Goal: Task Accomplishment & Management: Use online tool/utility

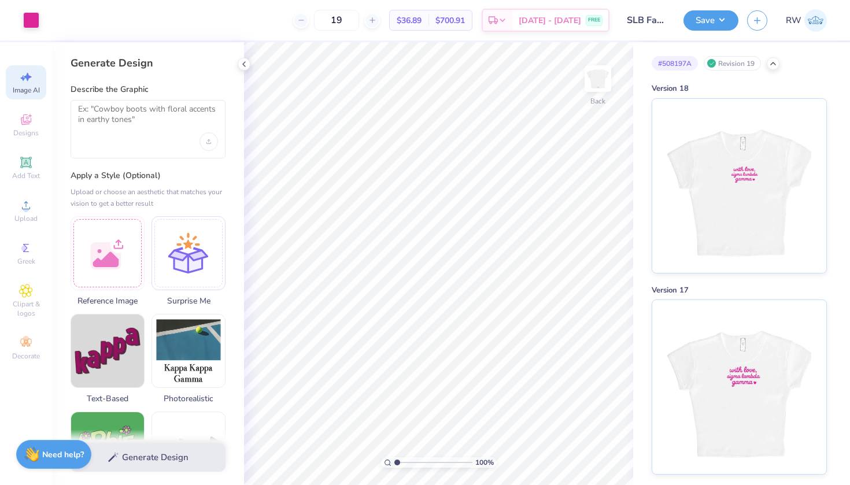
select select "4"
click at [48, 455] on strong "Need help?" at bounding box center [63, 453] width 42 height 11
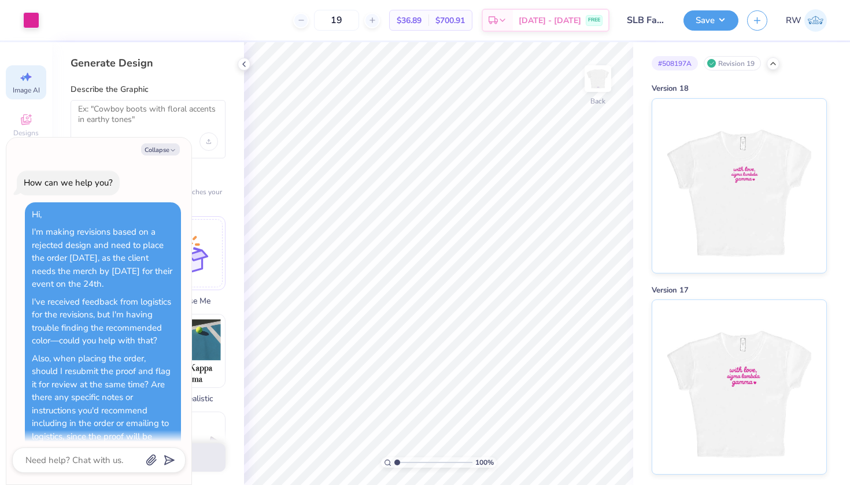
scroll to position [1111, 0]
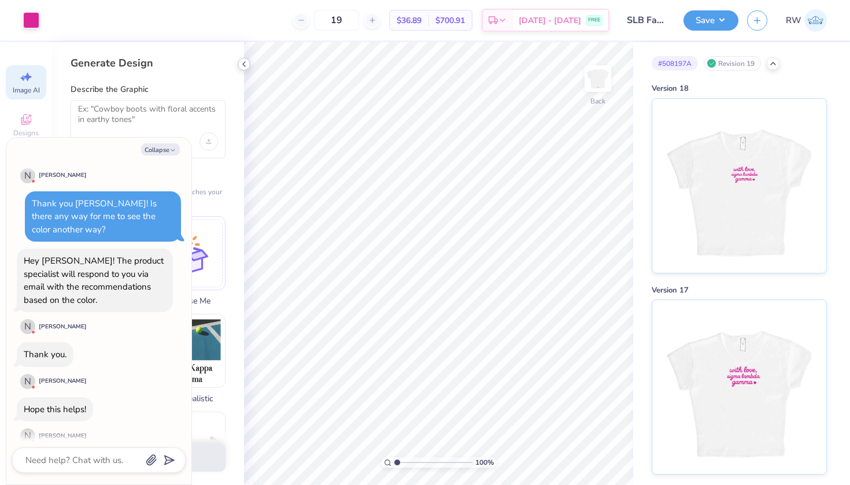
click at [247, 65] on icon at bounding box center [243, 64] width 9 height 9
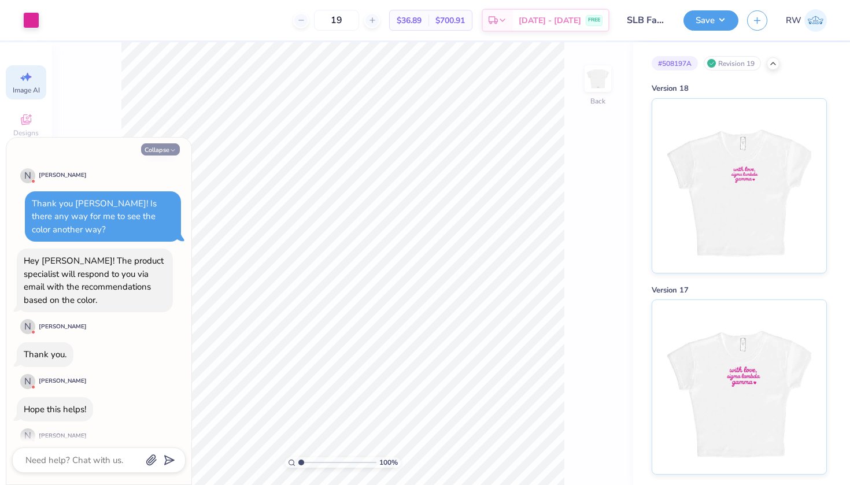
click at [156, 145] on button "Collapse" at bounding box center [160, 149] width 39 height 12
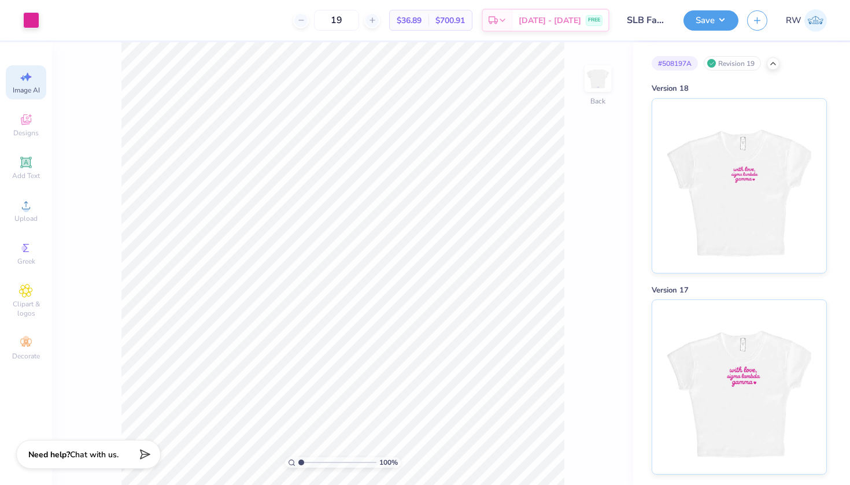
type textarea "x"
click at [35, 125] on div "Designs" at bounding box center [26, 125] width 40 height 34
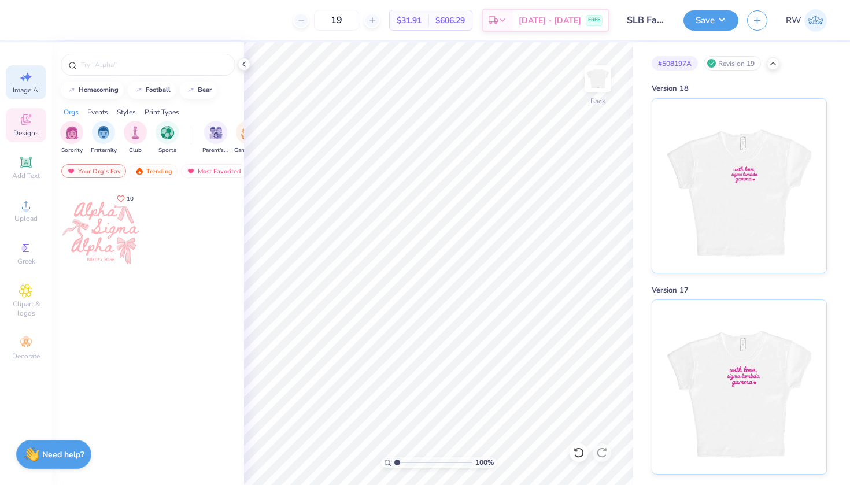
click at [22, 77] on icon at bounding box center [26, 77] width 14 height 14
select select "4"
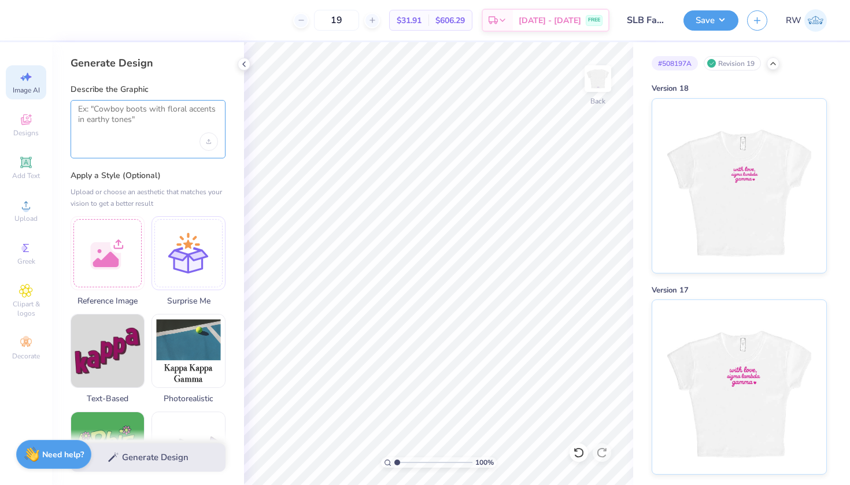
click at [127, 112] on textarea at bounding box center [148, 118] width 140 height 29
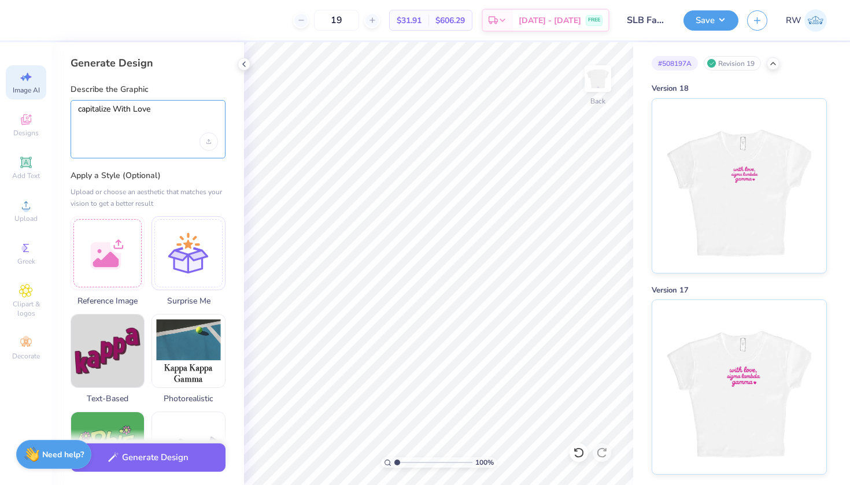
click at [113, 111] on textarea "capitalize With Love" at bounding box center [148, 118] width 140 height 29
click at [180, 113] on textarea "capitalize first letter of With Love" at bounding box center [148, 118] width 140 height 29
type textarea "capitalize first letter of With and Love"
click at [206, 133] on div "Upload image" at bounding box center [208, 141] width 19 height 19
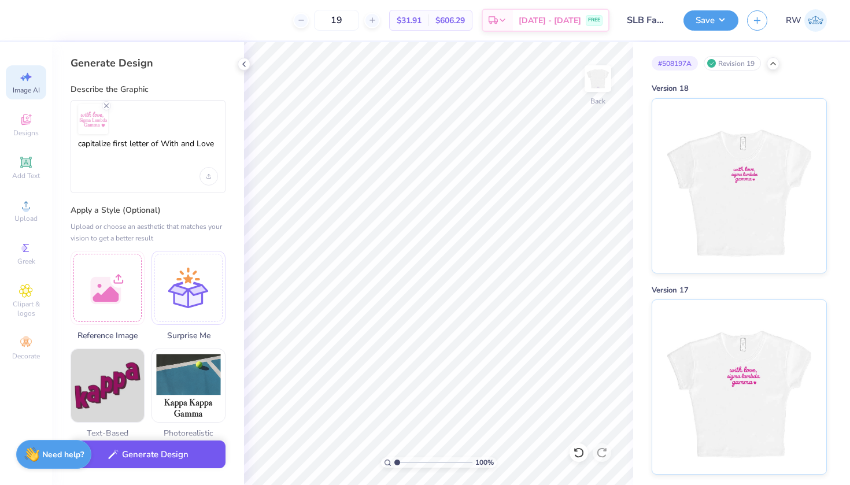
click at [175, 452] on button "Generate Design" at bounding box center [148, 455] width 155 height 28
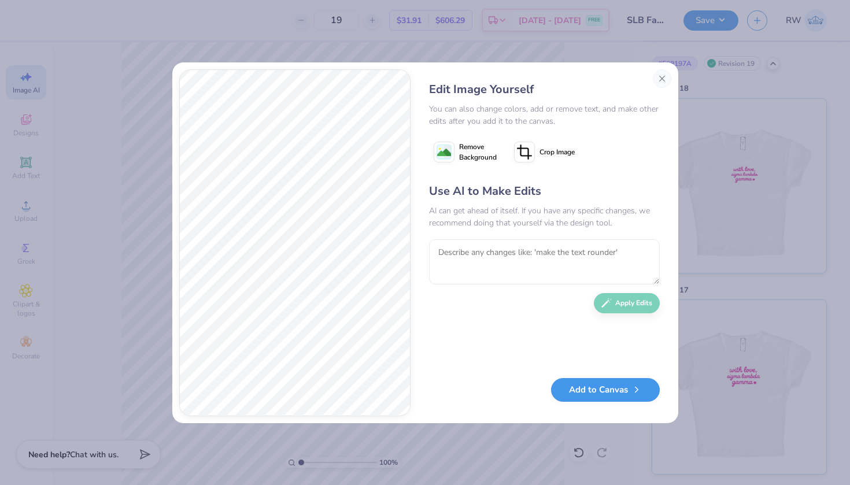
click at [620, 390] on button "Add to Canvas" at bounding box center [605, 390] width 109 height 24
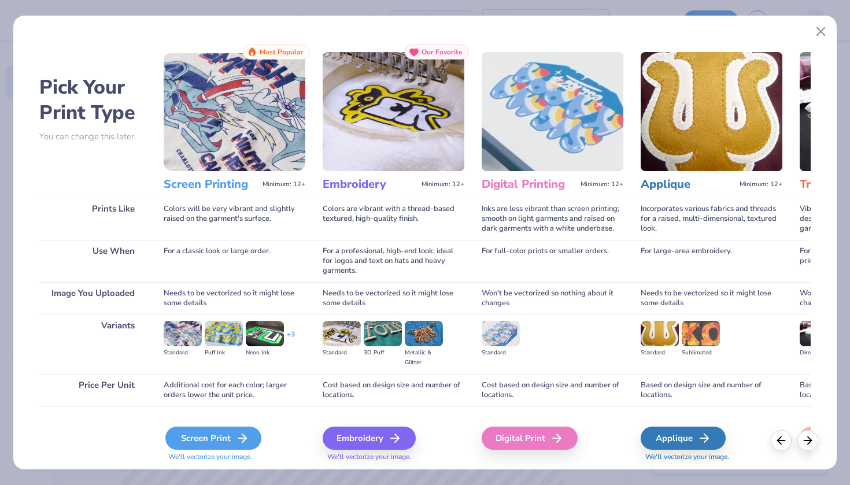
click at [234, 439] on div "Screen Print" at bounding box center [213, 438] width 96 height 23
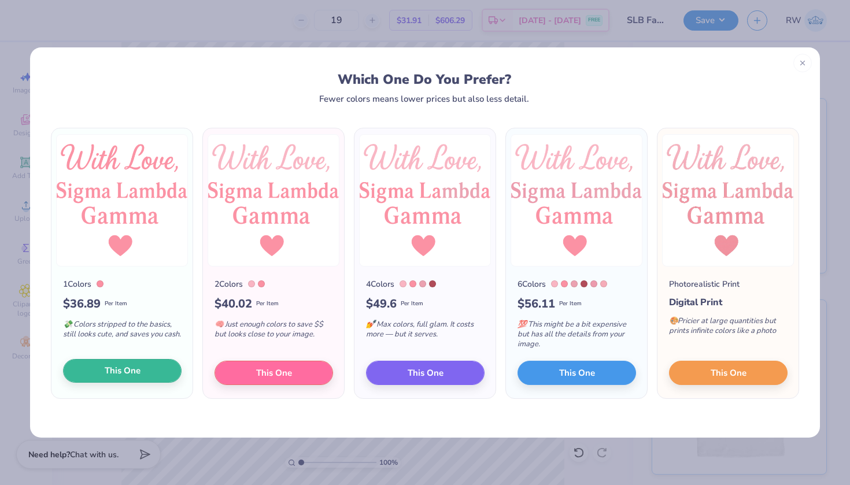
click at [150, 369] on button "This One" at bounding box center [122, 371] width 119 height 24
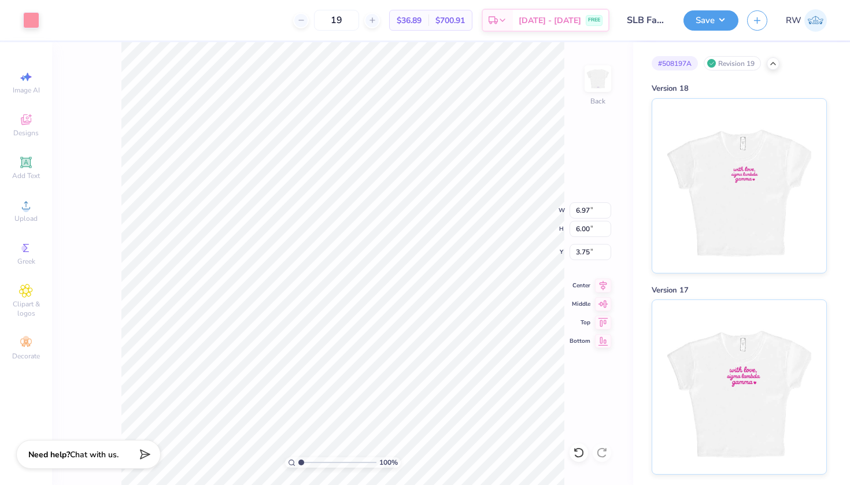
type input "4.42"
type input "3.81"
type input "0.71"
click at [31, 84] on div "Image AI" at bounding box center [26, 82] width 40 height 34
select select "4"
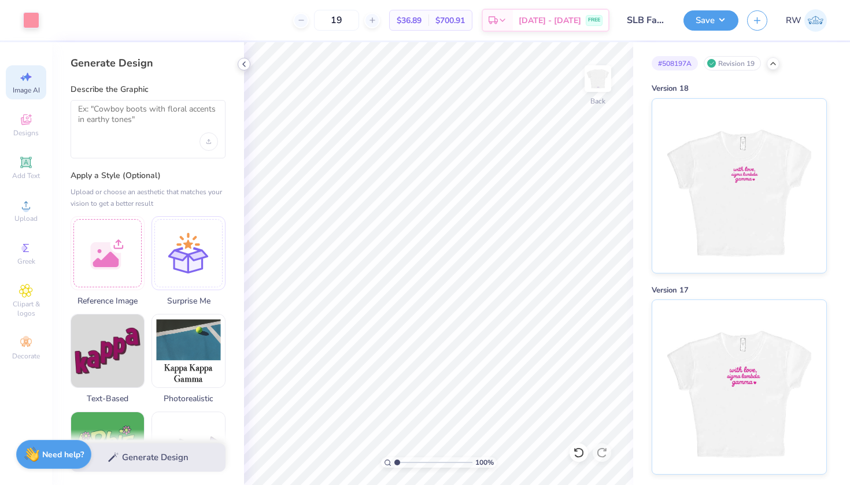
click at [246, 62] on icon at bounding box center [243, 64] width 9 height 9
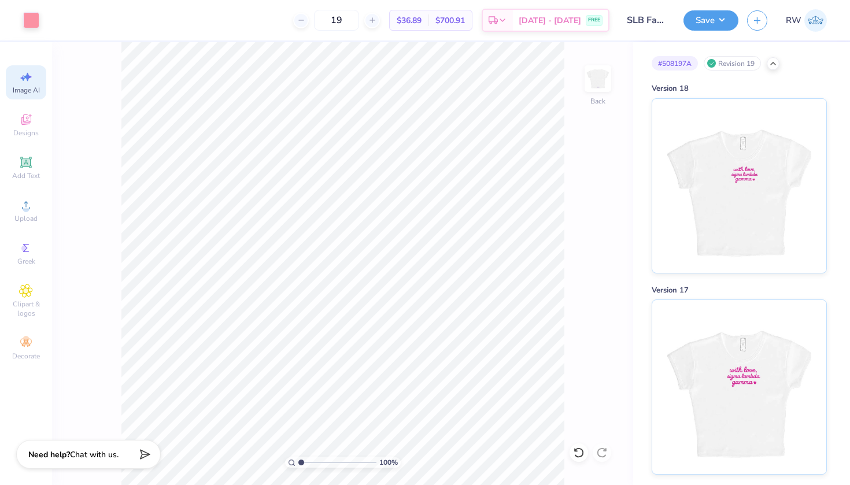
click at [32, 90] on span "Image AI" at bounding box center [26, 90] width 27 height 9
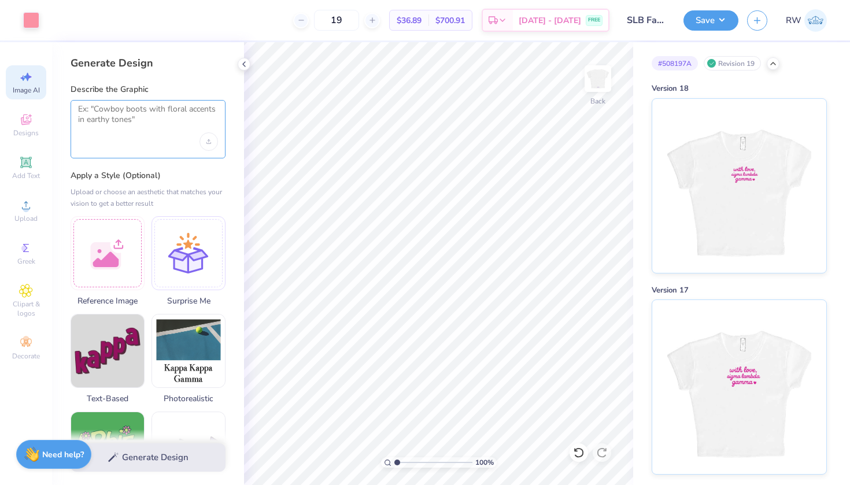
click at [139, 109] on textarea at bounding box center [148, 118] width 140 height 29
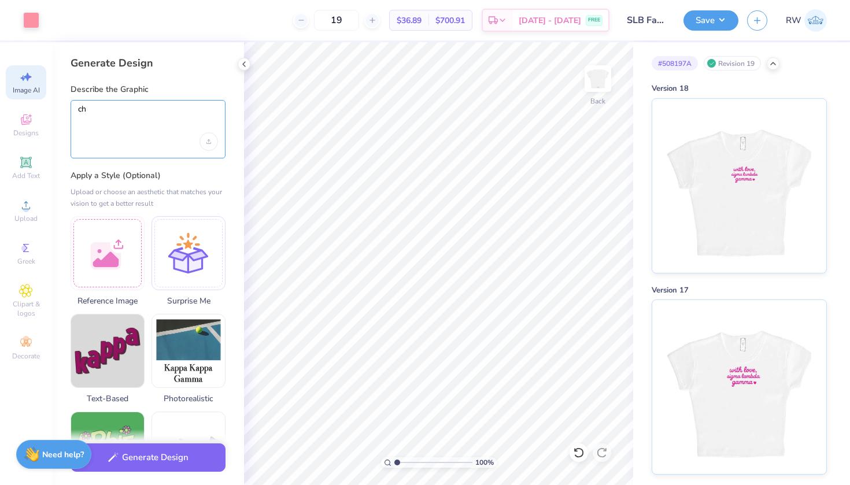
type textarea "c"
type textarea "can you make the sigma lambda gamma font the same with love."
click at [215, 143] on div "Upload image" at bounding box center [208, 141] width 19 height 19
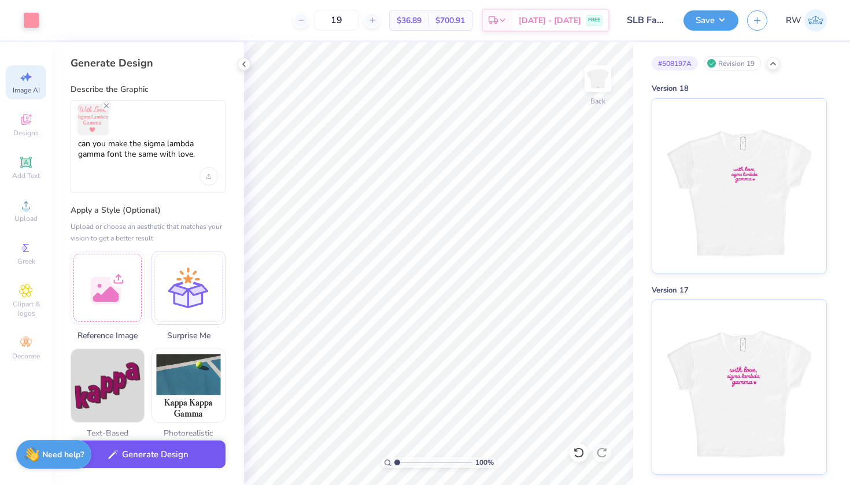
click at [191, 467] on button "Generate Design" at bounding box center [148, 455] width 155 height 28
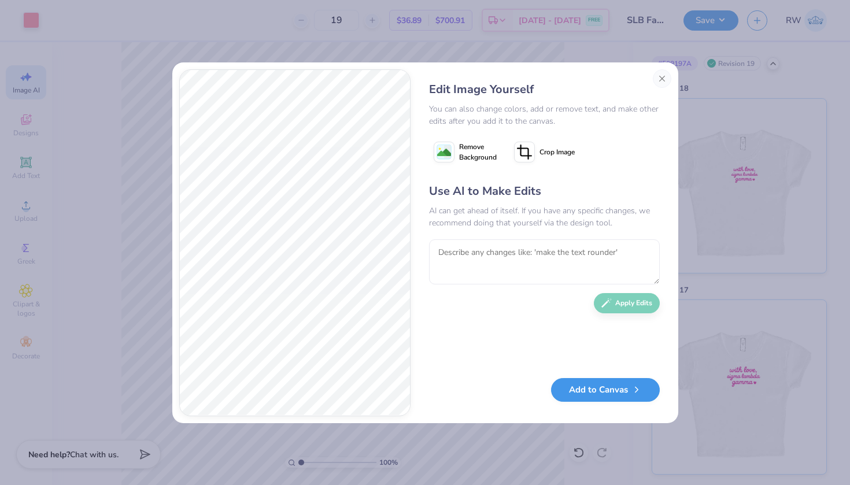
click at [615, 384] on button "Add to Canvas" at bounding box center [605, 390] width 109 height 24
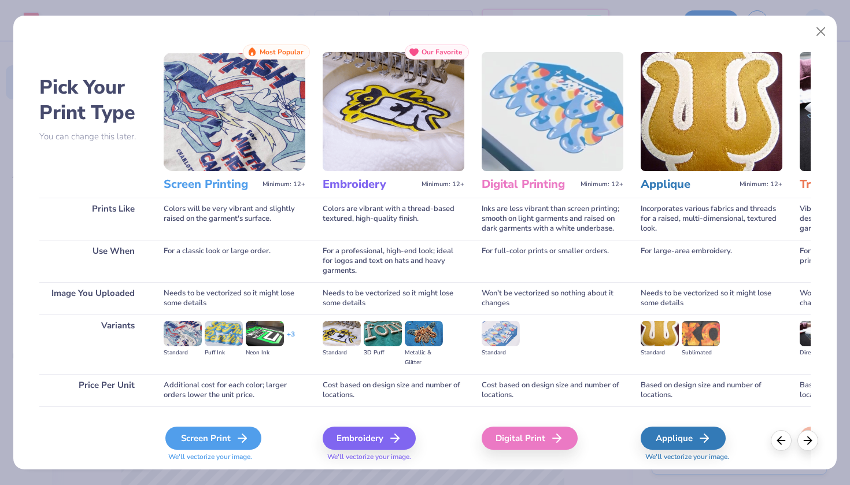
click at [230, 435] on div "Screen Print" at bounding box center [213, 438] width 96 height 23
click at [236, 438] on icon at bounding box center [242, 438] width 14 height 14
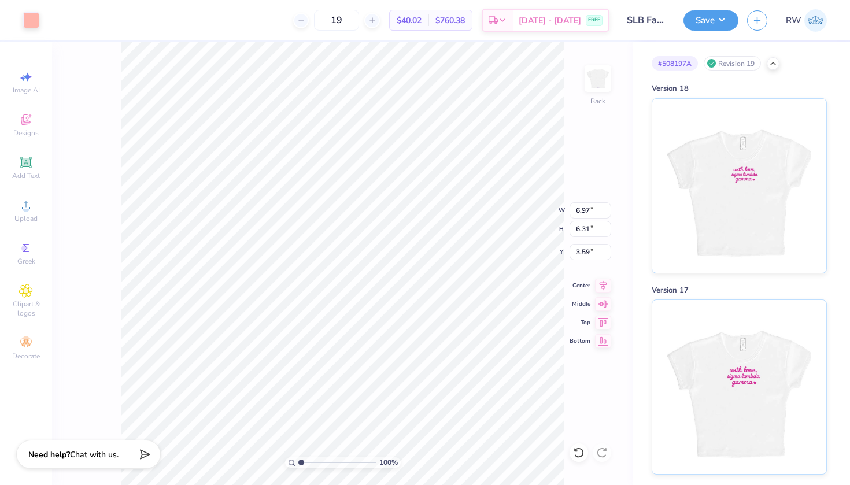
type input "4.42"
type input "3.81"
type input "0.71"
type input "4.07"
type input "3.68"
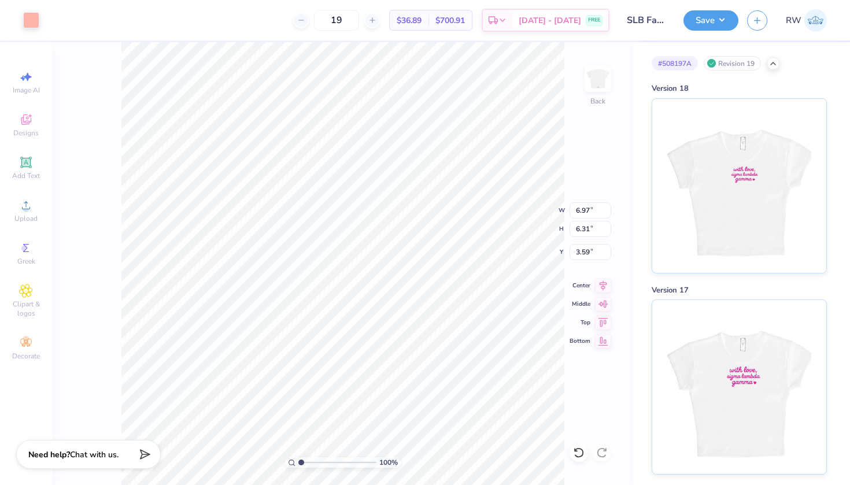
type input "6.22"
type input "6.97"
type input "6.31"
type input "3.59"
type input "0.50"
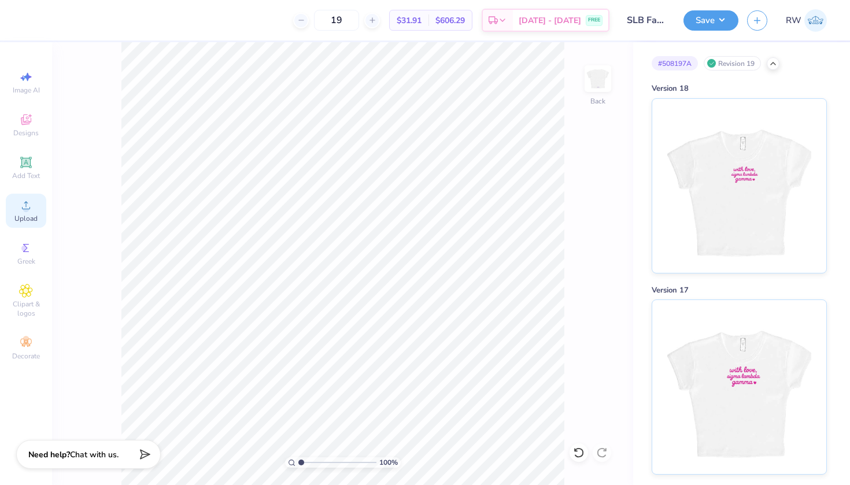
click at [28, 204] on icon at bounding box center [26, 205] width 14 height 14
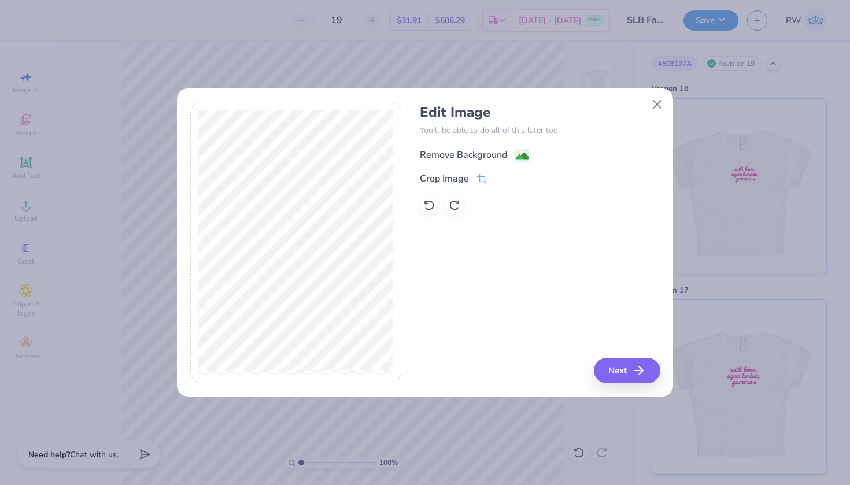
click at [521, 157] on image at bounding box center [522, 156] width 13 height 13
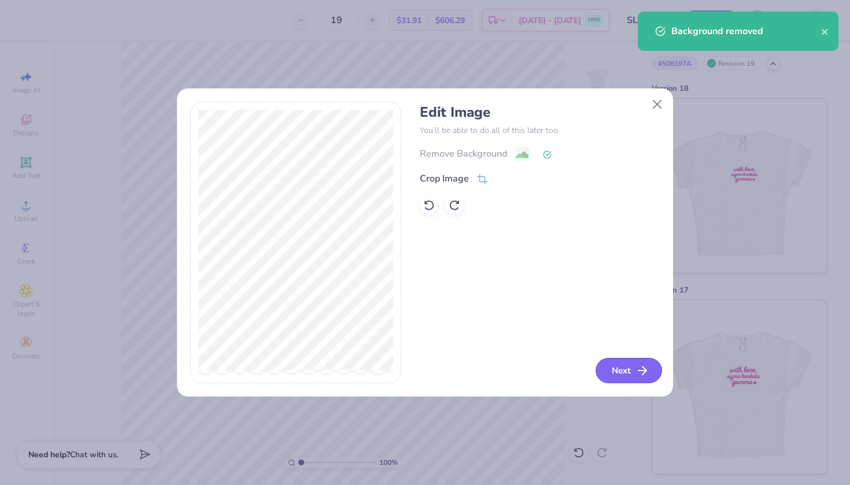
click at [635, 367] on button "Next" at bounding box center [629, 370] width 66 height 25
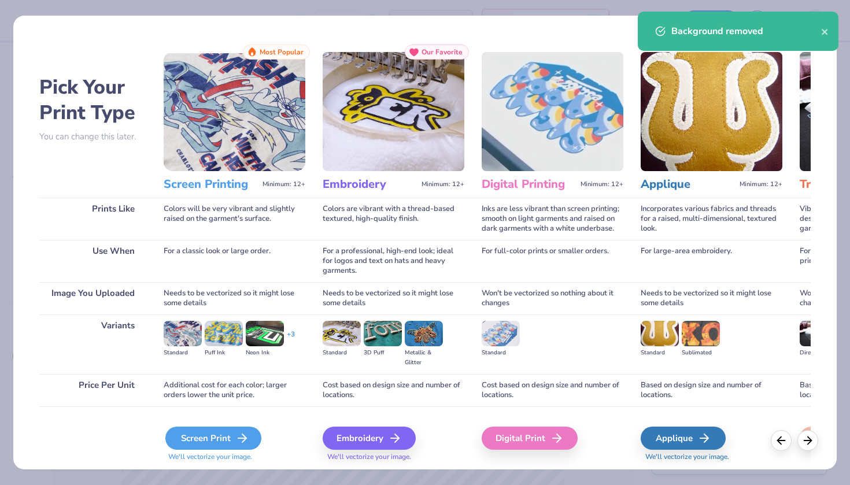
click at [216, 436] on div "Screen Print" at bounding box center [213, 438] width 96 height 23
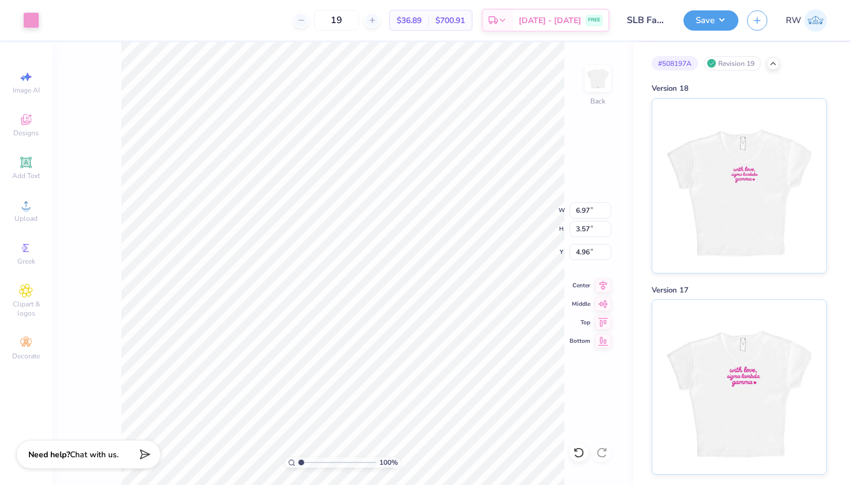
type input "4.24"
type input "2.17"
type input "0.83"
click at [606, 79] on img at bounding box center [598, 79] width 46 height 46
click at [32, 23] on div at bounding box center [31, 19] width 16 height 16
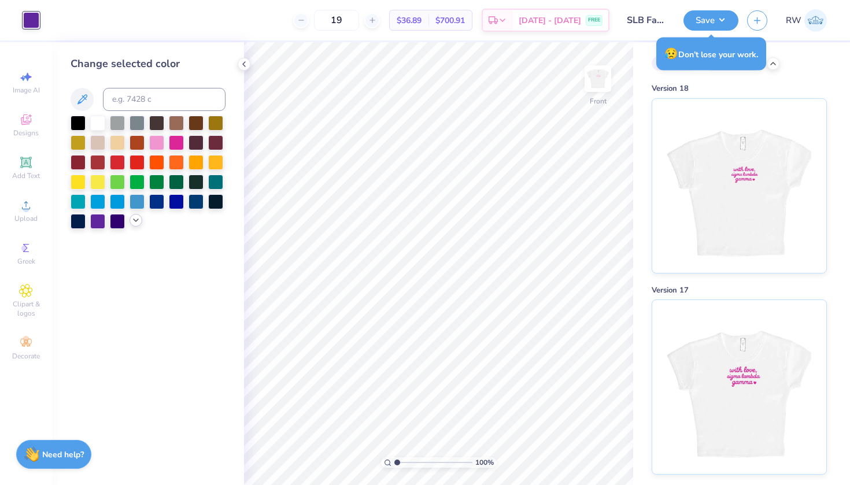
click at [136, 225] on icon at bounding box center [135, 220] width 9 height 9
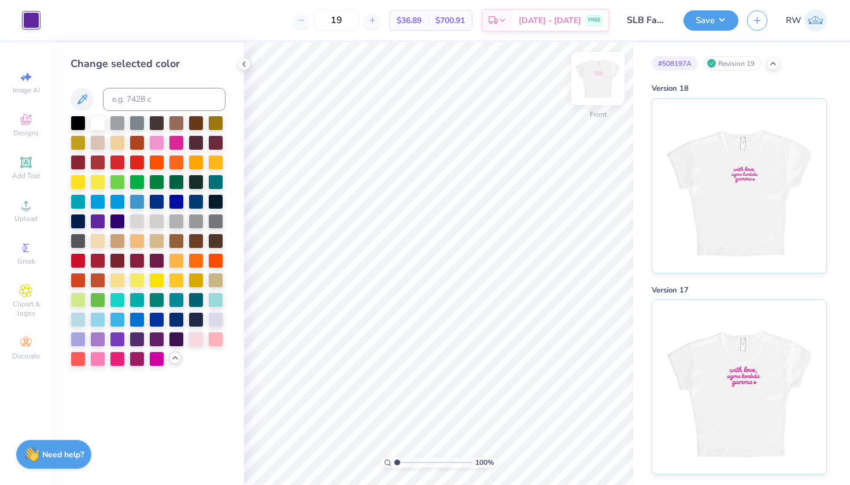
click at [605, 83] on img at bounding box center [598, 79] width 46 height 46
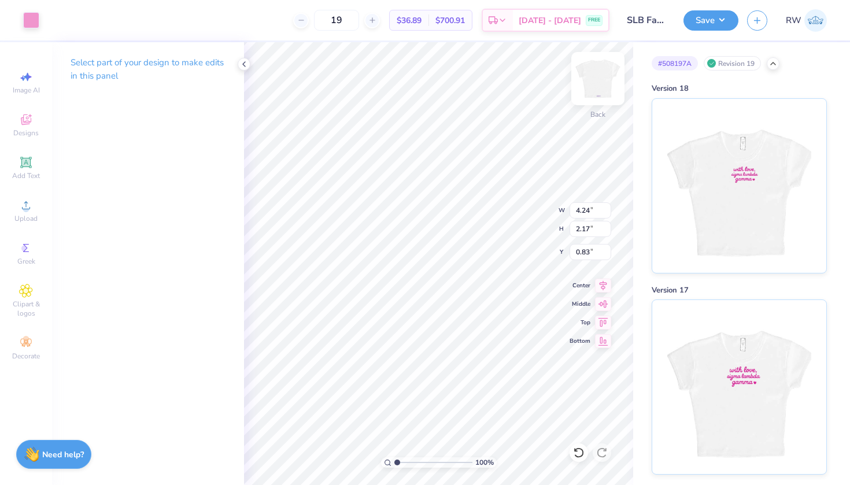
type input "3.69"
type input "1.89"
click at [586, 71] on img at bounding box center [598, 79] width 46 height 46
click at [37, 24] on div at bounding box center [31, 19] width 16 height 16
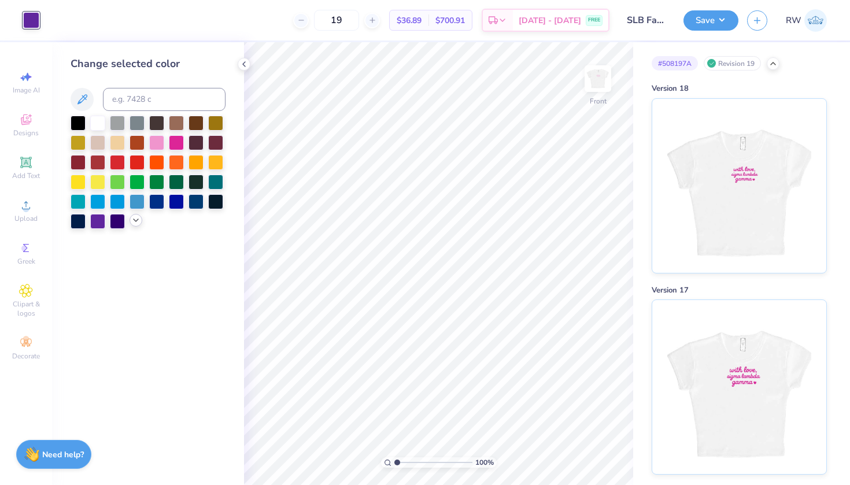
click at [135, 221] on polyline at bounding box center [136, 220] width 5 height 2
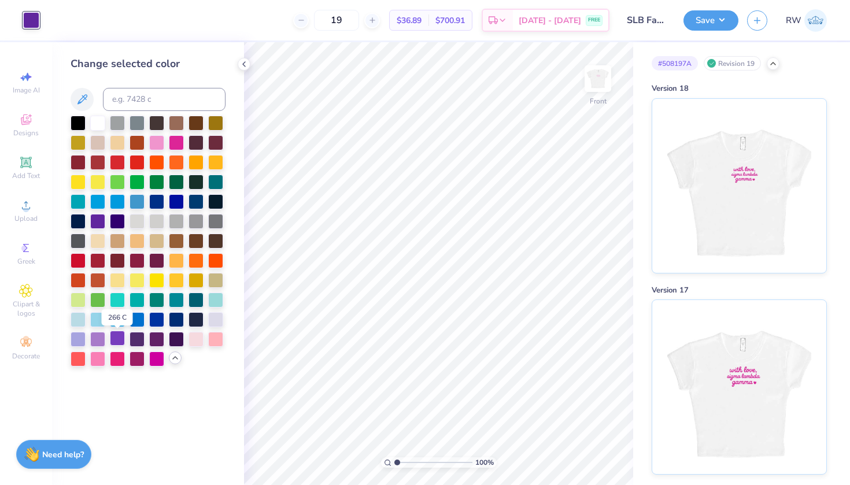
click at [124, 342] on div at bounding box center [117, 338] width 15 height 15
click at [98, 223] on div at bounding box center [97, 220] width 15 height 15
click at [121, 343] on div at bounding box center [117, 338] width 15 height 15
click at [160, 339] on div at bounding box center [156, 338] width 15 height 15
click at [121, 344] on div at bounding box center [117, 338] width 15 height 15
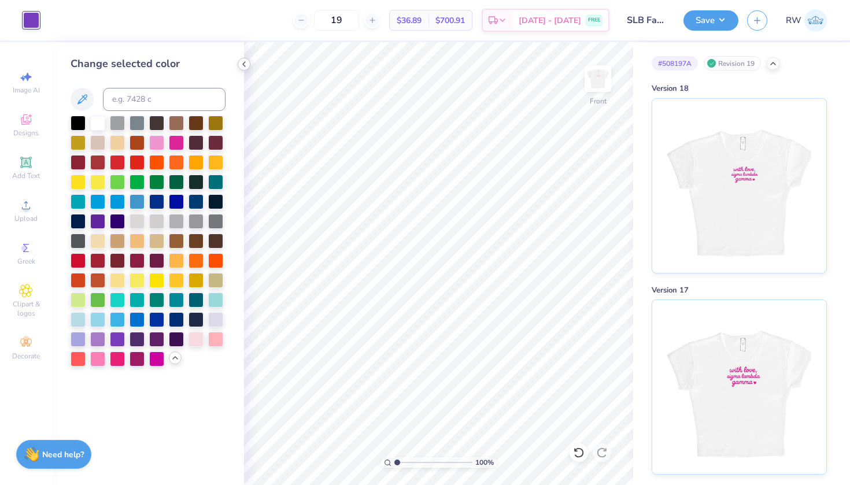
click at [241, 66] on icon at bounding box center [243, 64] width 9 height 9
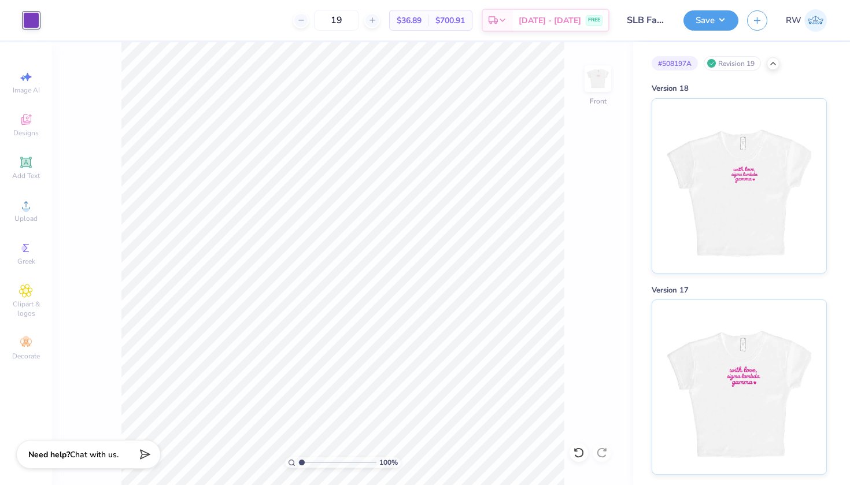
type input "1.34"
type textarea "x"
type input "2.23"
type textarea "x"
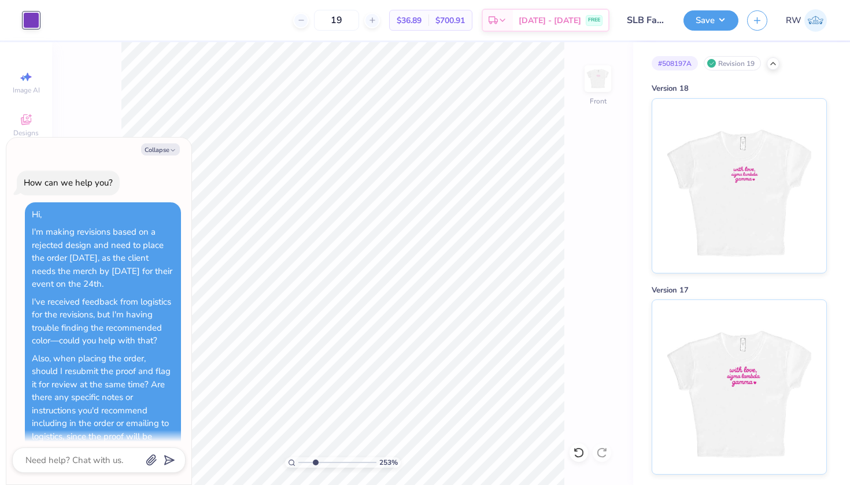
type input "2.9"
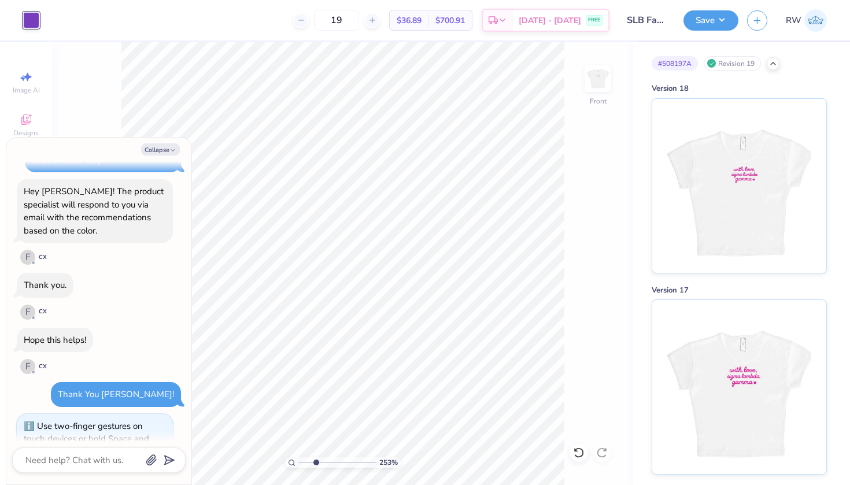
drag, startPoint x: 300, startPoint y: 461, endPoint x: 316, endPoint y: 462, distance: 16.2
click at [316, 462] on input "range" at bounding box center [337, 462] width 78 height 10
click at [172, 146] on button "Collapse" at bounding box center [160, 149] width 39 height 12
type textarea "x"
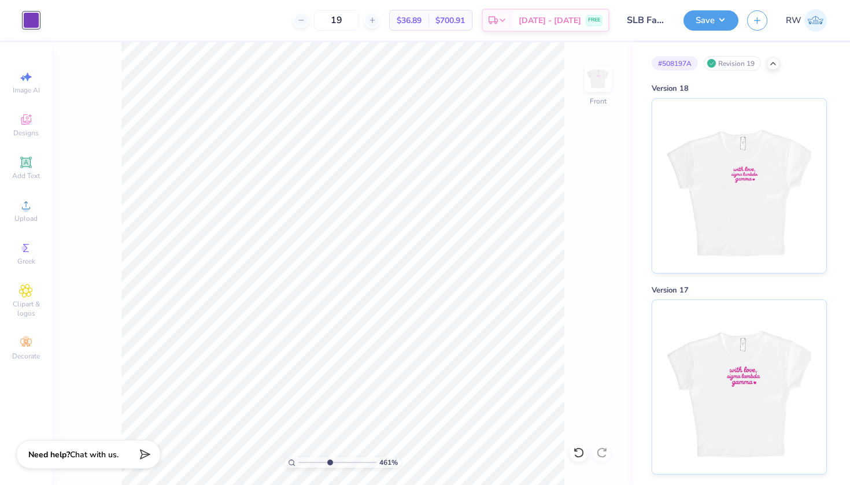
drag, startPoint x: 315, startPoint y: 463, endPoint x: 329, endPoint y: 463, distance: 14.5
click at [329, 463] on input "range" at bounding box center [337, 462] width 78 height 10
click at [32, 27] on div at bounding box center [31, 20] width 16 height 16
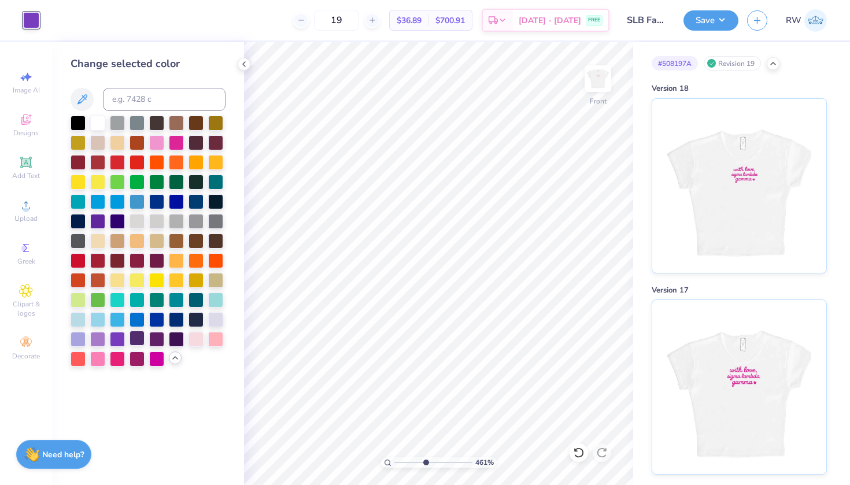
click at [142, 341] on div at bounding box center [137, 338] width 15 height 15
click at [161, 343] on div at bounding box center [156, 338] width 15 height 15
click at [179, 343] on div at bounding box center [176, 338] width 15 height 15
click at [117, 342] on div at bounding box center [117, 338] width 15 height 15
click at [96, 219] on div at bounding box center [97, 220] width 15 height 15
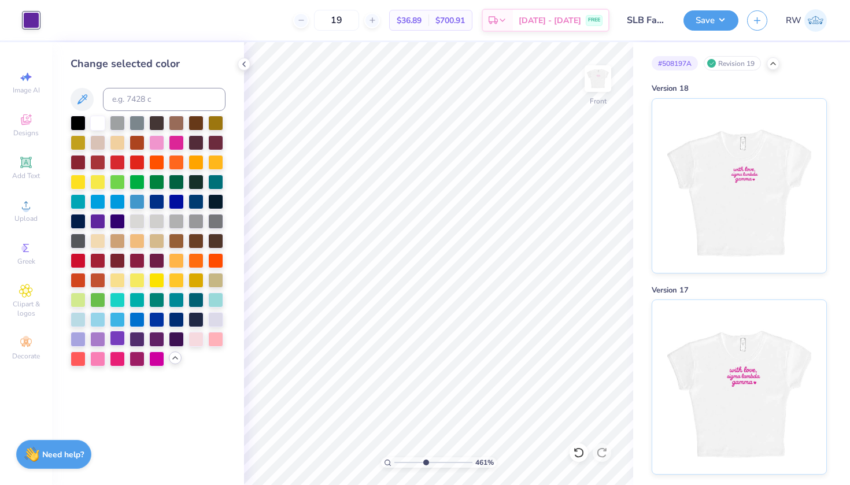
click at [120, 341] on div at bounding box center [117, 338] width 15 height 15
click at [245, 62] on icon at bounding box center [243, 64] width 9 height 9
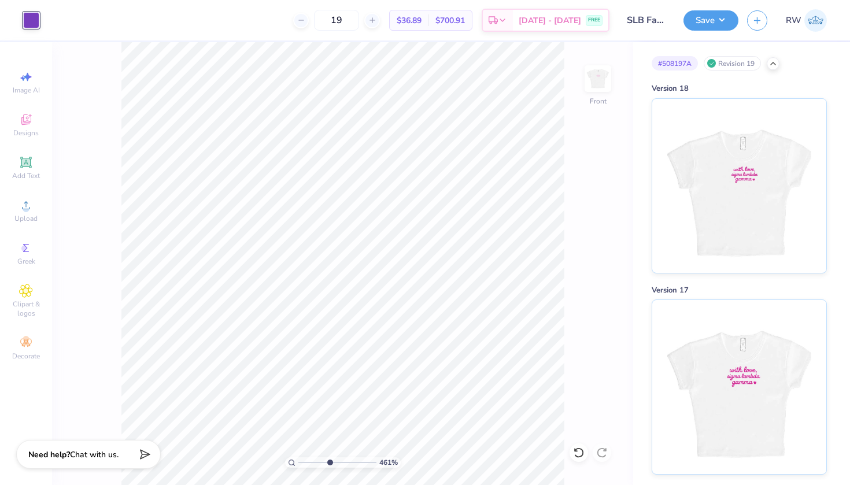
click at [32, 20] on div at bounding box center [31, 20] width 16 height 16
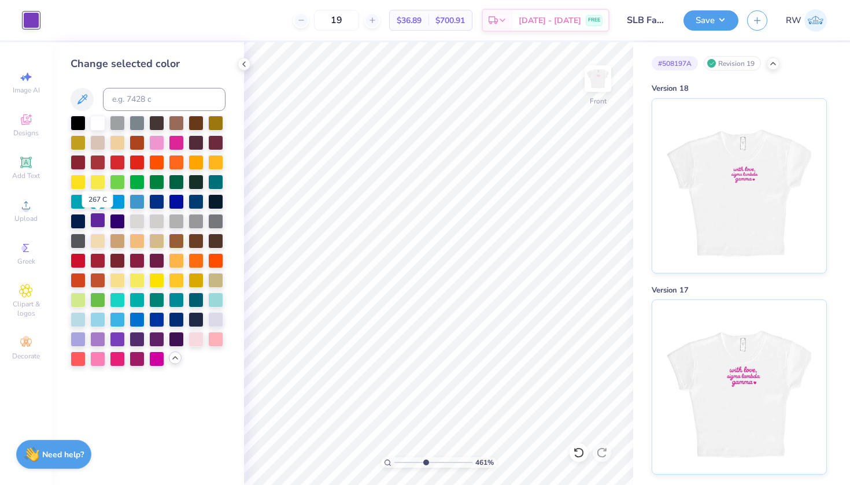
click at [99, 226] on div at bounding box center [97, 220] width 15 height 15
click at [118, 342] on div at bounding box center [117, 338] width 15 height 15
click at [94, 216] on div at bounding box center [97, 220] width 15 height 15
drag, startPoint x: 424, startPoint y: 459, endPoint x: 415, endPoint y: 459, distance: 9.3
click at [415, 459] on input "range" at bounding box center [433, 462] width 78 height 10
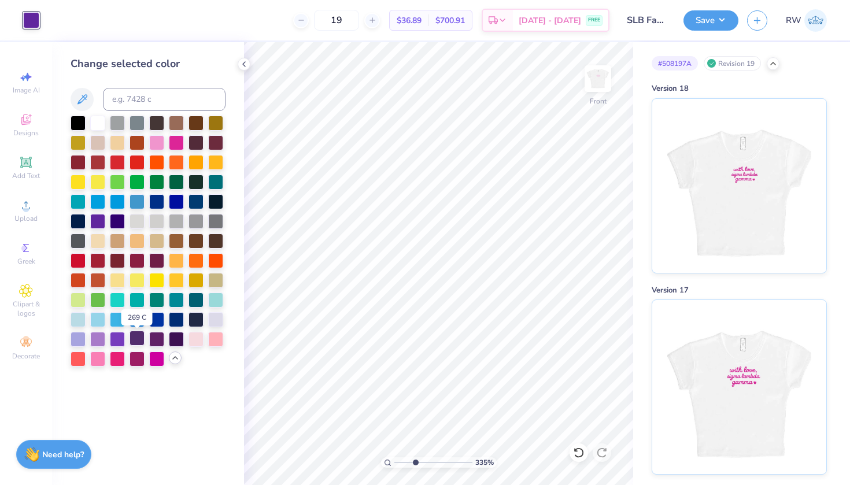
click at [139, 343] on div at bounding box center [137, 338] width 15 height 15
click at [139, 341] on div at bounding box center [137, 338] width 15 height 15
click at [157, 341] on div at bounding box center [156, 338] width 15 height 15
click at [160, 342] on div at bounding box center [156, 338] width 15 height 15
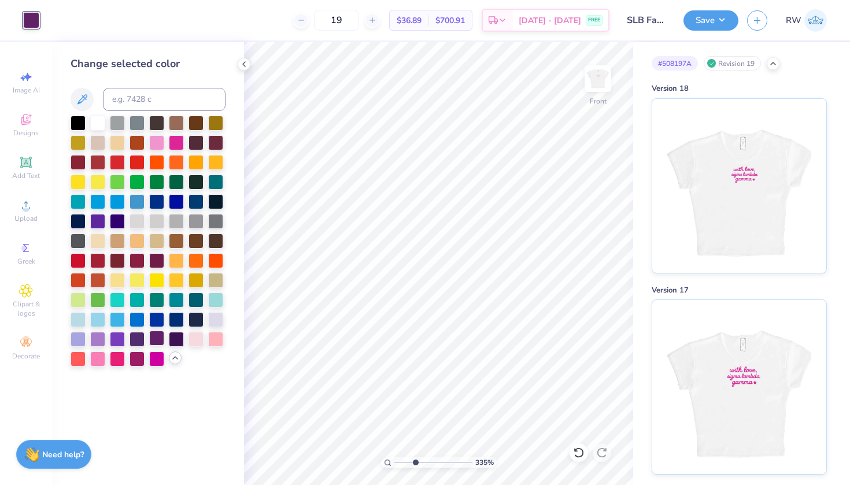
click at [160, 343] on div at bounding box center [156, 338] width 15 height 15
click at [137, 341] on div at bounding box center [137, 338] width 15 height 15
drag, startPoint x: 417, startPoint y: 460, endPoint x: 387, endPoint y: 460, distance: 30.6
type input "1"
click at [387, 460] on div "100 %" at bounding box center [439, 462] width 116 height 10
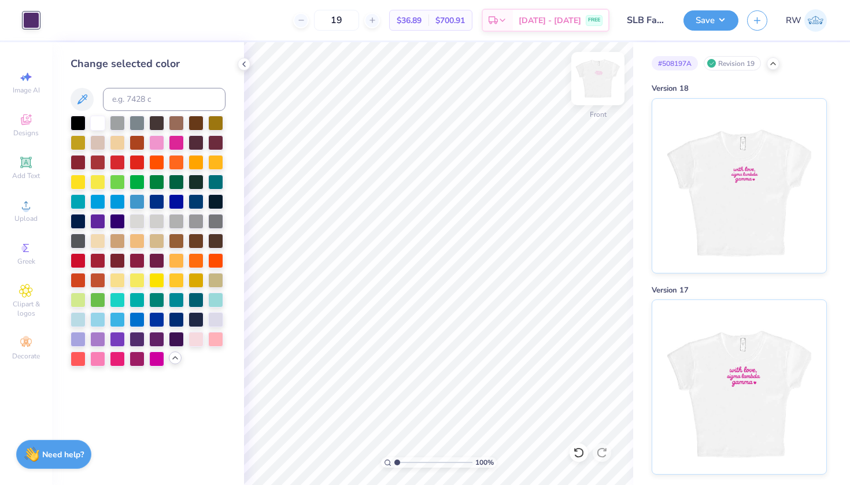
click at [608, 84] on img at bounding box center [598, 79] width 46 height 46
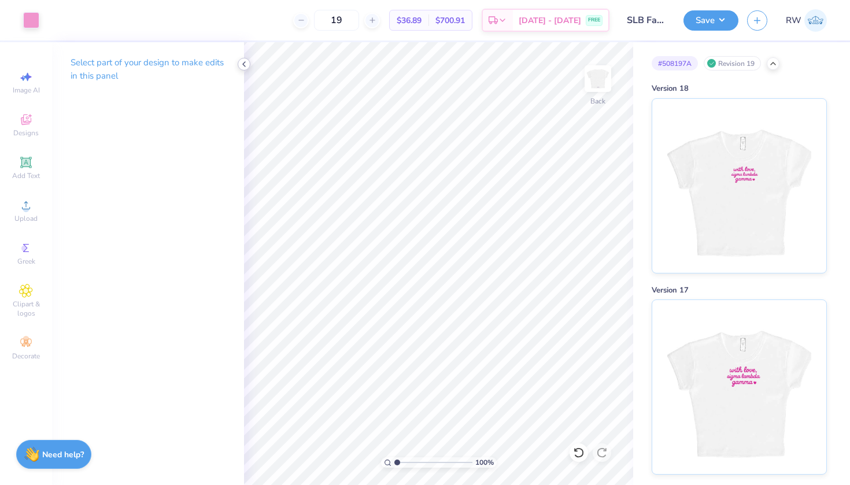
click at [242, 63] on icon at bounding box center [243, 64] width 9 height 9
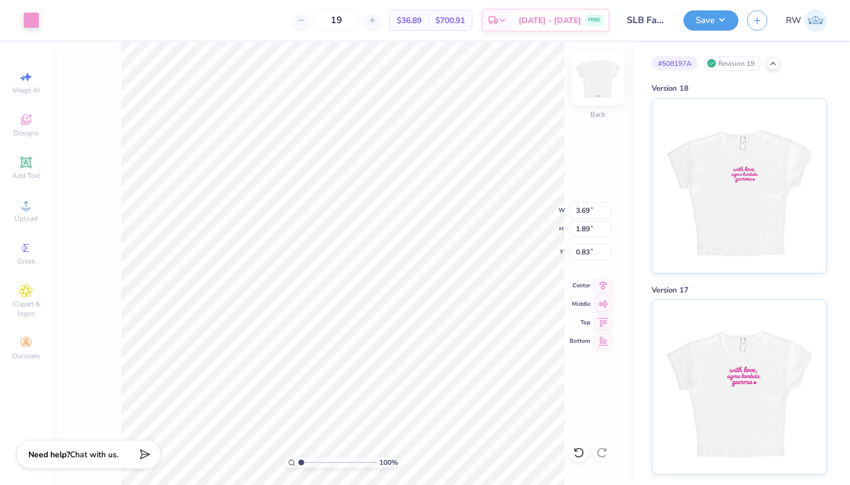
click at [605, 83] on img at bounding box center [598, 79] width 46 height 46
click at [32, 24] on div at bounding box center [31, 19] width 16 height 16
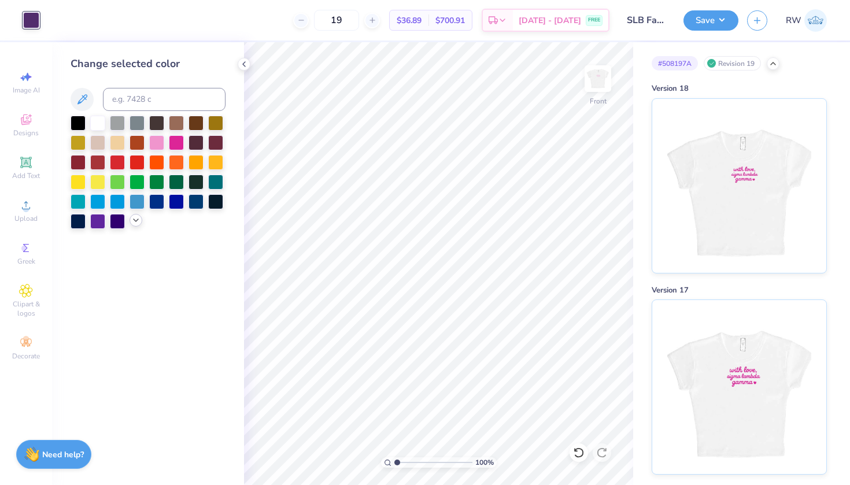
click at [134, 225] on icon at bounding box center [135, 220] width 9 height 9
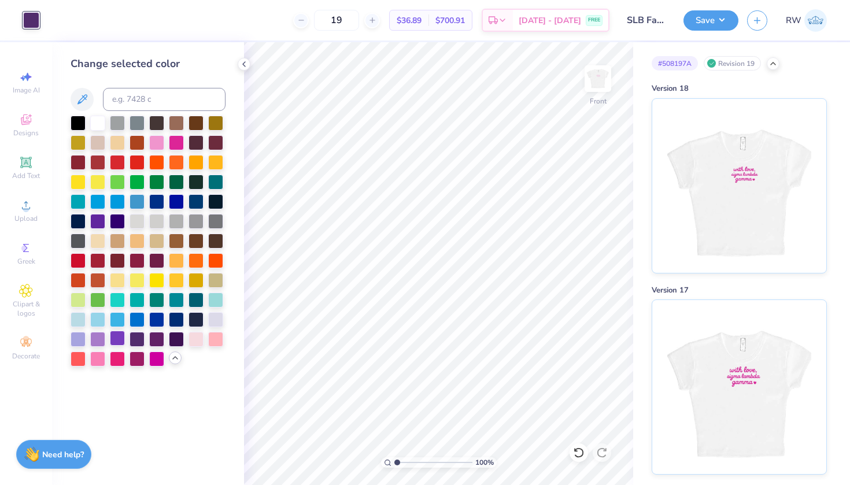
click at [117, 341] on div at bounding box center [117, 338] width 15 height 15
click at [134, 341] on div at bounding box center [137, 338] width 15 height 15
click at [141, 341] on div at bounding box center [137, 338] width 15 height 15
click at [123, 341] on div at bounding box center [117, 338] width 15 height 15
click at [111, 344] on div at bounding box center [117, 338] width 15 height 15
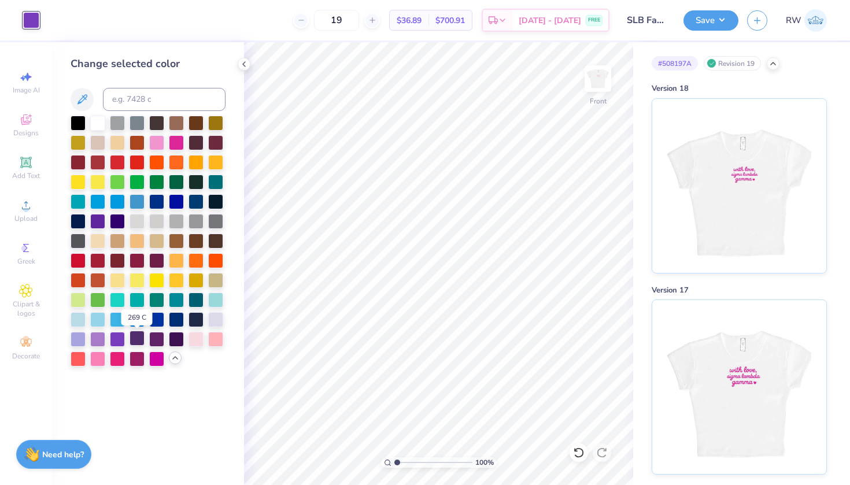
click at [136, 343] on div at bounding box center [137, 338] width 15 height 15
click at [113, 345] on div at bounding box center [117, 338] width 15 height 15
click at [116, 344] on div at bounding box center [117, 338] width 15 height 15
click at [134, 342] on div at bounding box center [137, 338] width 15 height 15
click at [157, 341] on div at bounding box center [156, 338] width 15 height 15
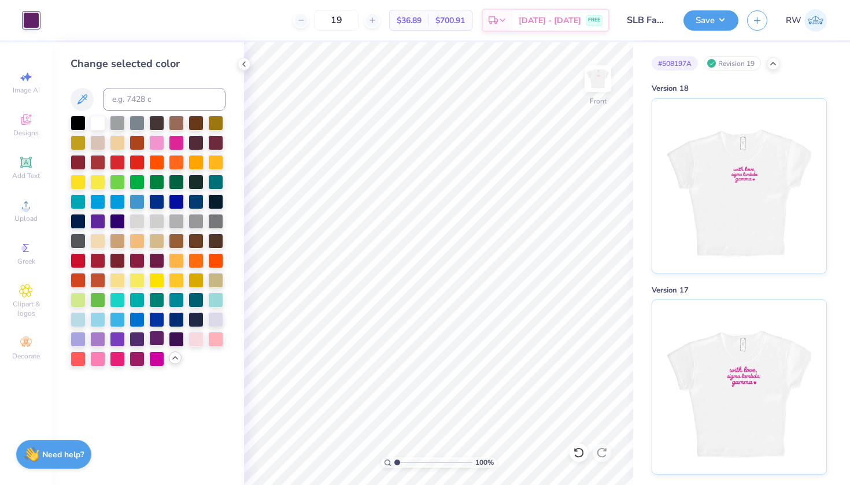
click at [156, 344] on div at bounding box center [156, 338] width 15 height 15
click at [139, 343] on div at bounding box center [137, 338] width 15 height 15
click at [117, 344] on div at bounding box center [117, 338] width 15 height 15
click at [137, 343] on div at bounding box center [137, 338] width 15 height 15
click at [154, 339] on div at bounding box center [156, 338] width 15 height 15
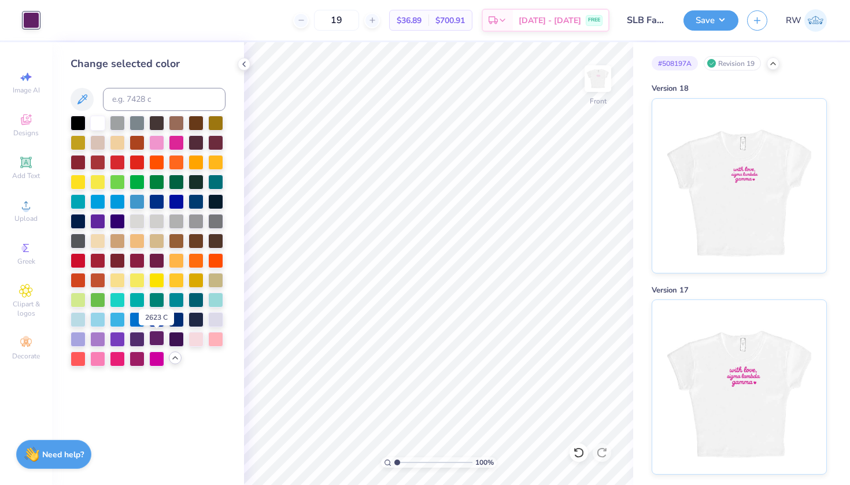
click at [158, 342] on div at bounding box center [156, 338] width 15 height 15
click at [607, 82] on img at bounding box center [598, 79] width 46 height 46
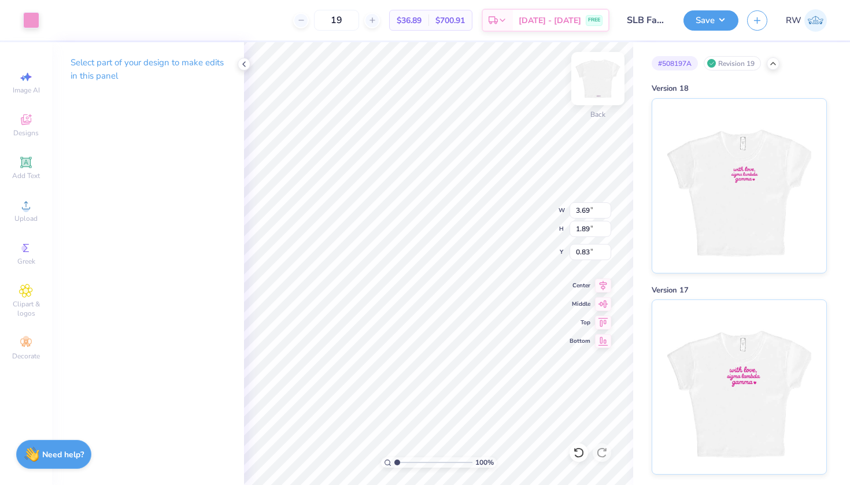
type input "3.23"
type input "1.65"
type input "1.06"
type input "0.50"
click at [603, 80] on img at bounding box center [598, 79] width 46 height 46
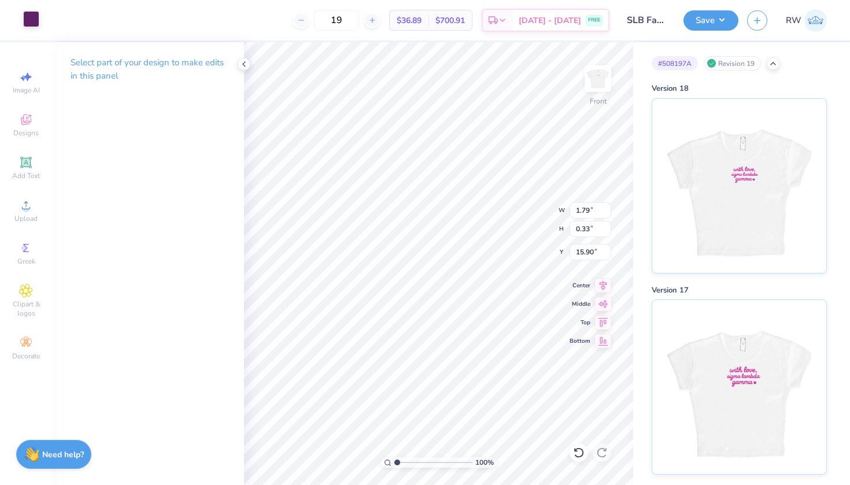
click at [29, 22] on div at bounding box center [31, 19] width 16 height 16
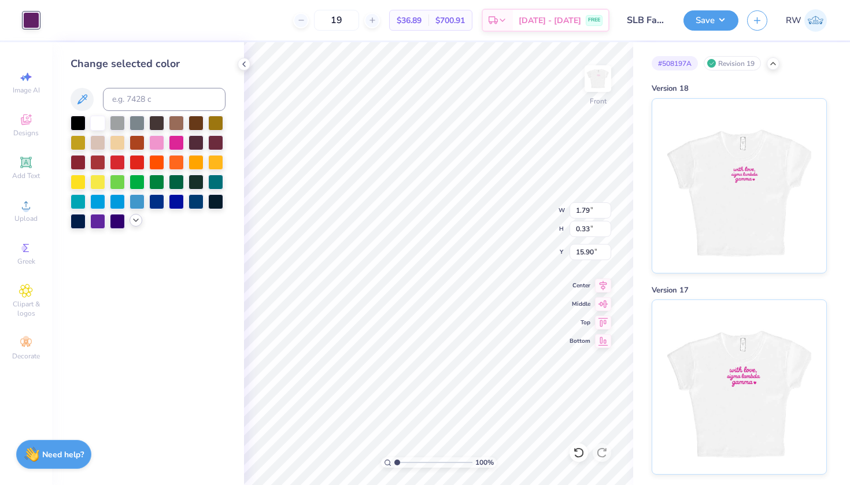
click at [135, 221] on polyline at bounding box center [136, 220] width 5 height 2
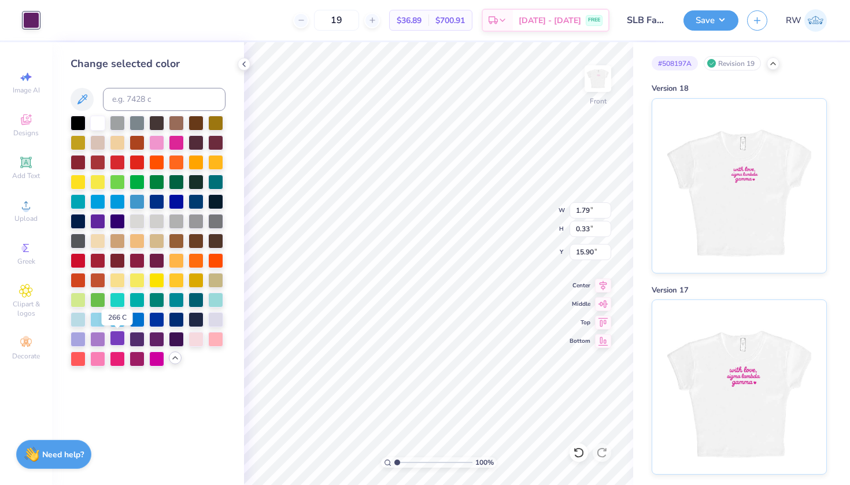
click at [119, 344] on div at bounding box center [117, 338] width 15 height 15
click at [723, 26] on button "Save" at bounding box center [710, 19] width 55 height 20
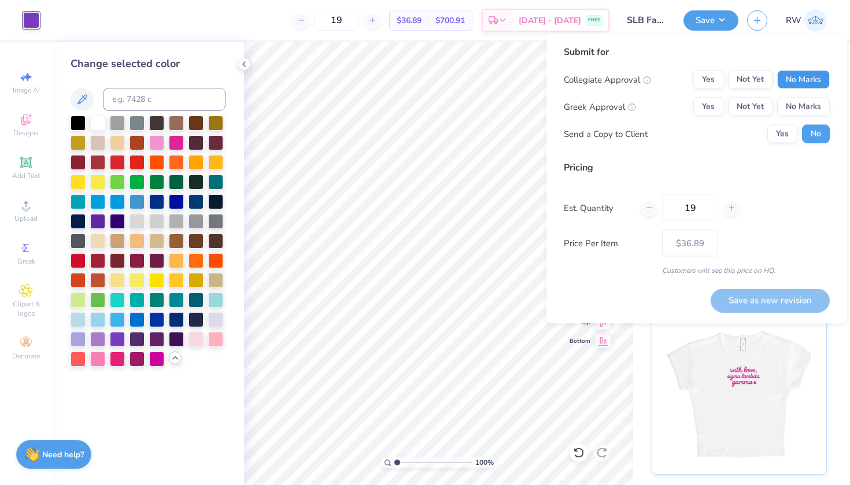
click at [803, 85] on button "No Marks" at bounding box center [803, 80] width 53 height 19
click at [720, 102] on button "Yes" at bounding box center [708, 107] width 30 height 19
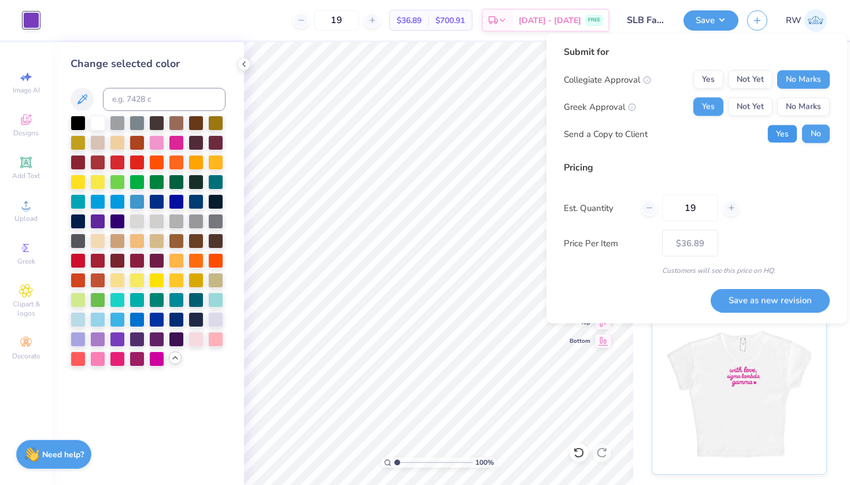
click at [782, 134] on button "Yes" at bounding box center [782, 134] width 30 height 19
click at [771, 302] on button "Save as new revision" at bounding box center [770, 301] width 119 height 24
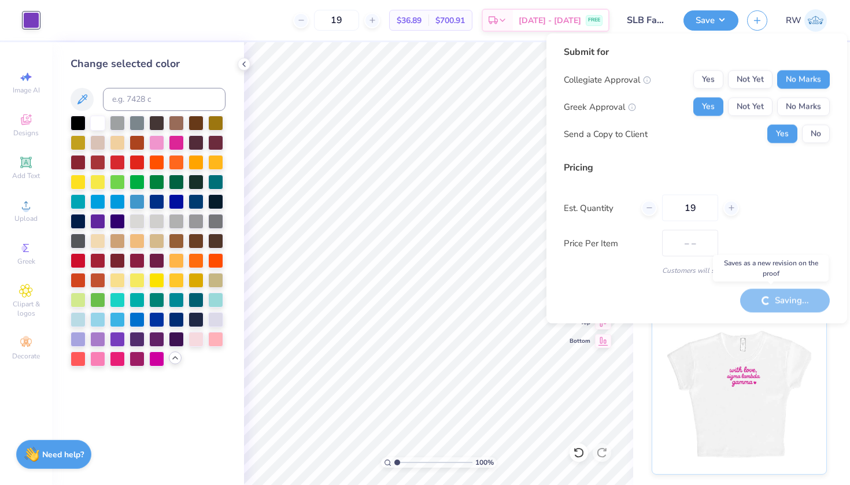
type input "$36.89"
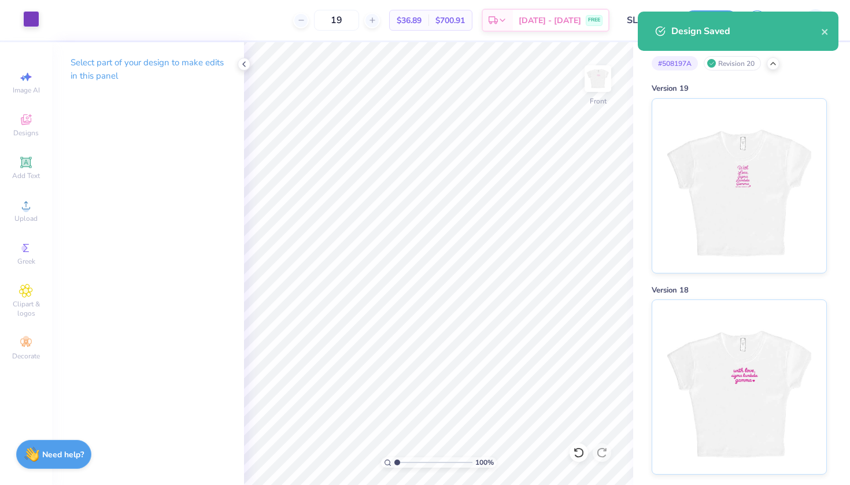
click at [32, 23] on div at bounding box center [31, 19] width 16 height 16
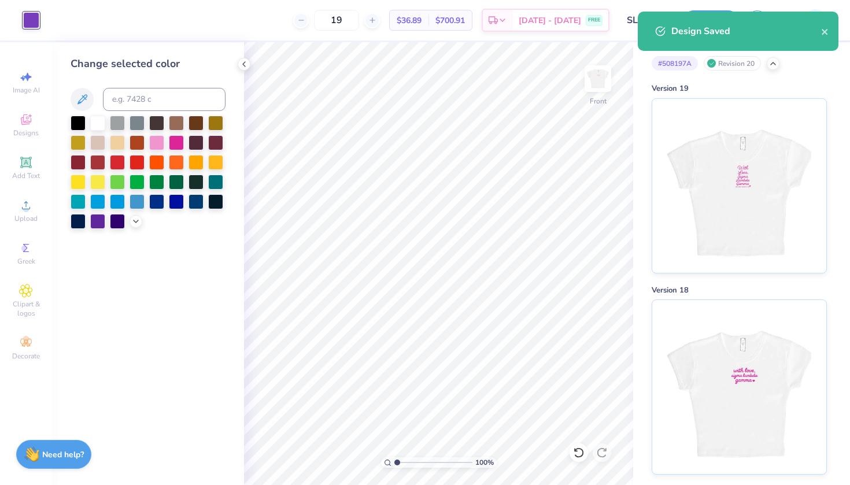
click at [136, 213] on div at bounding box center [148, 172] width 155 height 113
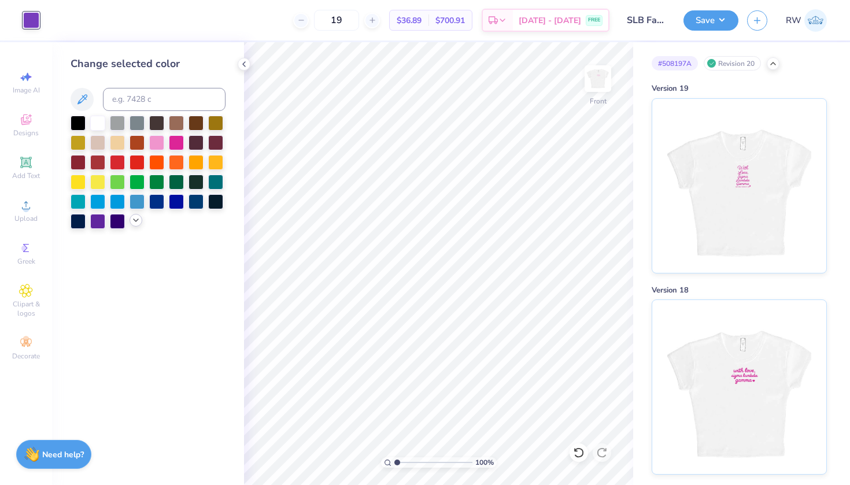
click at [136, 221] on icon at bounding box center [135, 220] width 9 height 9
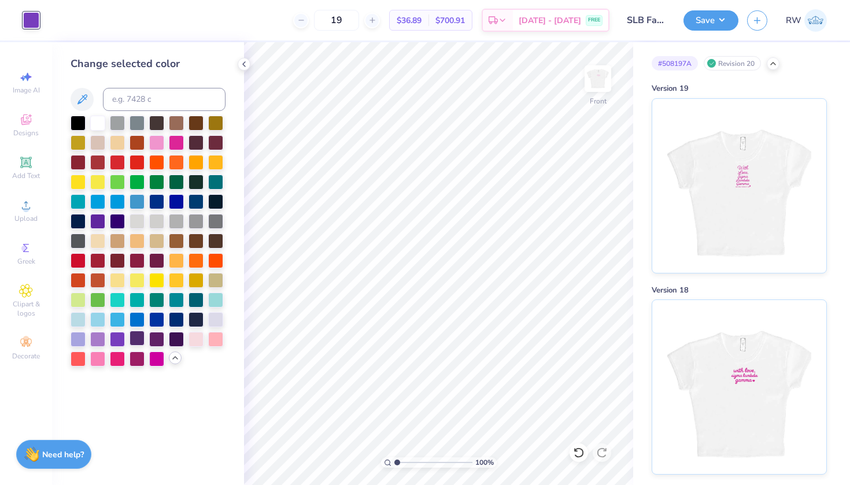
click at [139, 339] on div at bounding box center [137, 338] width 15 height 15
click at [724, 16] on button "Save" at bounding box center [710, 19] width 55 height 20
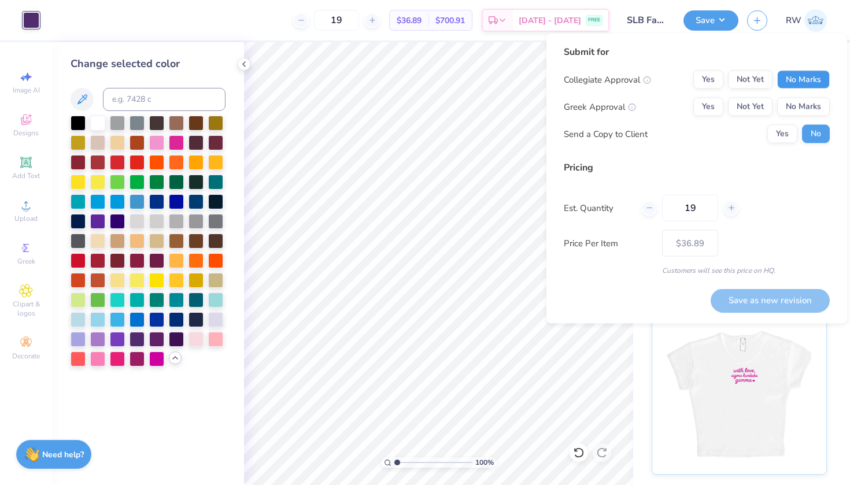
click at [815, 86] on button "No Marks" at bounding box center [803, 80] width 53 height 19
click at [713, 104] on button "Yes" at bounding box center [708, 107] width 30 height 19
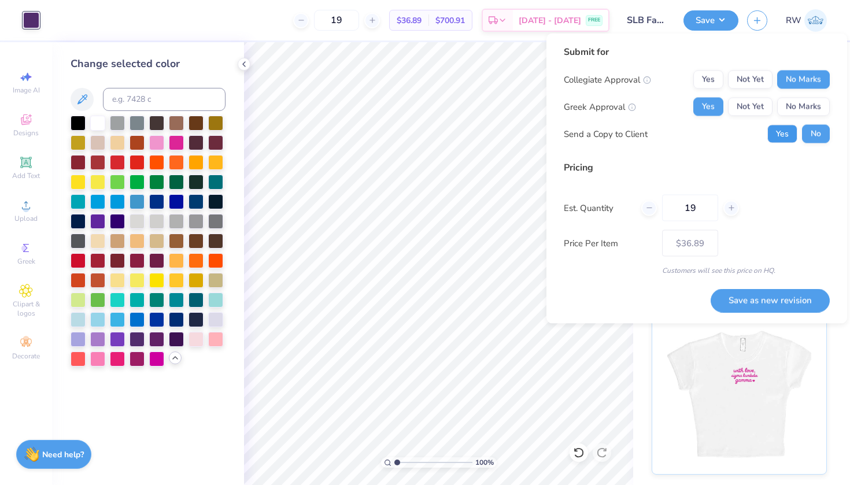
click at [794, 139] on button "Yes" at bounding box center [782, 134] width 30 height 19
click at [771, 295] on button "Save as new revision" at bounding box center [770, 301] width 119 height 24
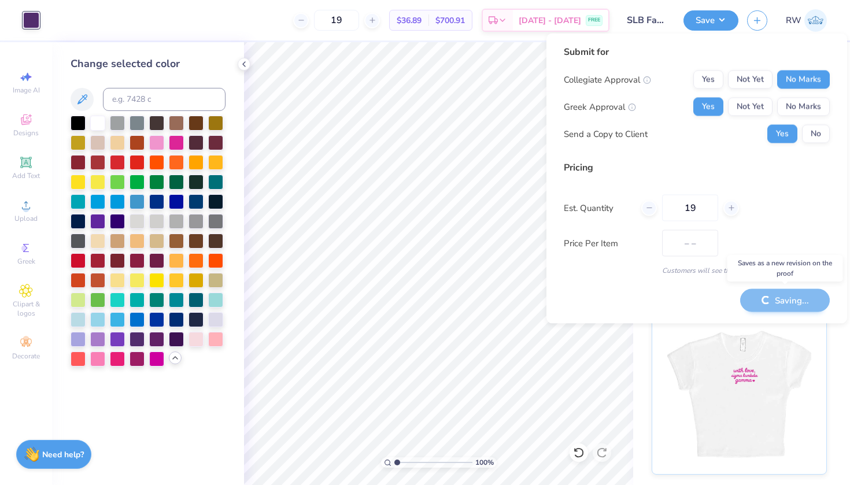
type input "$36.89"
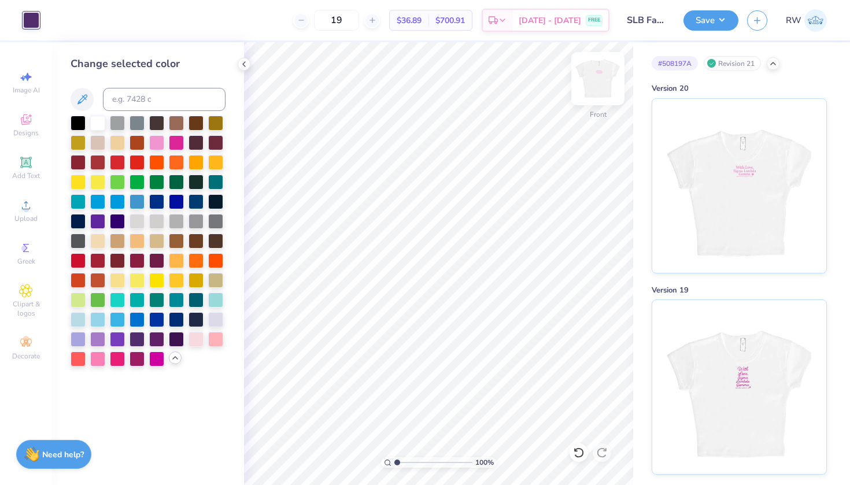
click at [603, 80] on img at bounding box center [598, 79] width 46 height 46
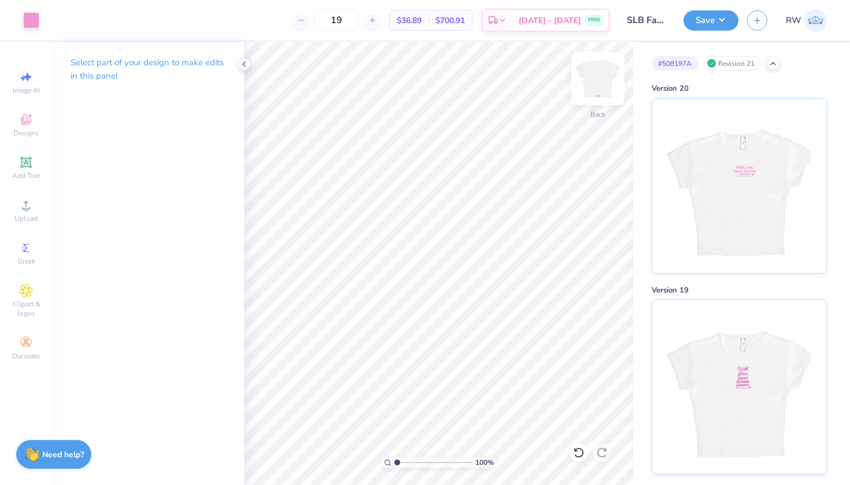
click at [601, 90] on img at bounding box center [598, 79] width 46 height 46
click at [601, 90] on img at bounding box center [597, 78] width 23 height 23
click at [598, 86] on img at bounding box center [598, 79] width 46 height 46
click at [242, 60] on icon at bounding box center [243, 64] width 9 height 9
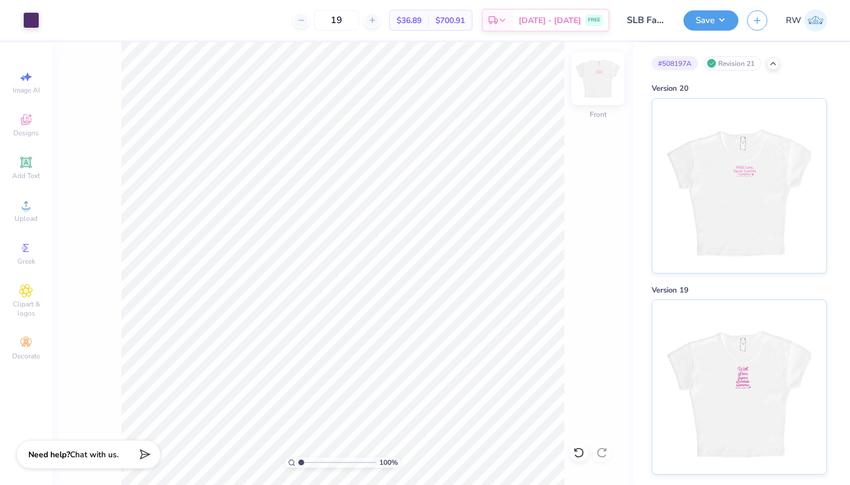
click at [596, 86] on img at bounding box center [598, 79] width 46 height 46
click at [596, 88] on img at bounding box center [598, 79] width 46 height 46
click at [29, 19] on div at bounding box center [31, 19] width 16 height 16
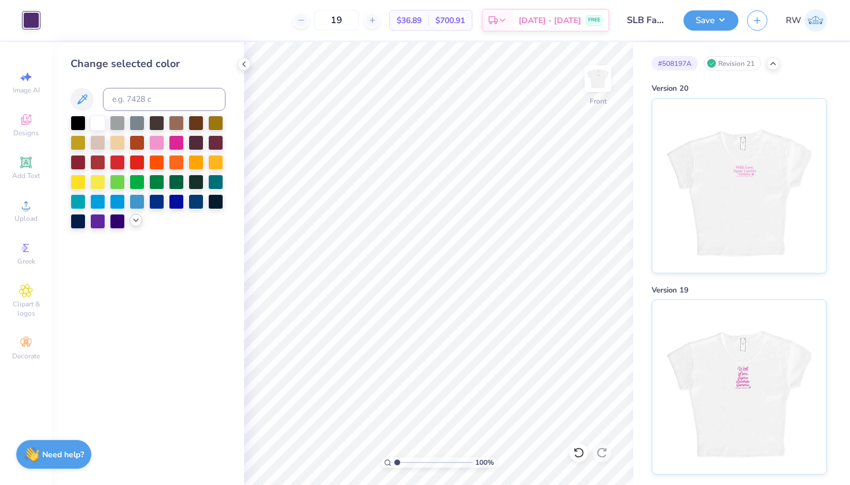
click at [138, 219] on icon at bounding box center [135, 220] width 9 height 9
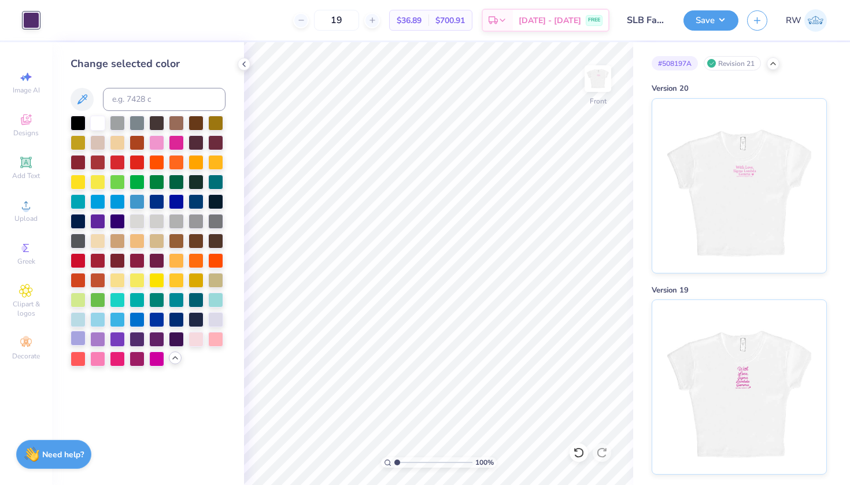
click at [80, 346] on div at bounding box center [78, 338] width 15 height 15
click at [98, 346] on div at bounding box center [97, 338] width 15 height 15
click at [116, 345] on div at bounding box center [117, 338] width 15 height 15
click at [138, 344] on div at bounding box center [137, 338] width 15 height 15
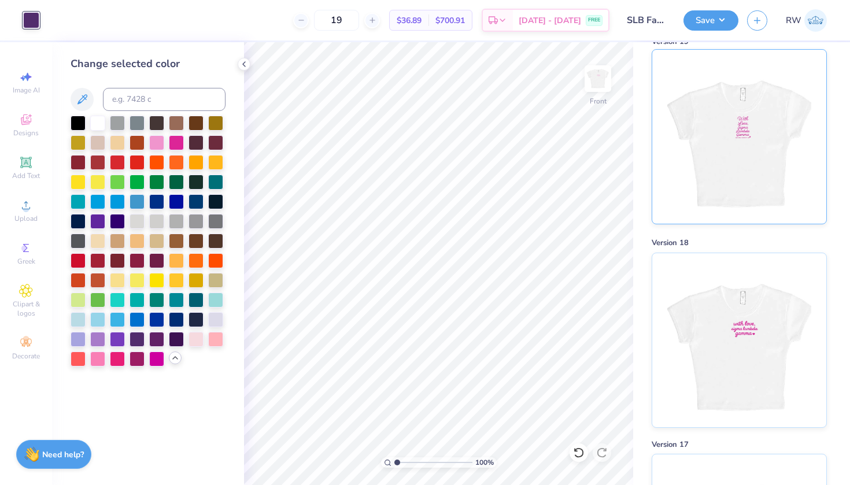
scroll to position [329, 0]
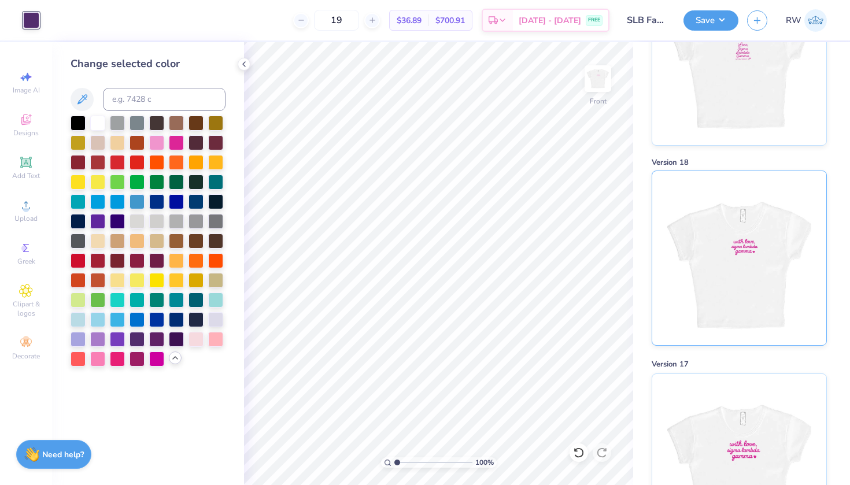
click at [762, 282] on img at bounding box center [738, 258] width 143 height 174
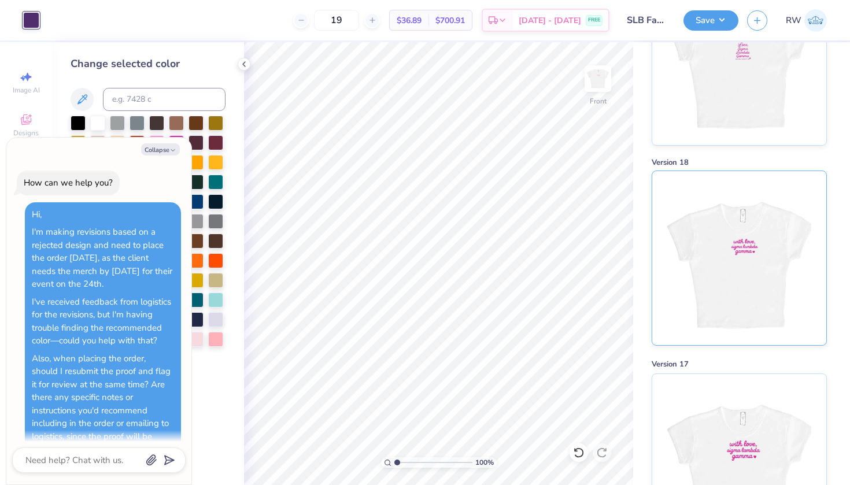
scroll to position [1247, 0]
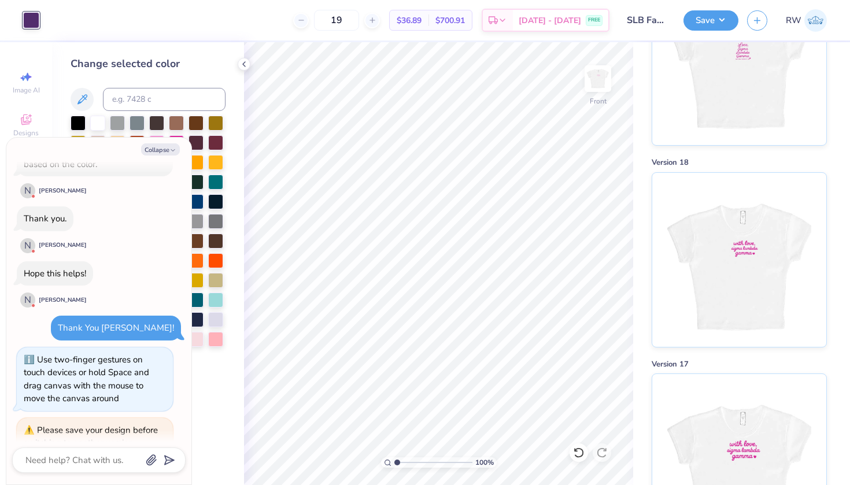
click at [36, 461] on button "Save" at bounding box center [34, 469] width 29 height 17
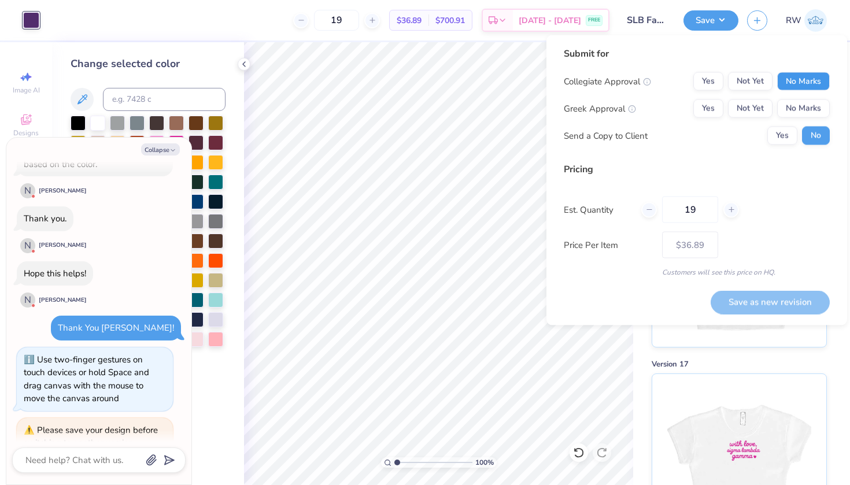
click at [818, 81] on button "No Marks" at bounding box center [803, 81] width 53 height 19
click at [708, 106] on button "Yes" at bounding box center [708, 108] width 30 height 19
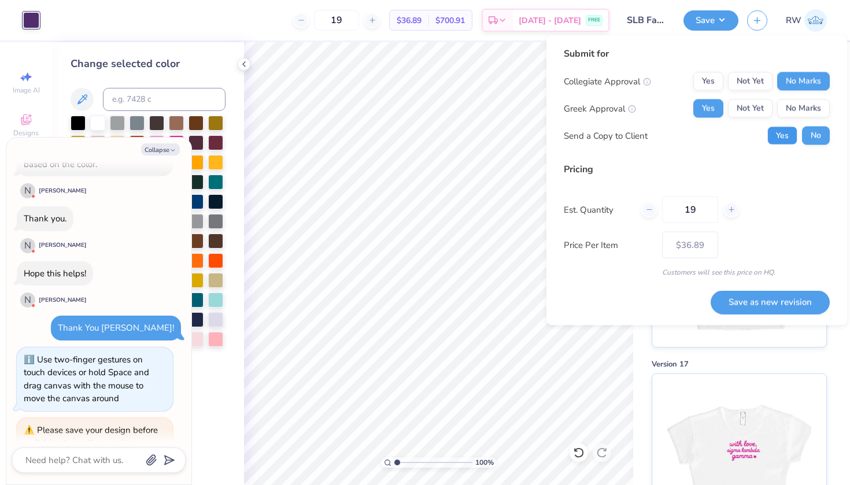
click at [786, 135] on button "Yes" at bounding box center [782, 136] width 30 height 19
type textarea "x"
click at [763, 300] on button "Save as new revision" at bounding box center [770, 302] width 119 height 24
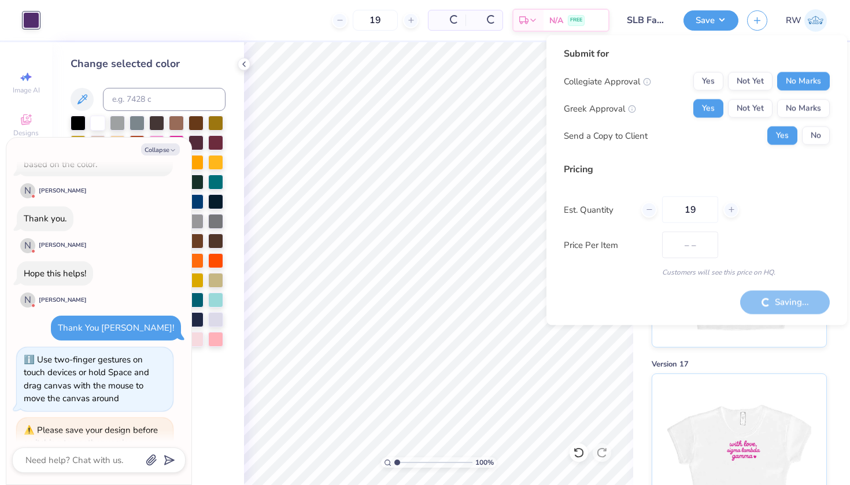
type input "$36.89"
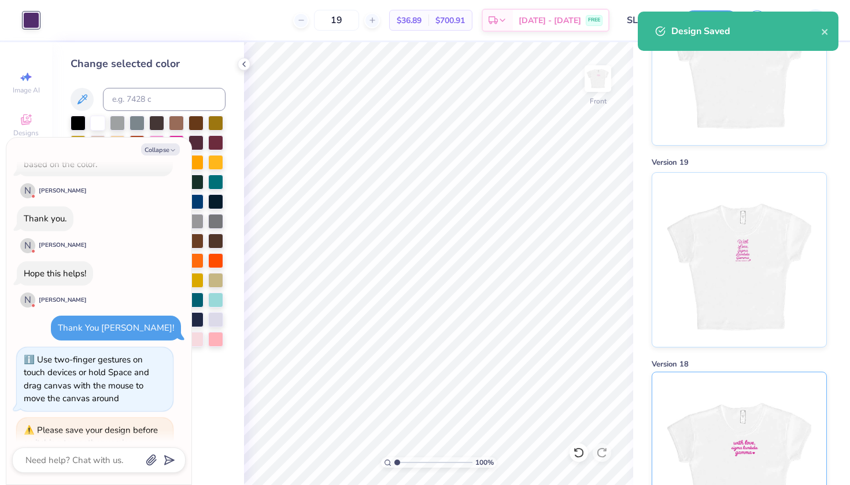
scroll to position [512, 0]
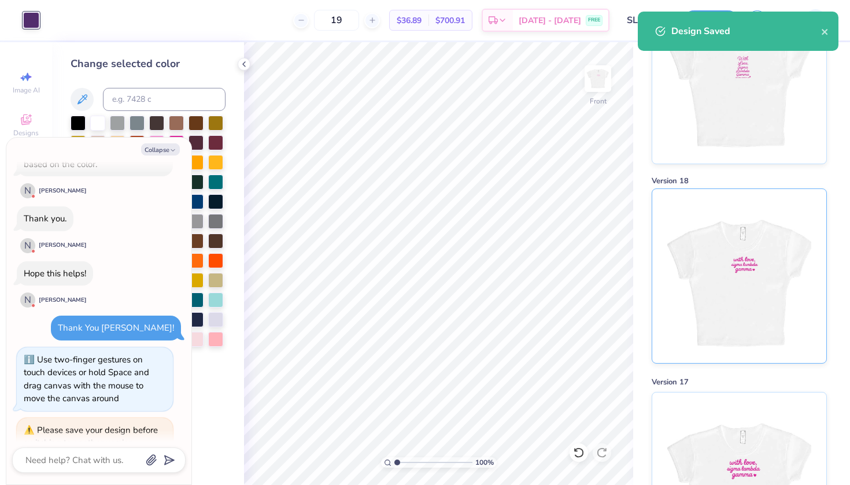
click at [775, 337] on img at bounding box center [738, 276] width 143 height 174
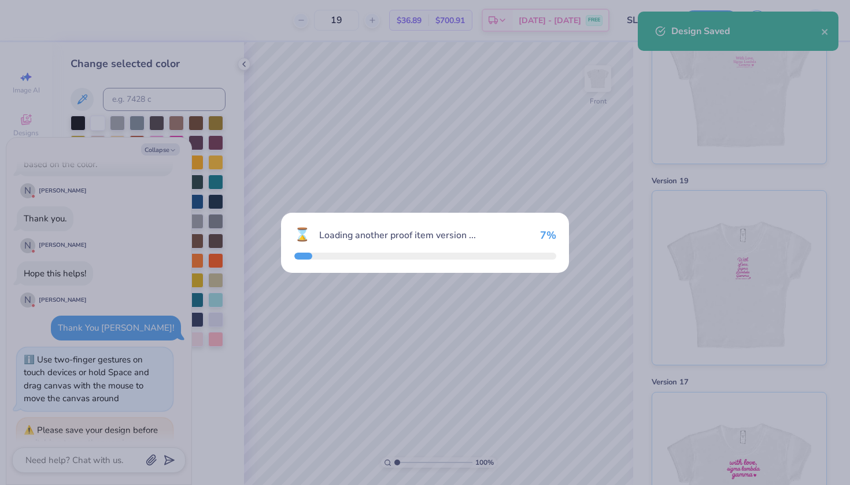
type textarea "x"
type input "1"
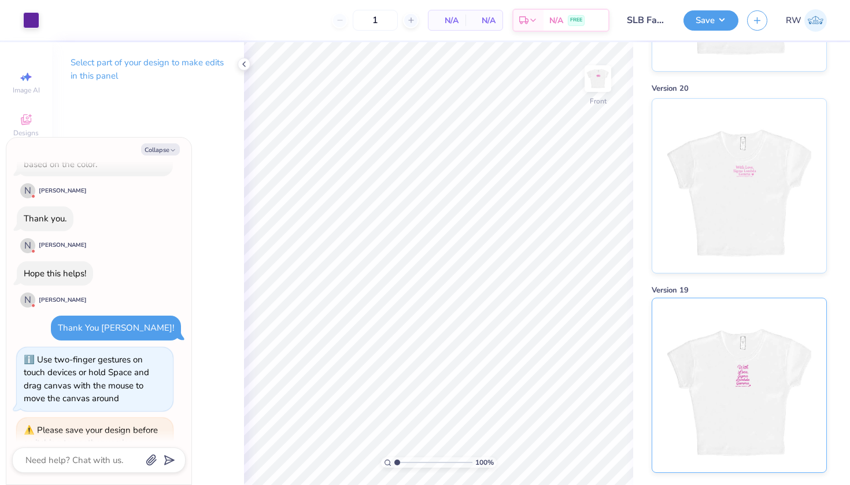
scroll to position [438, 0]
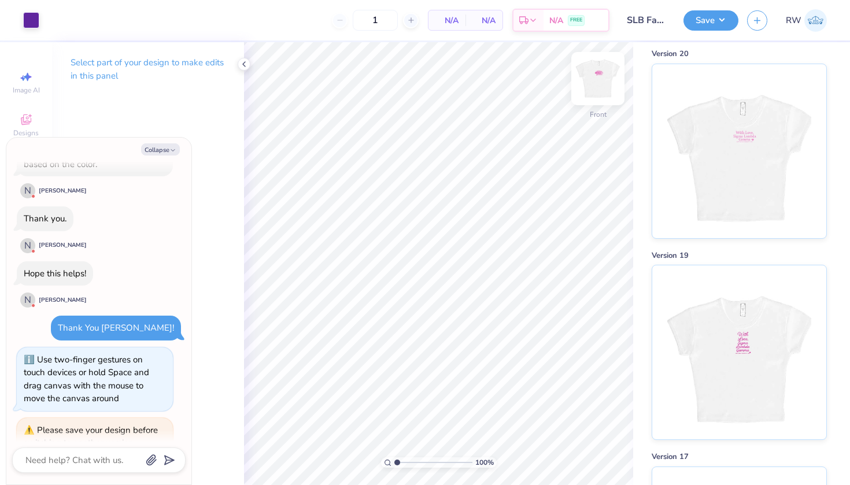
click at [602, 69] on img at bounding box center [598, 79] width 46 height 46
click at [597, 83] on img at bounding box center [598, 79] width 46 height 46
click at [242, 63] on icon at bounding box center [243, 64] width 9 height 9
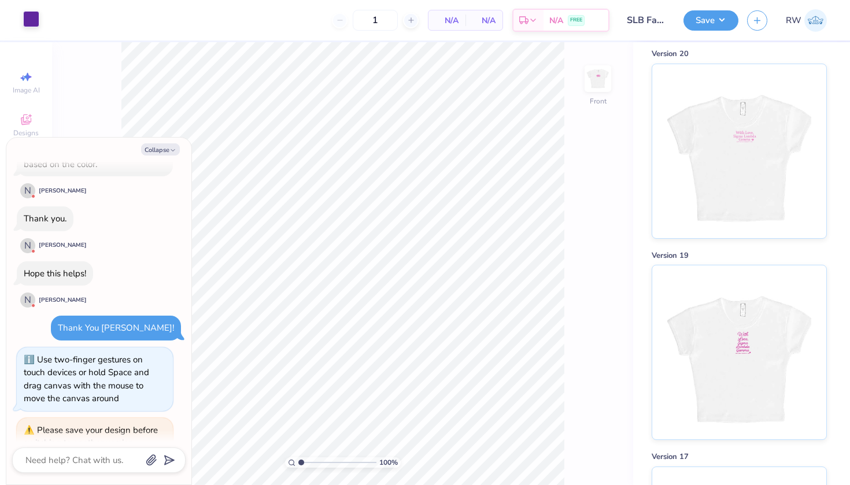
click at [36, 26] on div at bounding box center [31, 19] width 16 height 16
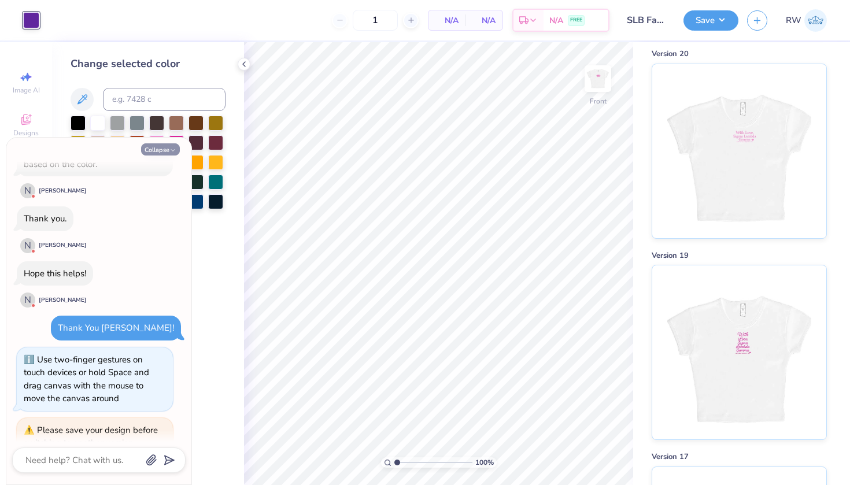
click at [174, 147] on icon "button" at bounding box center [172, 150] width 7 height 7
type textarea "x"
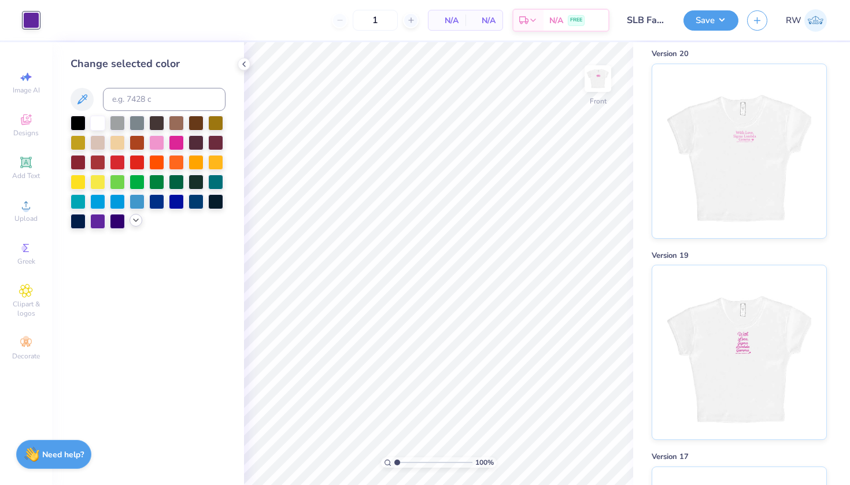
click at [135, 225] on icon at bounding box center [135, 220] width 9 height 9
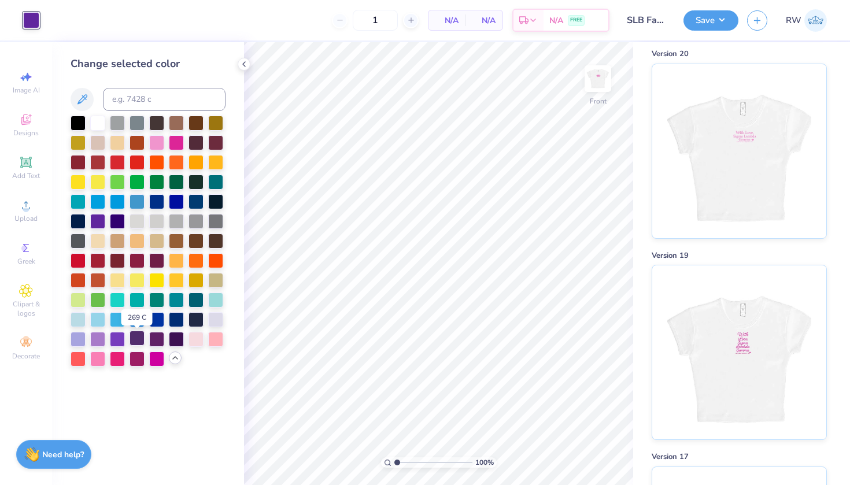
click at [136, 344] on div at bounding box center [137, 338] width 15 height 15
click at [121, 341] on div at bounding box center [117, 338] width 15 height 15
click at [104, 225] on div at bounding box center [97, 220] width 15 height 15
click at [121, 343] on div at bounding box center [117, 338] width 15 height 15
click at [138, 337] on div at bounding box center [137, 338] width 15 height 15
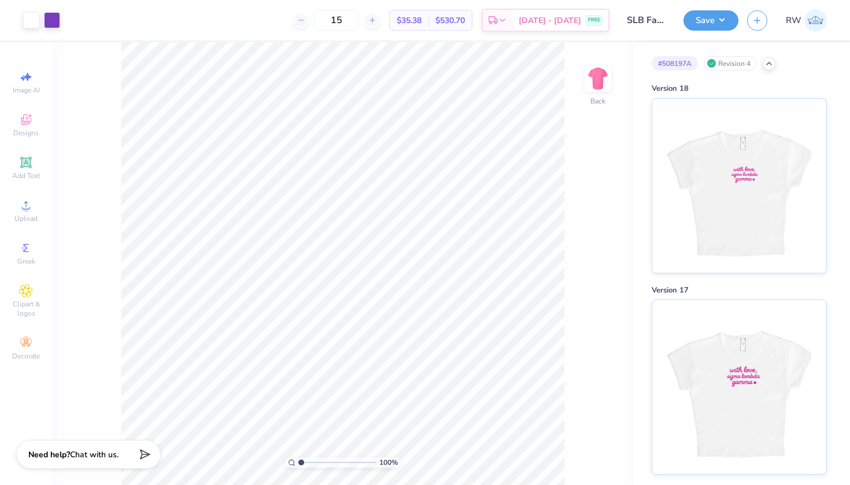
scroll to position [3216, 0]
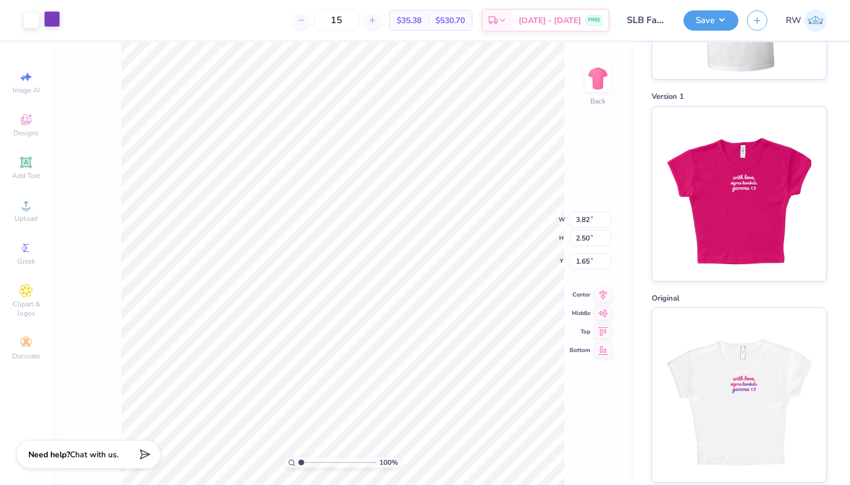
click at [53, 18] on div at bounding box center [52, 19] width 16 height 16
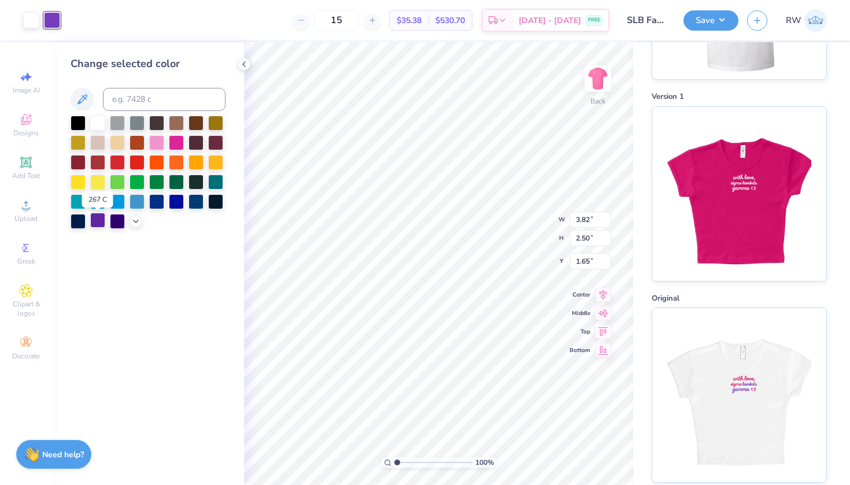
click at [102, 224] on div at bounding box center [97, 220] width 15 height 15
click at [137, 224] on icon at bounding box center [135, 220] width 9 height 9
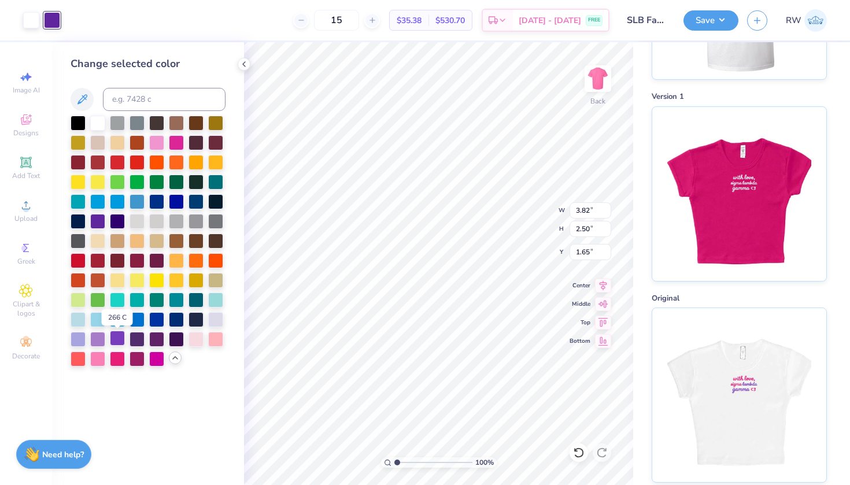
click at [119, 340] on div at bounding box center [117, 338] width 15 height 15
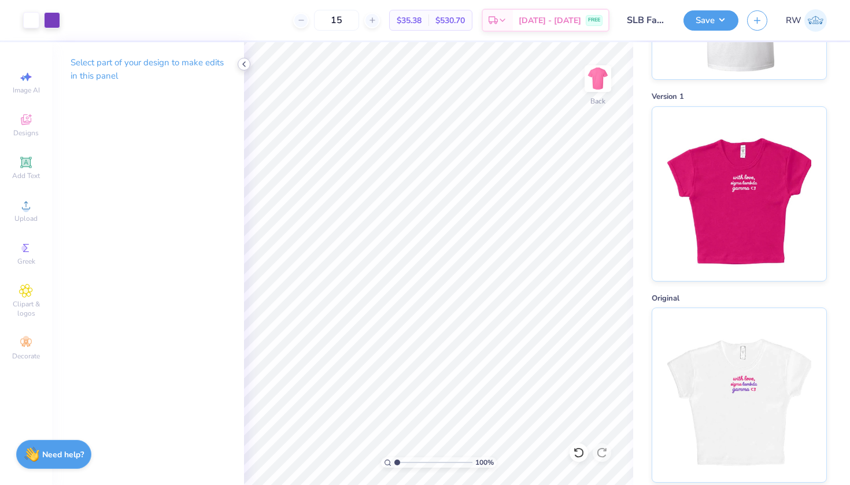
click at [243, 62] on icon at bounding box center [243, 64] width 9 height 9
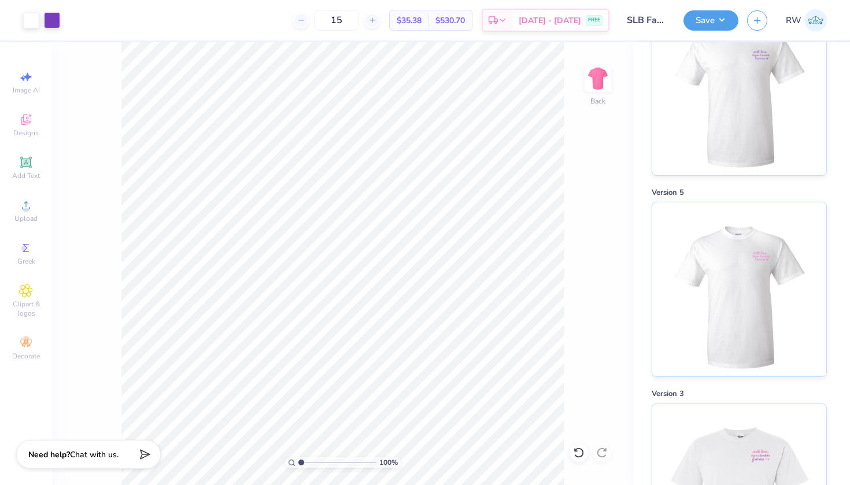
scroll to position [2406, 0]
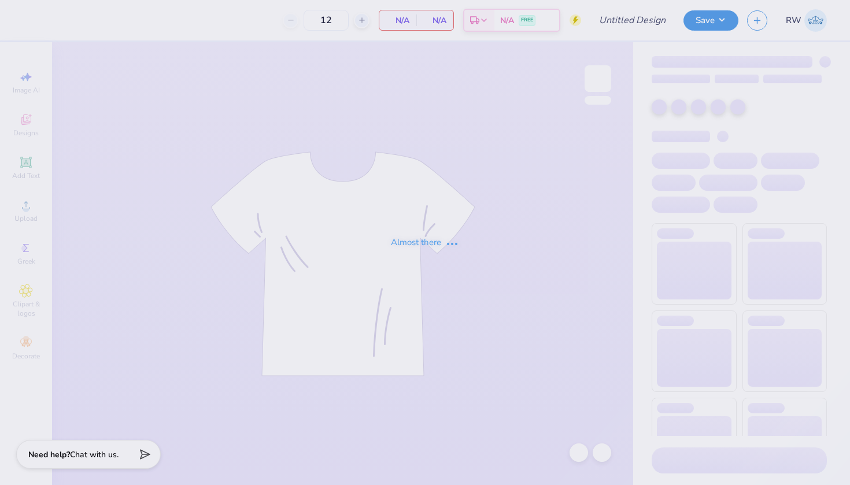
type input "SLB Fall Baby Tees"
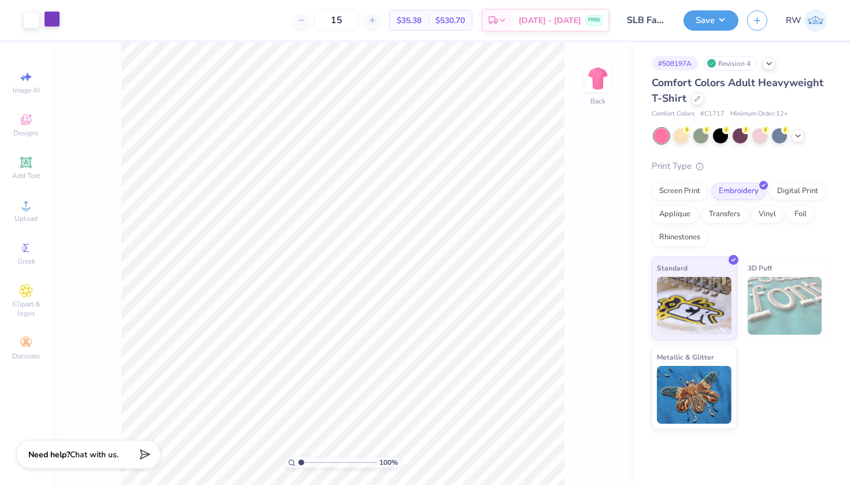
click at [60, 27] on div at bounding box center [52, 19] width 16 height 16
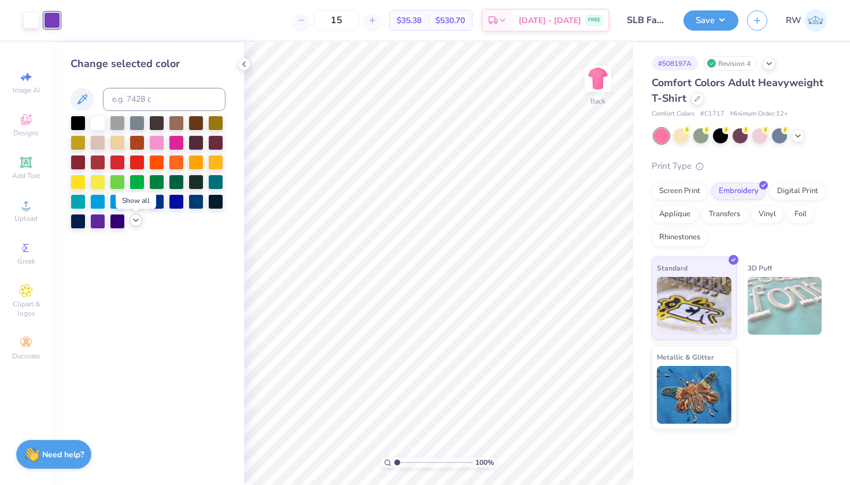
click at [136, 221] on polyline at bounding box center [136, 220] width 5 height 2
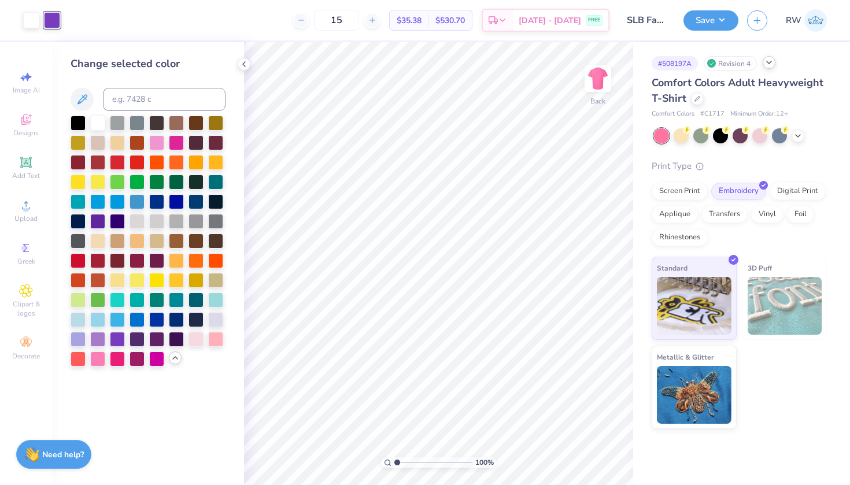
click at [772, 64] on icon at bounding box center [768, 62] width 9 height 9
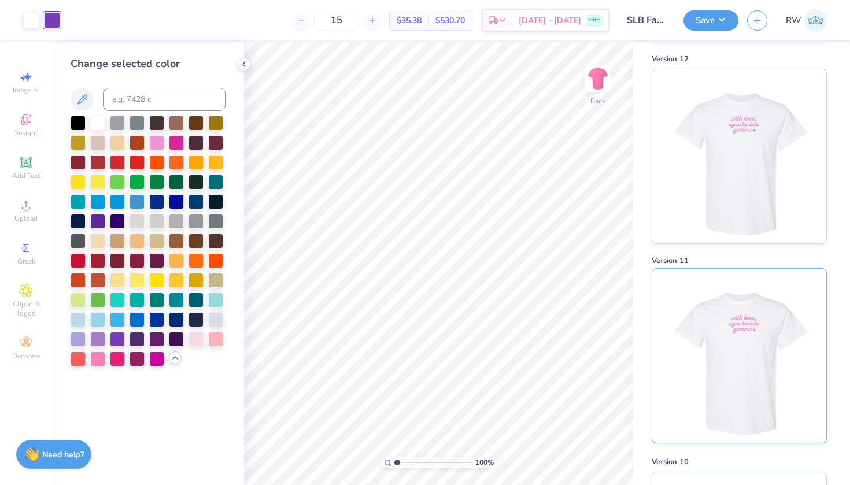
scroll to position [2048, 0]
click at [736, 203] on img at bounding box center [738, 151] width 143 height 174
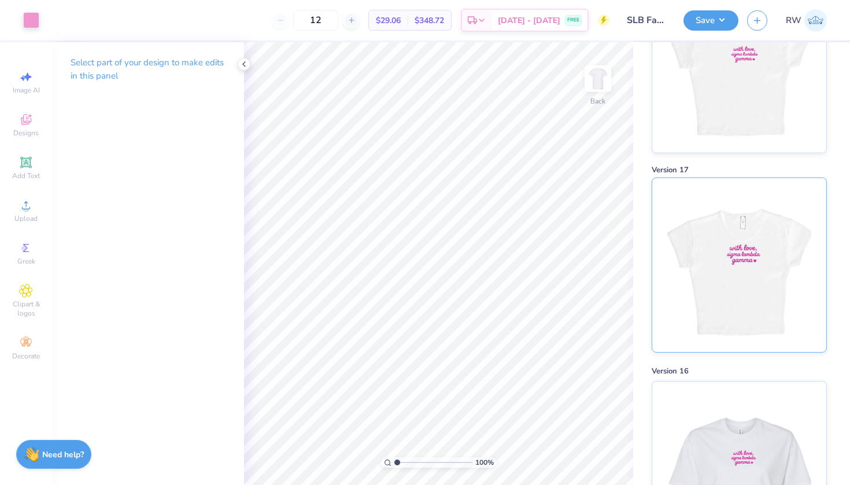
scroll to position [924, 0]
click at [770, 301] on img at bounding box center [738, 267] width 143 height 174
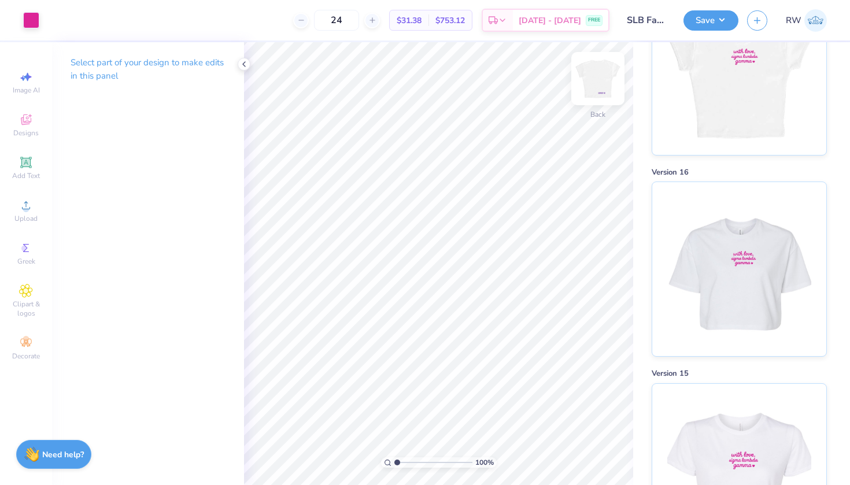
click at [608, 86] on img at bounding box center [598, 79] width 46 height 46
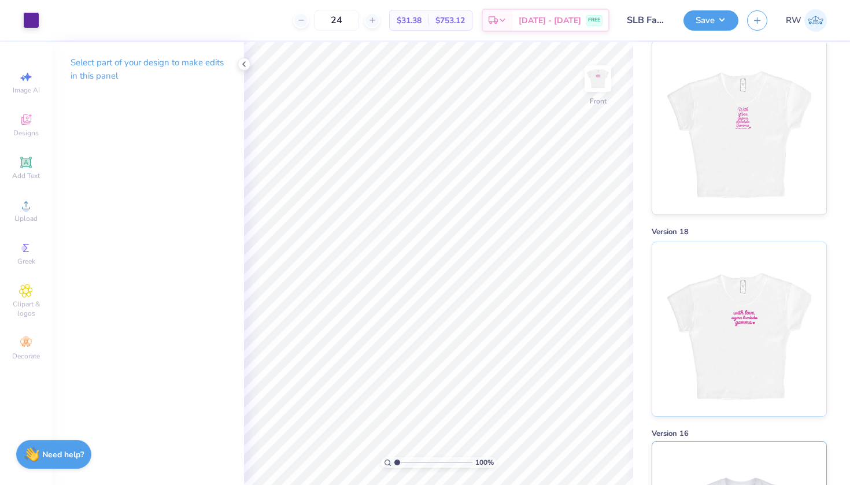
scroll to position [579, 0]
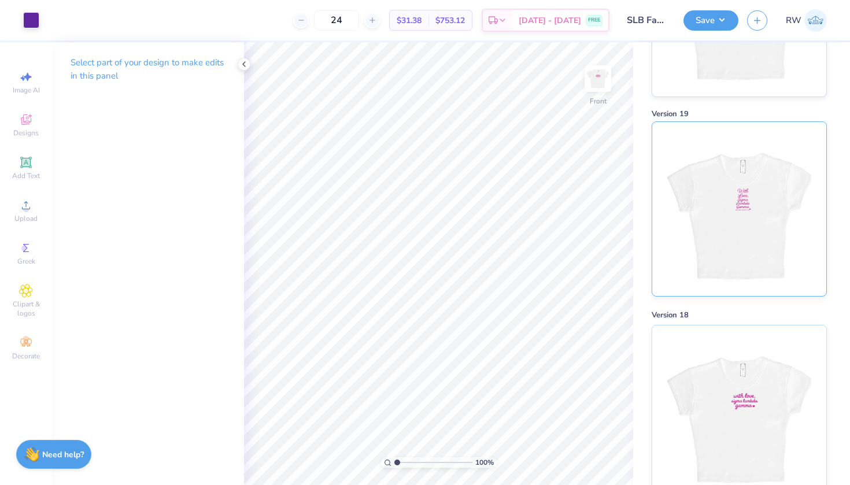
click at [735, 232] on img at bounding box center [738, 209] width 143 height 174
type input "19"
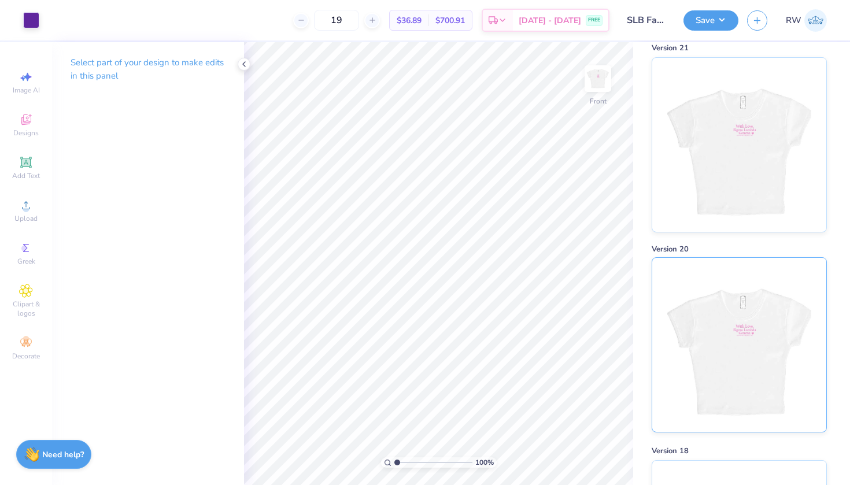
click at [748, 308] on img at bounding box center [738, 345] width 143 height 174
click at [730, 147] on img at bounding box center [738, 143] width 143 height 174
click at [34, 25] on div at bounding box center [31, 19] width 16 height 16
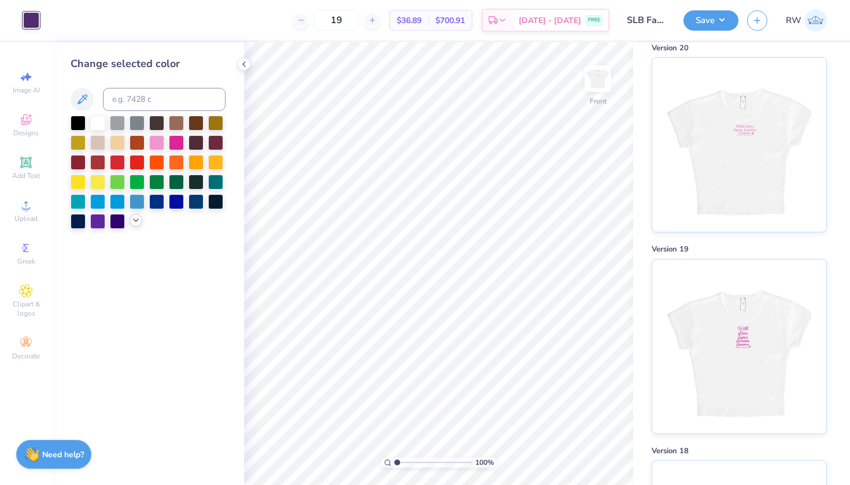
click at [137, 225] on icon at bounding box center [135, 220] width 9 height 9
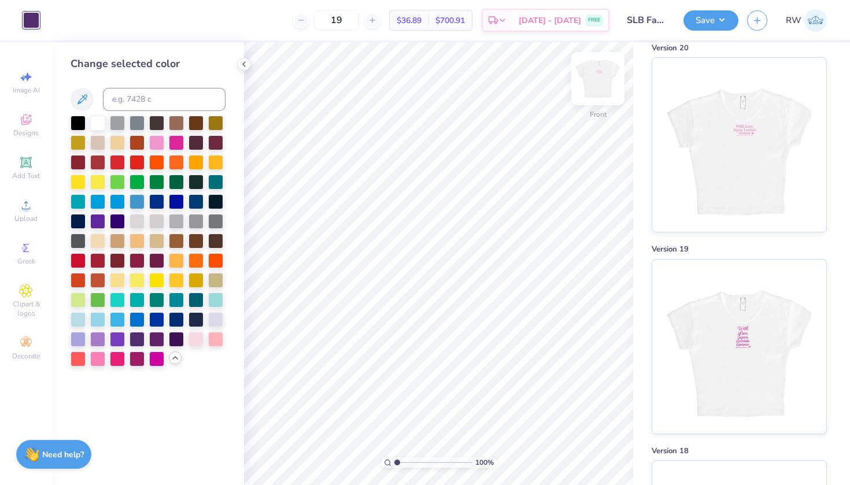
click at [597, 78] on img at bounding box center [598, 79] width 46 height 46
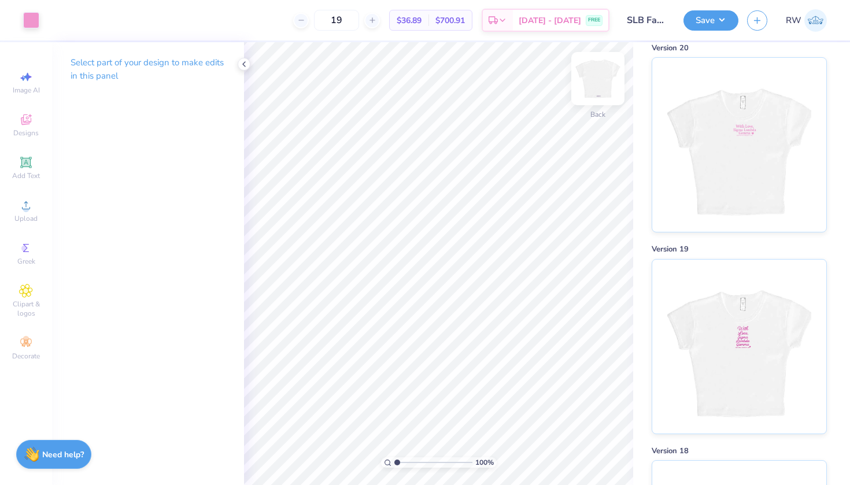
click at [591, 75] on img at bounding box center [598, 79] width 46 height 46
click at [600, 87] on img at bounding box center [598, 79] width 46 height 46
click at [597, 86] on img at bounding box center [598, 79] width 46 height 46
click at [244, 63] on polyline at bounding box center [244, 64] width 2 height 5
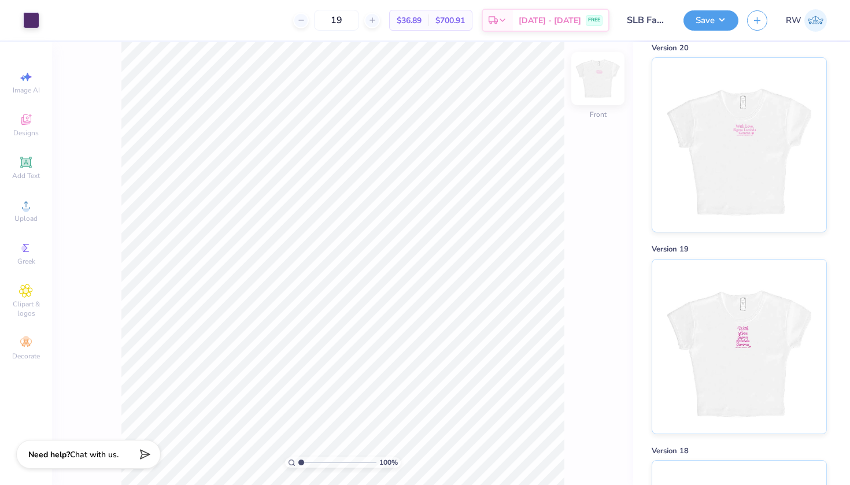
click at [592, 87] on img at bounding box center [598, 79] width 46 height 46
click at [36, 88] on span "Image AI" at bounding box center [26, 90] width 27 height 9
select select "4"
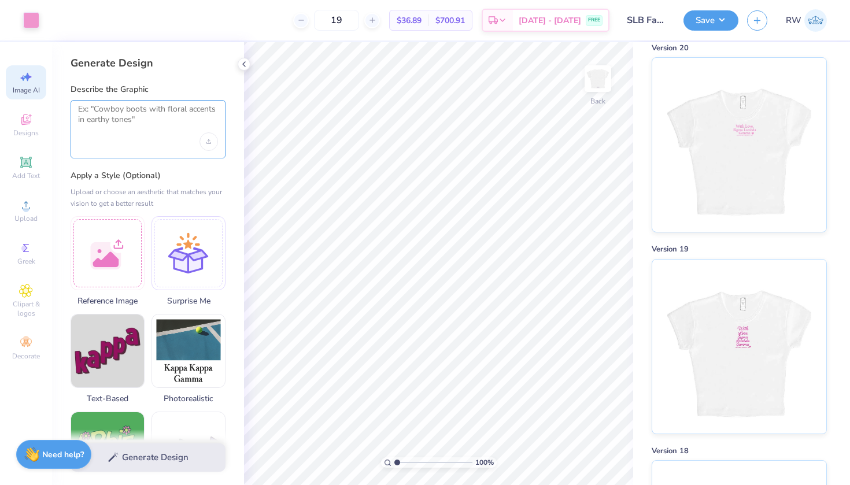
click at [137, 117] on textarea at bounding box center [148, 118] width 140 height 29
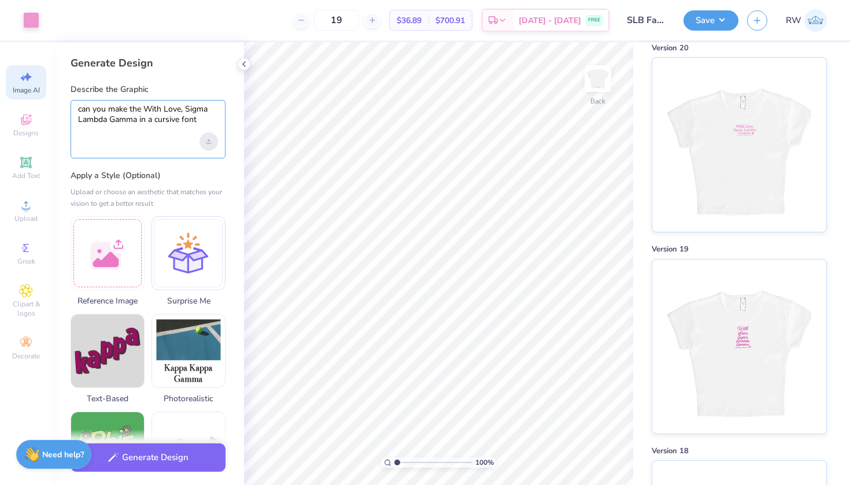
type textarea "can you make the With Love, Sigma Lambda Gamma in a cursive font"
click at [205, 142] on div "Upload image" at bounding box center [208, 141] width 19 height 19
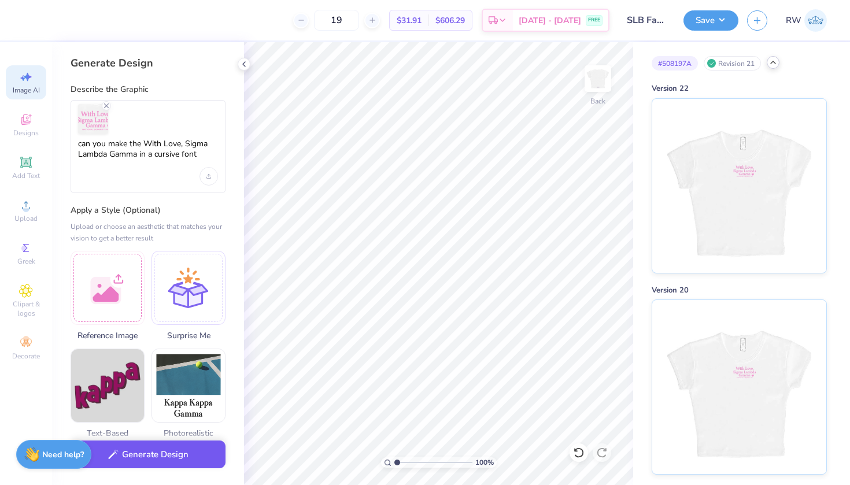
click at [158, 452] on button "Generate Design" at bounding box center [148, 455] width 155 height 28
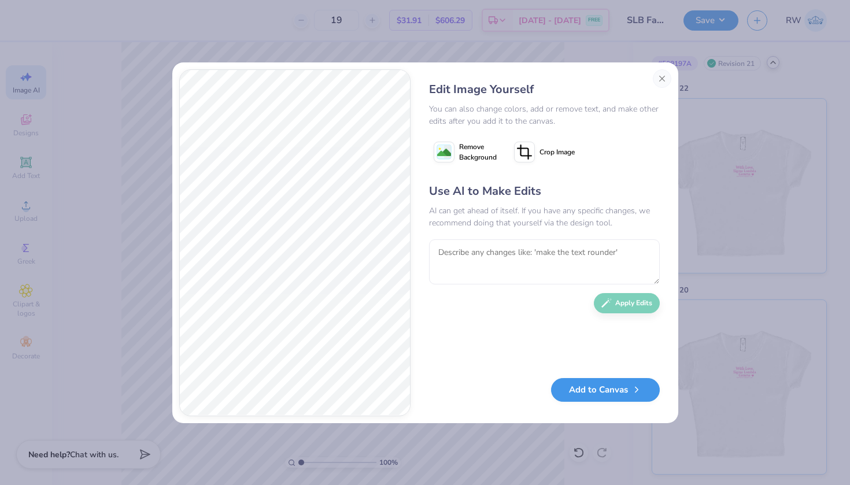
click at [610, 386] on button "Add to Canvas" at bounding box center [605, 390] width 109 height 24
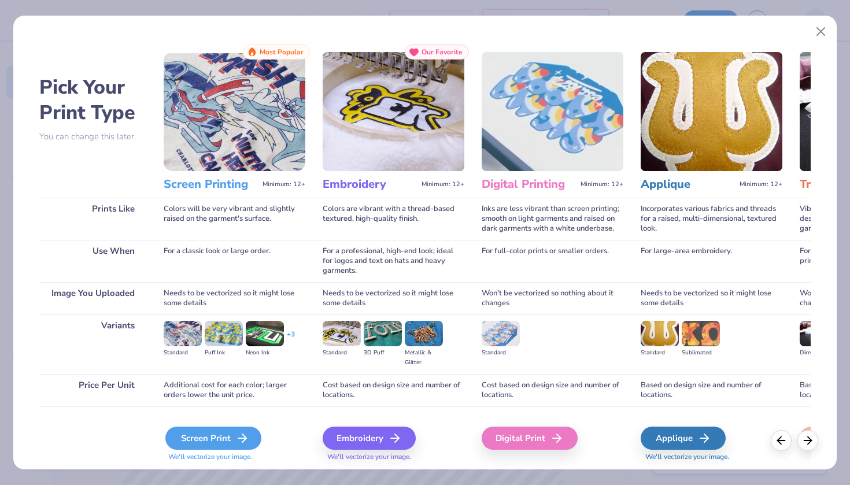
click at [239, 438] on icon at bounding box center [242, 438] width 14 height 14
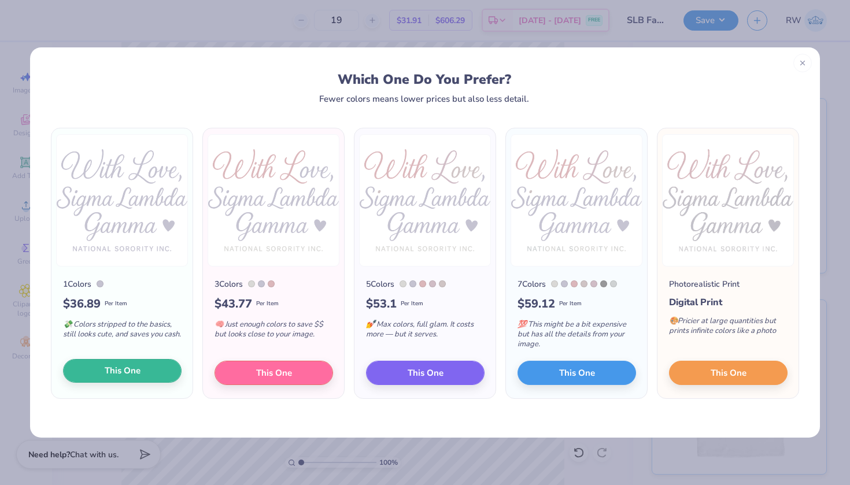
click at [146, 374] on button "This One" at bounding box center [122, 371] width 119 height 24
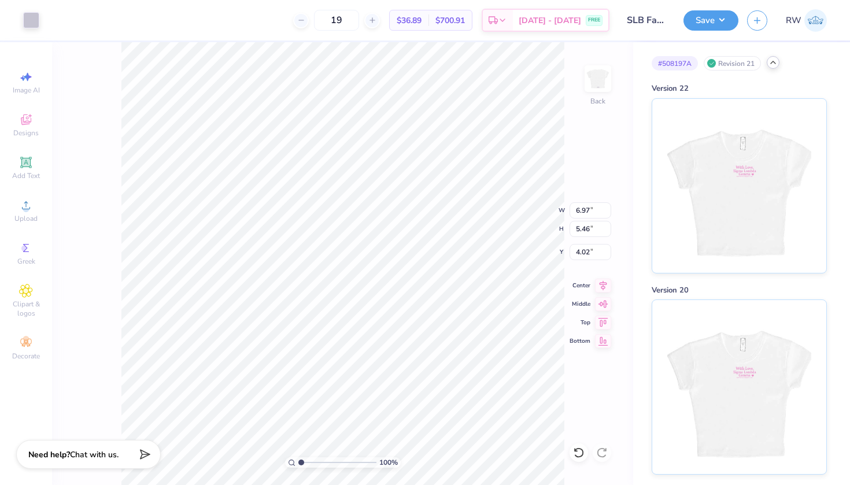
type input "3.44"
type input "2.69"
type input "0.67"
click at [35, 24] on div at bounding box center [31, 19] width 16 height 16
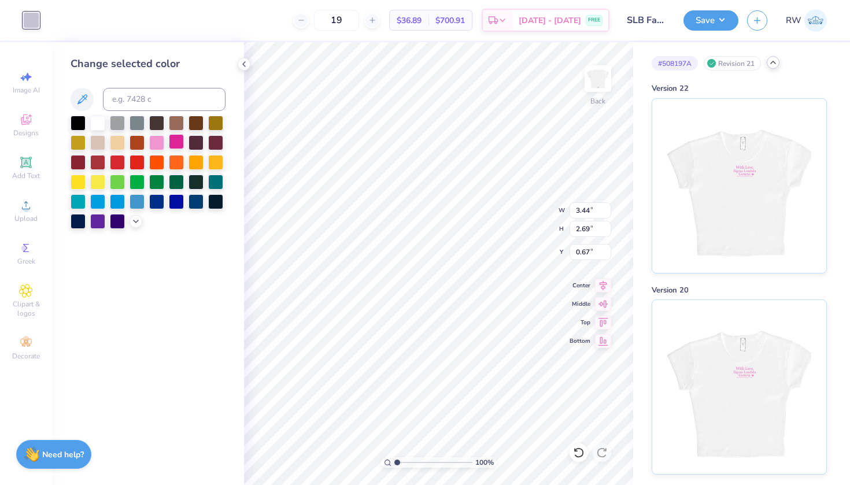
click at [175, 145] on div at bounding box center [176, 141] width 15 height 15
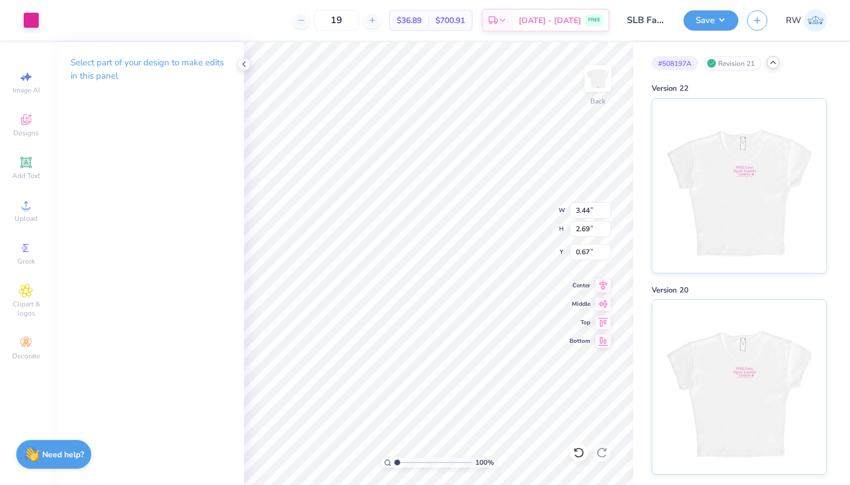
type input "2.81"
type input "2.20"
type input "0.80"
type input "0.50"
click at [242, 64] on icon at bounding box center [243, 64] width 9 height 9
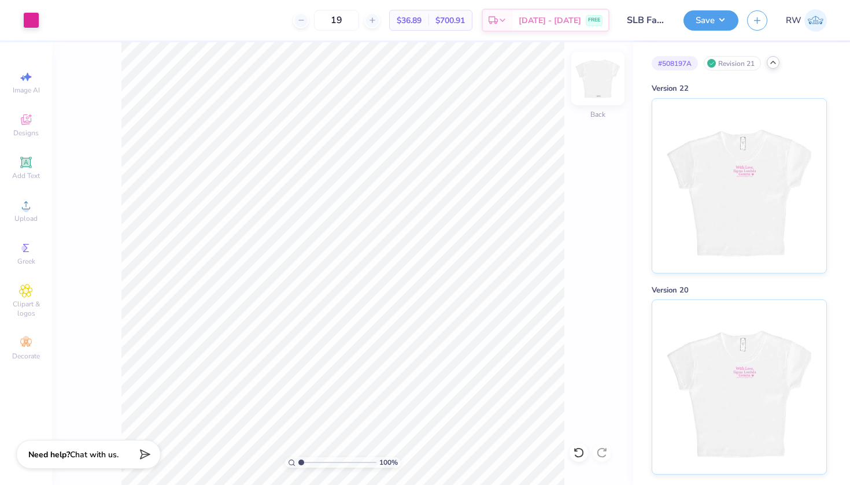
click at [611, 76] on img at bounding box center [598, 79] width 46 height 46
click at [38, 24] on div at bounding box center [31, 19] width 16 height 16
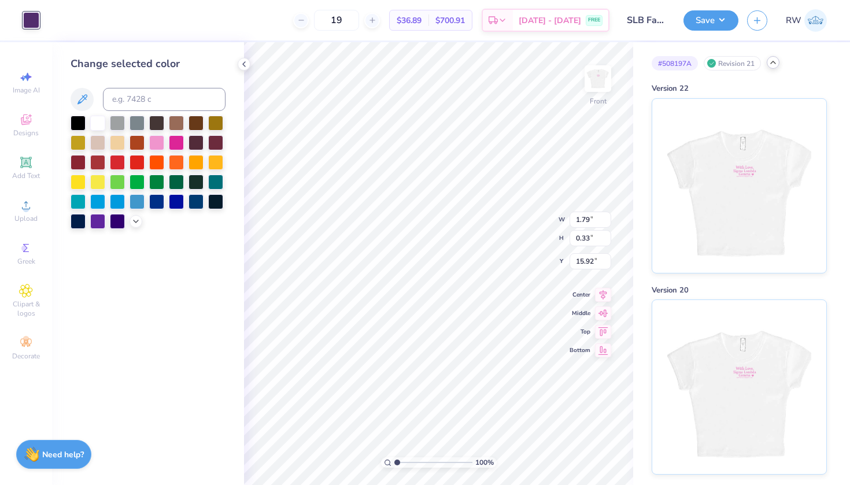
click at [145, 223] on div at bounding box center [148, 172] width 155 height 113
click at [138, 223] on icon at bounding box center [135, 220] width 9 height 9
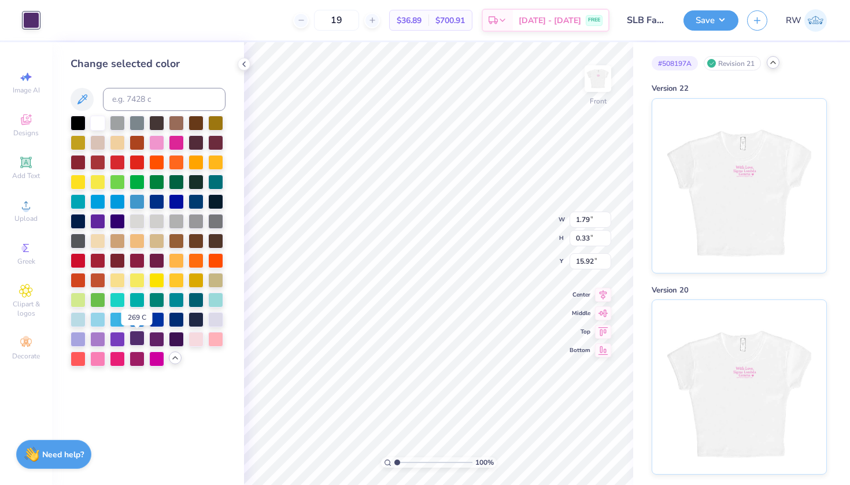
click at [138, 343] on div at bounding box center [137, 338] width 15 height 15
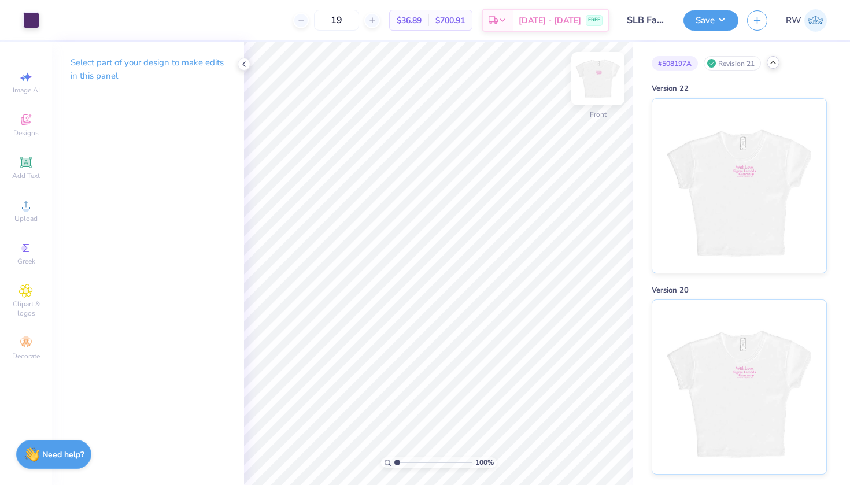
click at [605, 85] on img at bounding box center [598, 79] width 46 height 46
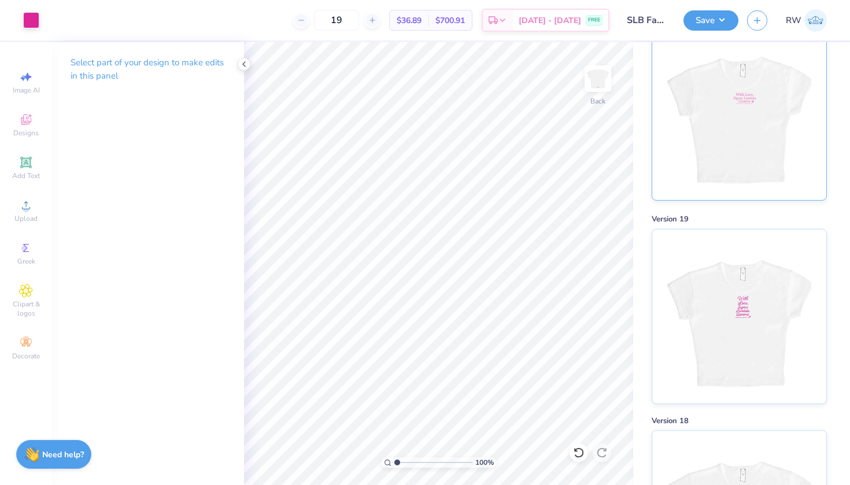
scroll to position [273, 0]
click at [747, 333] on img at bounding box center [738, 314] width 143 height 174
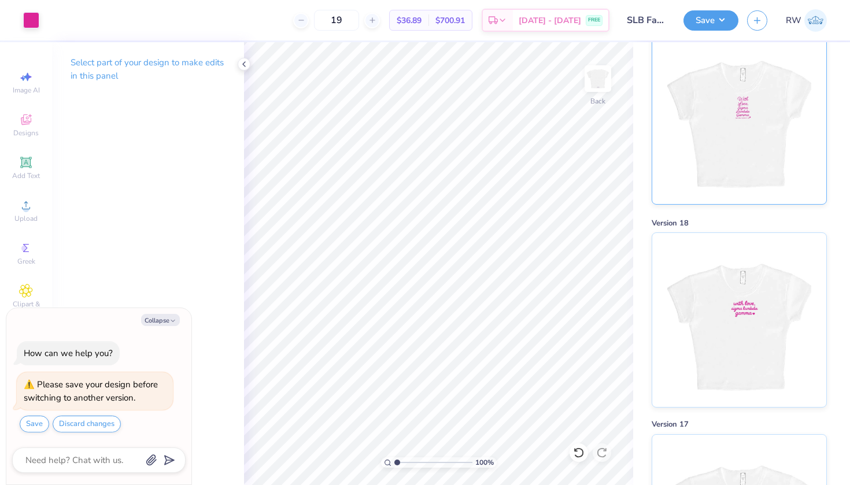
scroll to position [470, 0]
click at [38, 421] on button "Save" at bounding box center [34, 424] width 29 height 17
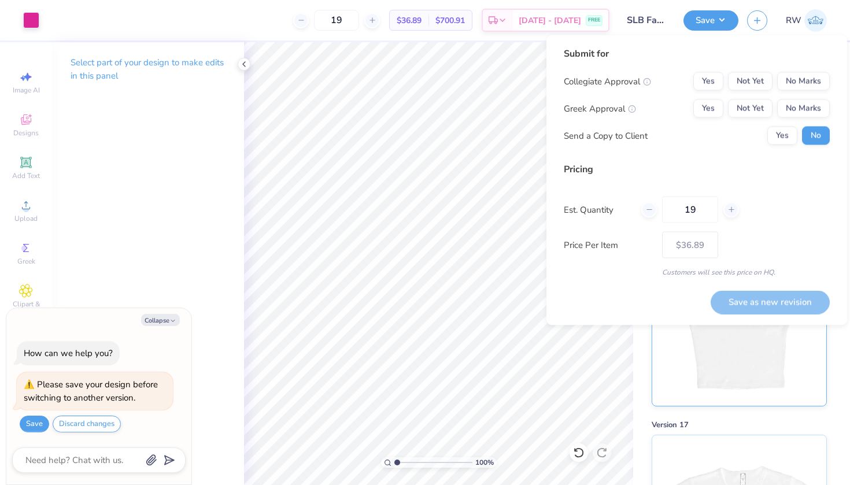
click at [662, 354] on div at bounding box center [739, 318] width 175 height 175
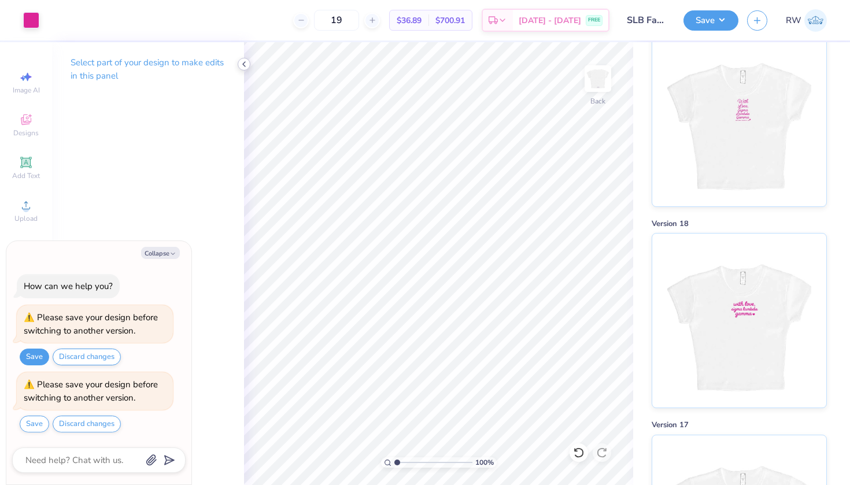
click at [243, 66] on icon at bounding box center [243, 64] width 9 height 9
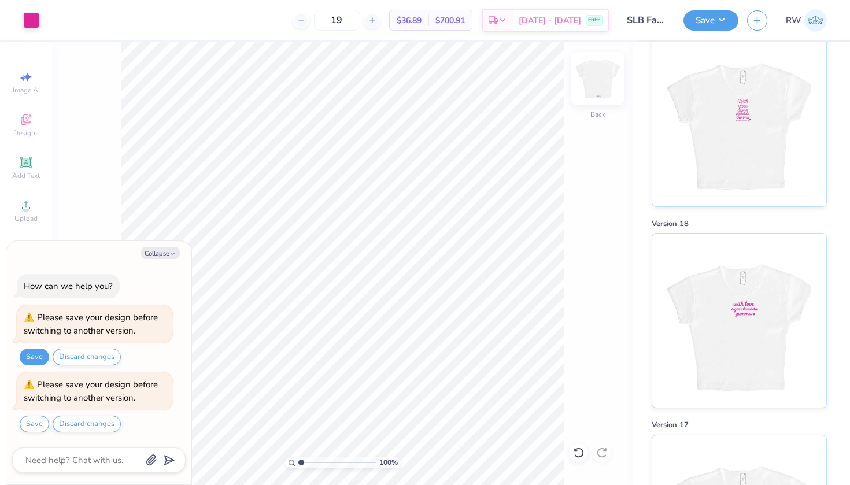
click at [591, 83] on img at bounding box center [598, 79] width 46 height 46
click at [160, 253] on button "Collapse" at bounding box center [160, 253] width 39 height 12
type textarea "x"
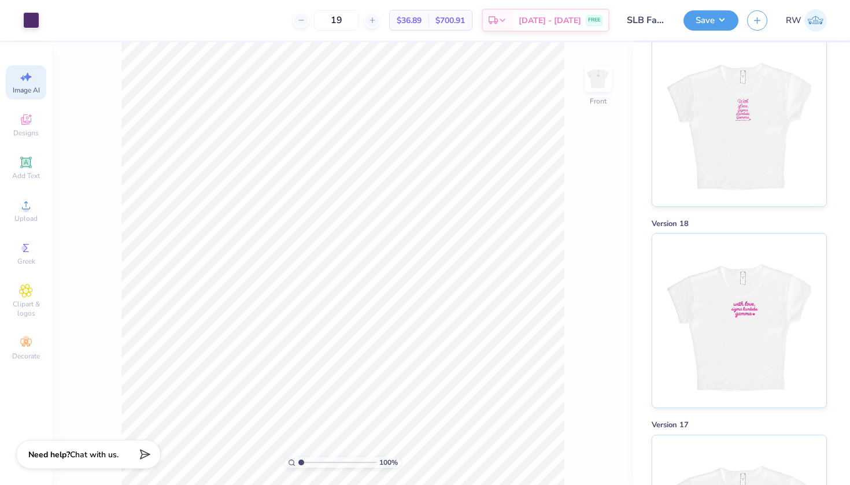
click at [29, 86] on span "Image AI" at bounding box center [26, 90] width 27 height 9
select select "4"
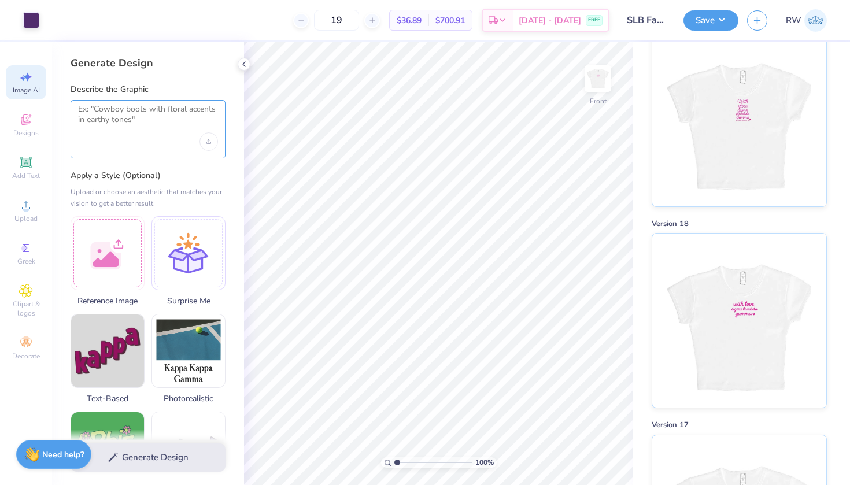
click at [116, 113] on textarea at bounding box center [148, 118] width 140 height 29
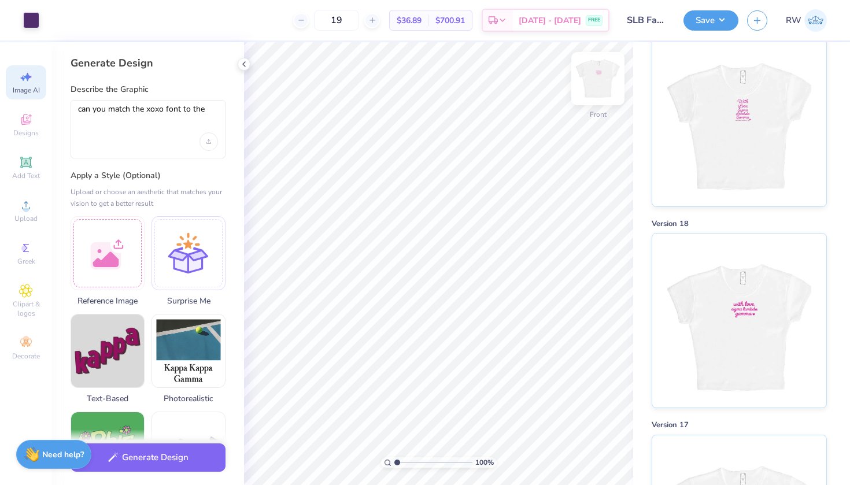
click at [598, 81] on img at bounding box center [598, 79] width 46 height 46
click at [593, 87] on img at bounding box center [598, 79] width 46 height 46
click at [217, 110] on textarea "can you match the xoxo font to the" at bounding box center [148, 118] width 140 height 29
type textarea "can you match the xoxo font to the font in the front"
click at [208, 141] on icon "Upload image" at bounding box center [208, 141] width 5 height 5
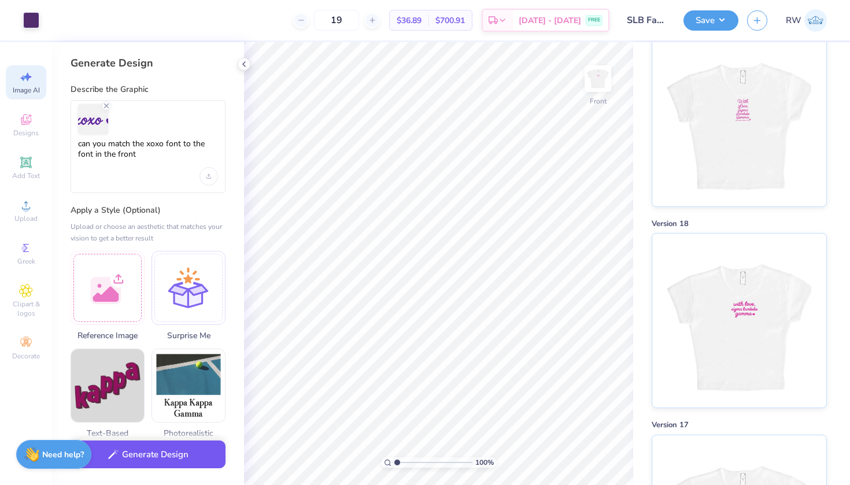
click at [191, 454] on button "Generate Design" at bounding box center [148, 455] width 155 height 28
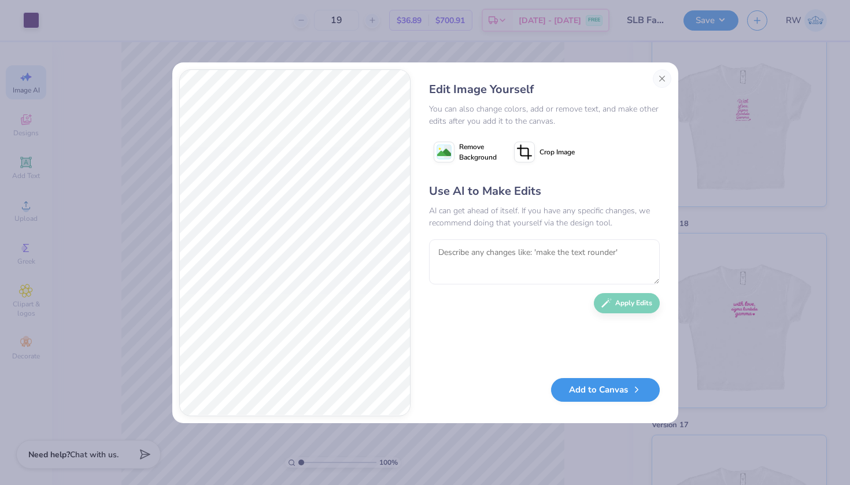
click at [617, 386] on button "Add to Canvas" at bounding box center [605, 390] width 109 height 24
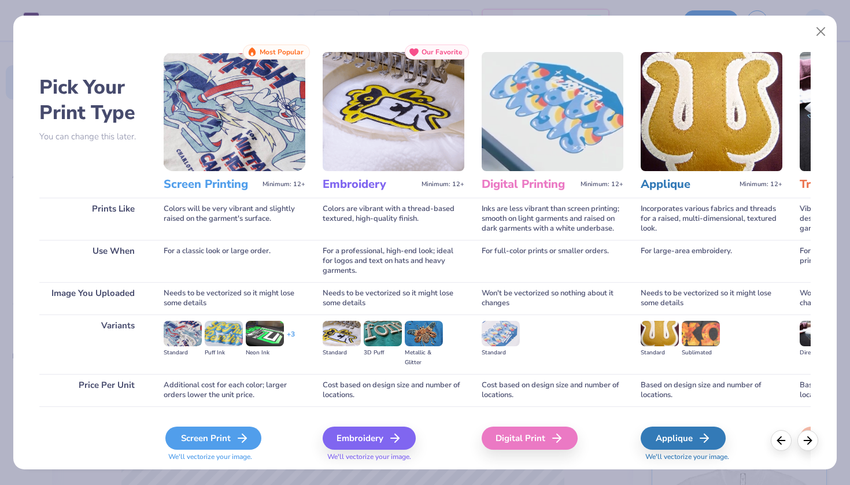
click at [229, 428] on div "Screen Print" at bounding box center [213, 438] width 96 height 23
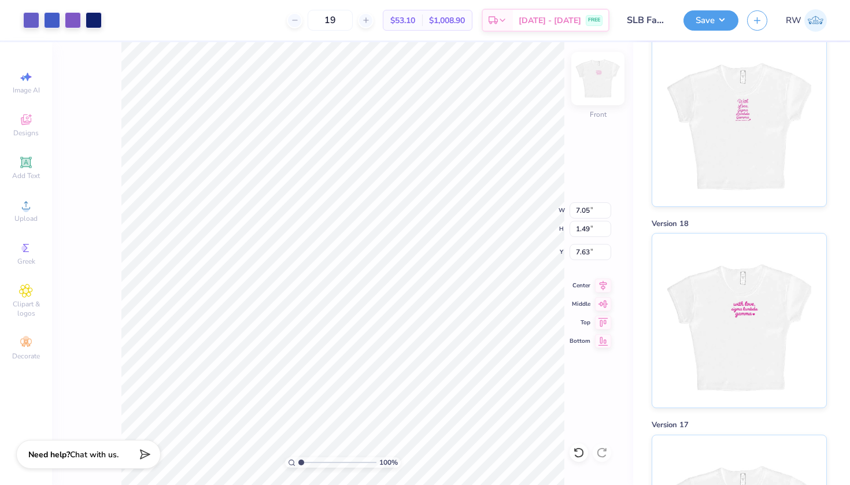
click at [597, 76] on img at bounding box center [598, 79] width 46 height 46
click at [39, 21] on div at bounding box center [31, 19] width 16 height 16
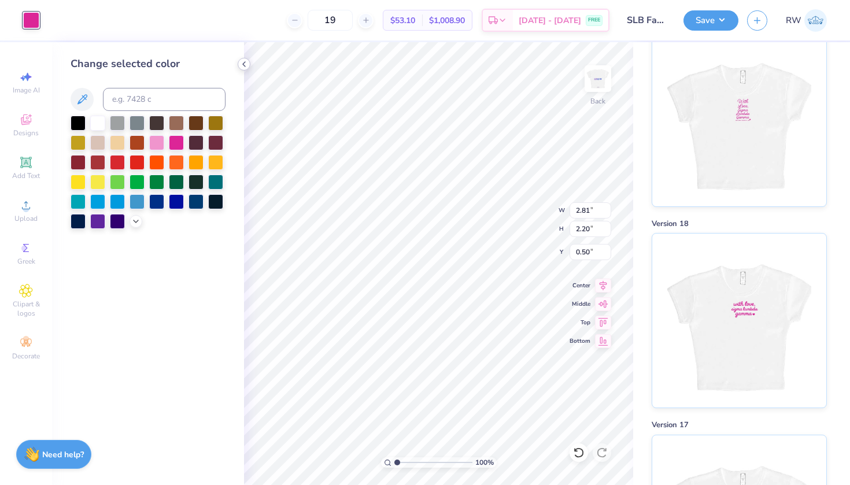
click at [244, 64] on icon at bounding box center [243, 64] width 9 height 9
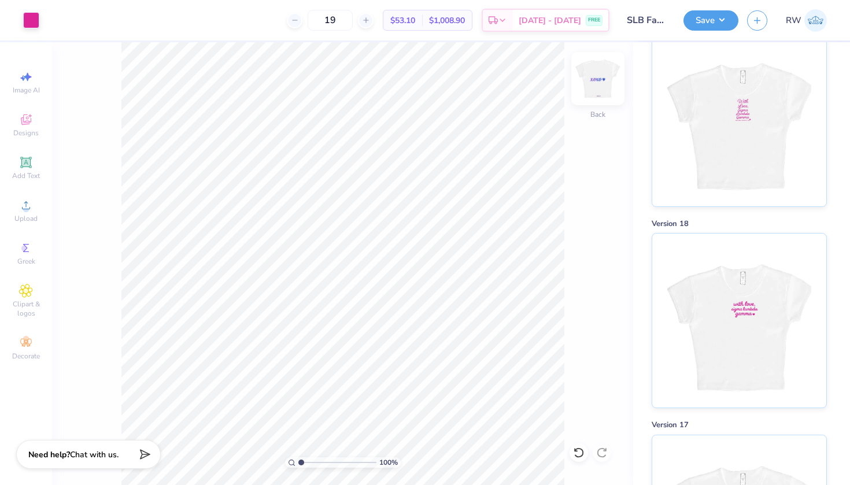
click at [594, 90] on img at bounding box center [598, 79] width 46 height 46
click at [597, 77] on img at bounding box center [598, 79] width 46 height 46
click at [593, 79] on img at bounding box center [598, 79] width 46 height 46
click at [601, 84] on img at bounding box center [598, 79] width 46 height 46
click at [607, 94] on img at bounding box center [598, 79] width 46 height 46
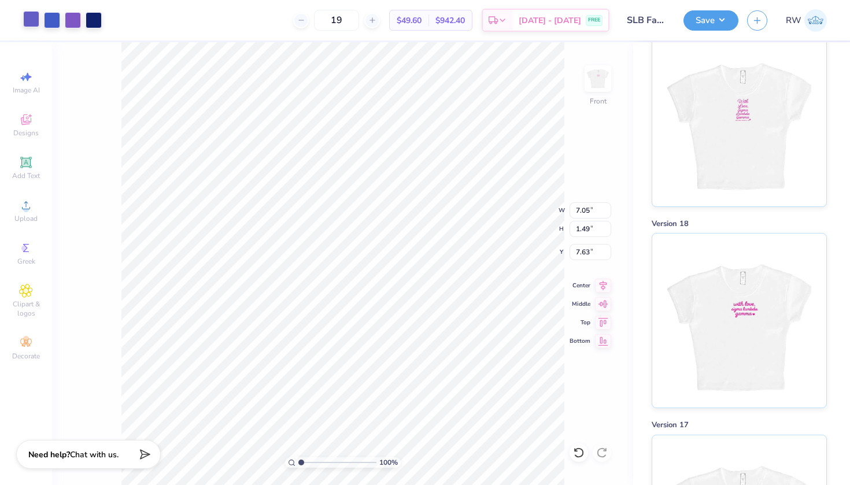
click at [33, 21] on div at bounding box center [31, 19] width 16 height 16
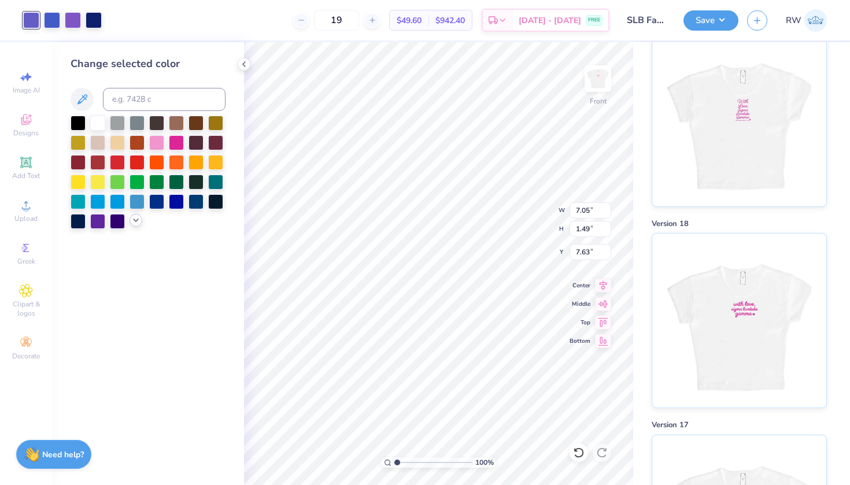
click at [132, 221] on icon at bounding box center [135, 220] width 9 height 9
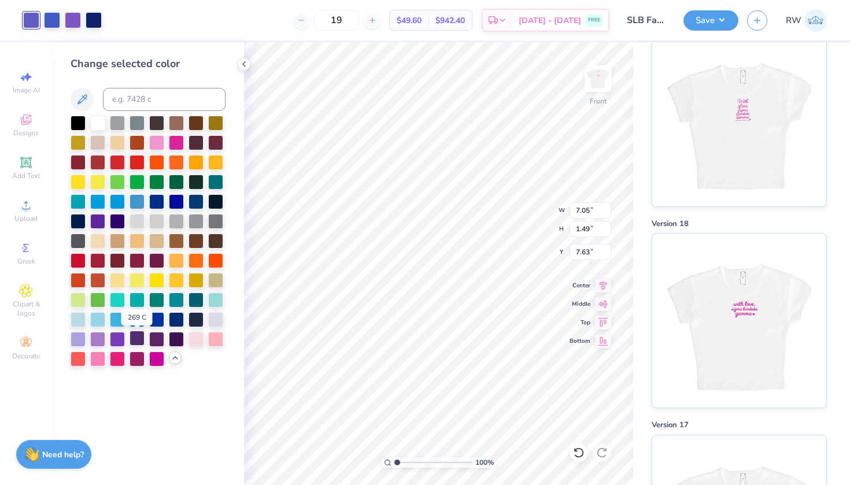
click at [135, 343] on div at bounding box center [137, 338] width 15 height 15
click at [50, 19] on div at bounding box center [52, 19] width 16 height 16
click at [138, 340] on div at bounding box center [137, 338] width 15 height 15
click at [56, 25] on div at bounding box center [52, 19] width 16 height 16
click at [140, 341] on div at bounding box center [137, 338] width 15 height 15
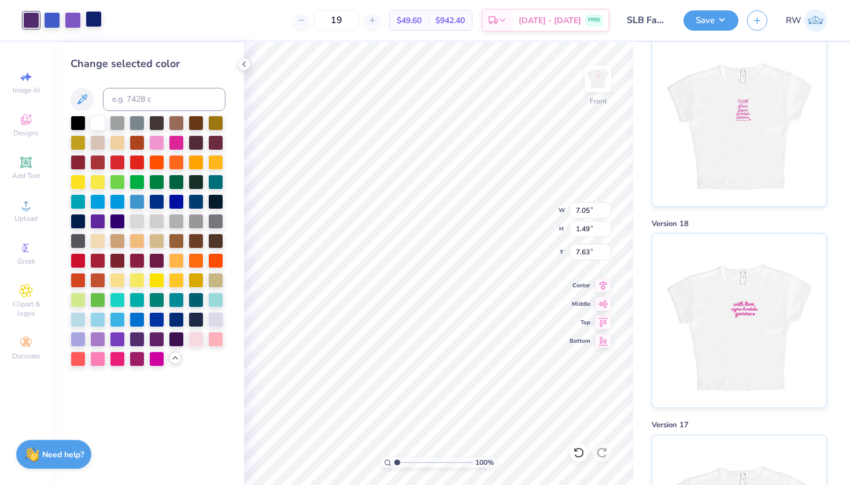
click at [89, 25] on div at bounding box center [94, 19] width 16 height 16
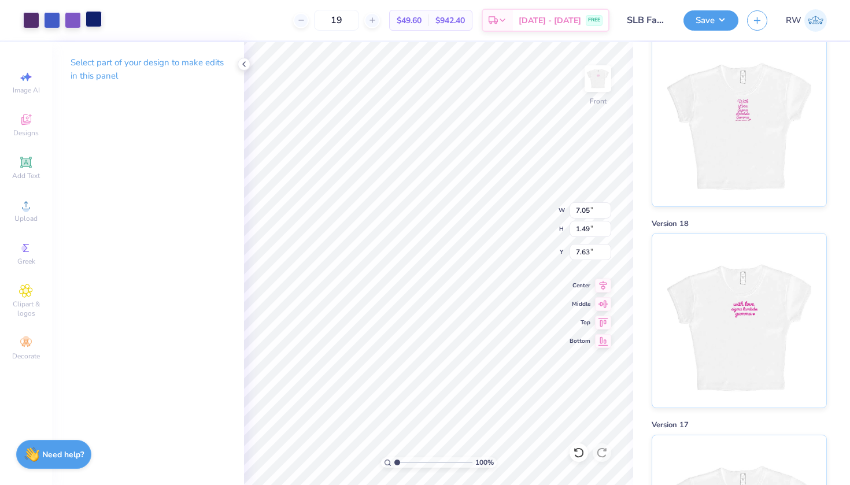
click at [90, 22] on div at bounding box center [94, 19] width 16 height 16
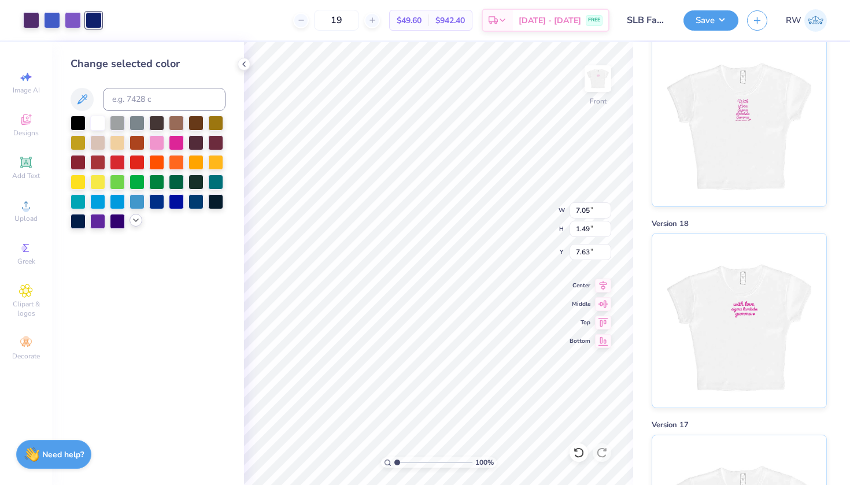
click at [134, 227] on div at bounding box center [136, 220] width 13 height 13
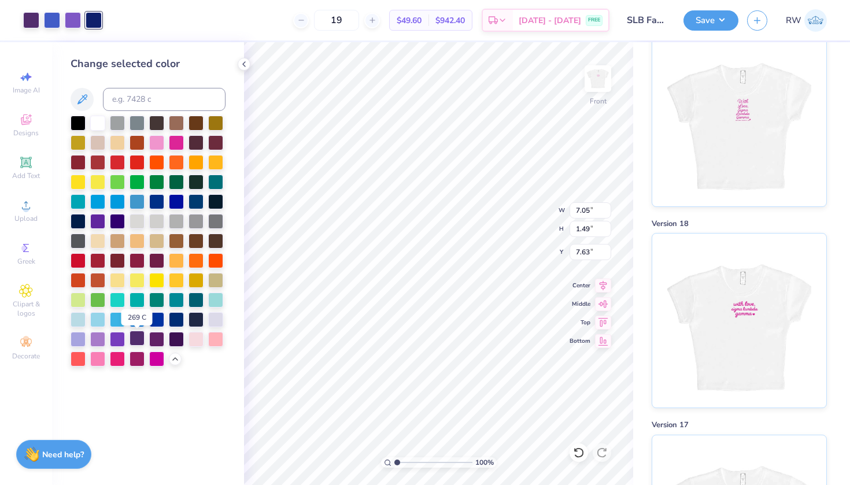
click at [139, 340] on div at bounding box center [137, 338] width 15 height 15
click at [76, 25] on div at bounding box center [73, 19] width 16 height 16
click at [136, 342] on div at bounding box center [137, 338] width 15 height 15
click at [53, 23] on div at bounding box center [52, 19] width 16 height 16
click at [136, 342] on div at bounding box center [137, 338] width 15 height 15
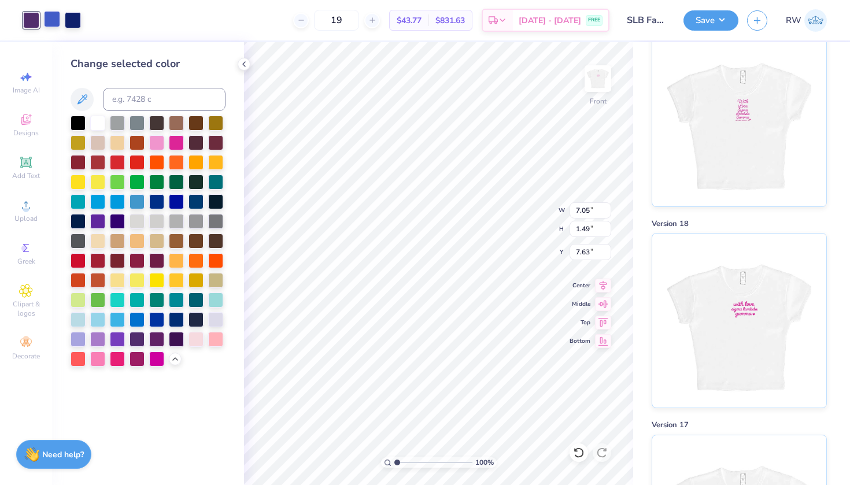
click at [56, 27] on div at bounding box center [52, 19] width 16 height 16
click at [139, 343] on div at bounding box center [137, 338] width 15 height 15
click at [79, 24] on div at bounding box center [73, 19] width 16 height 16
click at [139, 339] on div at bounding box center [137, 338] width 15 height 15
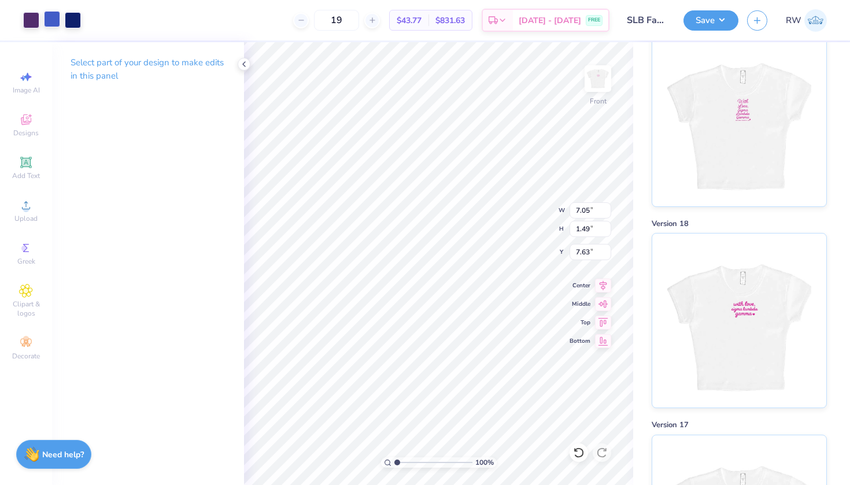
click at [57, 17] on div at bounding box center [52, 19] width 16 height 16
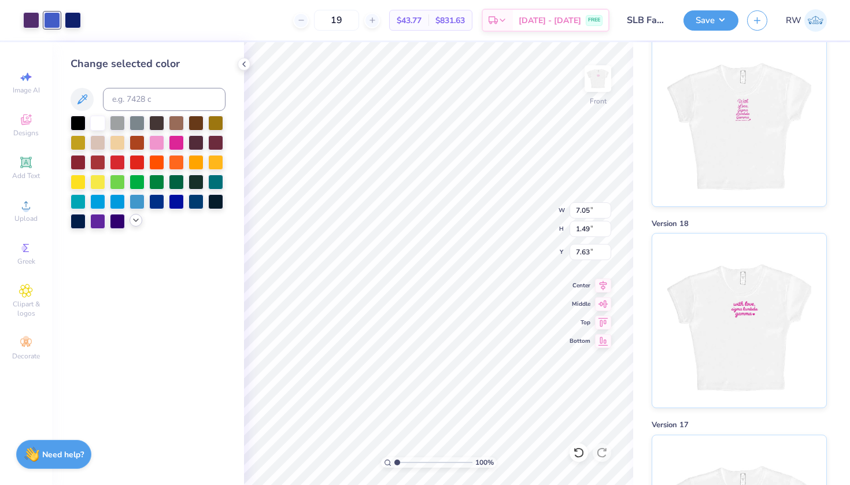
click at [136, 221] on icon at bounding box center [135, 220] width 9 height 9
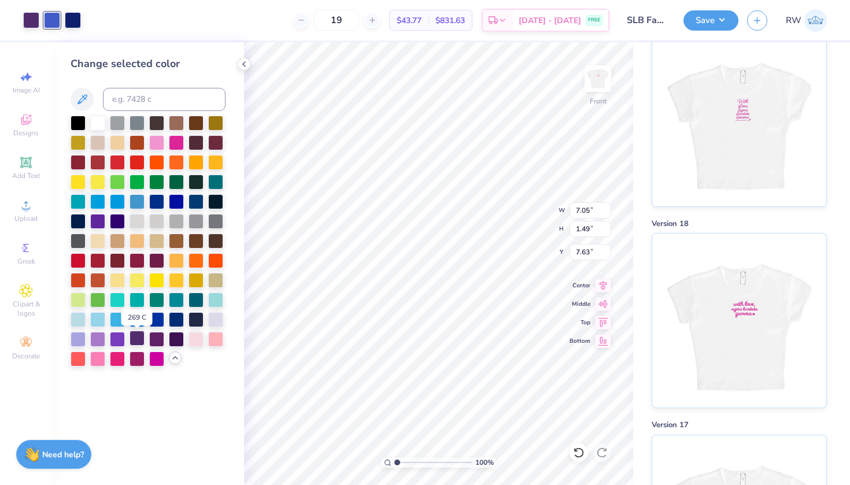
click at [136, 343] on div at bounding box center [137, 338] width 15 height 15
click at [77, 15] on div at bounding box center [73, 19] width 16 height 16
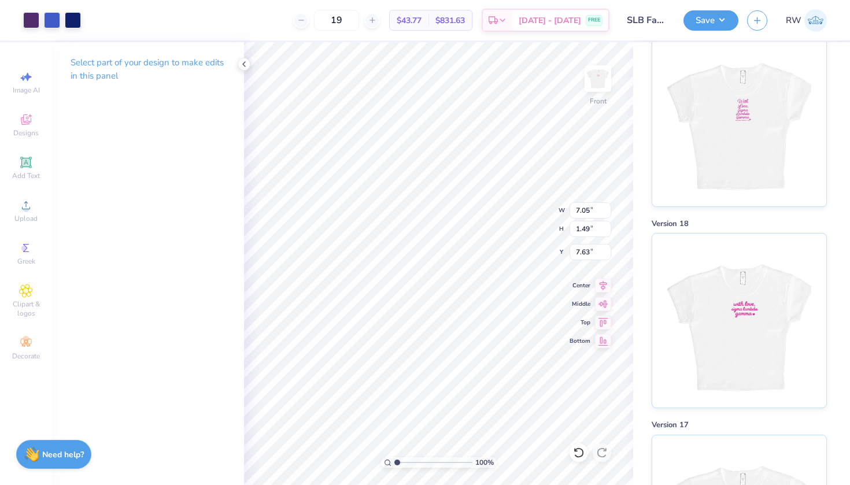
type input "3.87"
type input "0.82"
type input "8.30"
type input "2.95"
type input "0.62"
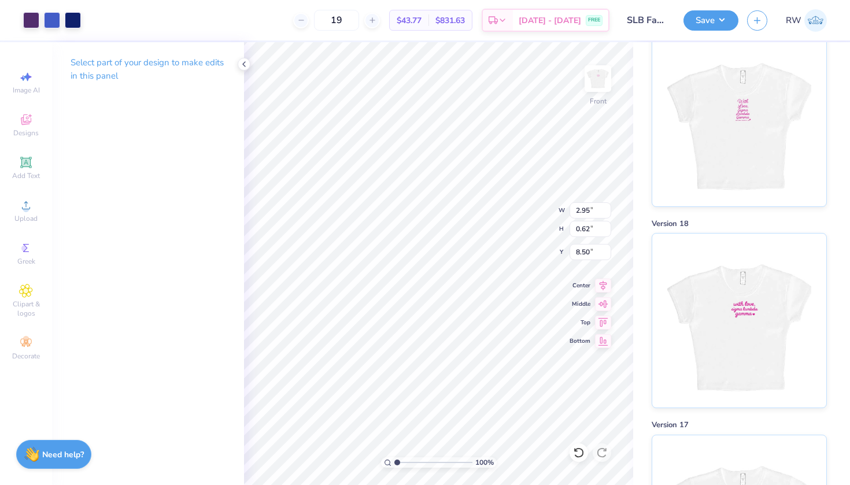
type input "15.63"
click at [604, 80] on img at bounding box center [598, 79] width 46 height 46
click at [604, 83] on img at bounding box center [598, 79] width 46 height 46
type input "2.02"
type input "0.43"
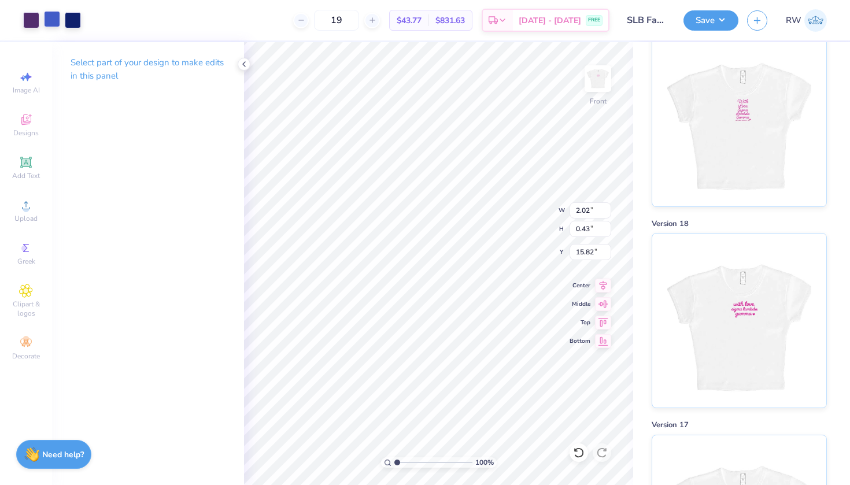
click at [56, 26] on div at bounding box center [52, 19] width 16 height 16
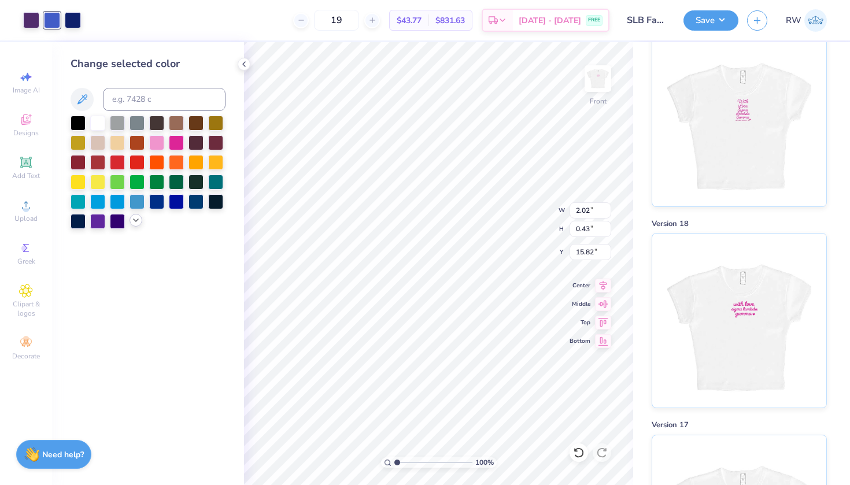
click at [135, 225] on icon at bounding box center [135, 220] width 9 height 9
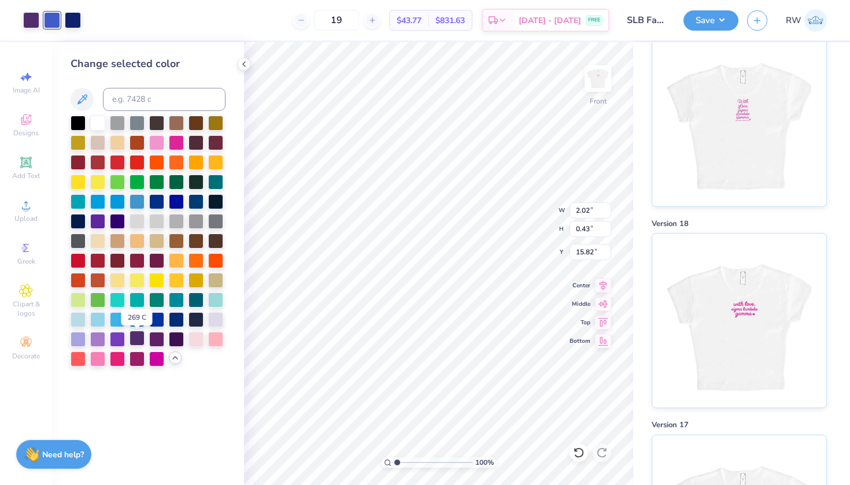
click at [142, 337] on div at bounding box center [137, 338] width 15 height 15
click at [579, 454] on icon at bounding box center [579, 453] width 12 height 12
type input "15.63"
click at [579, 454] on icon at bounding box center [579, 453] width 12 height 12
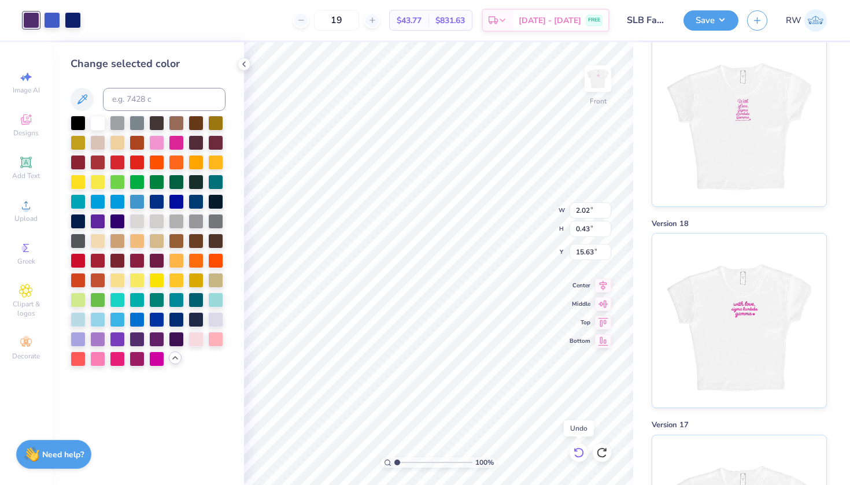
type input "2.95"
type input "0.62"
click at [579, 454] on icon at bounding box center [579, 453] width 12 height 12
type input "8.50"
click at [579, 454] on icon at bounding box center [579, 453] width 12 height 12
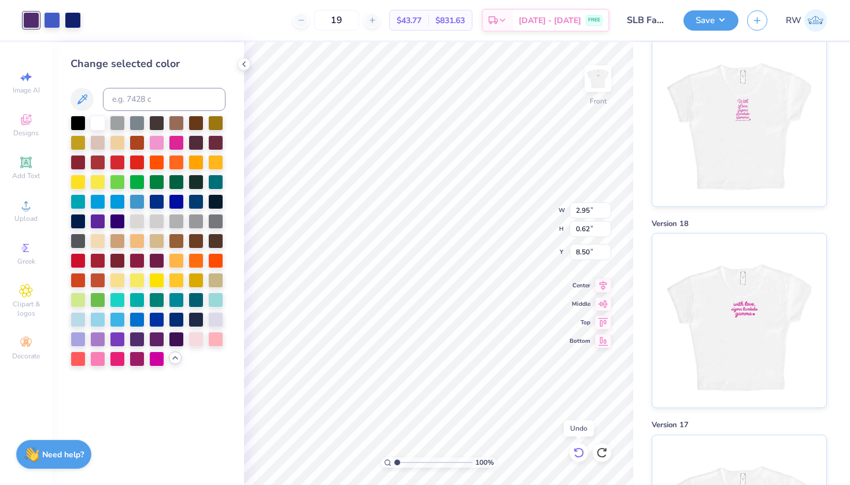
type input "3.87"
type input "0.82"
type input "8.30"
click at [579, 454] on icon at bounding box center [579, 453] width 12 height 12
type input "7.05"
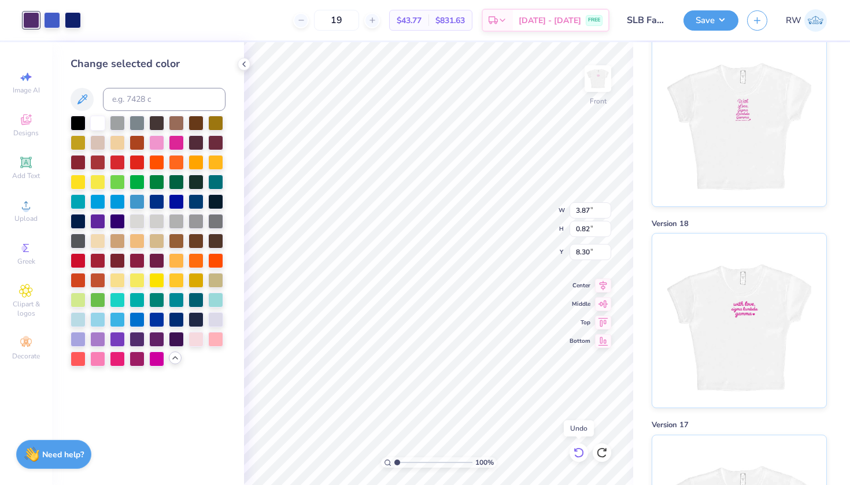
type input "1.49"
type input "7.63"
click at [579, 454] on icon at bounding box center [579, 453] width 12 height 12
click at [577, 449] on icon at bounding box center [579, 453] width 10 height 10
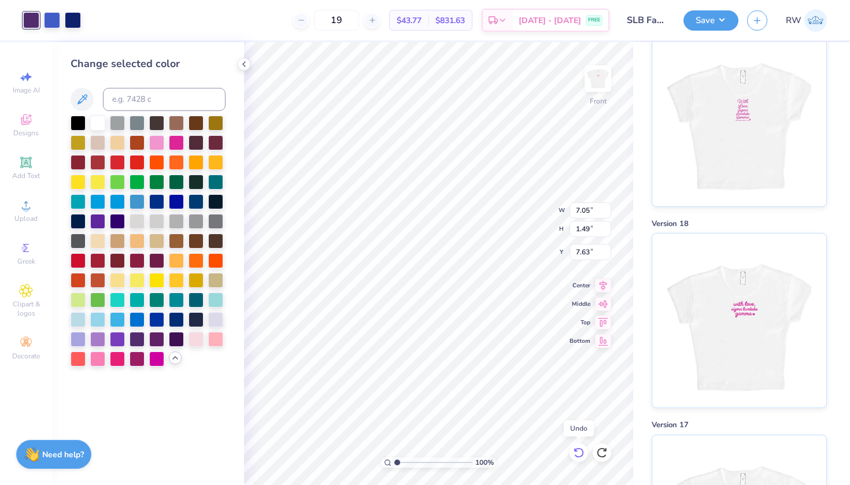
click at [577, 449] on icon at bounding box center [579, 453] width 10 height 10
click at [578, 451] on icon at bounding box center [579, 453] width 12 height 12
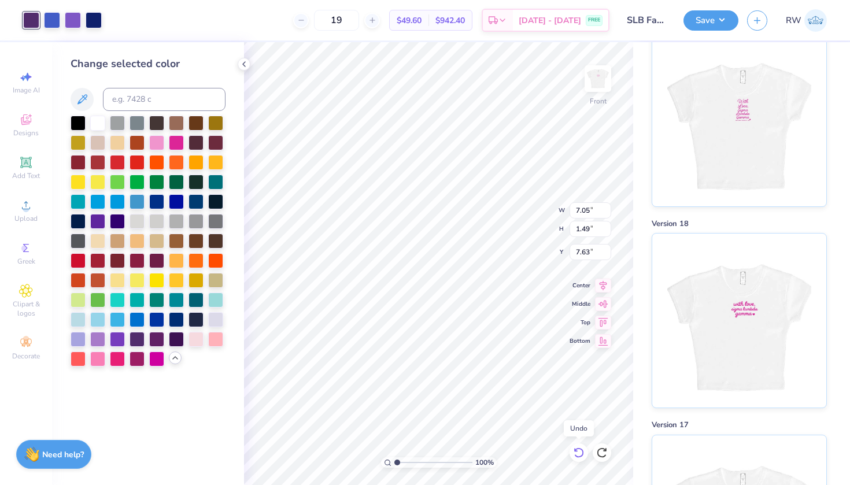
click at [578, 451] on icon at bounding box center [579, 453] width 12 height 12
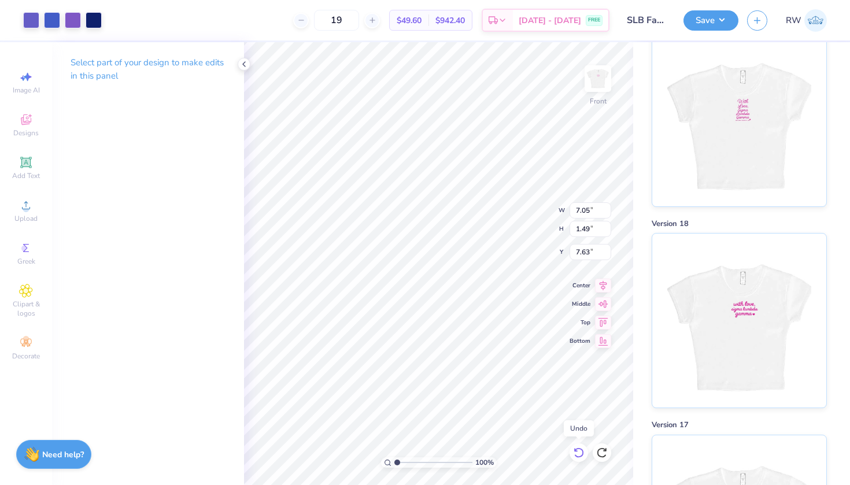
click at [578, 451] on icon at bounding box center [579, 453] width 12 height 12
click at [31, 20] on div at bounding box center [31, 19] width 16 height 16
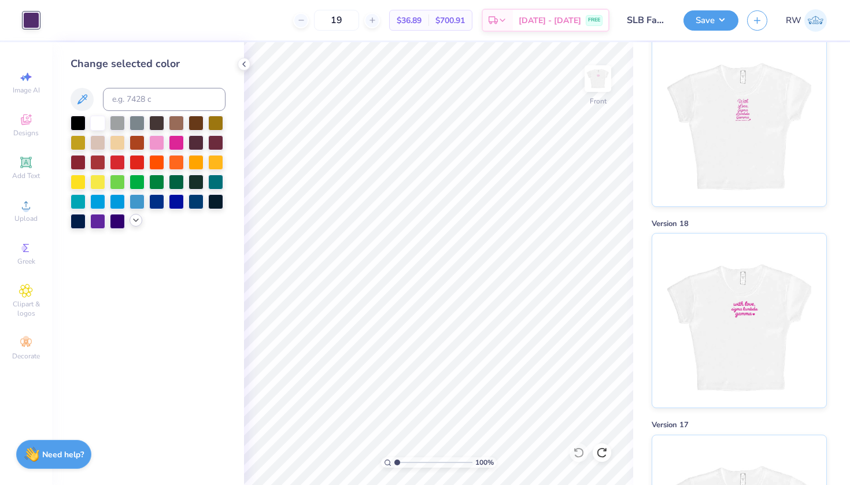
click at [140, 228] on div at bounding box center [148, 172] width 155 height 113
click at [135, 224] on icon at bounding box center [135, 220] width 9 height 9
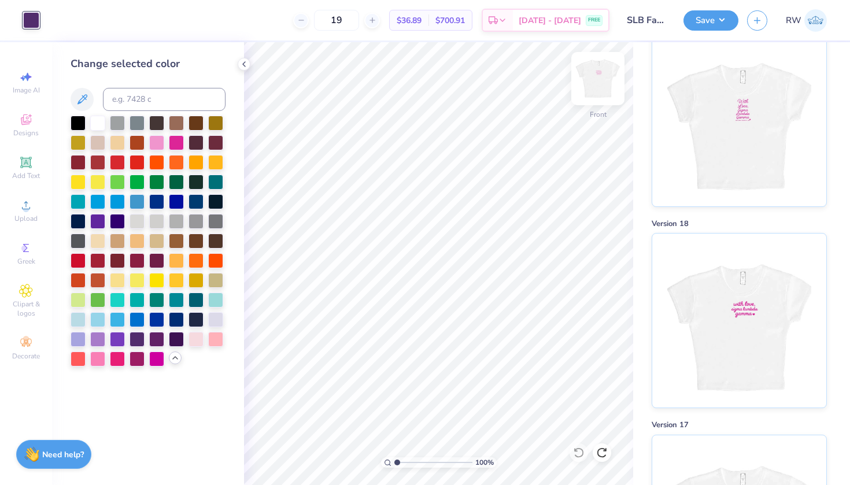
click at [600, 85] on img at bounding box center [598, 79] width 46 height 46
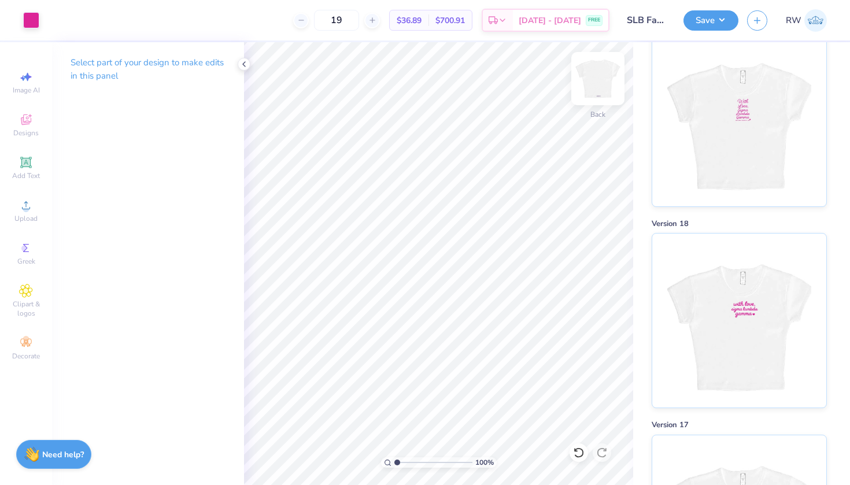
click at [596, 94] on img at bounding box center [598, 79] width 46 height 46
click at [606, 82] on img at bounding box center [598, 79] width 46 height 46
click at [603, 87] on img at bounding box center [598, 79] width 46 height 46
click at [603, 88] on img at bounding box center [598, 79] width 46 height 46
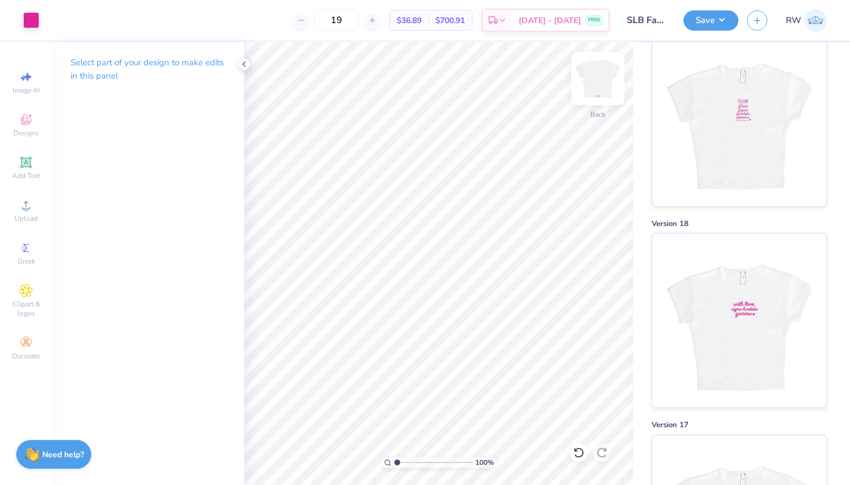
click at [603, 88] on img at bounding box center [598, 79] width 46 height 46
click at [246, 66] on icon at bounding box center [243, 64] width 9 height 9
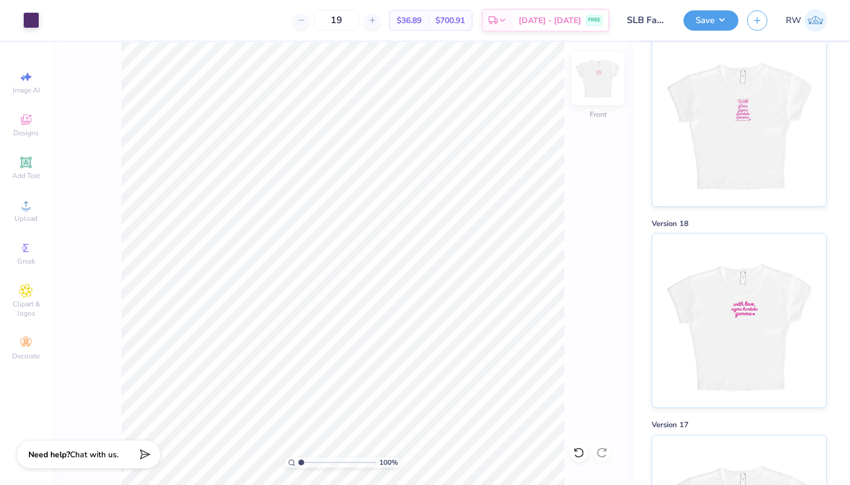
click at [605, 91] on img at bounding box center [598, 79] width 46 height 46
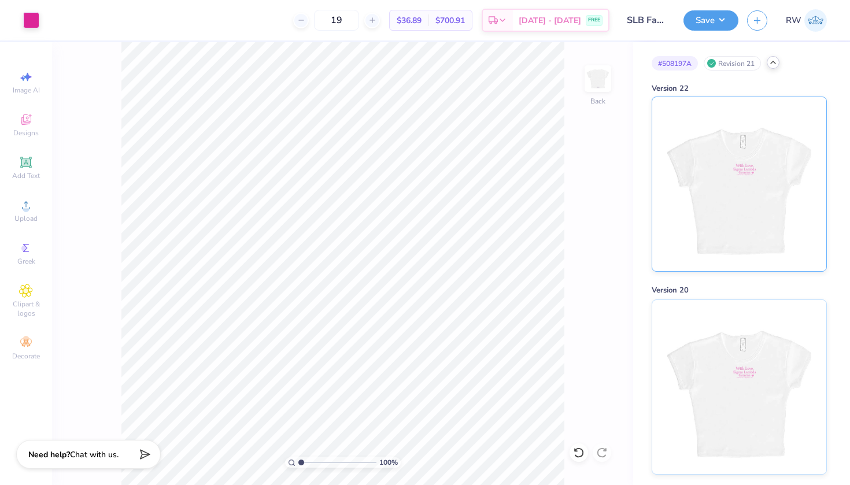
scroll to position [0, 0]
click at [607, 84] on img at bounding box center [598, 79] width 46 height 46
click at [605, 85] on img at bounding box center [598, 79] width 46 height 46
click at [606, 79] on img at bounding box center [598, 79] width 46 height 46
click at [690, 183] on img at bounding box center [738, 184] width 143 height 174
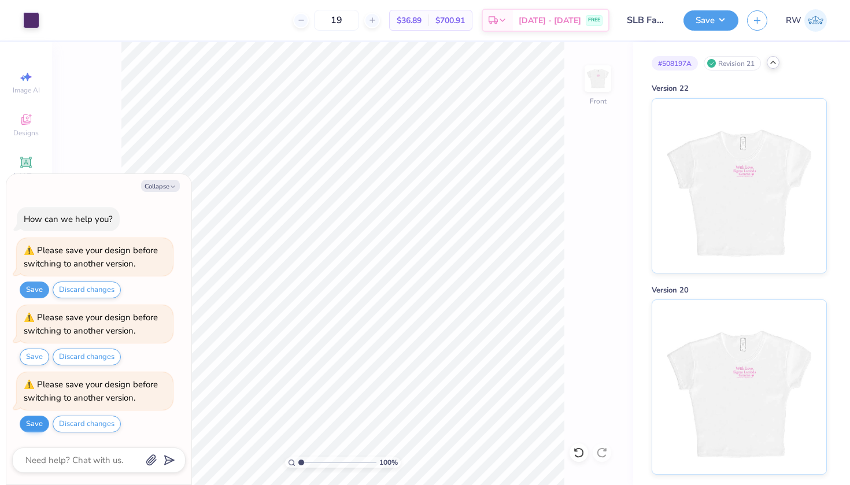
click at [39, 424] on button "Save" at bounding box center [34, 424] width 29 height 17
type textarea "x"
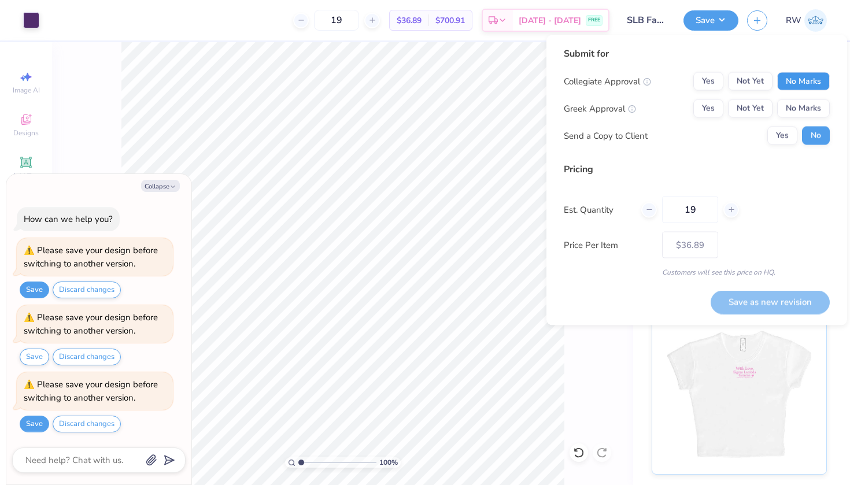
click at [807, 75] on button "No Marks" at bounding box center [803, 81] width 53 height 19
click at [719, 105] on button "Yes" at bounding box center [708, 108] width 30 height 19
click at [788, 301] on button "Save as new revision" at bounding box center [770, 302] width 119 height 24
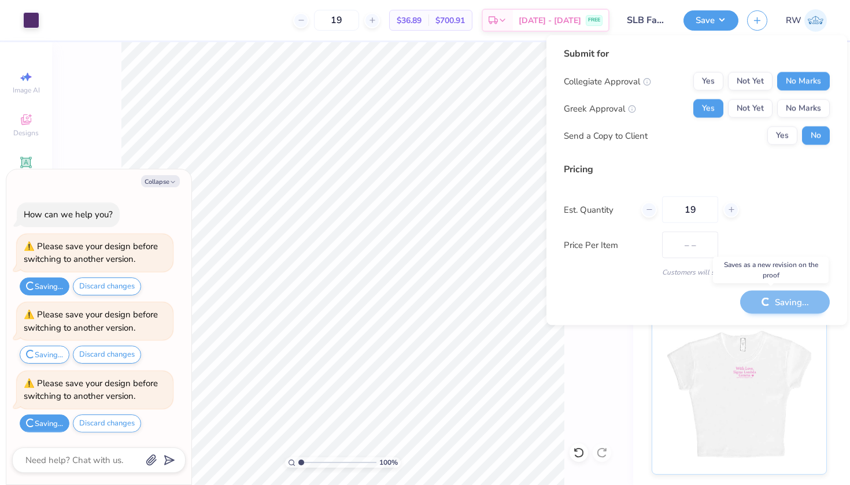
type input "$36.89"
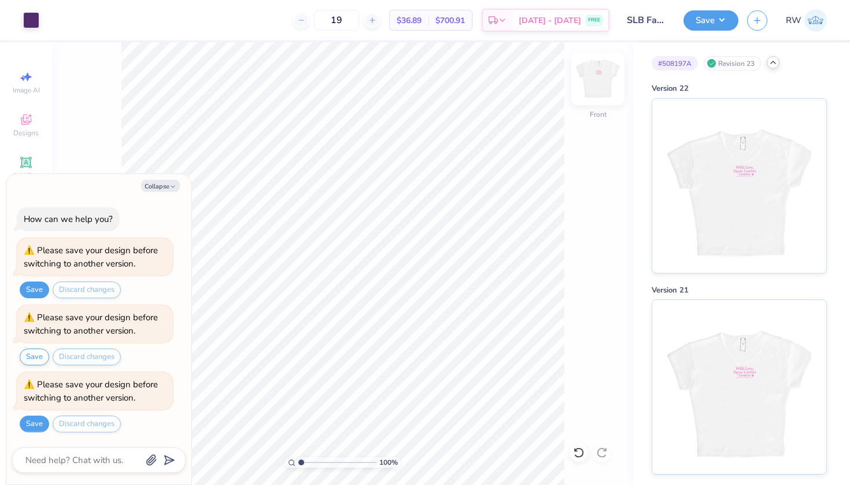
click at [601, 93] on img at bounding box center [598, 79] width 46 height 46
click at [40, 292] on button "Save" at bounding box center [34, 290] width 29 height 17
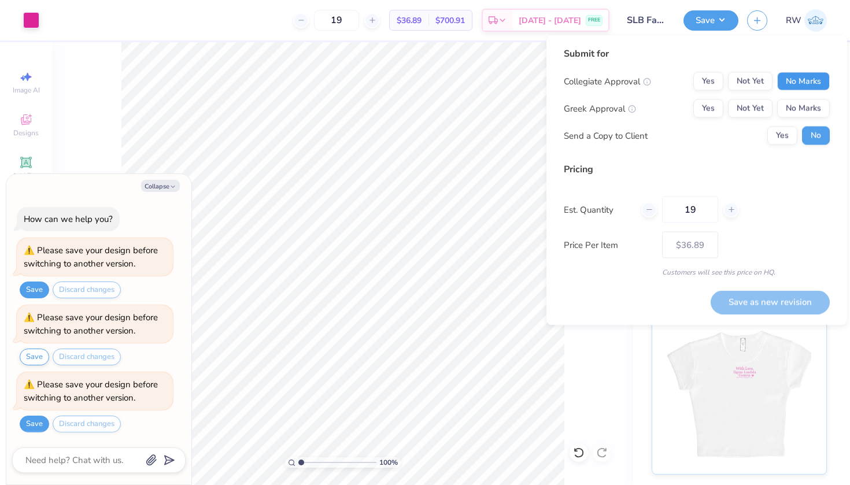
click at [798, 83] on button "No Marks" at bounding box center [803, 81] width 53 height 19
click at [714, 104] on button "Yes" at bounding box center [708, 108] width 30 height 19
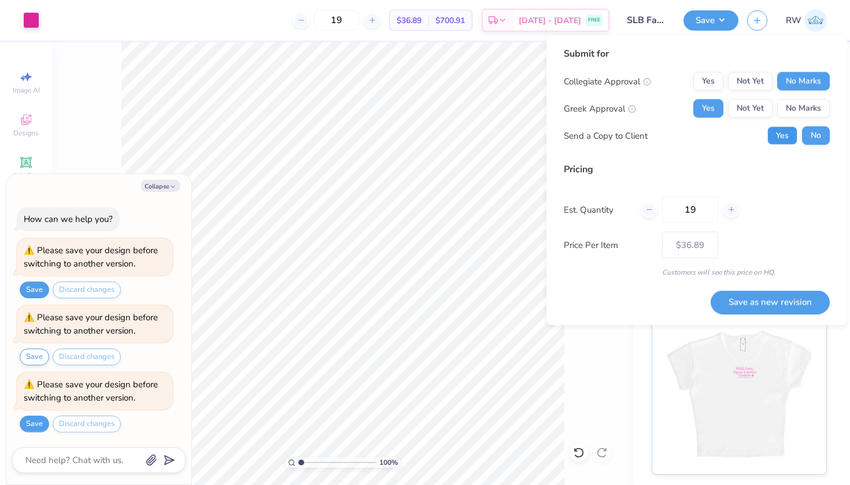
click at [788, 138] on button "Yes" at bounding box center [782, 136] width 30 height 19
type textarea "x"
click at [769, 304] on button "Save as new revision" at bounding box center [770, 302] width 119 height 24
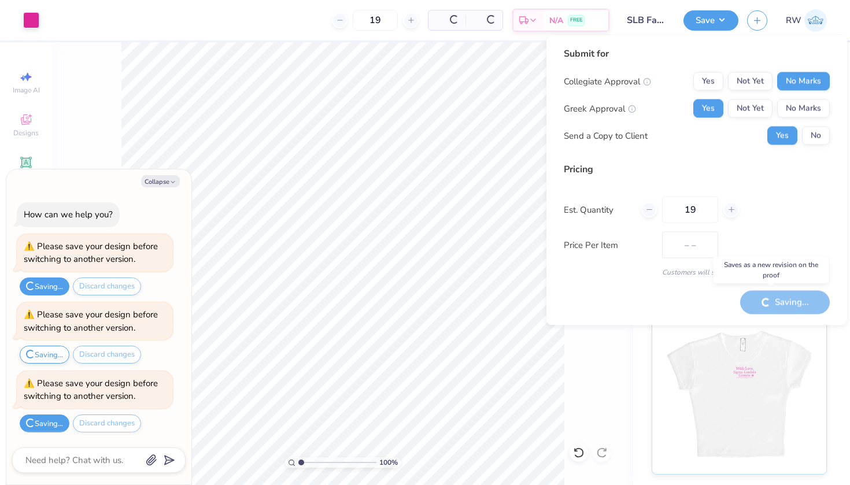
type input "$36.89"
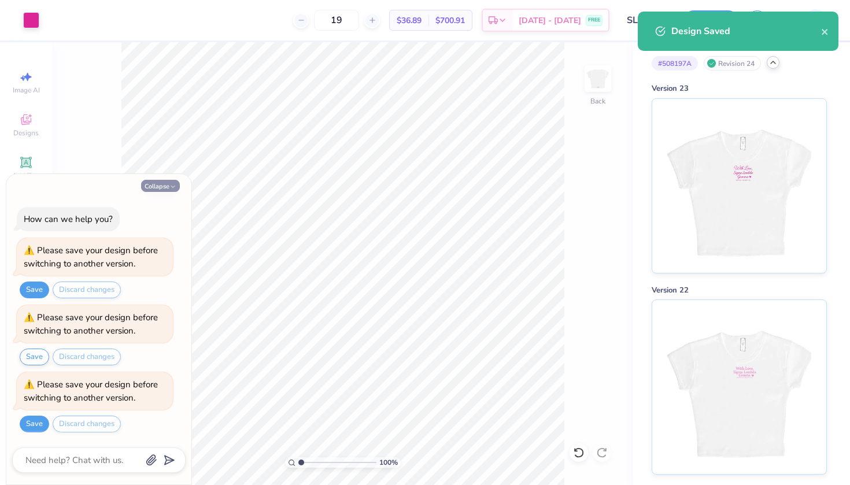
click at [173, 186] on icon "button" at bounding box center [172, 186] width 7 height 7
type textarea "x"
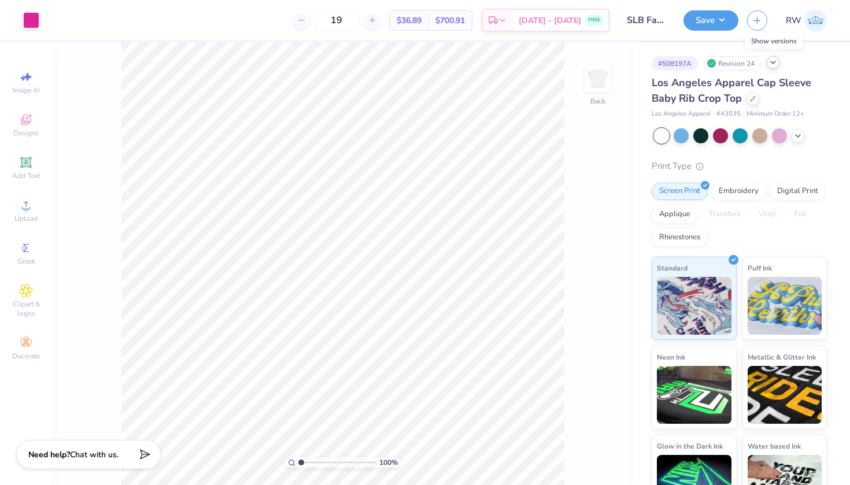
click at [775, 64] on icon at bounding box center [772, 62] width 9 height 9
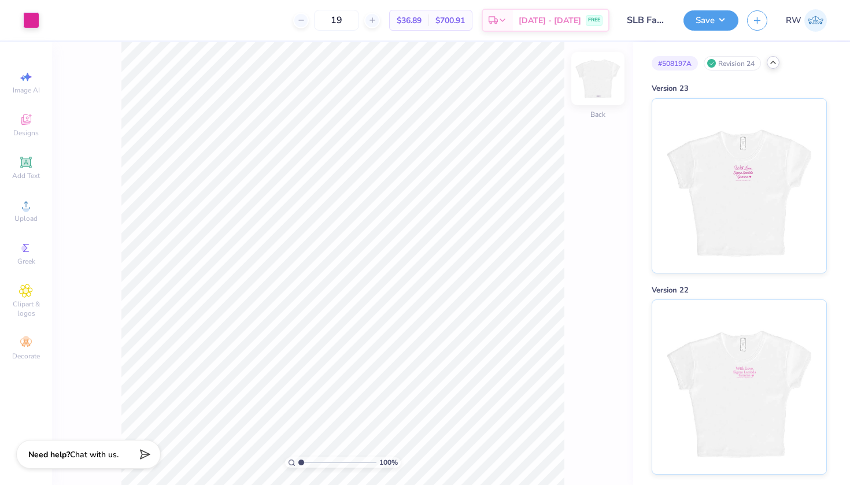
click at [605, 84] on img at bounding box center [598, 79] width 46 height 46
click at [601, 87] on img at bounding box center [598, 79] width 46 height 46
click at [601, 87] on img at bounding box center [597, 78] width 23 height 23
click at [605, 90] on img at bounding box center [598, 79] width 46 height 46
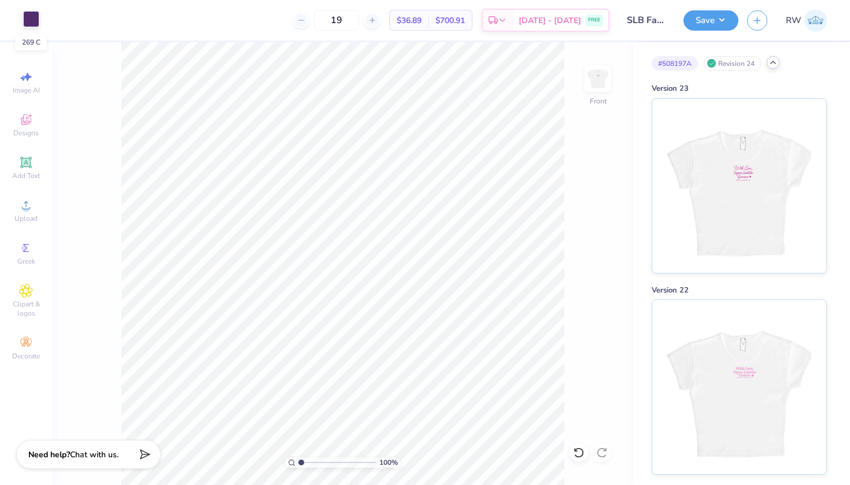
click at [35, 21] on div at bounding box center [31, 19] width 16 height 16
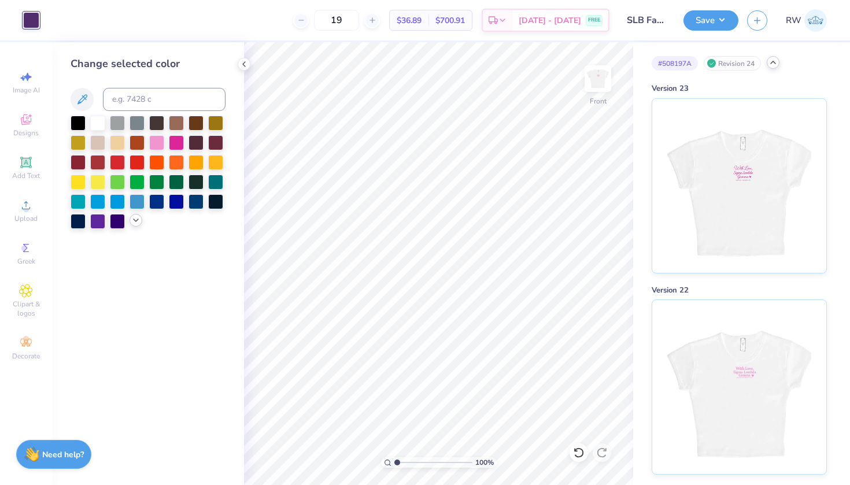
click at [135, 224] on icon at bounding box center [135, 220] width 9 height 9
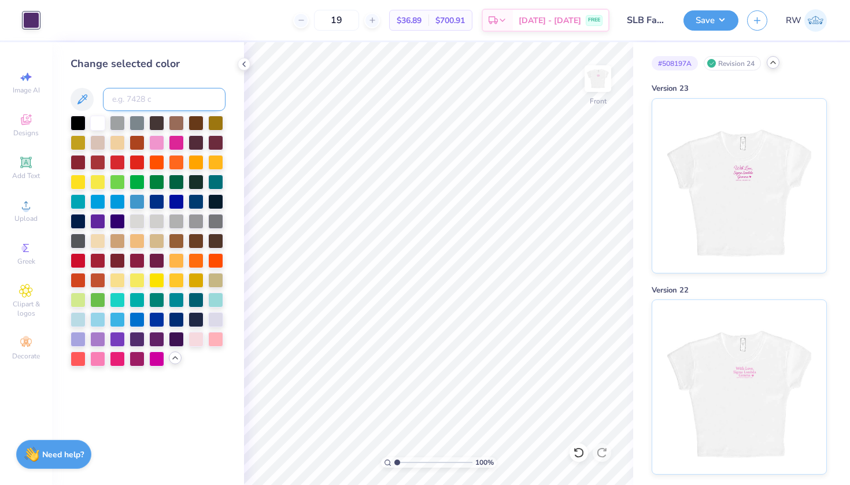
click at [187, 101] on input at bounding box center [164, 99] width 123 height 23
type input "269"
click at [599, 87] on img at bounding box center [598, 79] width 46 height 46
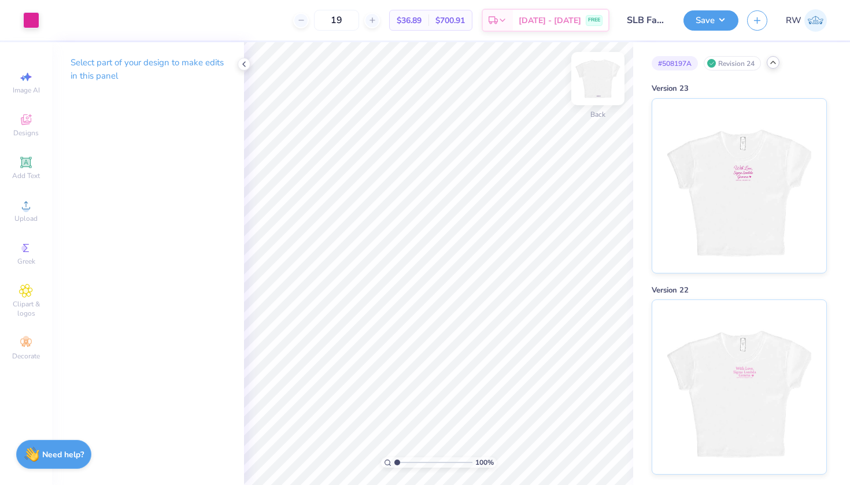
click at [596, 81] on img at bounding box center [598, 79] width 46 height 46
click at [606, 79] on img at bounding box center [598, 79] width 46 height 46
click at [609, 81] on img at bounding box center [598, 79] width 46 height 46
click at [26, 207] on icon at bounding box center [26, 205] width 8 height 8
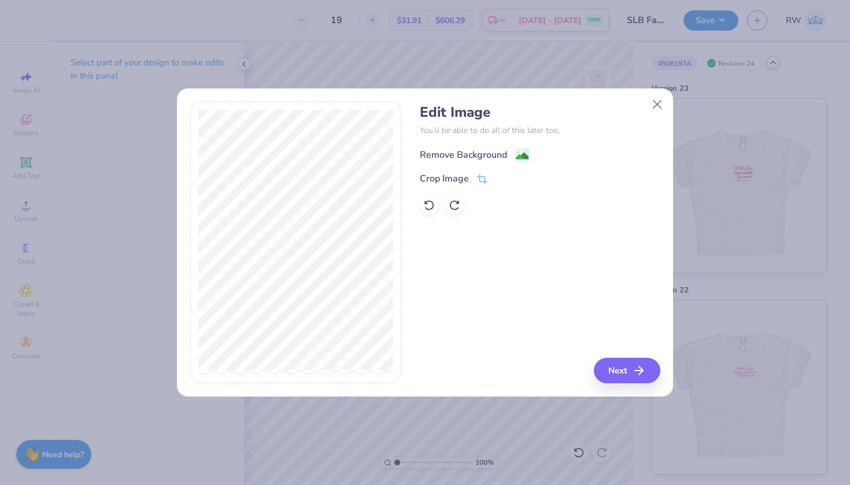
click at [529, 156] on rect at bounding box center [522, 155] width 13 height 13
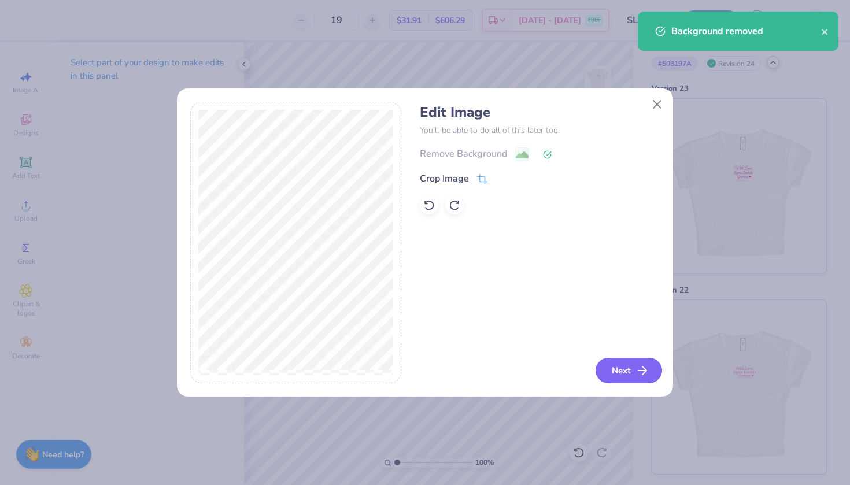
click at [627, 364] on button "Next" at bounding box center [629, 370] width 66 height 25
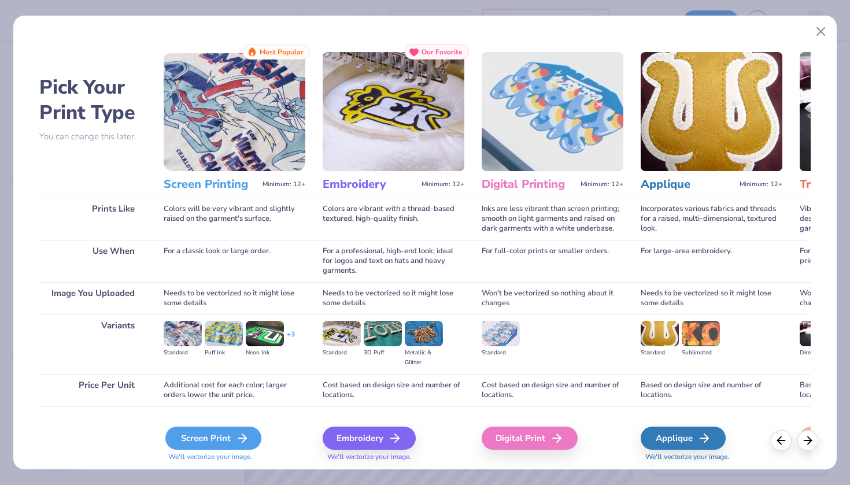
click at [239, 430] on div "Screen Print" at bounding box center [213, 438] width 96 height 23
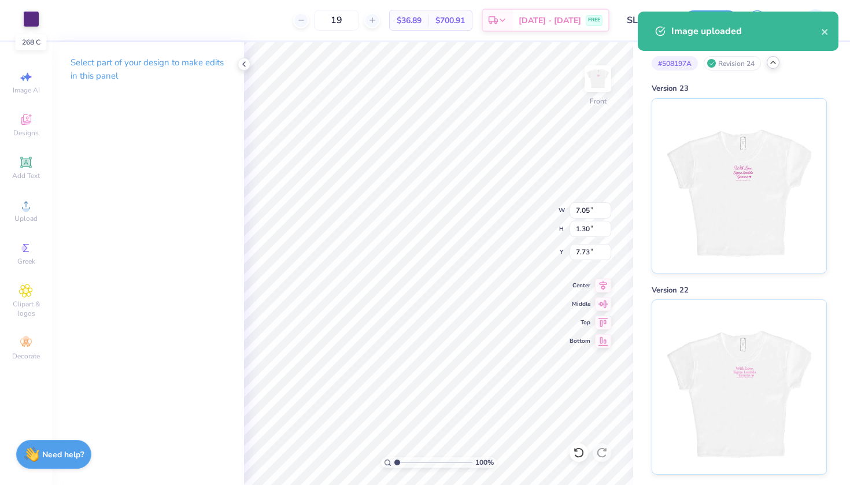
click at [34, 23] on div at bounding box center [31, 19] width 16 height 16
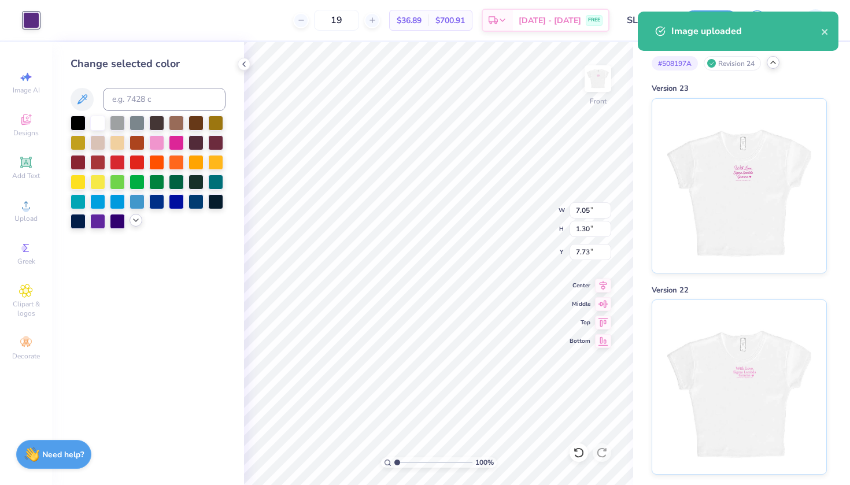
click at [136, 227] on div at bounding box center [136, 220] width 13 height 13
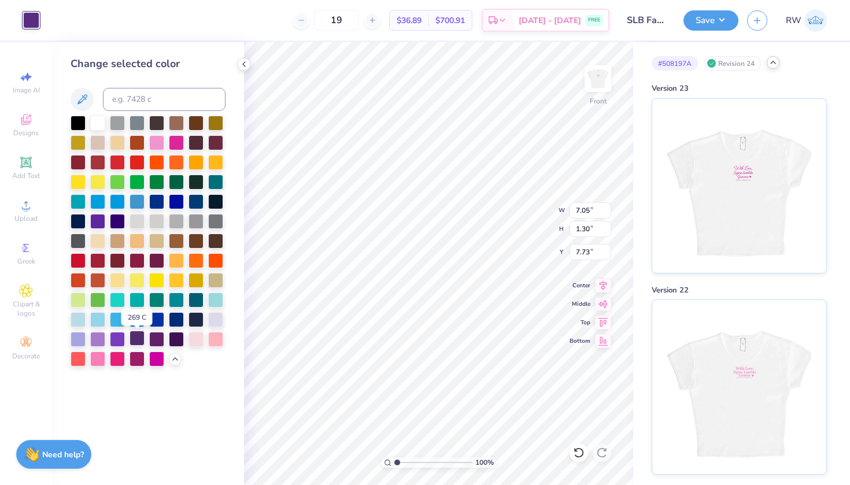
click at [141, 343] on div at bounding box center [137, 338] width 15 height 15
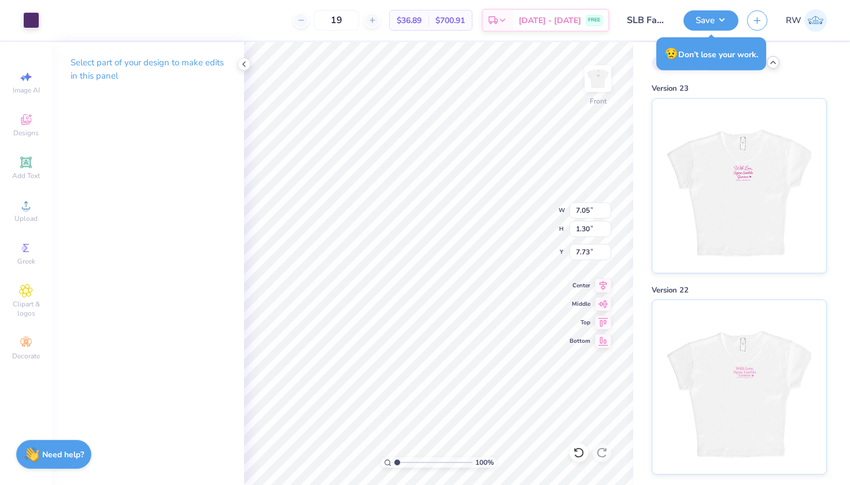
type input "4.09"
type input "0.75"
type input "8.27"
type input "2.17"
type input "0.40"
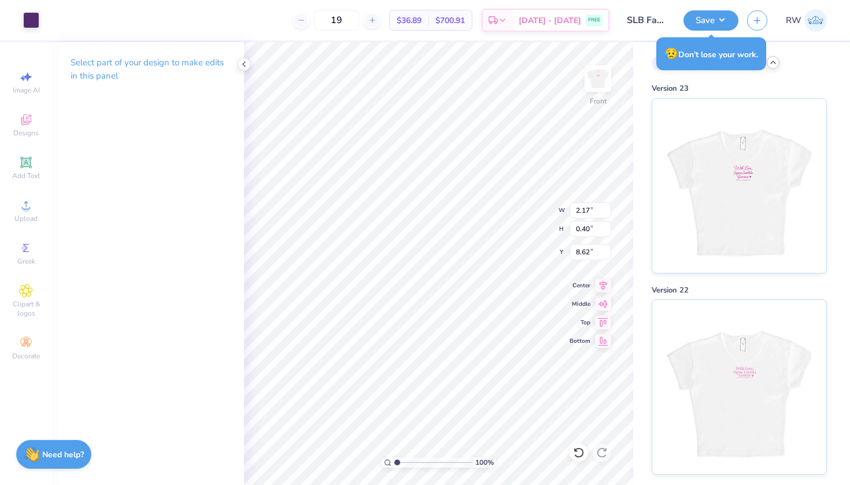
type input "15.85"
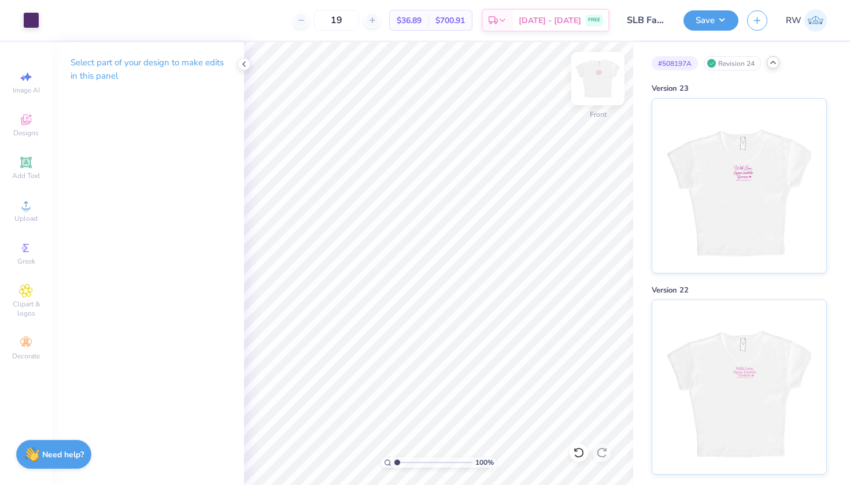
click at [601, 76] on img at bounding box center [598, 79] width 46 height 46
click at [601, 76] on img at bounding box center [597, 78] width 23 height 23
click at [602, 84] on img at bounding box center [598, 79] width 46 height 46
click at [610, 98] on img at bounding box center [598, 79] width 46 height 46
click at [606, 93] on img at bounding box center [598, 79] width 46 height 46
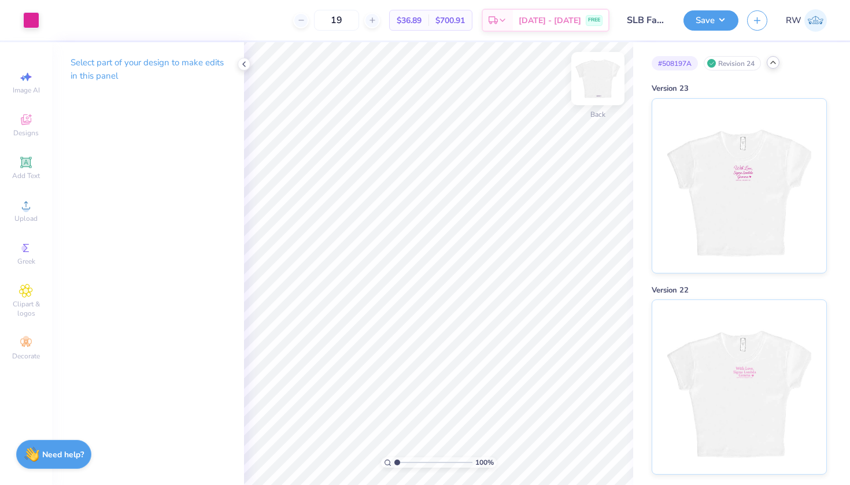
click at [603, 94] on img at bounding box center [598, 79] width 46 height 46
click at [597, 79] on img at bounding box center [598, 79] width 46 height 46
click at [597, 84] on img at bounding box center [598, 79] width 46 height 46
click at [23, 86] on span "Image AI" at bounding box center [26, 90] width 27 height 9
select select "4"
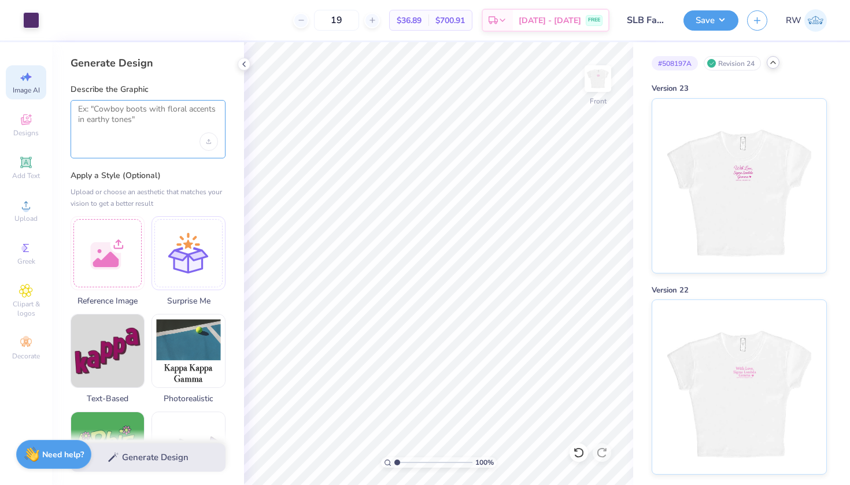
click at [157, 120] on textarea at bounding box center [148, 118] width 140 height 29
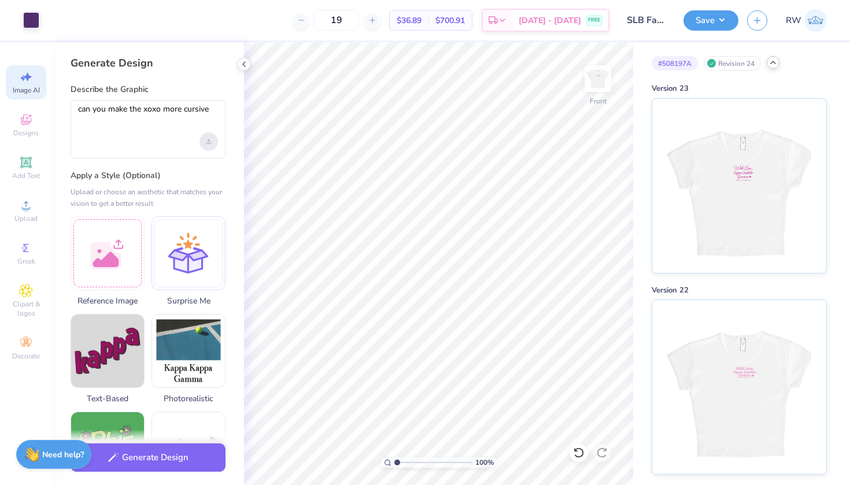
click at [209, 136] on div "Upload image" at bounding box center [208, 141] width 19 height 19
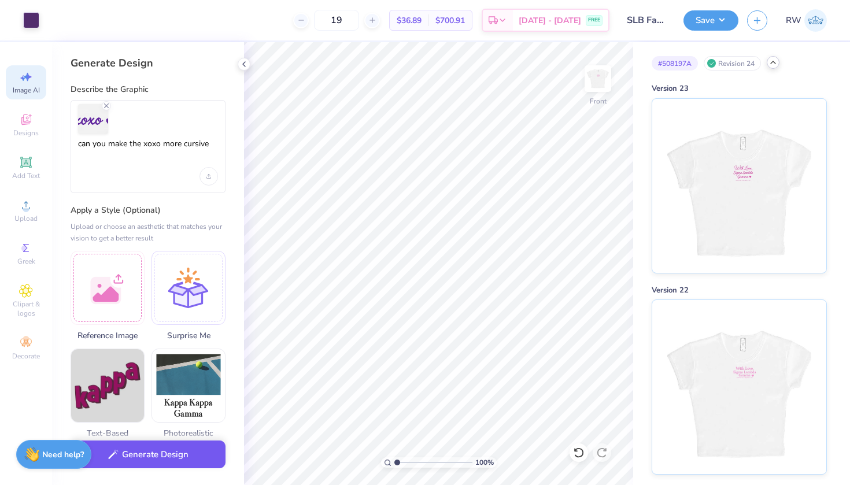
click at [176, 445] on button "Generate Design" at bounding box center [148, 455] width 155 height 28
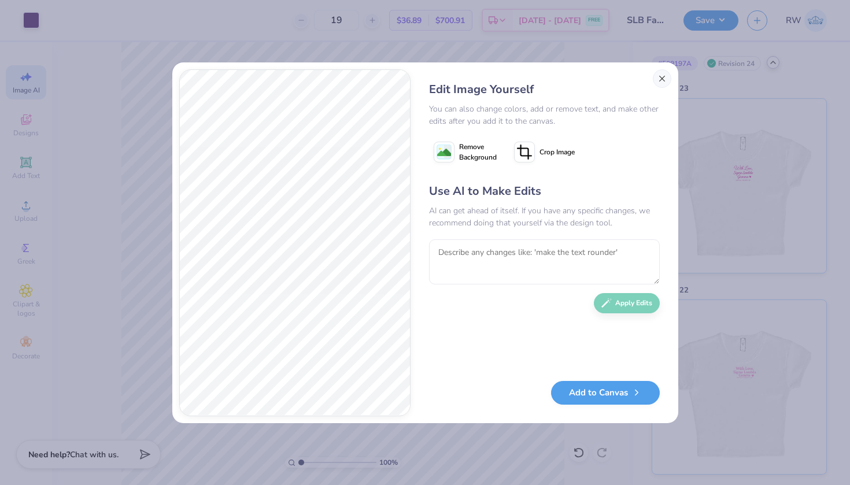
click at [660, 79] on button "Close" at bounding box center [662, 78] width 19 height 19
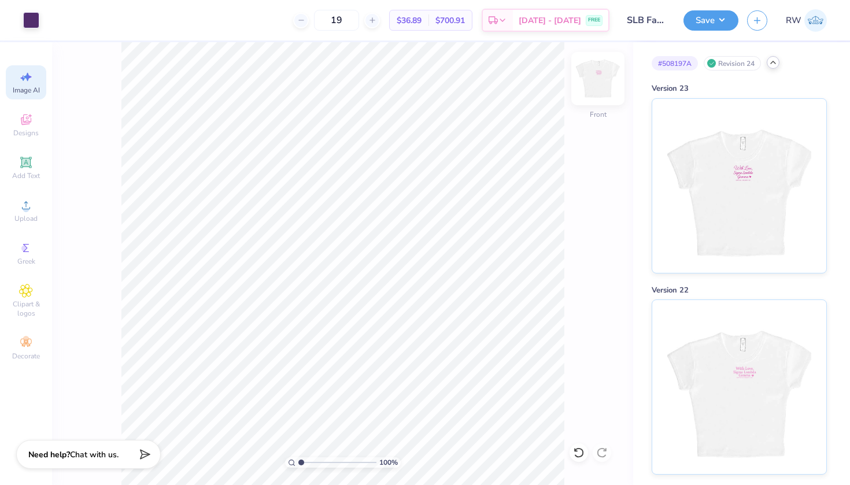
click at [604, 88] on img at bounding box center [598, 79] width 46 height 46
click at [604, 89] on img at bounding box center [598, 79] width 46 height 46
click at [31, 90] on span "Image AI" at bounding box center [26, 90] width 27 height 9
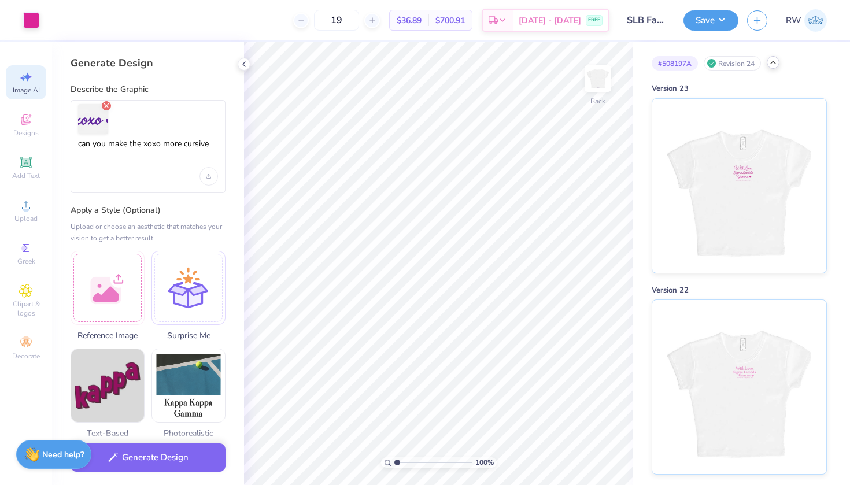
click at [104, 102] on icon "Remove uploaded image" at bounding box center [106, 105] width 9 height 9
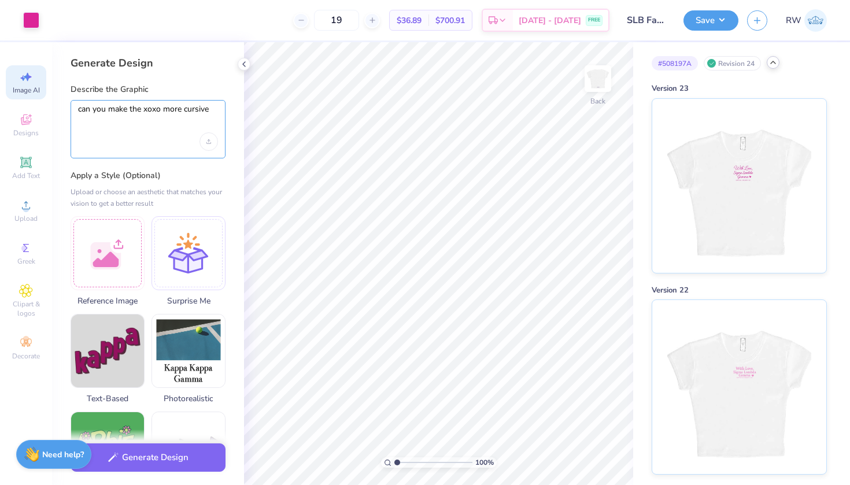
drag, startPoint x: 214, startPoint y: 109, endPoint x: 149, endPoint y: 109, distance: 64.8
click at [150, 109] on textarea "can you make the xoxo more cursive" at bounding box center [148, 118] width 140 height 29
paste textarea "can you make the national sorority inc"
drag, startPoint x: 145, startPoint y: 108, endPoint x: 41, endPoint y: 108, distance: 103.5
click at [41, 108] on div "Art colors 19 $36.89 Per Item $700.91 Total Est. Delivery Sep 19 - 22 FREE Desi…" at bounding box center [425, 242] width 850 height 485
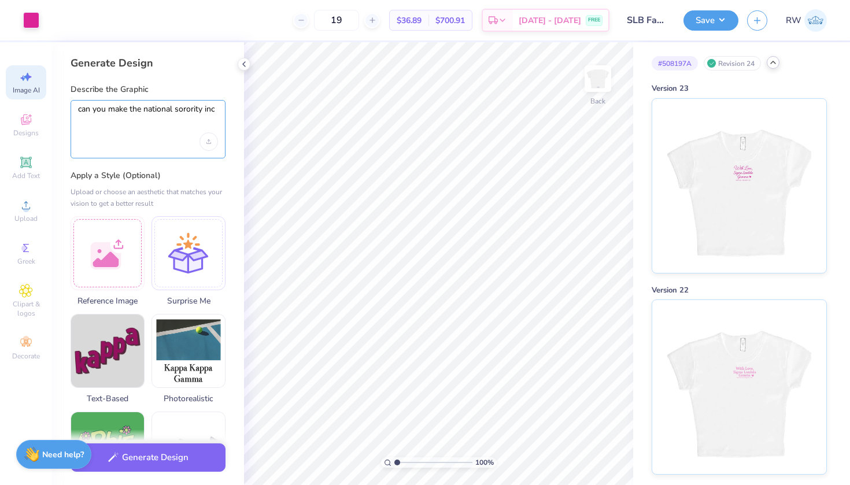
click at [217, 112] on textarea "can you make the national sorority inc" at bounding box center [148, 118] width 140 height 29
type textarea "can you make the national sorority inc in cursive as well"
click at [216, 138] on div "Upload image" at bounding box center [208, 141] width 19 height 19
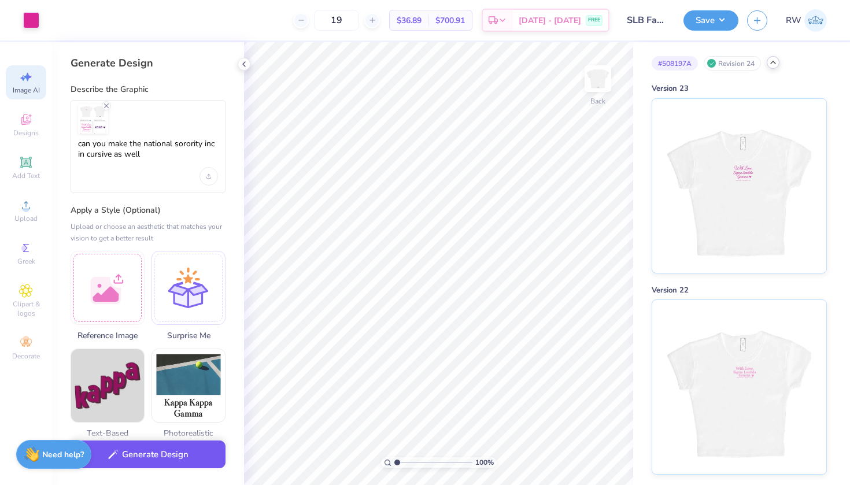
click at [196, 458] on button "Generate Design" at bounding box center [148, 455] width 155 height 28
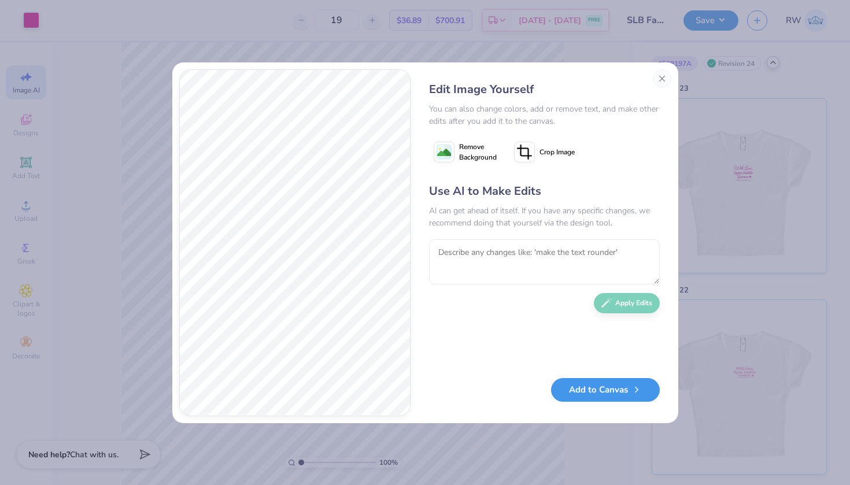
click at [603, 389] on button "Add to Canvas" at bounding box center [605, 390] width 109 height 24
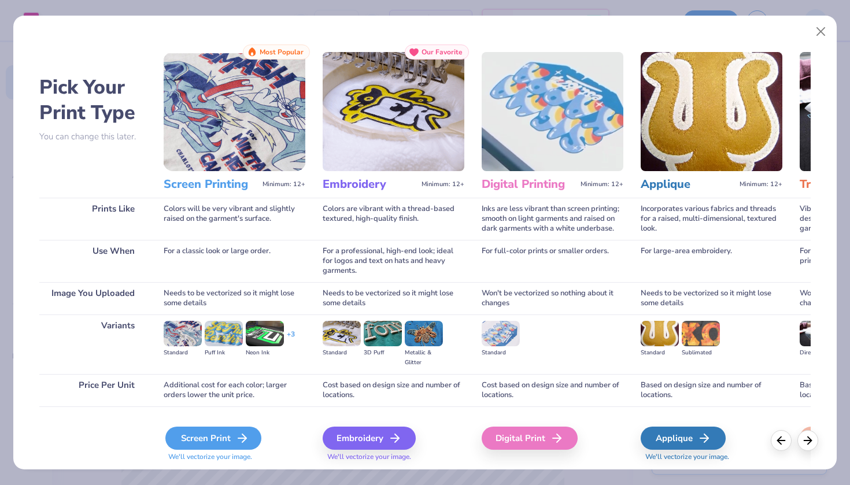
click at [225, 431] on div "Screen Print" at bounding box center [213, 438] width 96 height 23
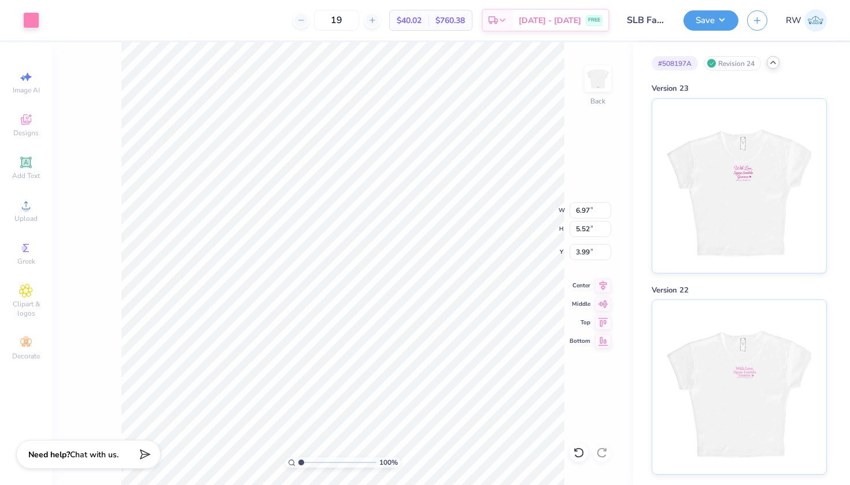
type input "2.81"
type input "2.20"
type input "0.50"
type input "6.97"
type input "5.52"
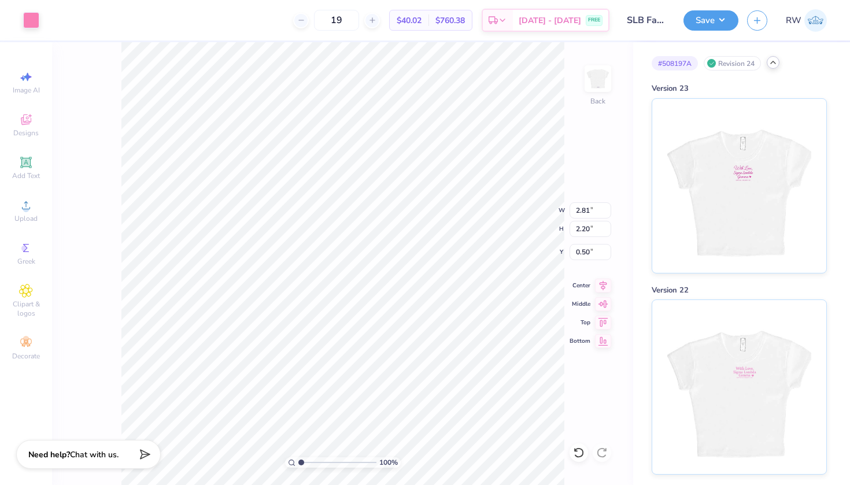
type input "3.99"
type input "6.97"
type input "5.52"
type input "3.99"
click at [50, 19] on div at bounding box center [52, 19] width 16 height 16
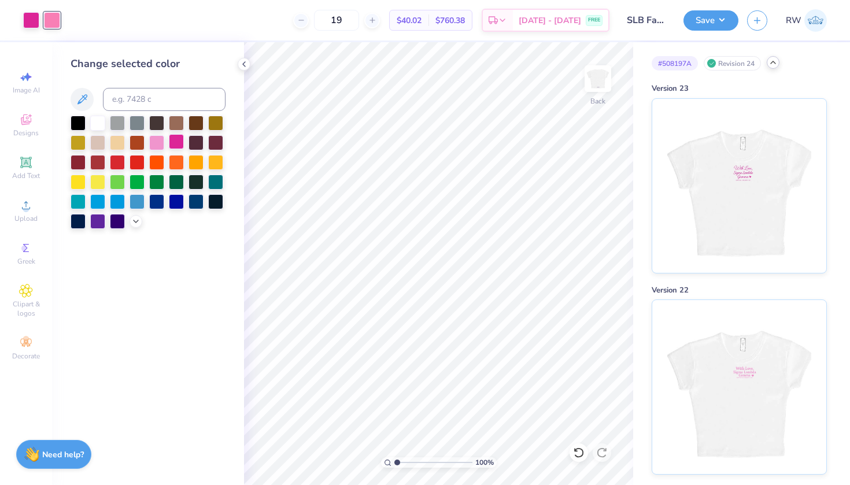
click at [175, 144] on div at bounding box center [176, 141] width 15 height 15
click at [51, 16] on div at bounding box center [52, 19] width 16 height 16
click at [182, 145] on div at bounding box center [176, 141] width 15 height 15
click at [245, 68] on icon at bounding box center [243, 64] width 9 height 9
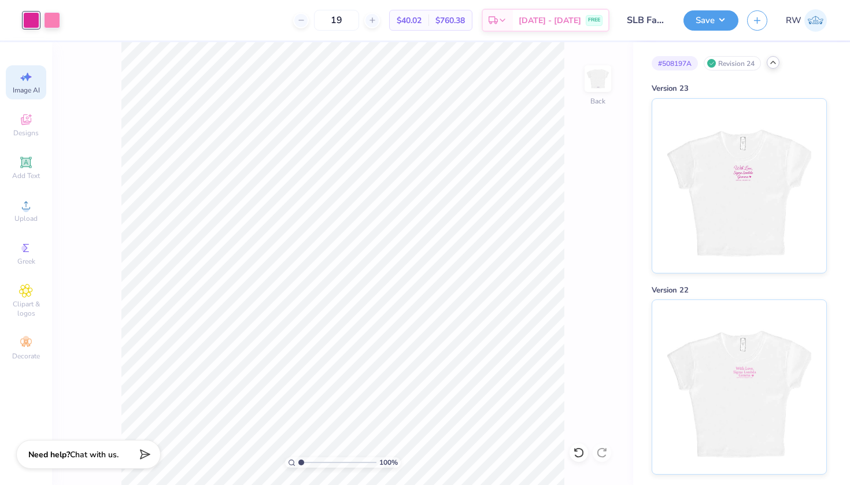
click at [28, 89] on span "Image AI" at bounding box center [26, 90] width 27 height 9
select select "4"
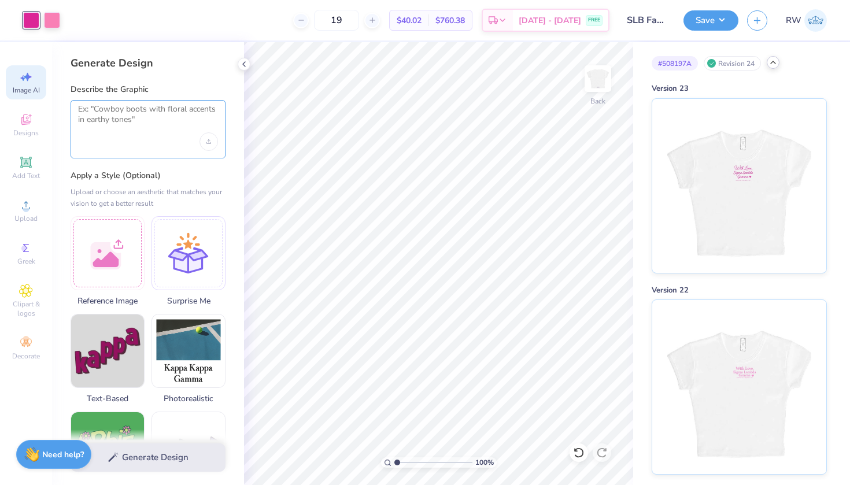
click at [171, 124] on textarea at bounding box center [148, 118] width 140 height 29
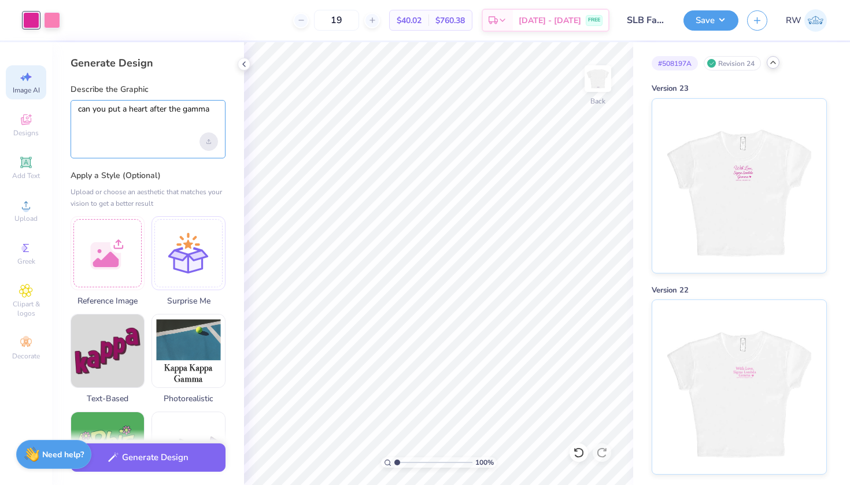
type textarea "can you put a heart after the gamma"
click at [205, 138] on div "Upload image" at bounding box center [208, 141] width 19 height 19
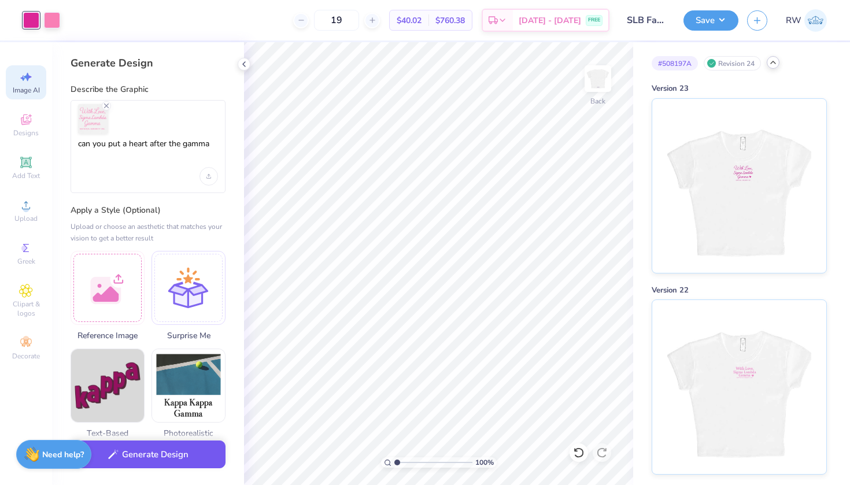
click at [189, 460] on button "Generate Design" at bounding box center [148, 455] width 155 height 28
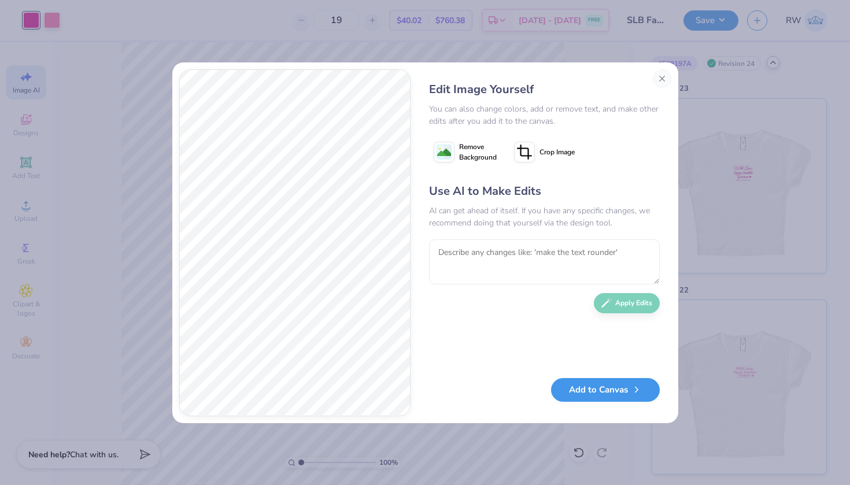
click at [605, 397] on button "Add to Canvas" at bounding box center [605, 390] width 109 height 24
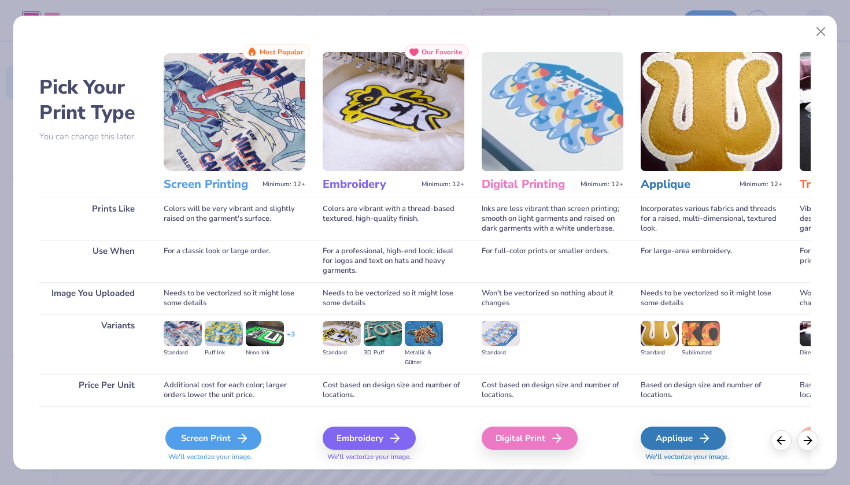
click at [236, 433] on icon at bounding box center [242, 438] width 14 height 14
click at [237, 436] on icon at bounding box center [242, 438] width 14 height 14
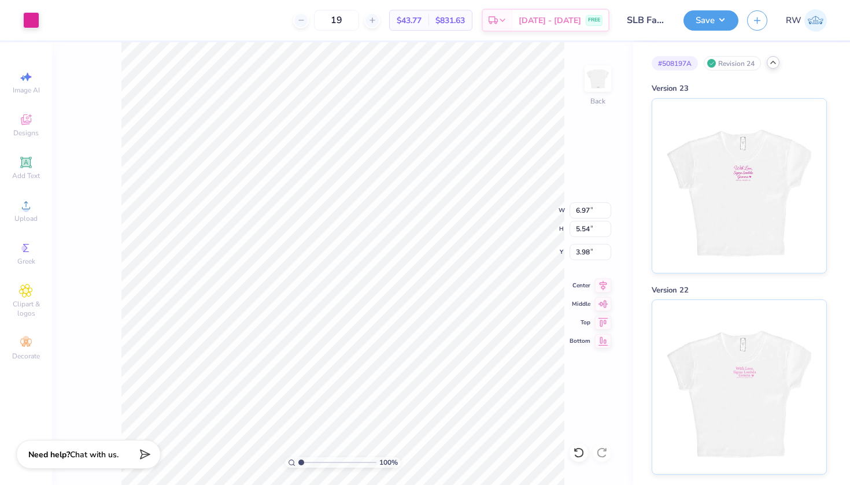
type input "2.81"
type input "2.20"
type input "0.50"
type input "2.57"
type input "2.05"
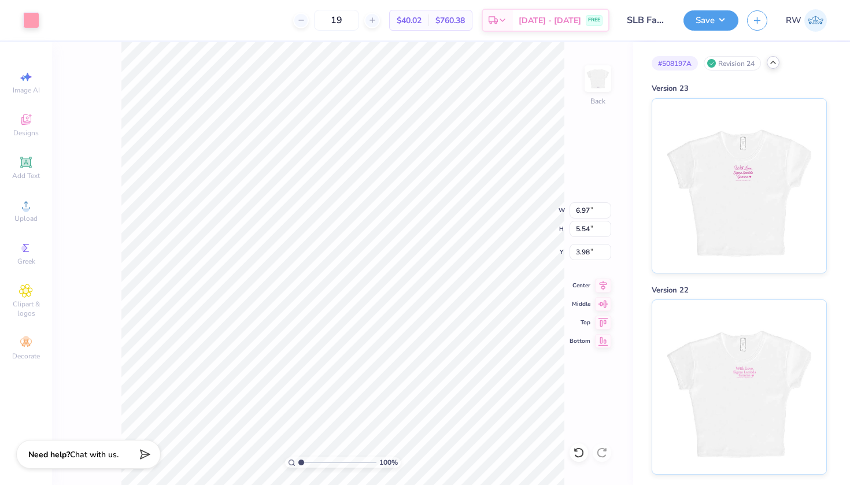
type input "7.48"
type input "6.97"
type input "5.54"
type input "3.98"
type input "2.56"
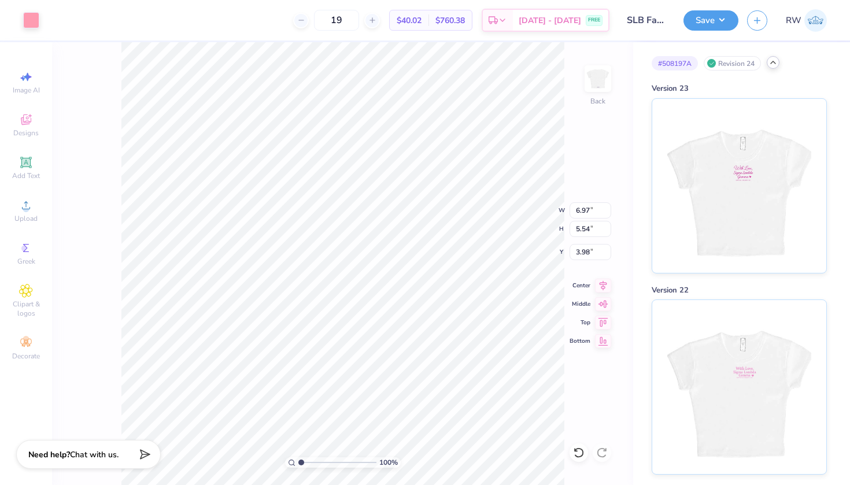
type input "2.03"
type input "7.49"
type input "6.97"
type input "5.52"
type input "3.99"
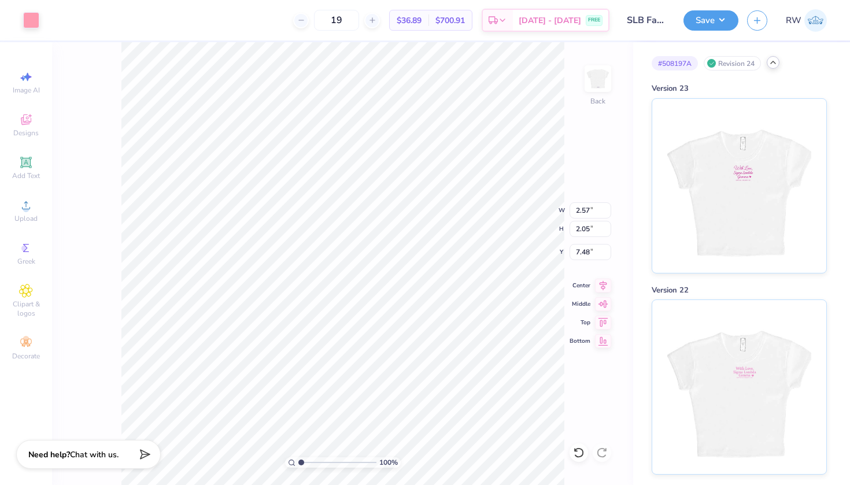
type input "3.24"
type input "2.58"
type input "5.46"
type input "0.50"
click at [579, 452] on icon at bounding box center [579, 453] width 12 height 12
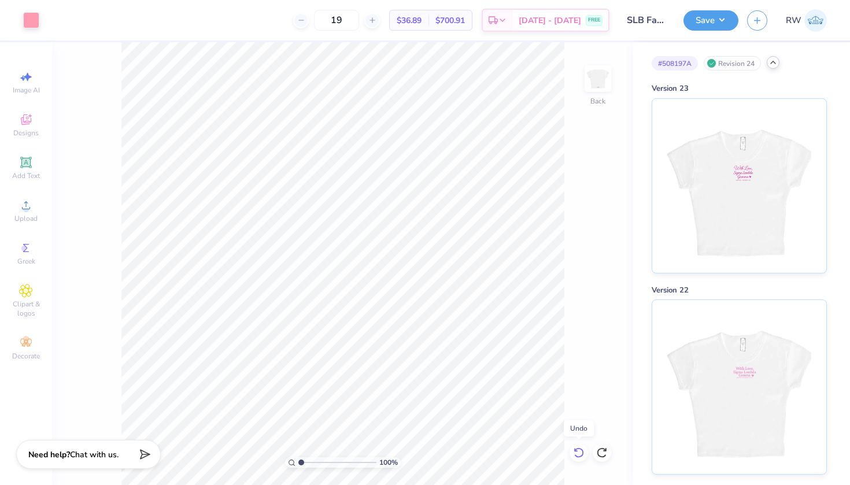
click at [579, 452] on icon at bounding box center [579, 453] width 12 height 12
type input "0.85"
click at [32, 217] on span "Upload" at bounding box center [25, 218] width 23 height 9
type input "0.68"
click at [37, 23] on div at bounding box center [31, 19] width 16 height 16
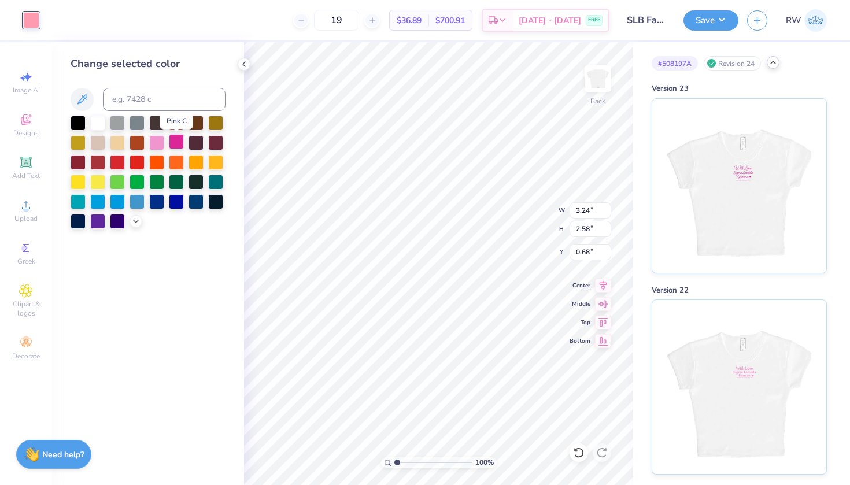
click at [182, 146] on div at bounding box center [176, 141] width 15 height 15
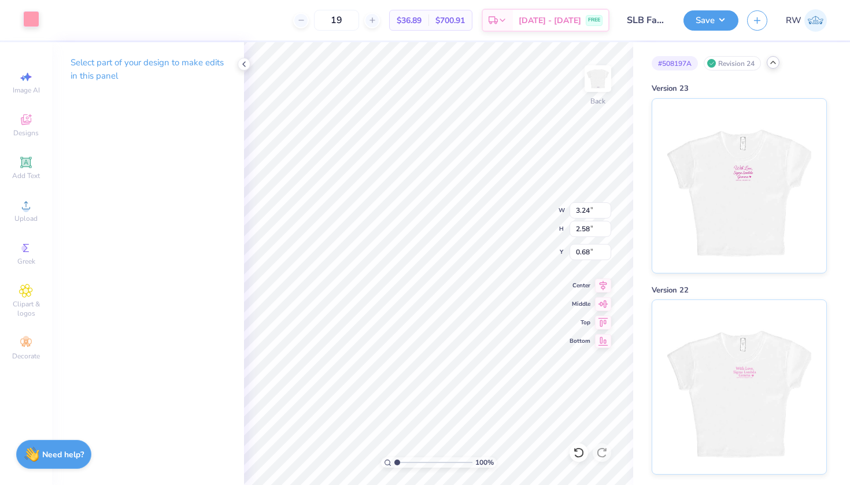
click at [33, 21] on div at bounding box center [31, 19] width 16 height 16
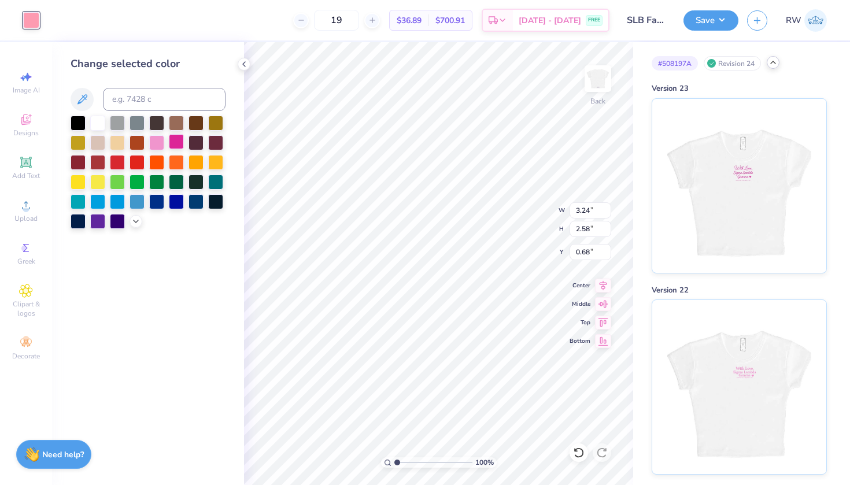
click at [175, 144] on div at bounding box center [176, 141] width 15 height 15
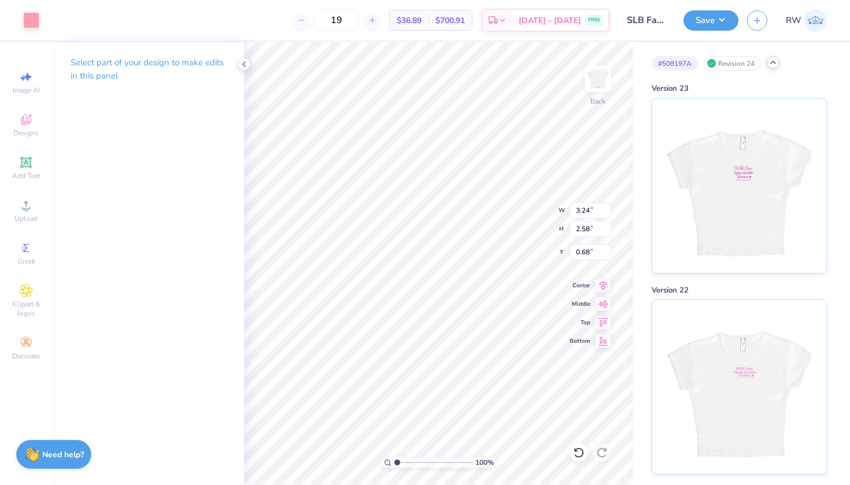
click at [243, 71] on div "Select part of your design to make edits in this panel" at bounding box center [148, 73] width 192 height 63
click at [38, 24] on div at bounding box center [31, 19] width 16 height 16
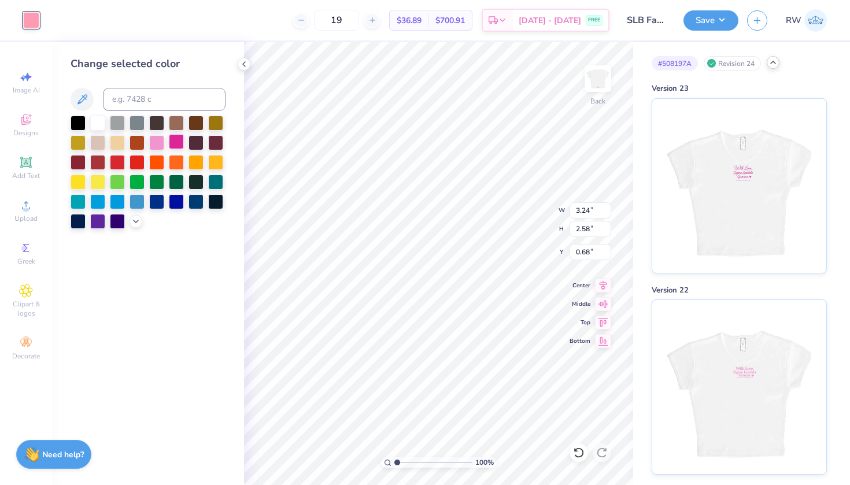
click at [175, 146] on div at bounding box center [176, 141] width 15 height 15
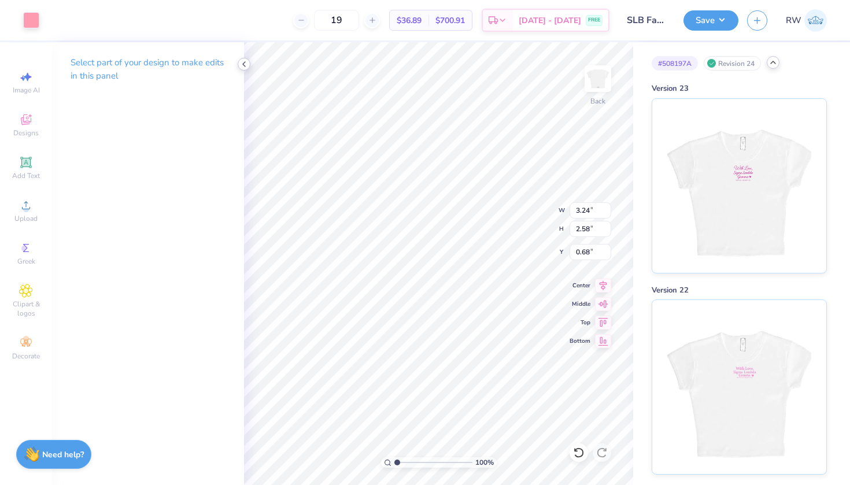
click at [245, 63] on icon at bounding box center [243, 64] width 9 height 9
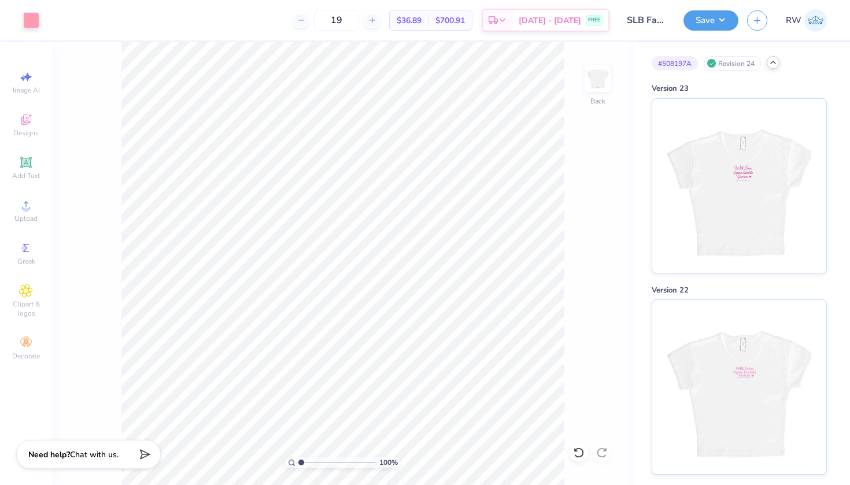
click at [35, 31] on div "Art colors" at bounding box center [19, 20] width 39 height 40
click at [32, 23] on div at bounding box center [31, 19] width 16 height 16
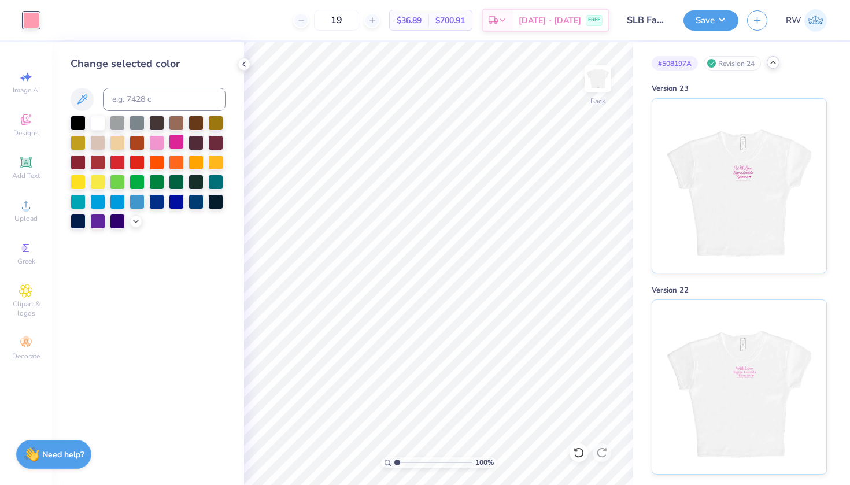
click at [175, 143] on div at bounding box center [176, 141] width 15 height 15
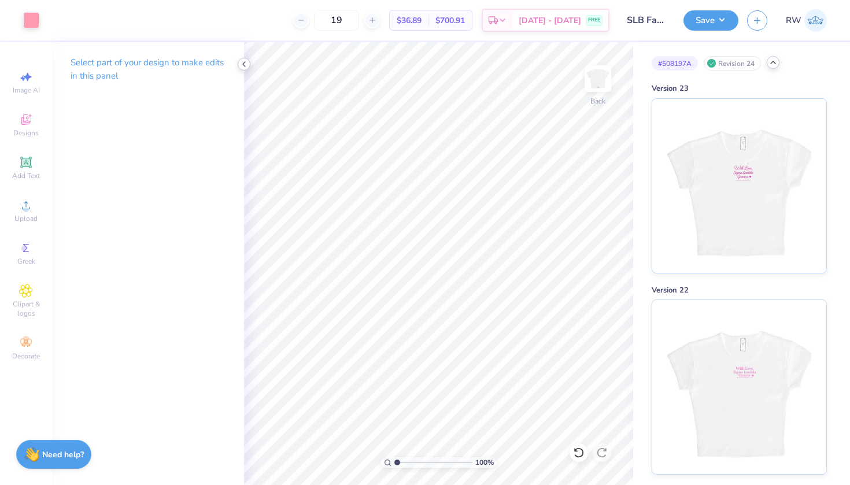
click at [246, 63] on icon at bounding box center [243, 64] width 9 height 9
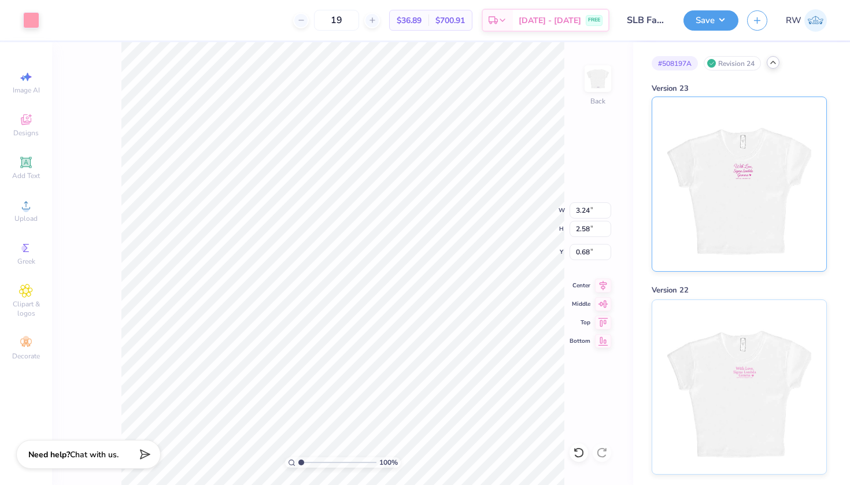
click at [790, 212] on img at bounding box center [738, 184] width 143 height 174
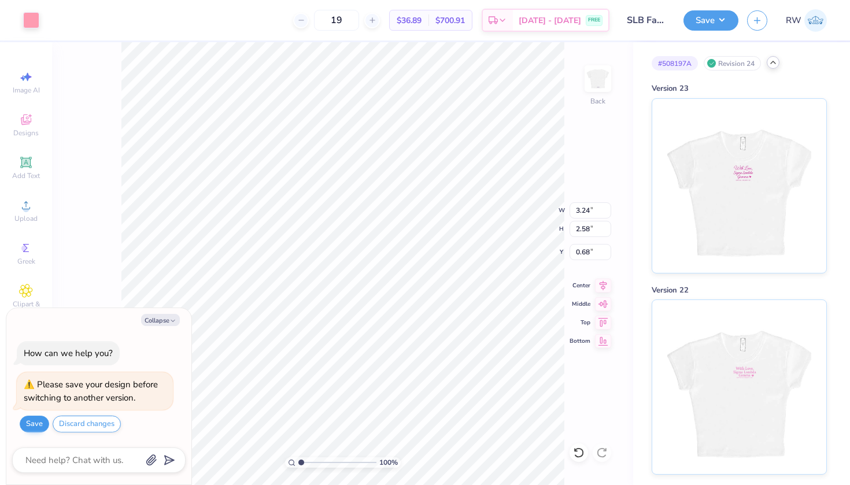
click at [34, 428] on button "Save" at bounding box center [34, 424] width 29 height 17
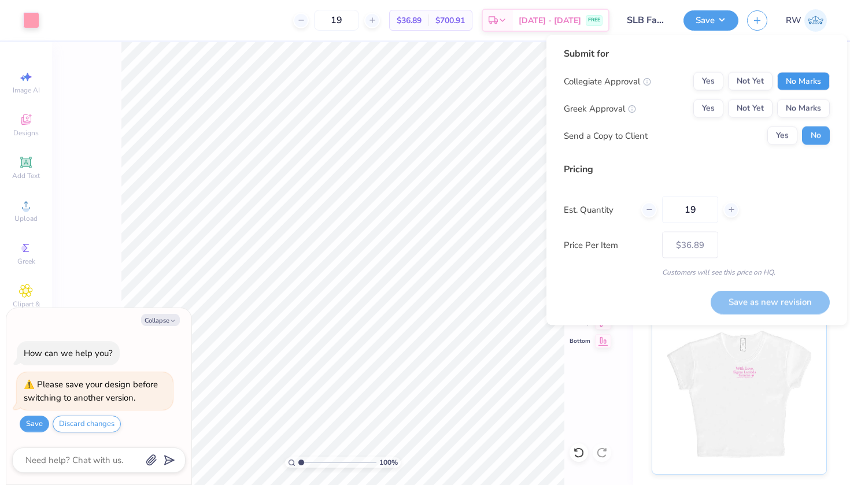
click at [824, 79] on button "No Marks" at bounding box center [803, 81] width 53 height 19
click at [708, 106] on button "Yes" at bounding box center [708, 108] width 30 height 19
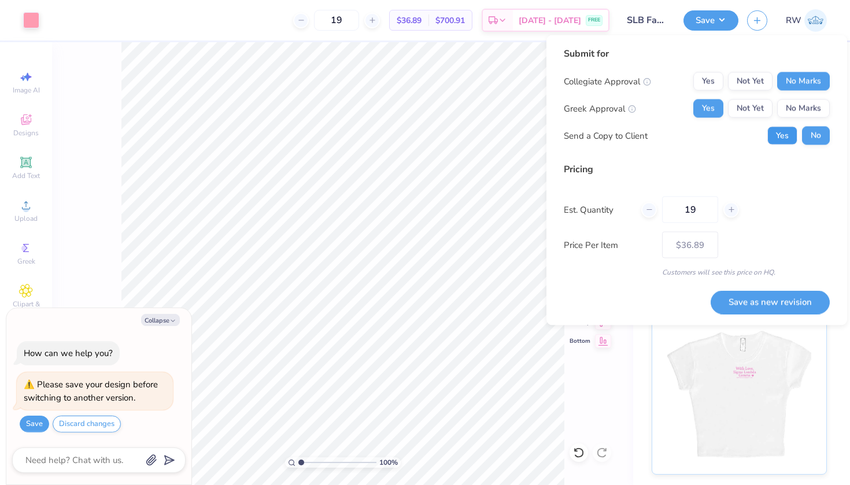
click at [784, 142] on button "Yes" at bounding box center [782, 136] width 30 height 19
click at [169, 322] on button "Collapse" at bounding box center [160, 320] width 39 height 12
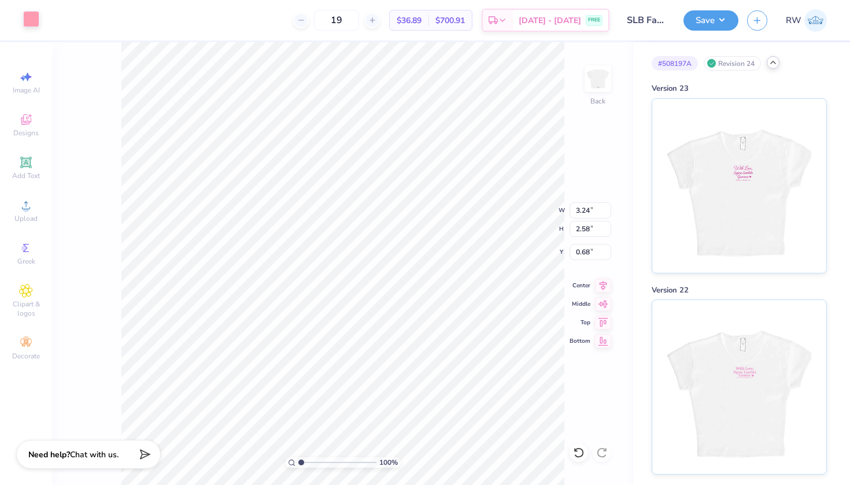
click at [38, 24] on div at bounding box center [31, 19] width 16 height 16
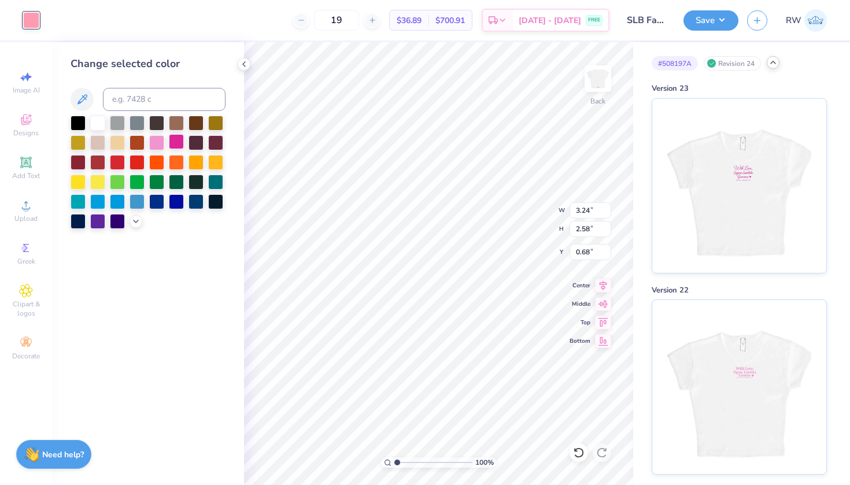
click at [176, 146] on div at bounding box center [176, 141] width 15 height 15
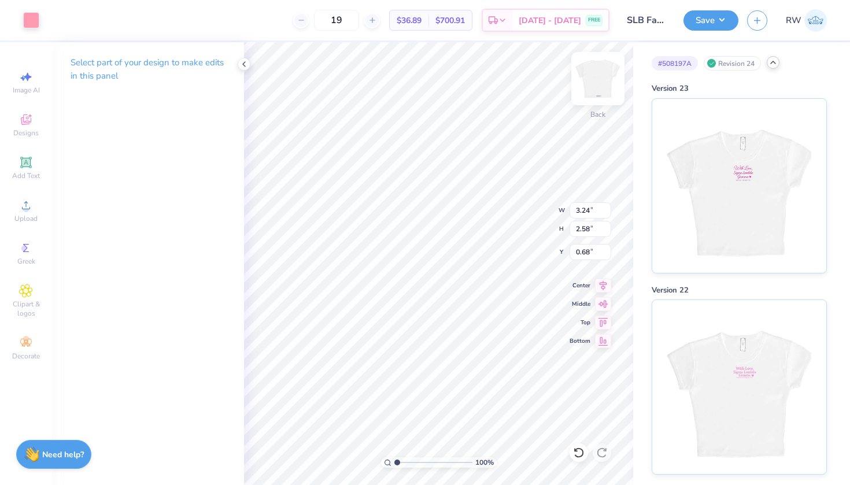
click at [600, 74] on img at bounding box center [598, 79] width 46 height 46
click at [711, 140] on img at bounding box center [738, 184] width 143 height 174
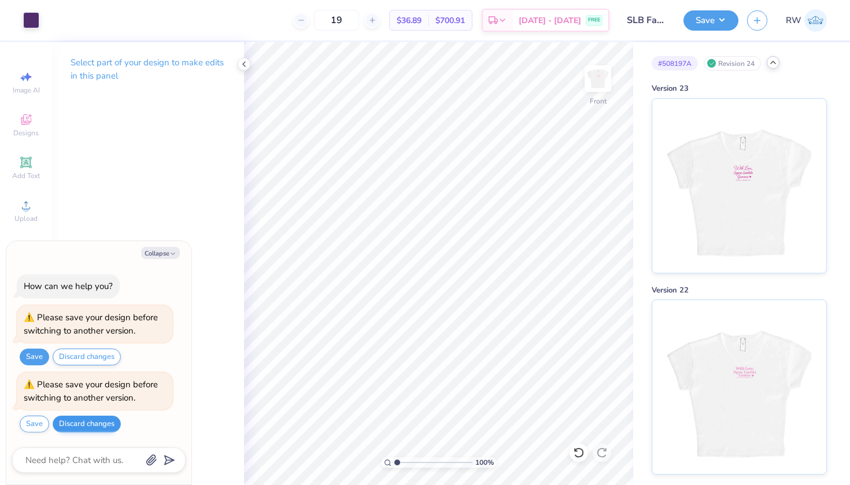
click at [106, 424] on button "Discard changes" at bounding box center [87, 424] width 68 height 17
click at [100, 359] on div "Save Discard changes" at bounding box center [70, 357] width 101 height 17
click at [162, 254] on button "Collapse" at bounding box center [160, 253] width 39 height 12
type textarea "x"
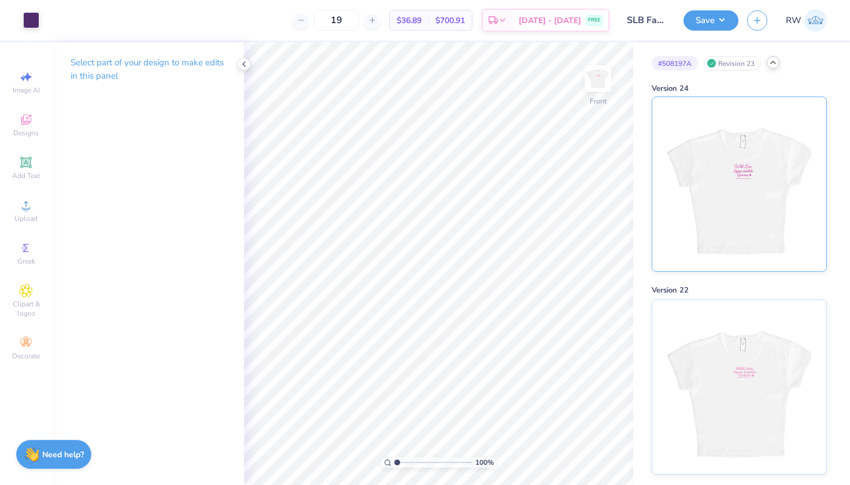
click at [732, 191] on img at bounding box center [738, 184] width 143 height 174
click at [732, 191] on img at bounding box center [738, 186] width 143 height 174
click at [726, 192] on img at bounding box center [738, 184] width 143 height 174
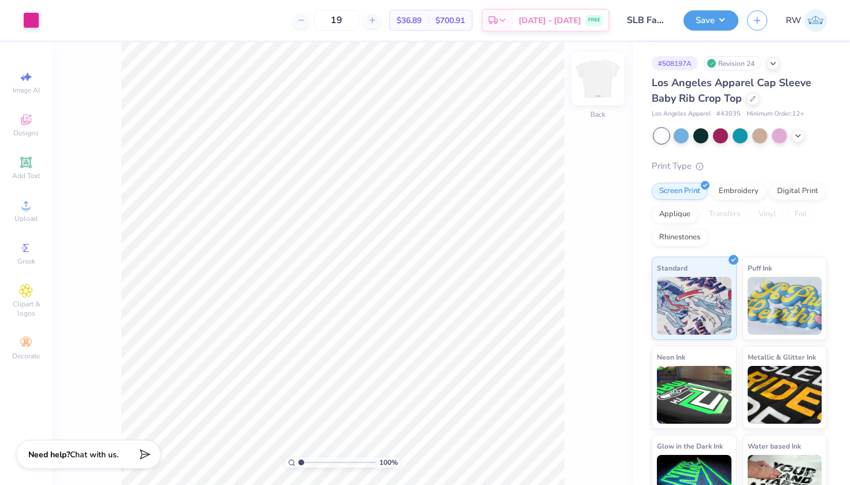
click at [600, 85] on img at bounding box center [598, 79] width 46 height 46
click at [604, 80] on img at bounding box center [598, 79] width 46 height 46
type input "1.16"
click at [609, 76] on img at bounding box center [598, 79] width 46 height 46
click at [603, 93] on img at bounding box center [598, 79] width 46 height 46
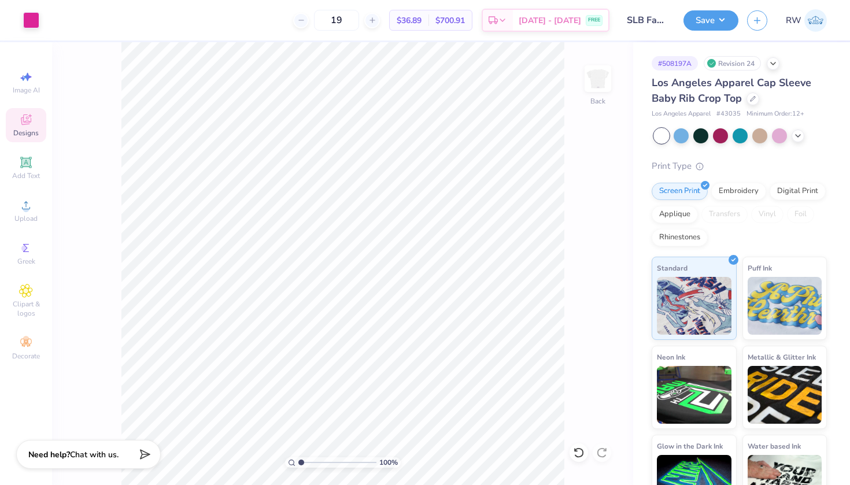
click at [25, 129] on span "Designs" at bounding box center [25, 132] width 25 height 9
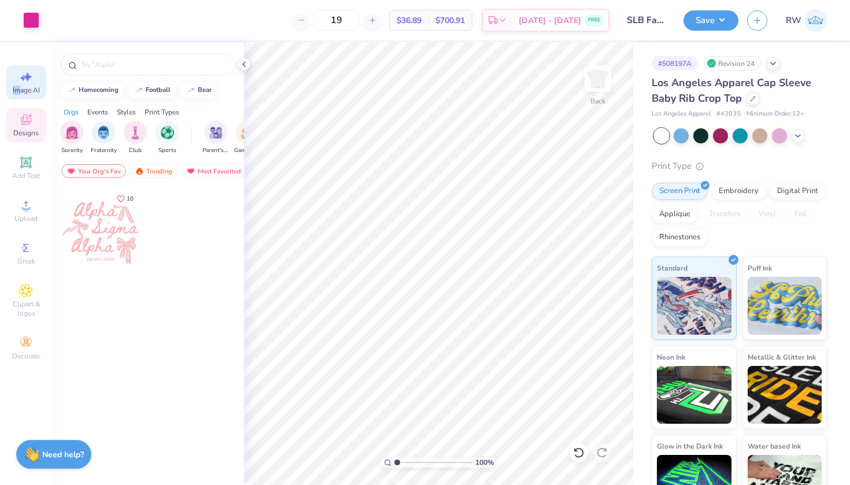
click at [19, 85] on div "Image AI" at bounding box center [26, 82] width 40 height 34
select select "4"
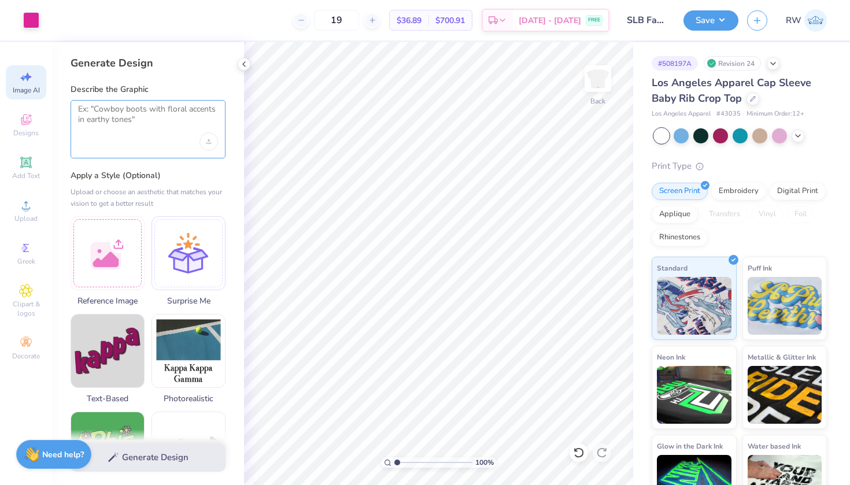
click at [138, 120] on textarea at bounding box center [148, 118] width 140 height 29
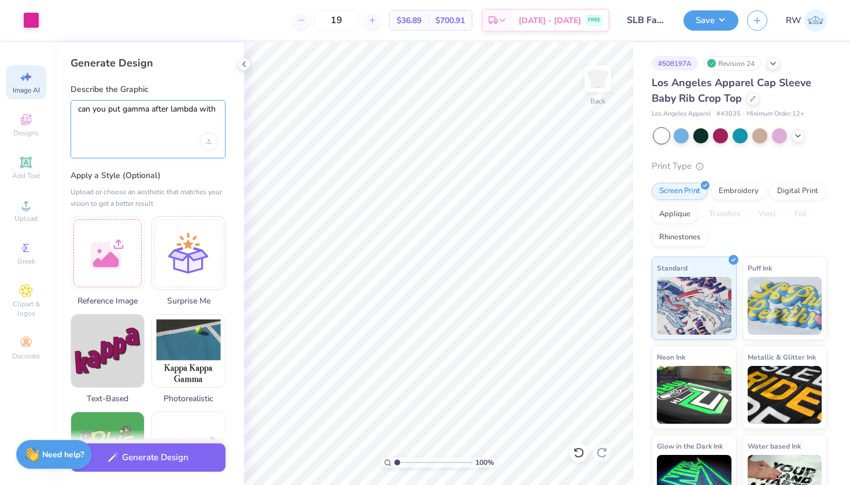
click at [126, 112] on textarea "can you put gamma after lambda with" at bounding box center [148, 118] width 140 height 29
click at [150, 112] on textarea "can you put Gamma after lambda with" at bounding box center [148, 118] width 140 height 29
click at [99, 121] on textarea "can you put Gamma and the heart after lambda with" at bounding box center [148, 118] width 140 height 29
click at [142, 121] on textarea "can you put Gamma and the heart after Lambda with" at bounding box center [148, 118] width 140 height 29
click at [208, 110] on textarea "can you put Gamma and the heart after Lambda" at bounding box center [148, 118] width 140 height 29
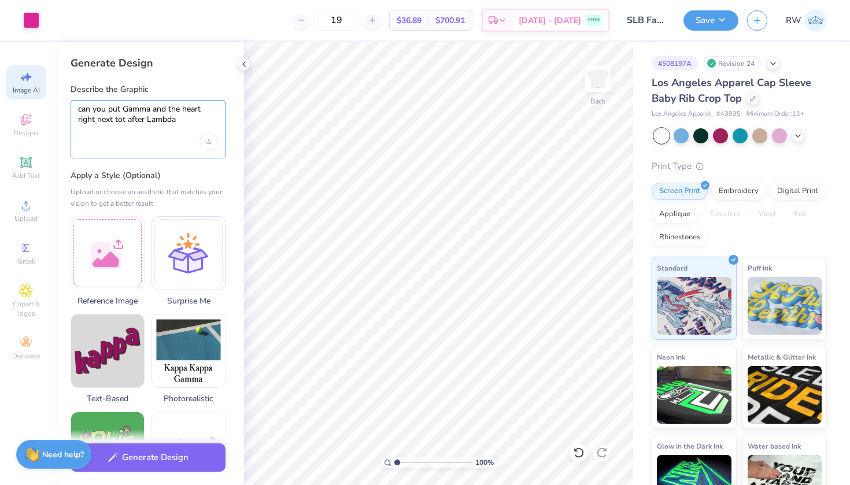
click at [143, 120] on textarea "can you put Gamma and the heart right next tot after Lambda" at bounding box center [148, 118] width 140 height 29
type textarea "can you put Gamma and the heart right next to the Lambda"
click at [210, 143] on icon "Upload image" at bounding box center [208, 141] width 5 height 5
click at [208, 138] on div "Upload image" at bounding box center [208, 141] width 19 height 19
click at [215, 140] on div "Upload image" at bounding box center [208, 141] width 19 height 19
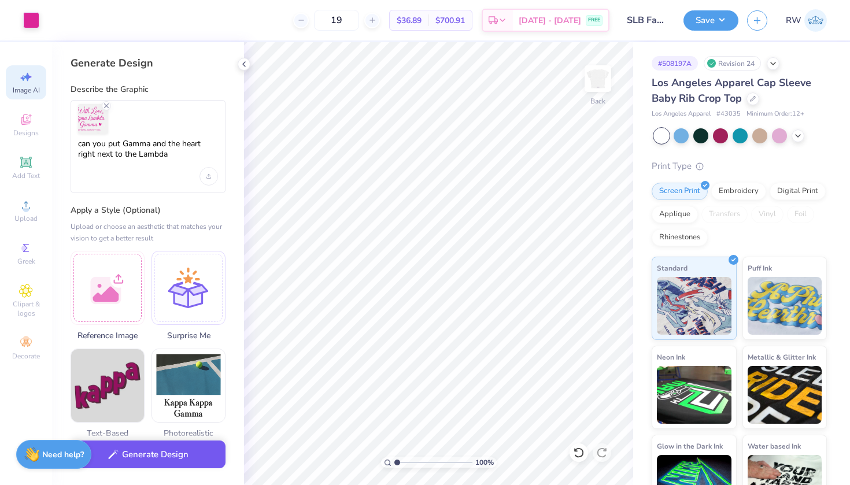
click at [182, 453] on button "Generate Design" at bounding box center [148, 455] width 155 height 28
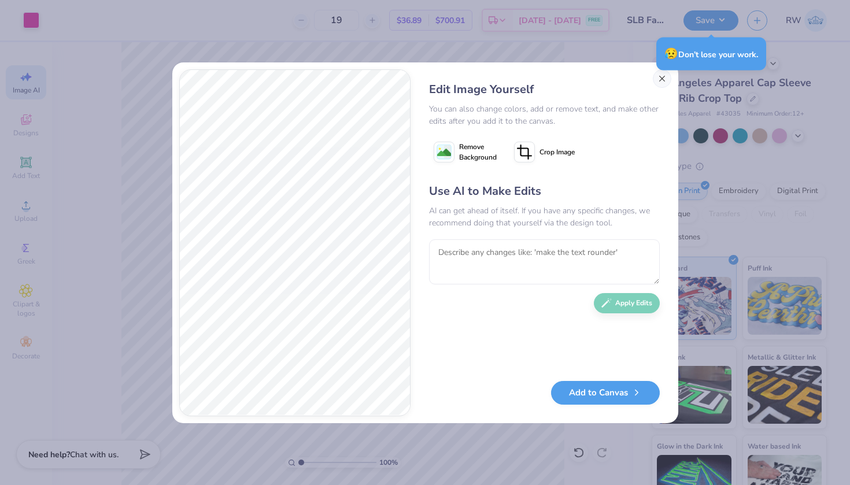
click at [659, 76] on button "Close" at bounding box center [662, 78] width 19 height 19
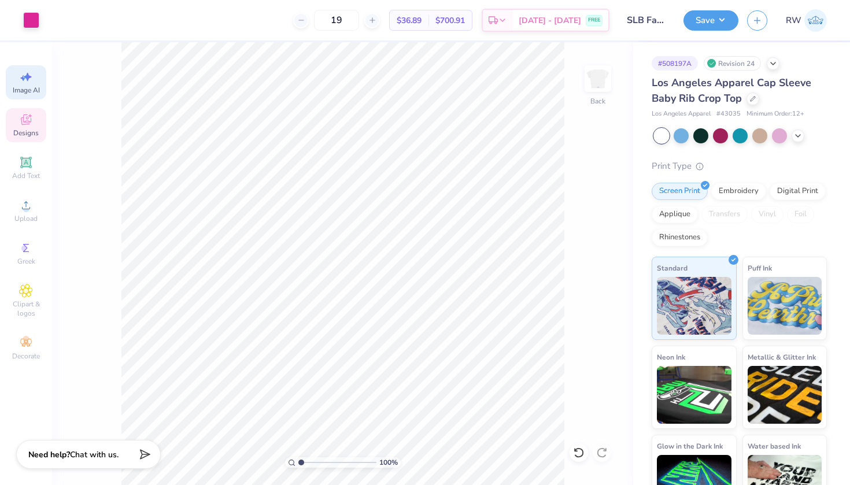
click at [24, 128] on span "Designs" at bounding box center [25, 132] width 25 height 9
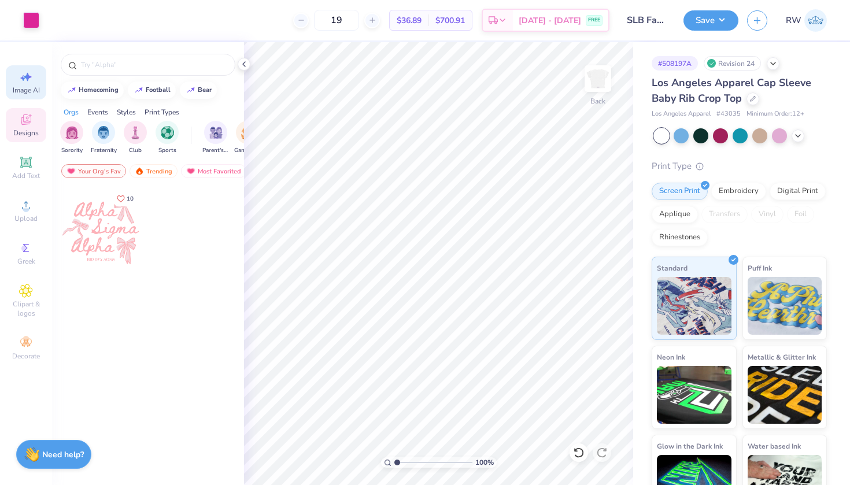
click at [34, 90] on span "Image AI" at bounding box center [26, 90] width 27 height 9
select select "4"
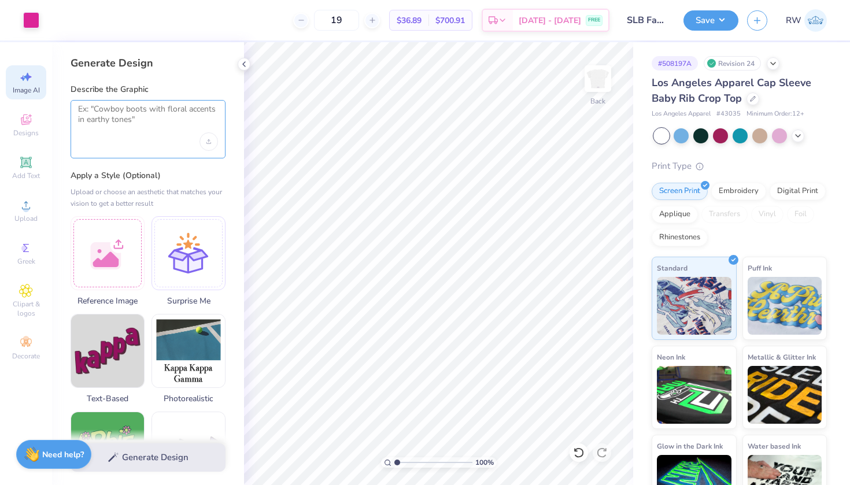
click at [138, 117] on textarea at bounding box center [148, 118] width 140 height 29
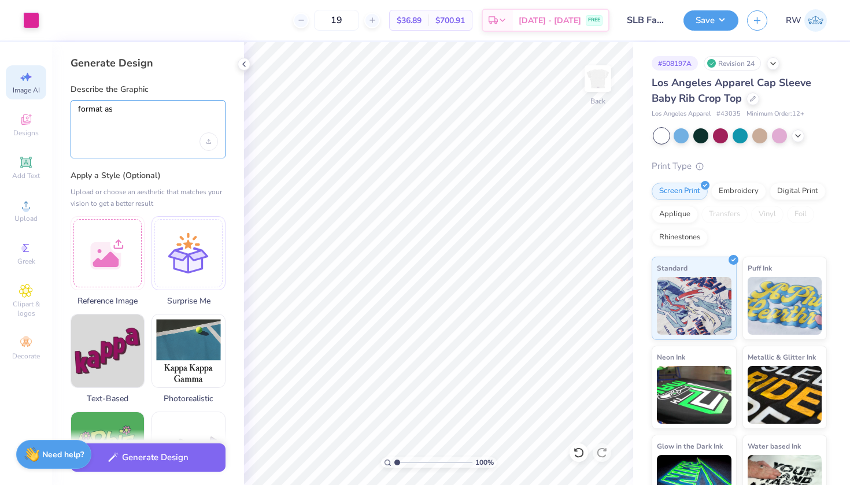
paste textarea "Sigma Lambda Gamma National Sorority, Inc."
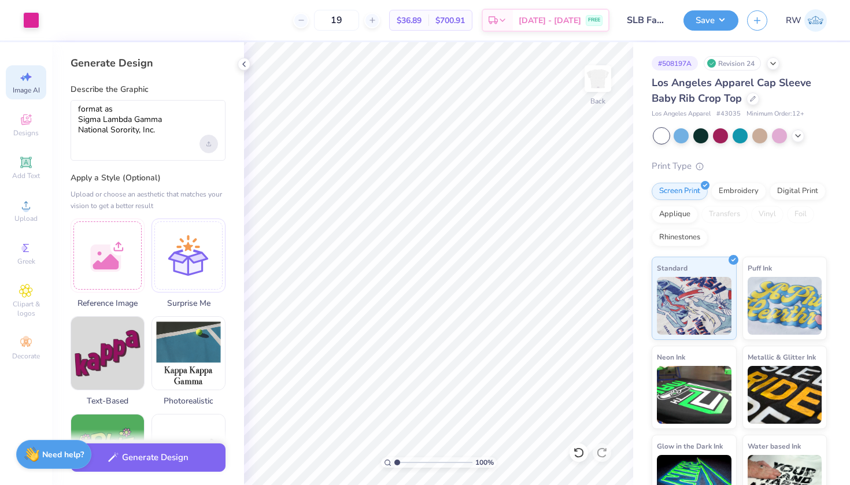
click at [210, 148] on div "Upload image" at bounding box center [208, 144] width 19 height 19
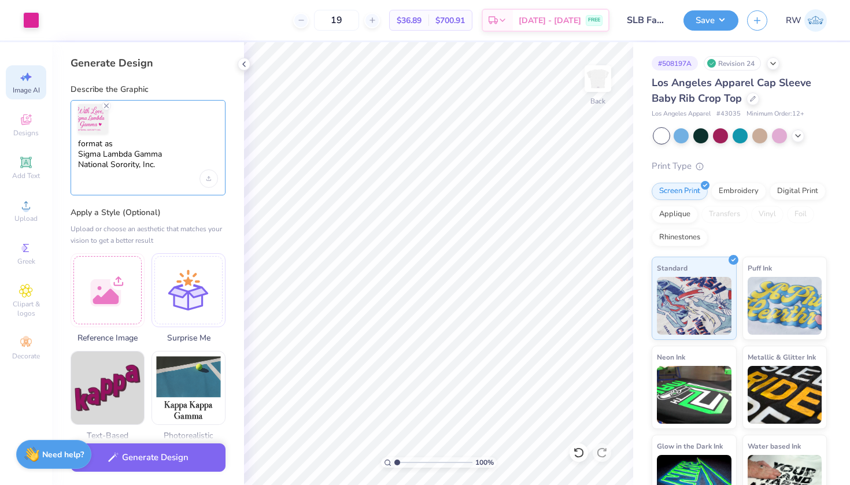
drag, startPoint x: 158, startPoint y: 167, endPoint x: 72, endPoint y: 144, distance: 89.1
click at [72, 144] on div "format as Sigma Lambda Gamma National Sorority, Inc." at bounding box center [148, 147] width 155 height 95
click at [180, 453] on button "Generate Design" at bounding box center [148, 455] width 155 height 28
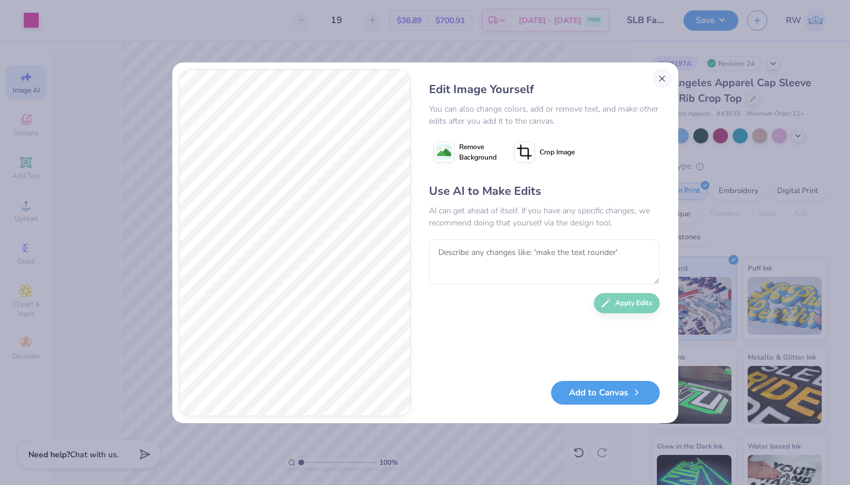
click at [659, 79] on button "Close" at bounding box center [662, 78] width 19 height 19
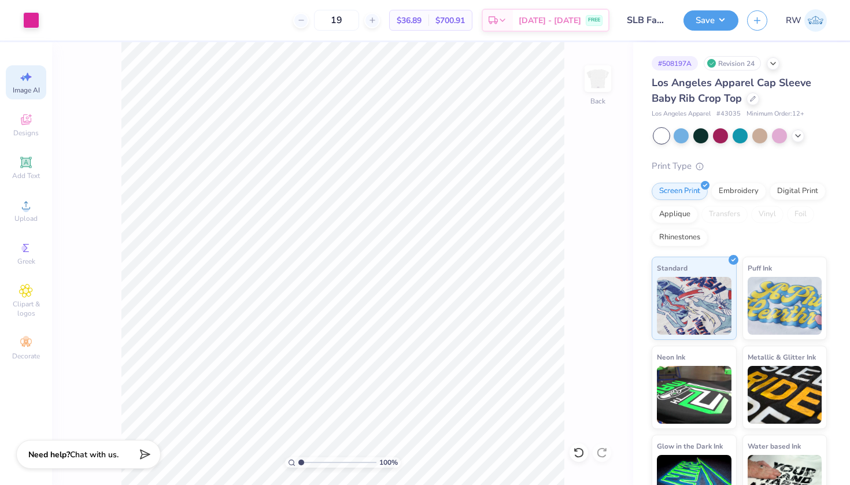
click at [31, 95] on div "Image AI" at bounding box center [26, 82] width 40 height 34
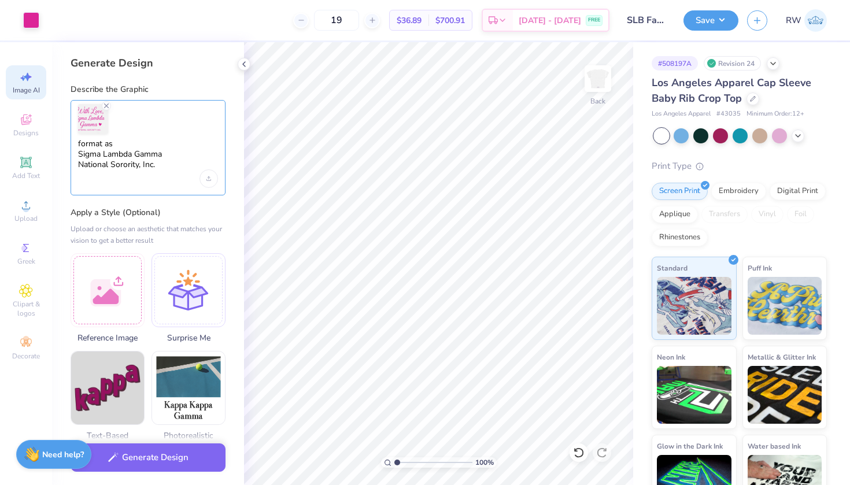
drag, startPoint x: 169, startPoint y: 166, endPoint x: 72, endPoint y: 157, distance: 97.5
click at [72, 157] on div "format as Sigma Lambda Gamma National Sorority, Inc." at bounding box center [148, 147] width 155 height 95
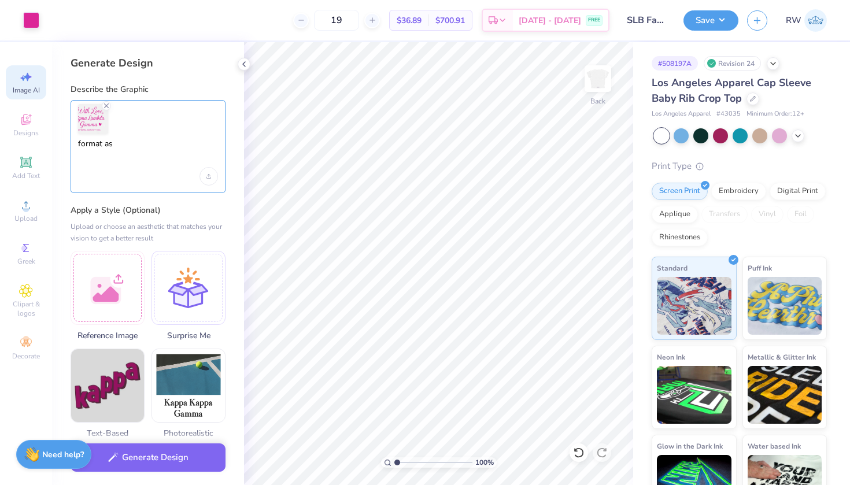
paste textarea "“With Love, Sigma Lambda Gamma National Sorority, Inc. ♥”"
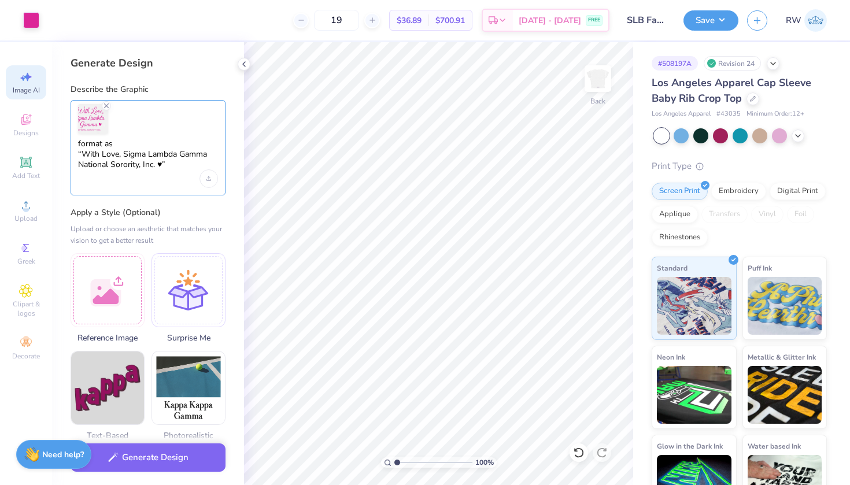
click at [123, 157] on textarea "format as “With Love, Sigma Lambda Gamma National Sorority, Inc. ♥”" at bounding box center [148, 154] width 140 height 31
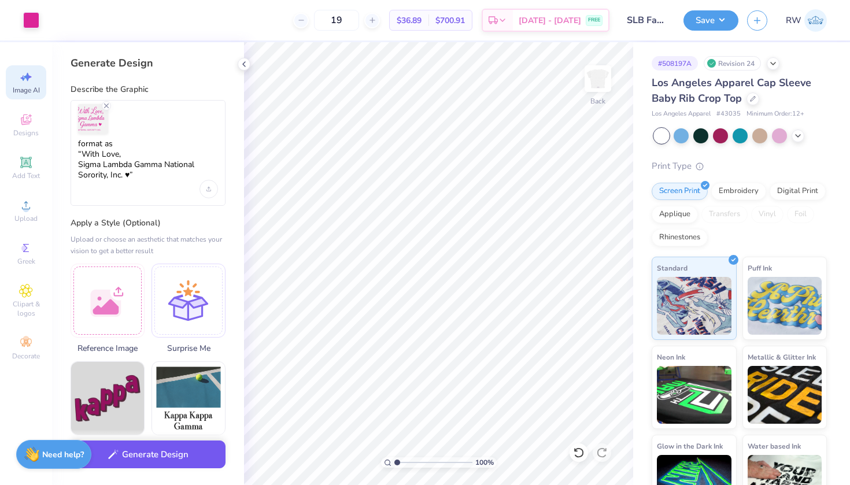
click at [173, 454] on button "Generate Design" at bounding box center [148, 455] width 155 height 28
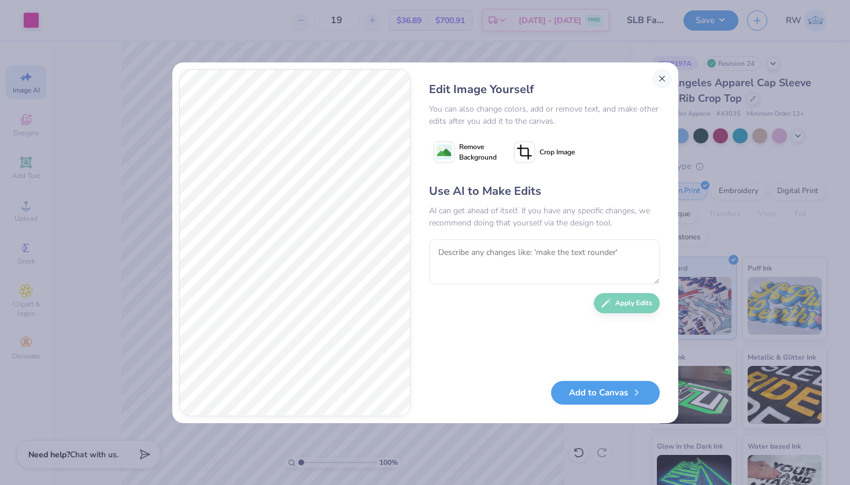
click at [659, 79] on button "Close" at bounding box center [662, 78] width 19 height 19
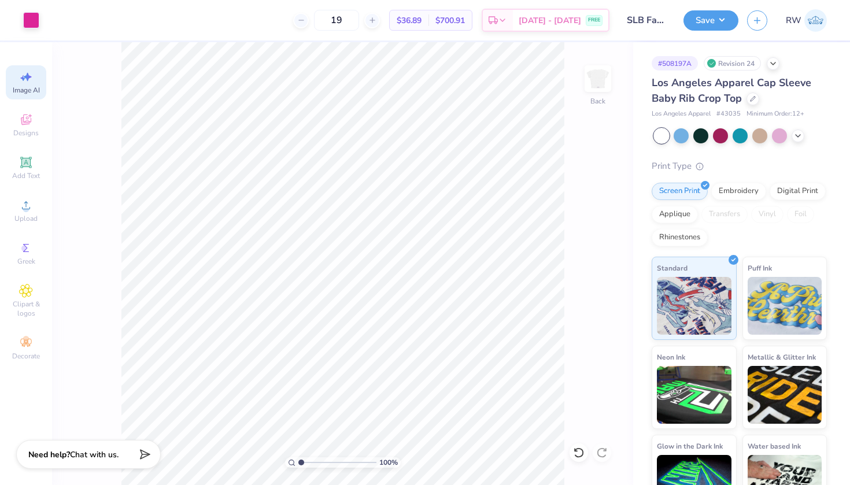
click at [34, 92] on span "Image AI" at bounding box center [26, 90] width 27 height 9
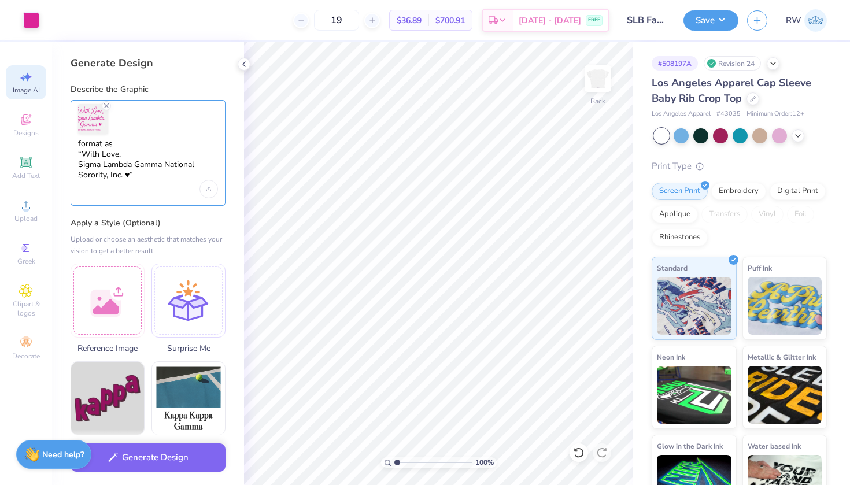
click at [165, 167] on textarea "format as “With Love, Sigma Lambda Gamma National Sorority, Inc. ♥”" at bounding box center [148, 160] width 140 height 42
click at [168, 175] on textarea "format as “With Love, Sigma Lambda Gamma National Sorority, Inc. ♥”" at bounding box center [148, 160] width 140 height 42
type textarea "format as “With Love, Sigma Lambda Gamma National Sorority, Inc. ♥"
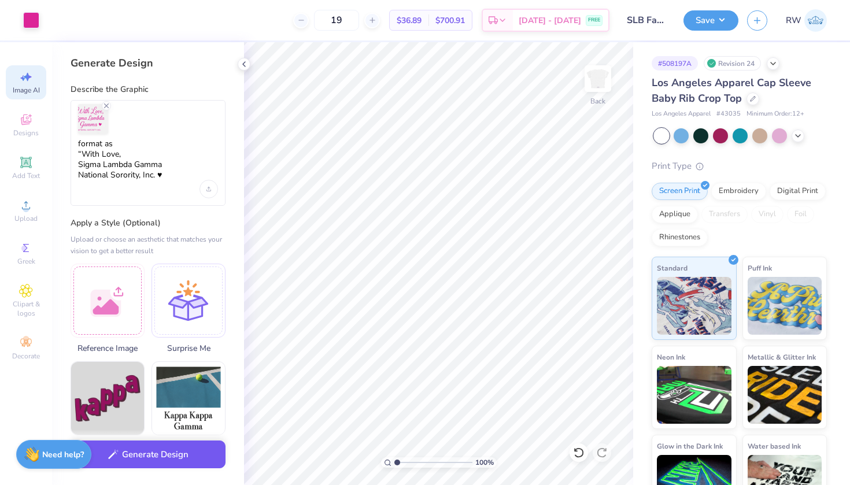
click at [172, 461] on button "Generate Design" at bounding box center [148, 455] width 155 height 28
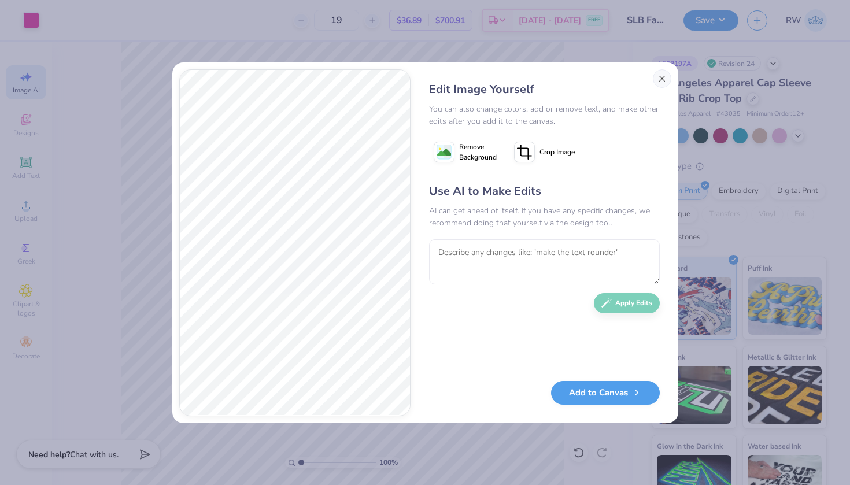
click at [660, 76] on button "Close" at bounding box center [662, 78] width 19 height 19
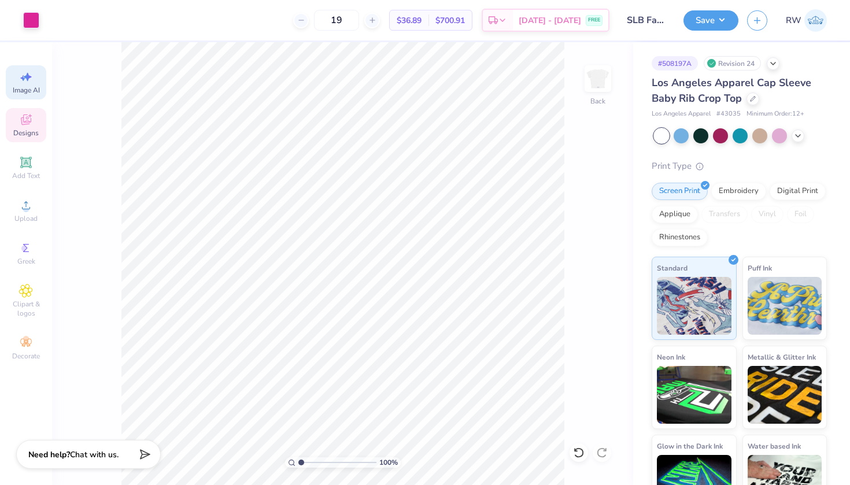
click at [27, 126] on icon at bounding box center [26, 120] width 14 height 14
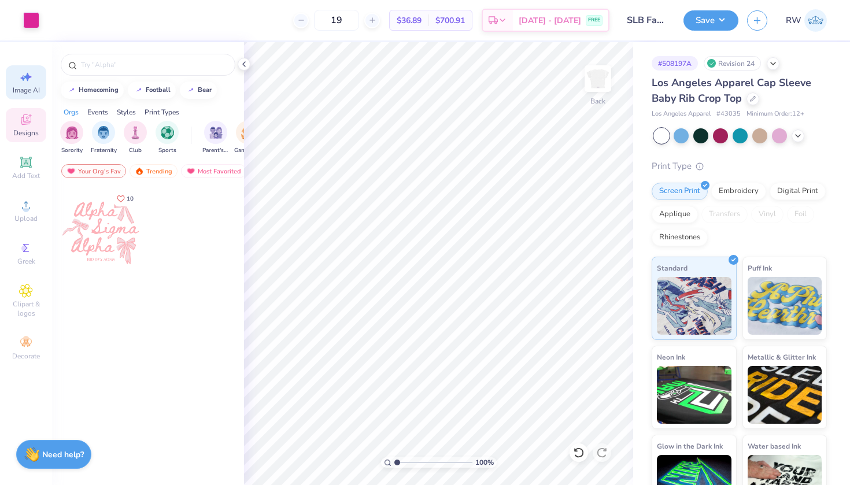
click at [24, 86] on span "Image AI" at bounding box center [26, 90] width 27 height 9
select select "4"
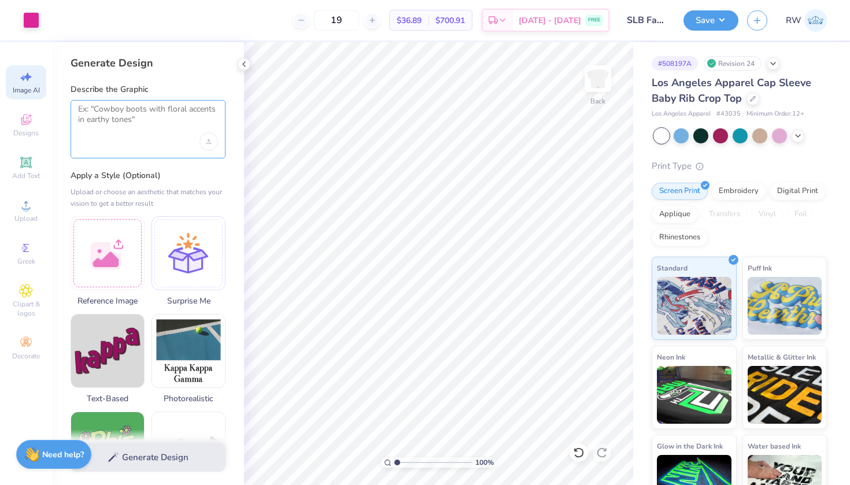
click at [121, 117] on textarea at bounding box center [148, 118] width 140 height 29
type textarea "x"
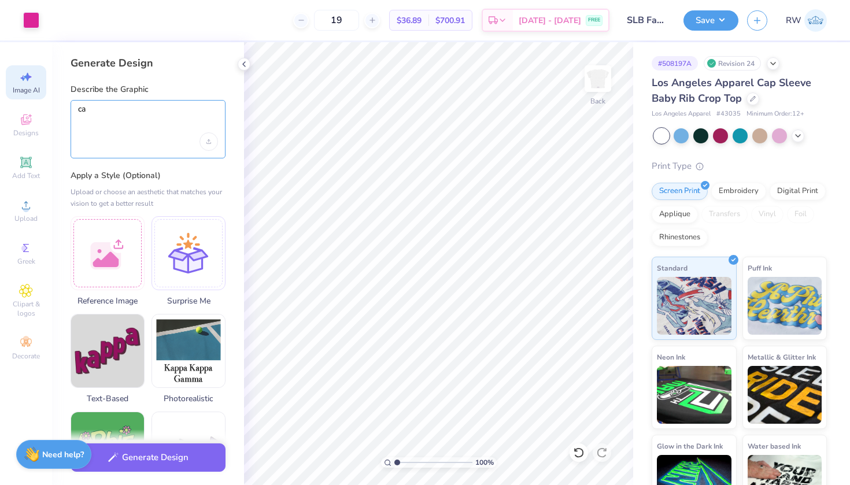
type textarea "c"
paste textarea "With Love, Sigma Lambda Gamma National Sorority, Inc."
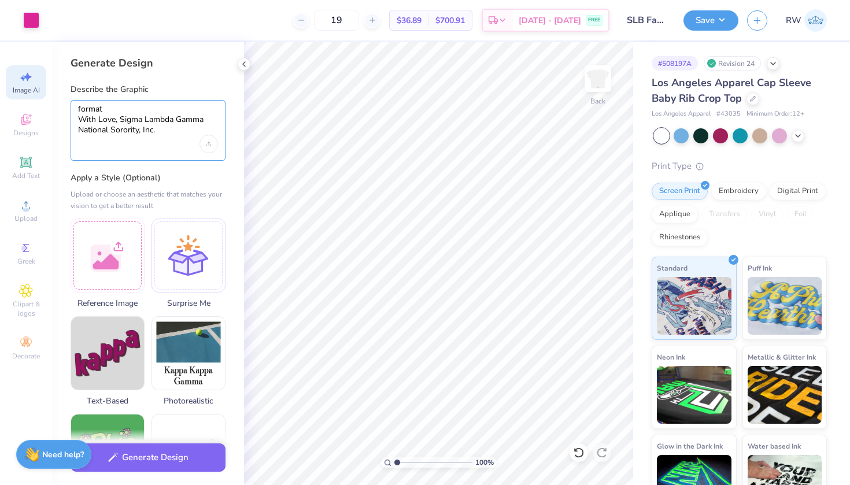
click at [207, 121] on textarea "format With Love, Sigma Lambda Gamma National Sorority, Inc." at bounding box center [148, 119] width 140 height 31
click at [172, 131] on textarea "format With Love, Sigma Lambda Gamma National Sorority, Inc." at bounding box center [148, 119] width 140 height 31
paste textarea "With Love, Sigma Lambda Gamma National Sorority, Inc."
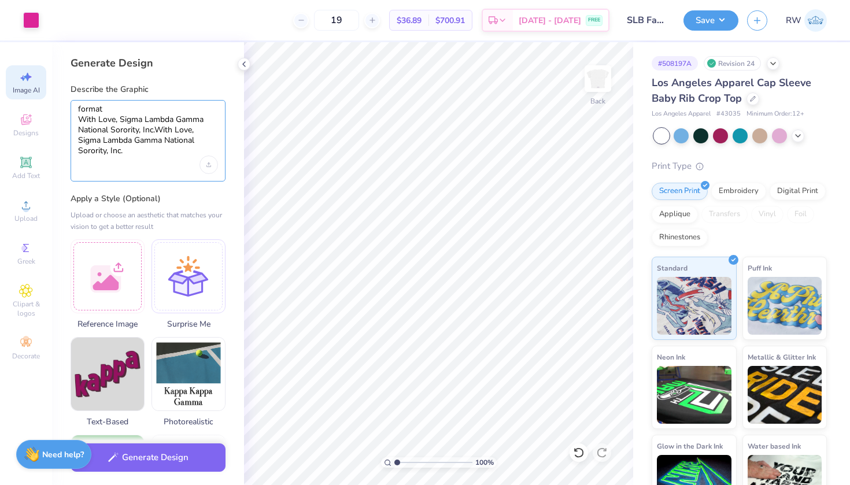
drag, startPoint x: 158, startPoint y: 129, endPoint x: 168, endPoint y: 152, distance: 25.4
click at [168, 152] on textarea "format With Love, Sigma Lambda Gamma National Sorority, Inc.With Love, Sigma La…" at bounding box center [148, 130] width 140 height 52
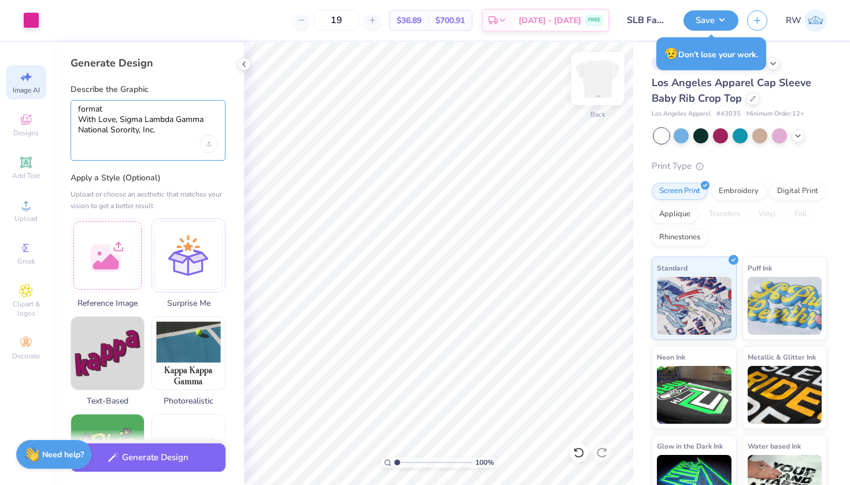
type textarea "format With Love, Sigma Lambda Gamma National Sorority, Inc."
click at [601, 83] on img at bounding box center [598, 79] width 46 height 46
click at [242, 68] on icon at bounding box center [243, 64] width 9 height 9
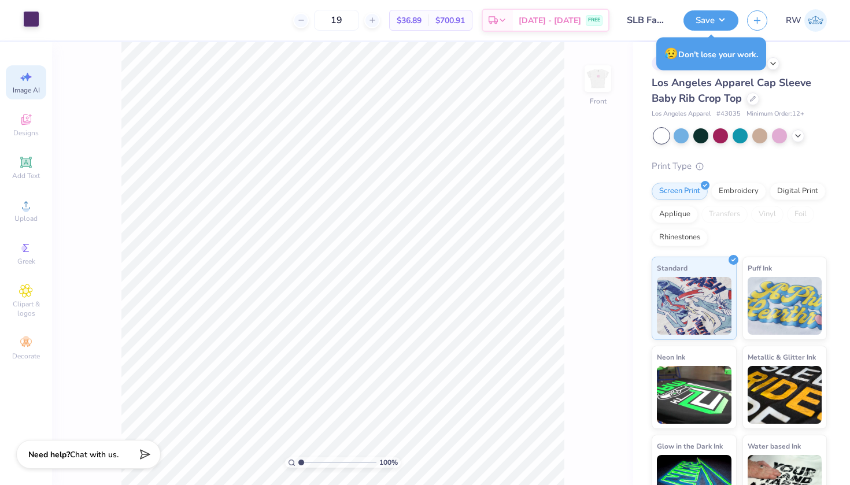
click at [26, 14] on div at bounding box center [31, 19] width 16 height 16
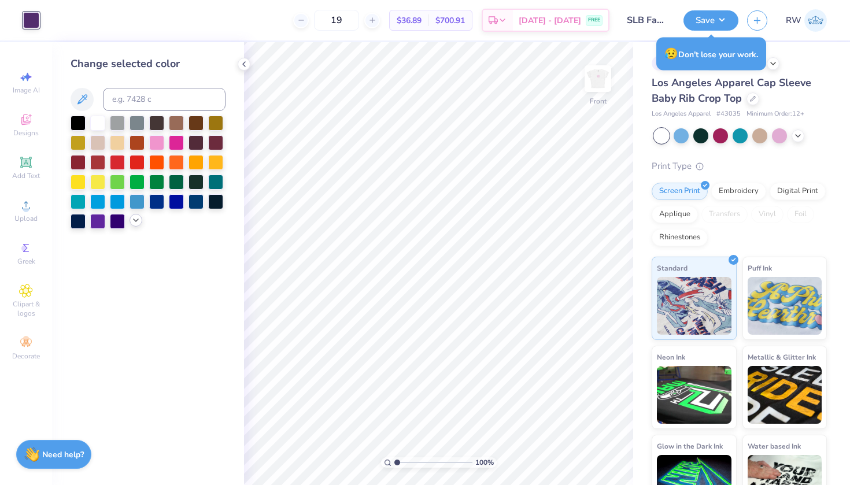
click at [132, 225] on icon at bounding box center [135, 220] width 9 height 9
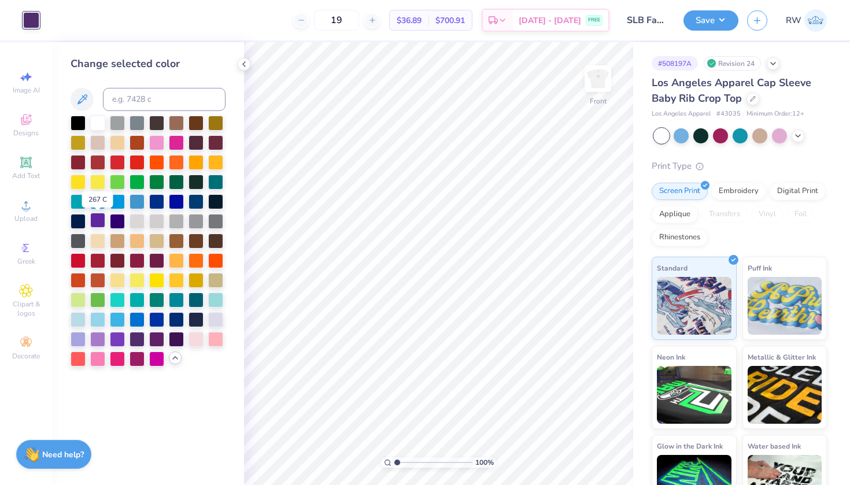
click at [101, 226] on div at bounding box center [97, 220] width 15 height 15
click at [135, 343] on div at bounding box center [137, 338] width 15 height 15
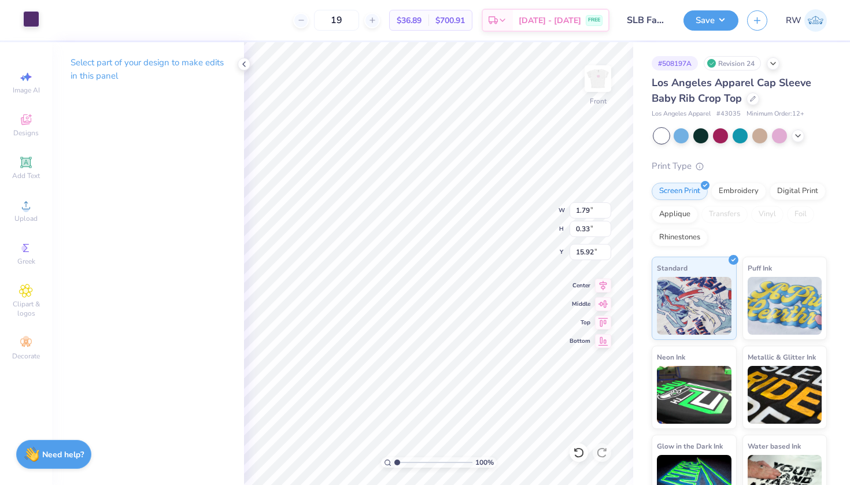
click at [29, 16] on div at bounding box center [31, 19] width 16 height 16
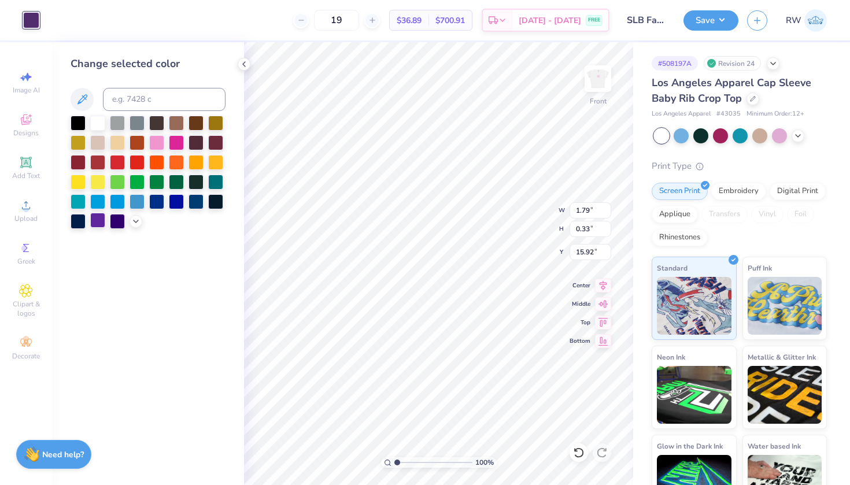
click at [99, 227] on div at bounding box center [97, 220] width 15 height 15
click at [139, 221] on icon at bounding box center [135, 220] width 9 height 9
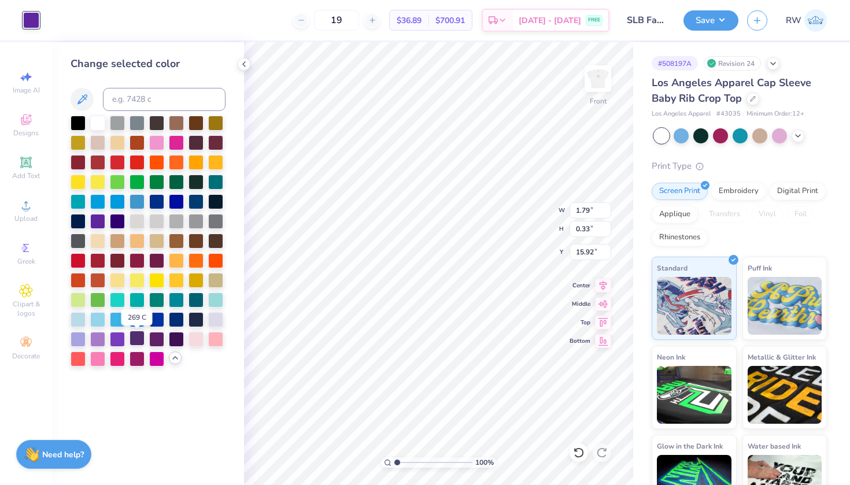
click at [137, 339] on div at bounding box center [137, 338] width 15 height 15
click at [605, 75] on img at bounding box center [598, 79] width 46 height 46
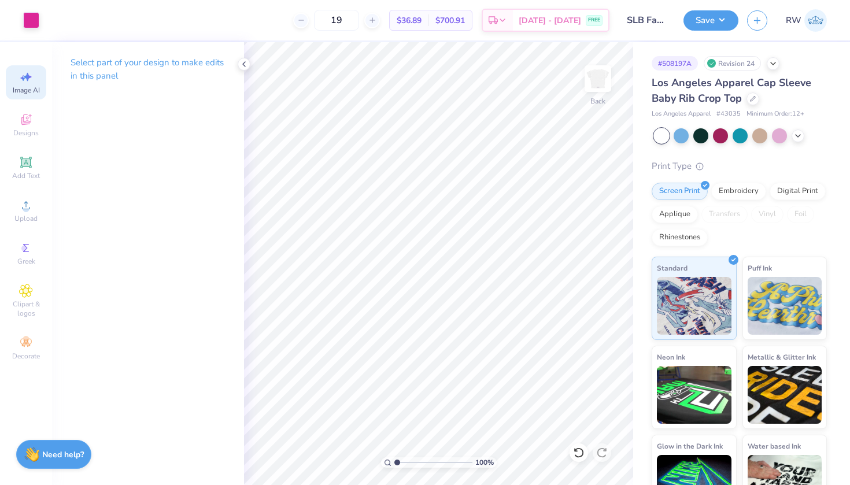
click at [22, 84] on div "Image AI" at bounding box center [26, 82] width 40 height 34
select select "4"
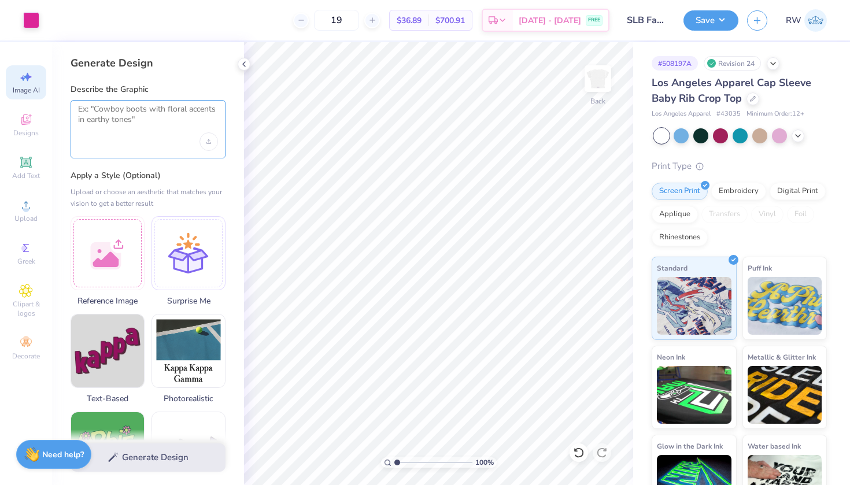
click at [114, 111] on textarea at bounding box center [148, 118] width 140 height 29
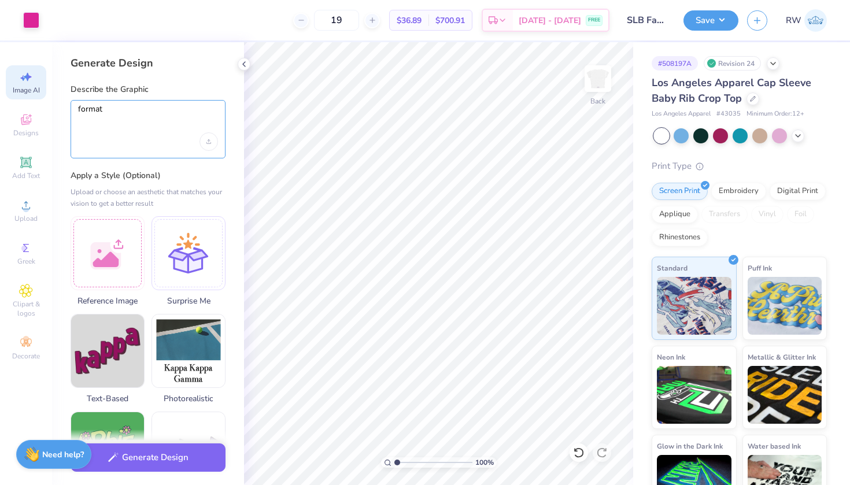
paste textarea "With Love, Sigma Lambda Gamma National Sorority, Inc. ♥"
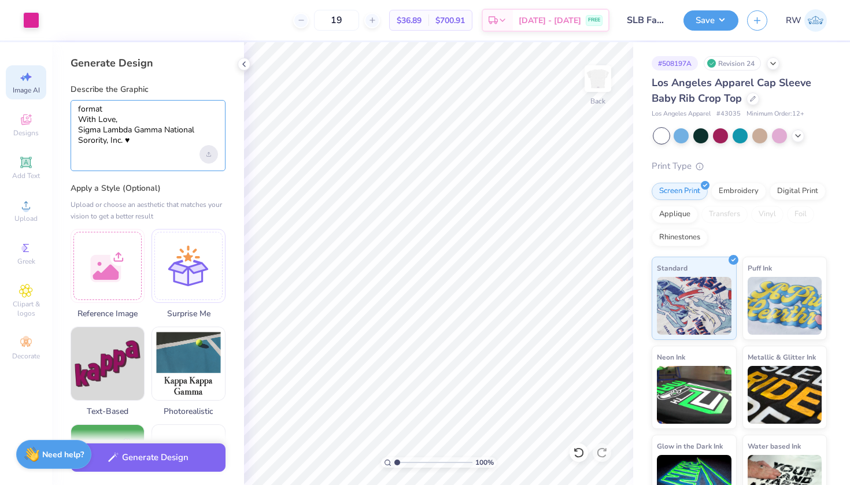
type textarea "format With Love, Sigma Lambda Gamma National Sorority, Inc. ♥"
click at [212, 155] on div "Upload image" at bounding box center [208, 154] width 19 height 19
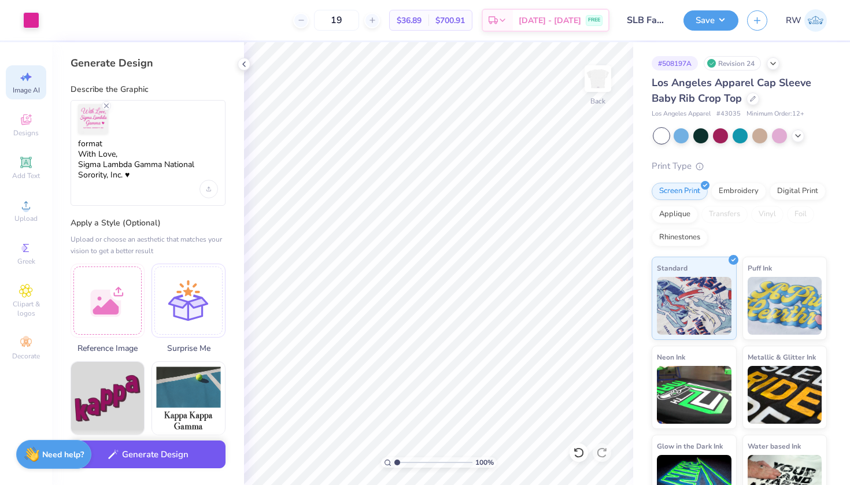
click at [190, 461] on button "Generate Design" at bounding box center [148, 455] width 155 height 28
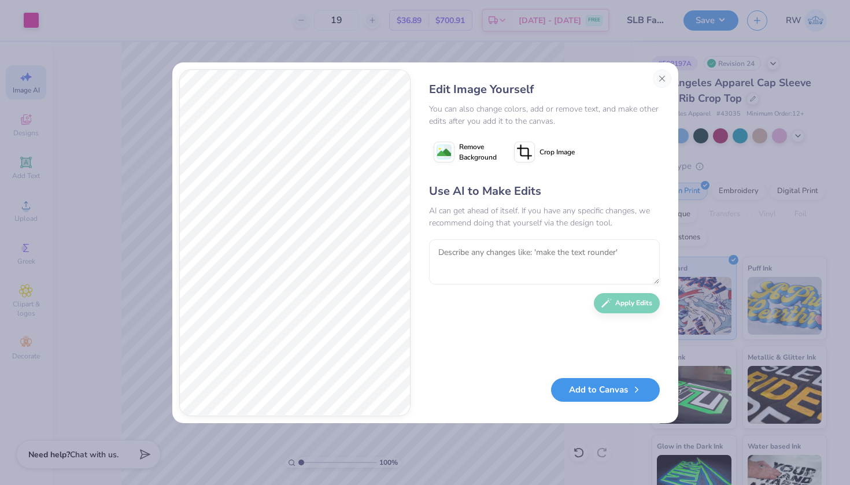
click at [623, 394] on button "Add to Canvas" at bounding box center [605, 390] width 109 height 24
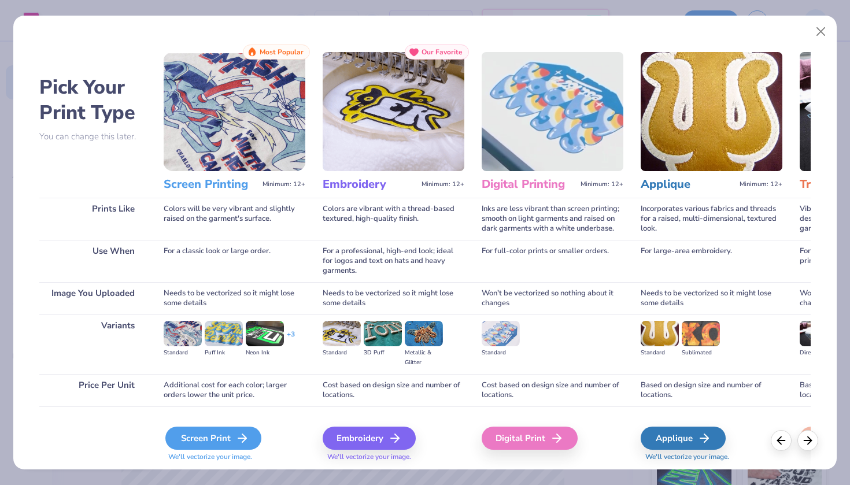
click at [231, 434] on div "Screen Print" at bounding box center [213, 438] width 96 height 23
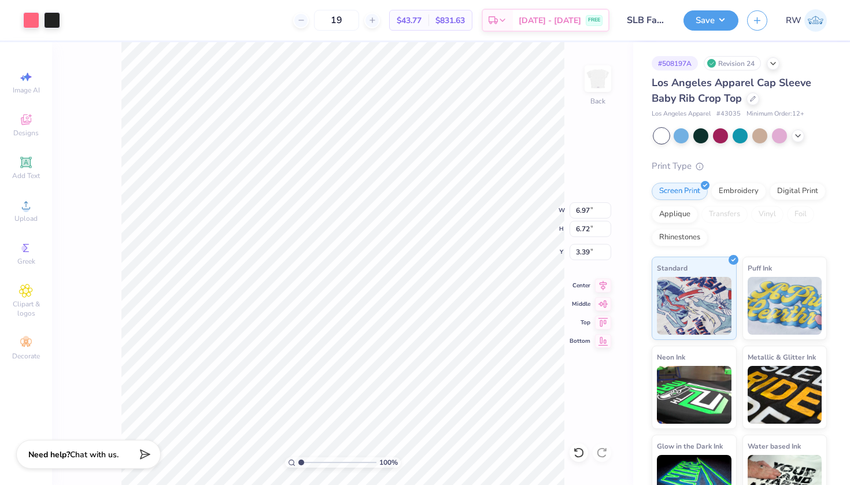
type input "4.46"
type input "4.30"
type input "5.81"
click at [57, 20] on div at bounding box center [52, 19] width 16 height 16
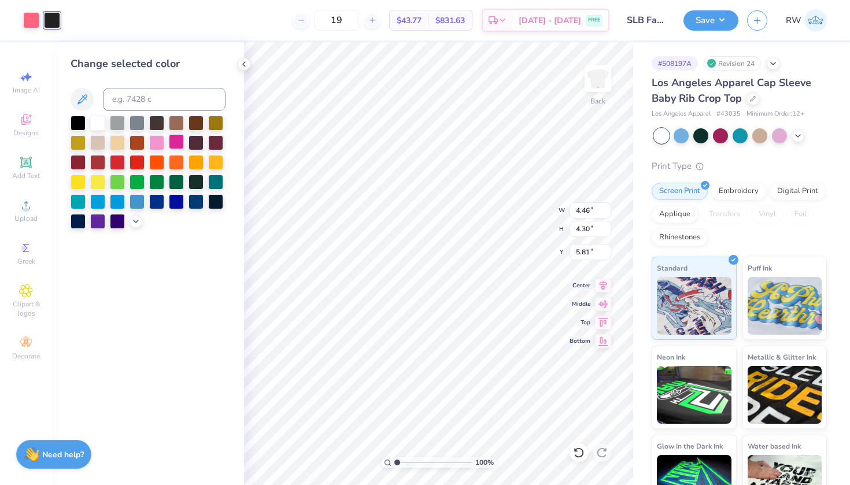
click at [173, 148] on div at bounding box center [176, 141] width 15 height 15
click at [178, 147] on div at bounding box center [176, 141] width 15 height 15
type input "2.81"
type input "2.20"
type input "1.16"
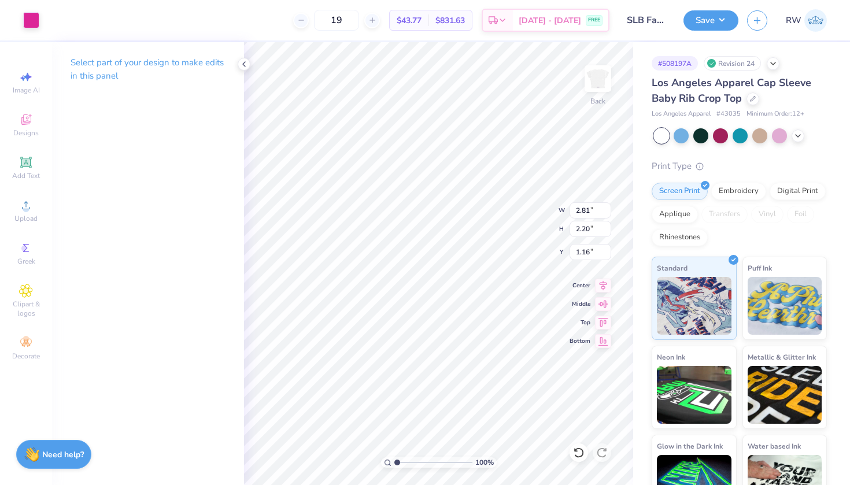
type input "4.46"
type input "4.30"
click at [31, 20] on div at bounding box center [31, 19] width 16 height 16
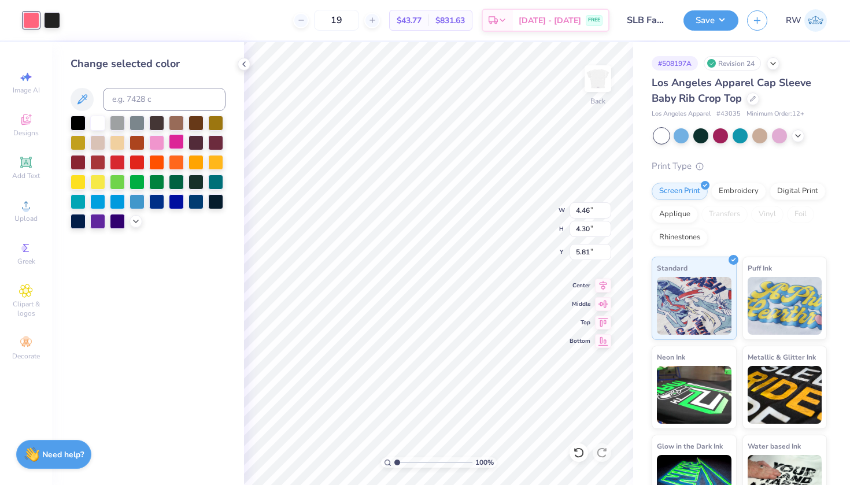
click at [176, 146] on div at bounding box center [176, 141] width 15 height 15
click at [183, 147] on div at bounding box center [176, 141] width 15 height 15
click at [243, 66] on icon at bounding box center [243, 64] width 9 height 9
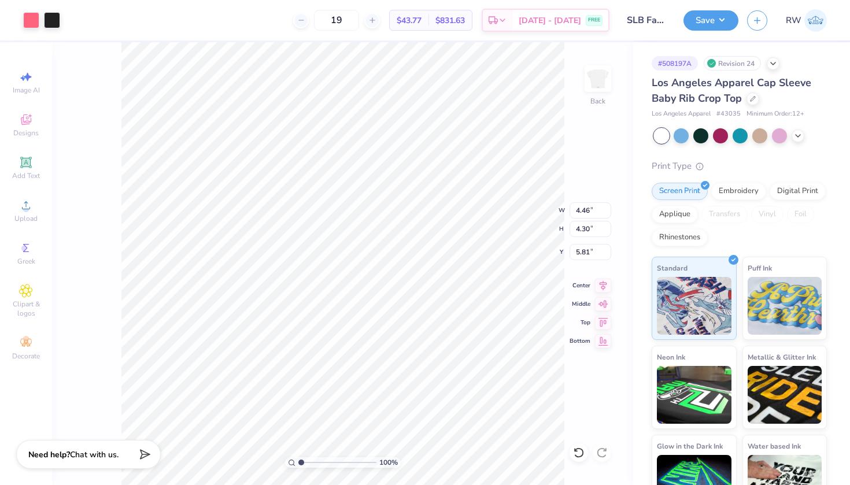
type input "4.60"
click at [33, 31] on div "Art colors" at bounding box center [19, 20] width 39 height 40
click at [32, 25] on div at bounding box center [31, 19] width 16 height 16
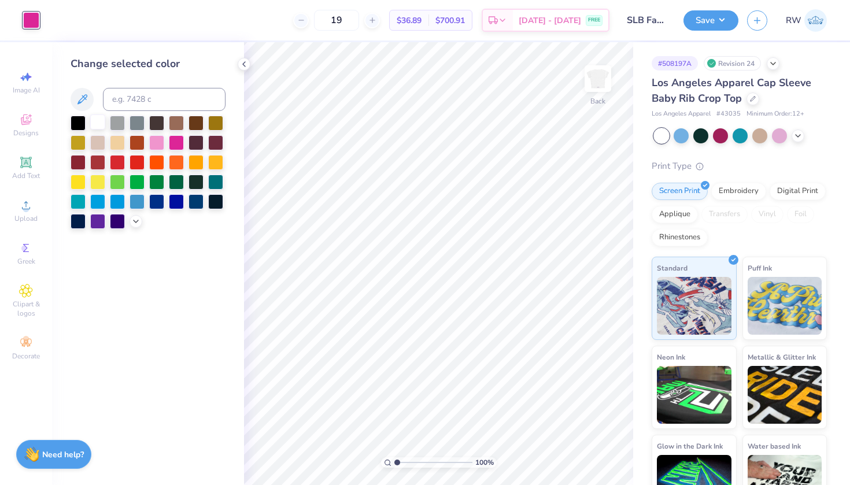
click at [102, 121] on div at bounding box center [97, 121] width 15 height 15
click at [175, 147] on div at bounding box center [176, 141] width 15 height 15
click at [247, 65] on icon at bounding box center [243, 64] width 9 height 9
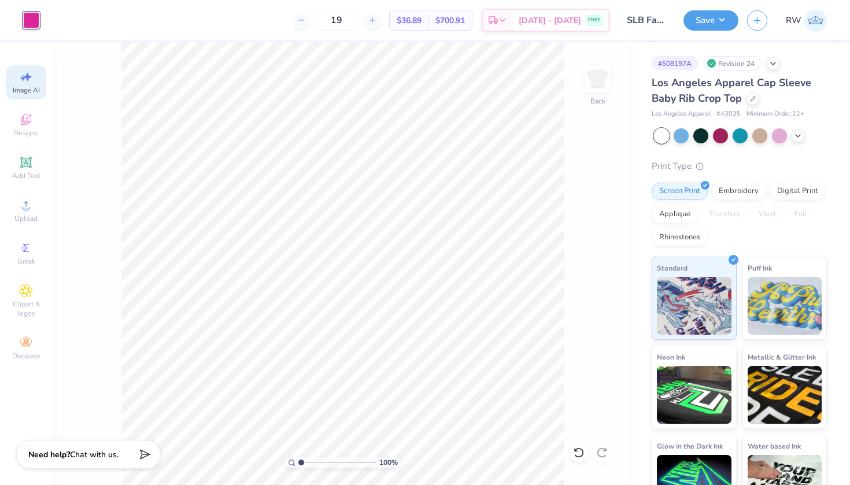
click at [30, 86] on span "Image AI" at bounding box center [26, 90] width 27 height 9
select select "4"
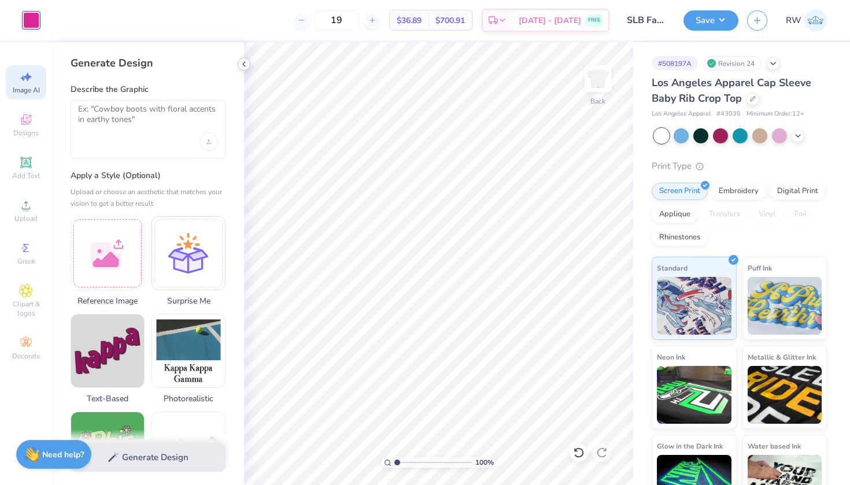
click at [244, 64] on icon at bounding box center [243, 64] width 9 height 9
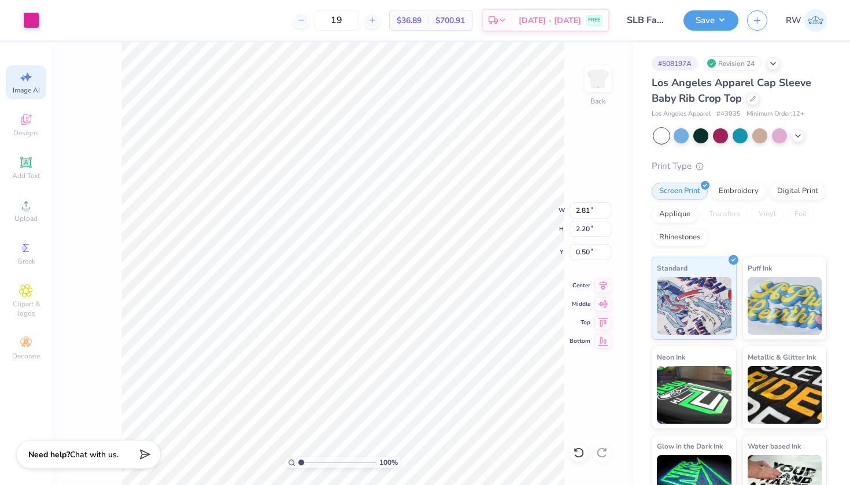
type input "0.80"
click at [25, 212] on div "Upload" at bounding box center [26, 211] width 40 height 34
click at [32, 127] on div "Designs" at bounding box center [26, 125] width 40 height 34
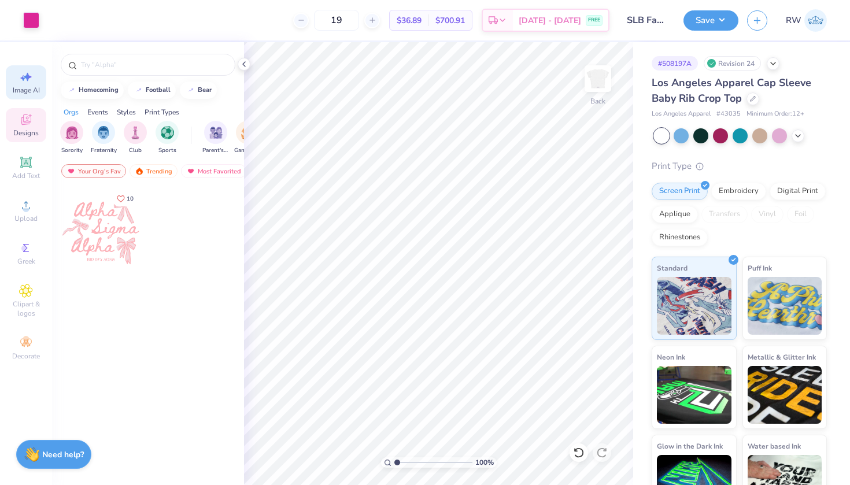
click at [21, 91] on span "Image AI" at bounding box center [26, 90] width 27 height 9
select select "4"
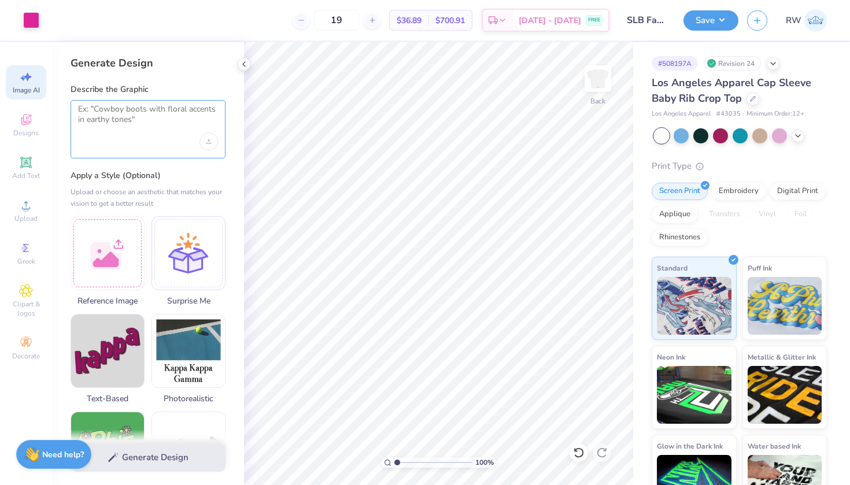
click at [114, 110] on textarea at bounding box center [148, 118] width 140 height 29
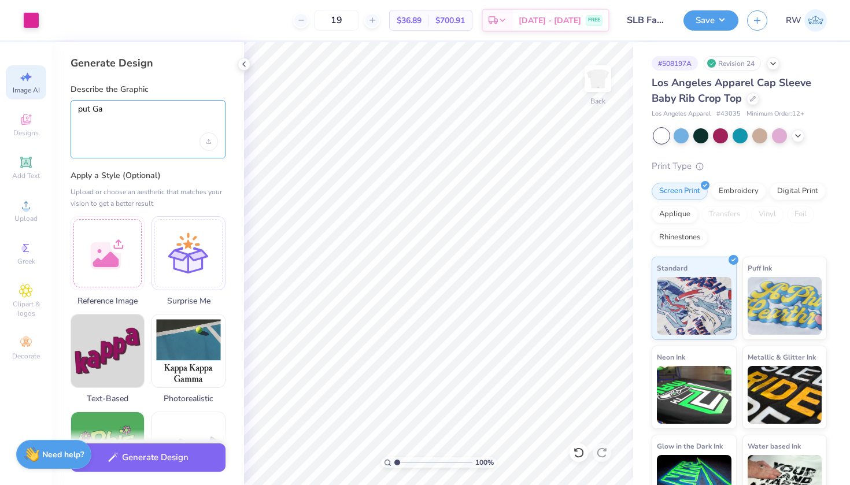
type textarea "put Ga"
type input "1.71"
click at [402, 460] on input "range" at bounding box center [433, 462] width 78 height 10
click at [30, 122] on icon at bounding box center [26, 119] width 10 height 10
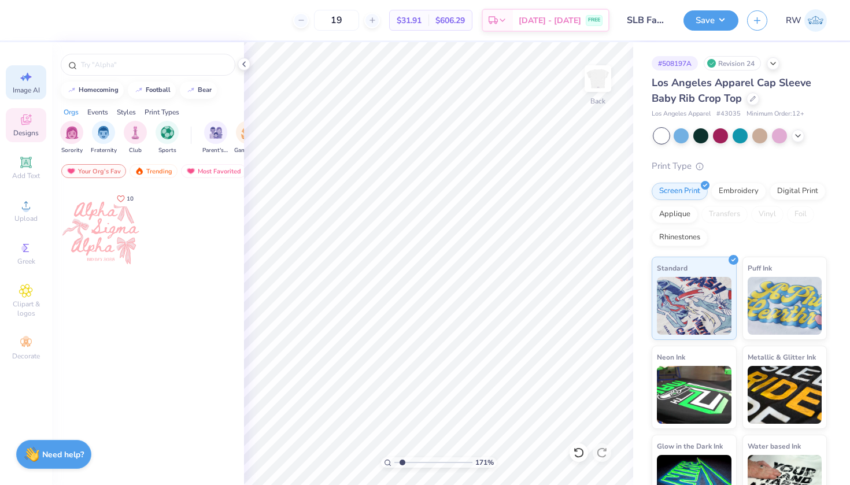
click at [26, 89] on span "Image AI" at bounding box center [26, 90] width 27 height 9
select select "4"
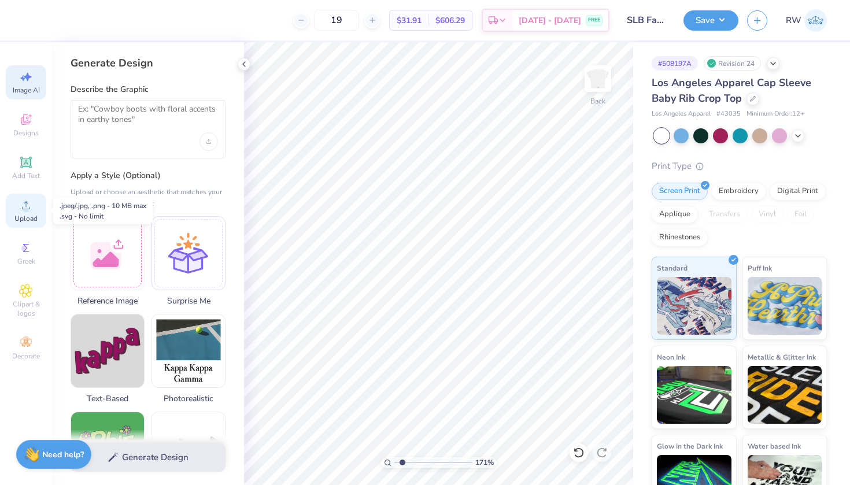
click at [33, 208] on div "Upload" at bounding box center [26, 211] width 40 height 34
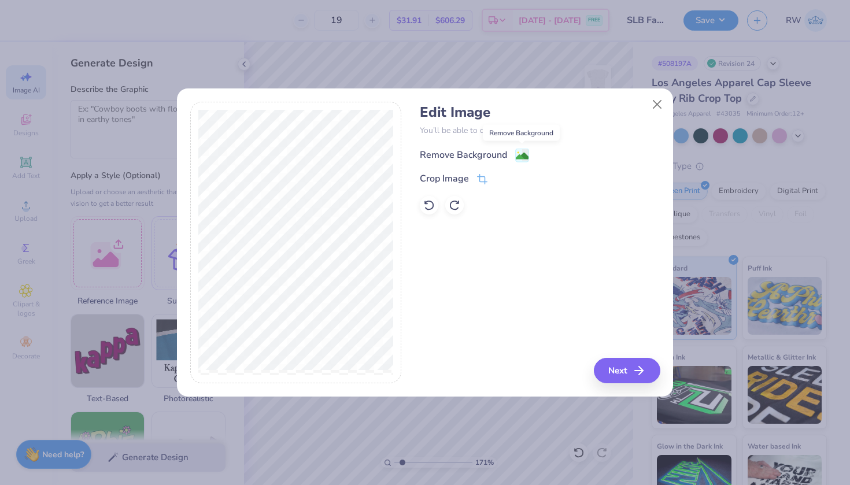
click at [524, 153] on image at bounding box center [522, 156] width 13 height 13
click at [657, 101] on button "Close" at bounding box center [657, 105] width 22 height 22
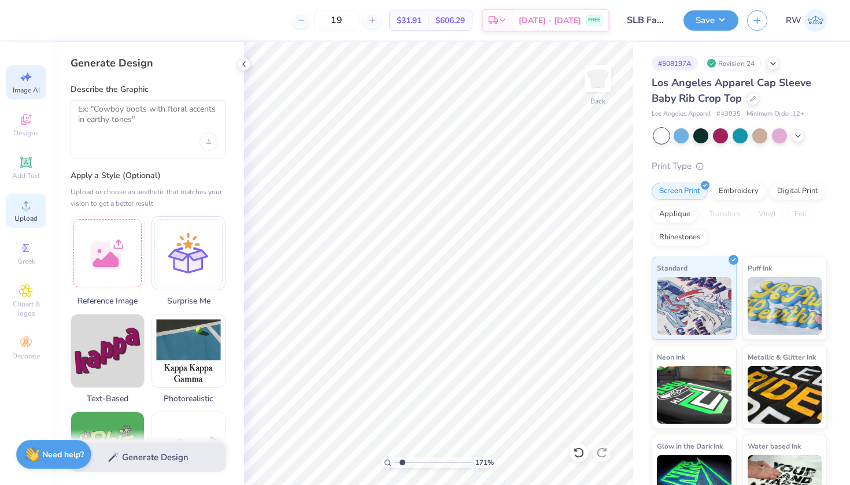
click at [27, 215] on span "Upload" at bounding box center [25, 218] width 23 height 9
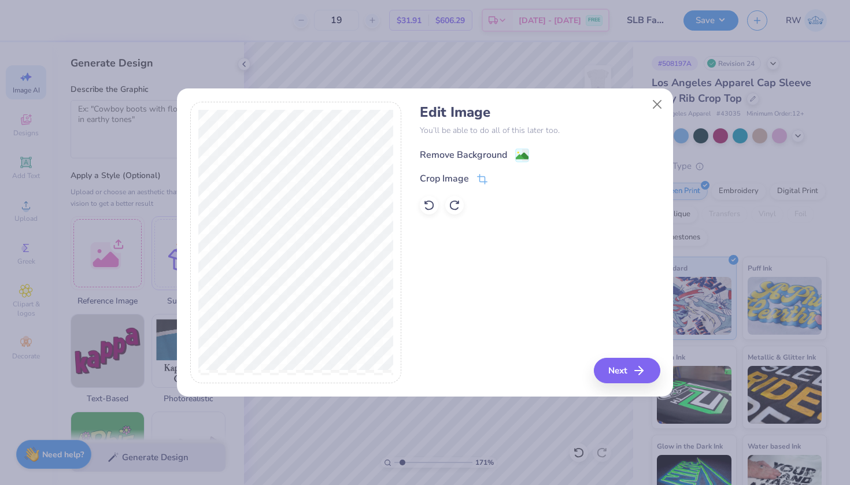
click at [521, 156] on image at bounding box center [522, 156] width 13 height 13
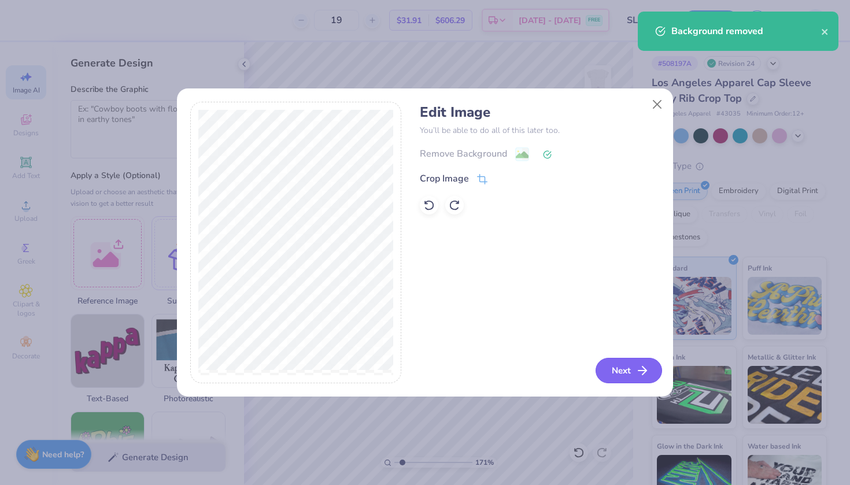
click at [644, 370] on icon "button" at bounding box center [642, 371] width 14 height 14
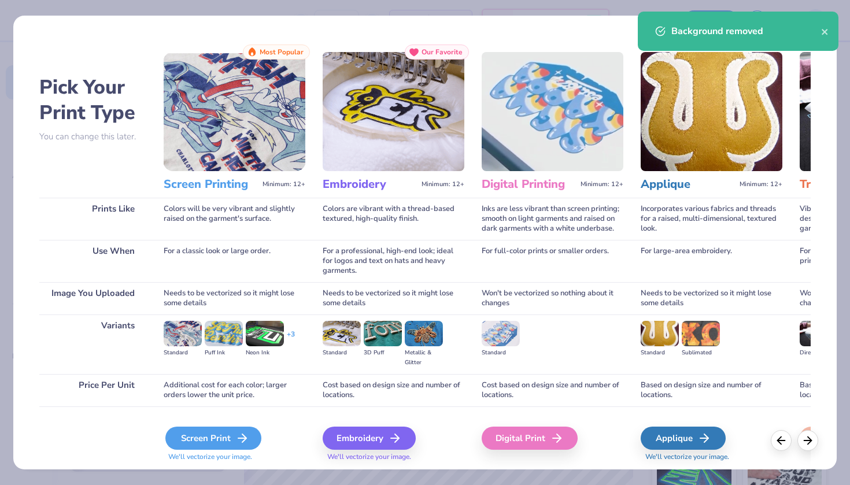
click at [235, 435] on icon at bounding box center [242, 438] width 14 height 14
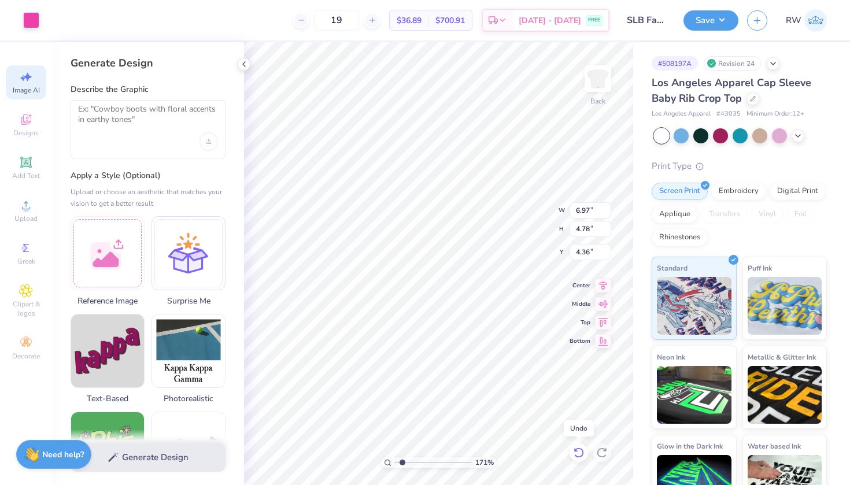
click at [579, 454] on icon at bounding box center [579, 453] width 12 height 12
click at [605, 453] on icon at bounding box center [602, 453] width 12 height 12
drag, startPoint x: 398, startPoint y: 460, endPoint x: 335, endPoint y: 456, distance: 62.6
type input "1"
click at [335, 456] on div "100 %" at bounding box center [438, 263] width 443 height 443
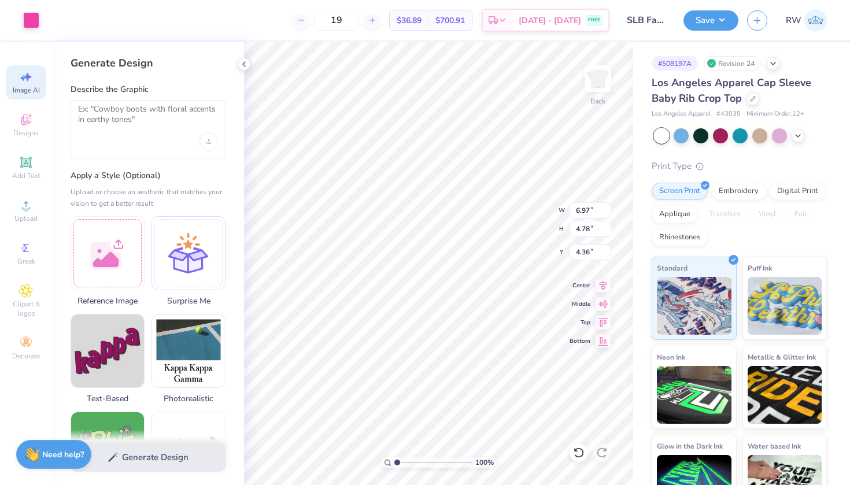
type input "5.49"
type input "3.76"
click at [39, 24] on div at bounding box center [31, 19] width 16 height 16
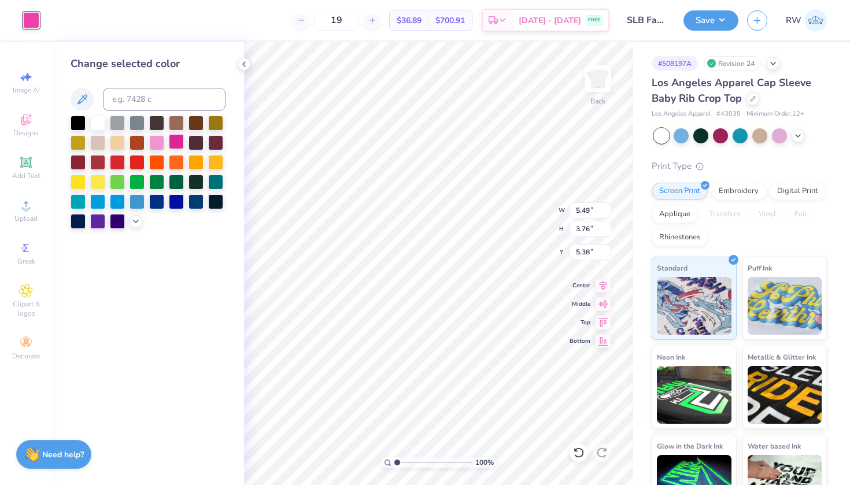
click at [180, 148] on div at bounding box center [176, 141] width 15 height 15
click at [158, 147] on div at bounding box center [156, 141] width 15 height 15
click at [176, 145] on div at bounding box center [176, 141] width 15 height 15
type input "1.12"
type input "3.63"
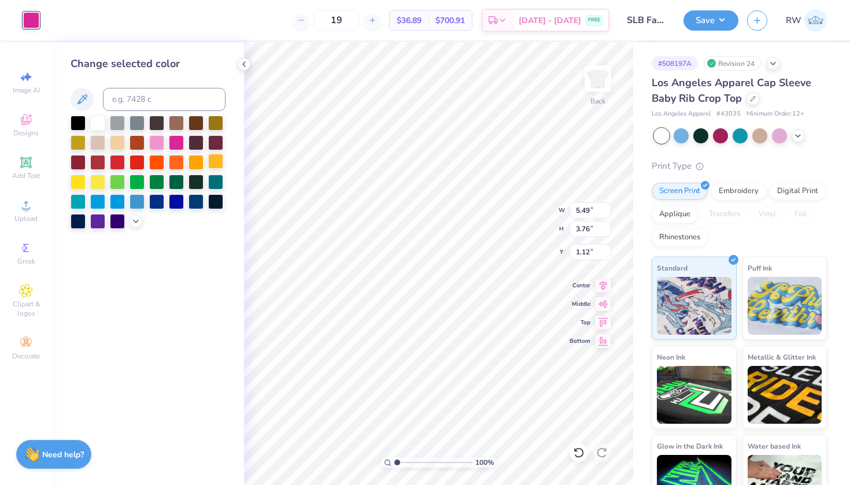
type input "2.48"
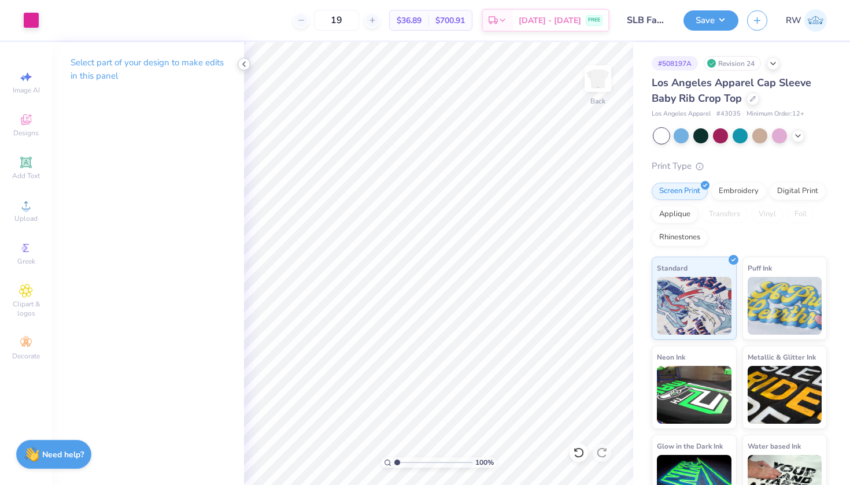
click at [243, 61] on icon at bounding box center [243, 64] width 9 height 9
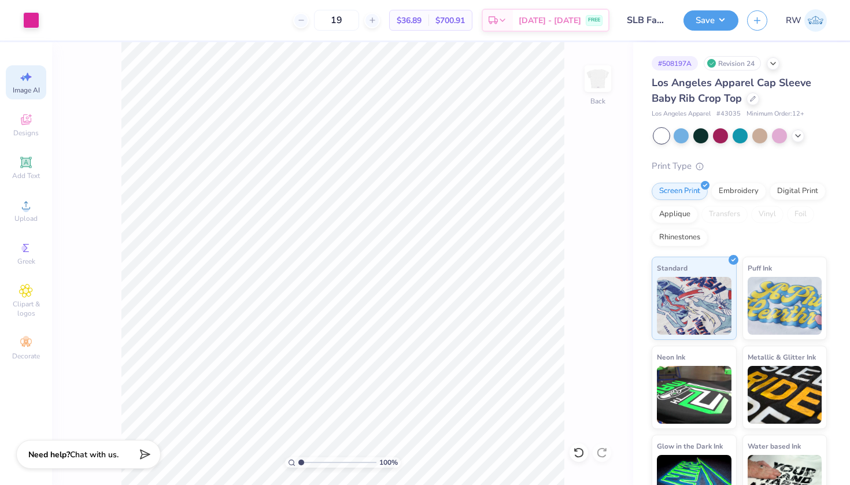
click at [32, 87] on span "Image AI" at bounding box center [26, 90] width 27 height 9
select select "4"
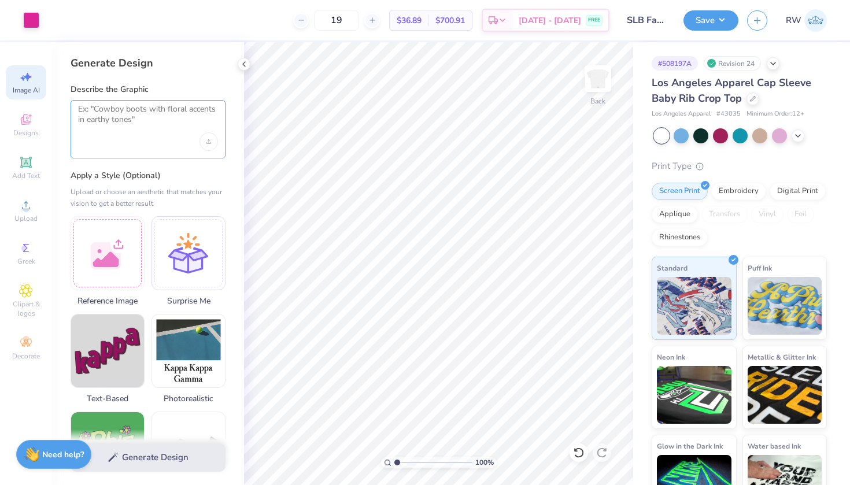
click at [130, 119] on textarea at bounding box center [148, 118] width 140 height 29
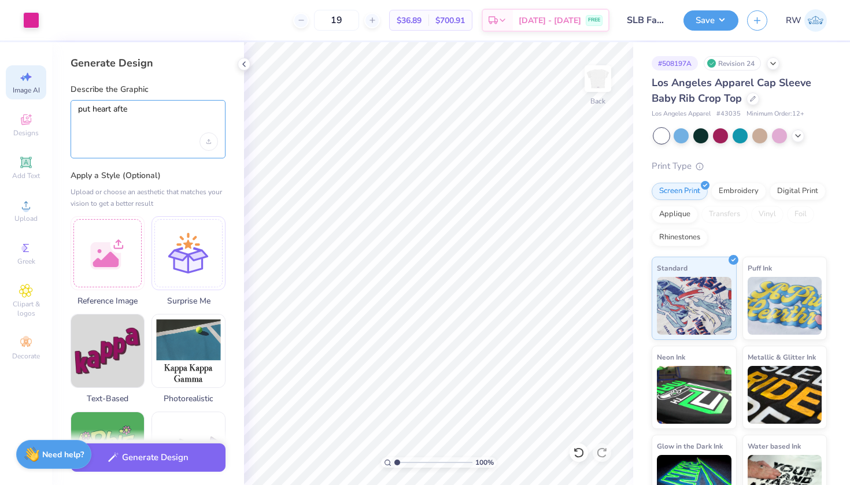
type textarea "put heart after"
drag, startPoint x: 56, startPoint y: 111, endPoint x: 49, endPoint y: 111, distance: 6.9
click at [49, 111] on div "Art colors 19 $36.89 Per Item $700.91 Total Est. Delivery Sep 19 - 22 FREE Desi…" at bounding box center [425, 242] width 850 height 485
type textarea "F"
type textarea "put heart after Inc."
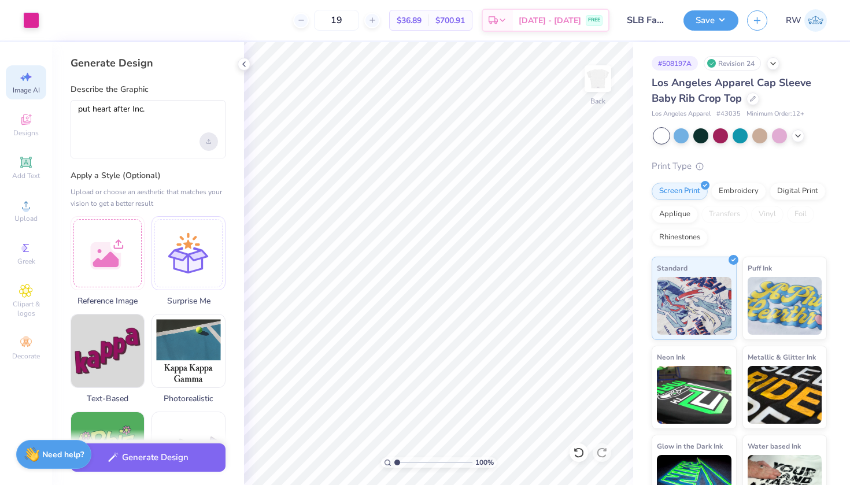
click at [212, 139] on div "Upload image" at bounding box center [208, 141] width 19 height 19
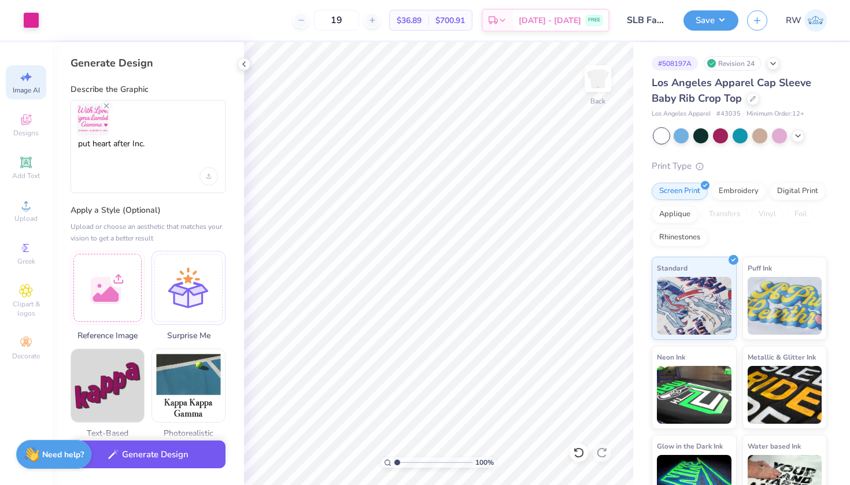
click at [166, 463] on button "Generate Design" at bounding box center [148, 455] width 155 height 28
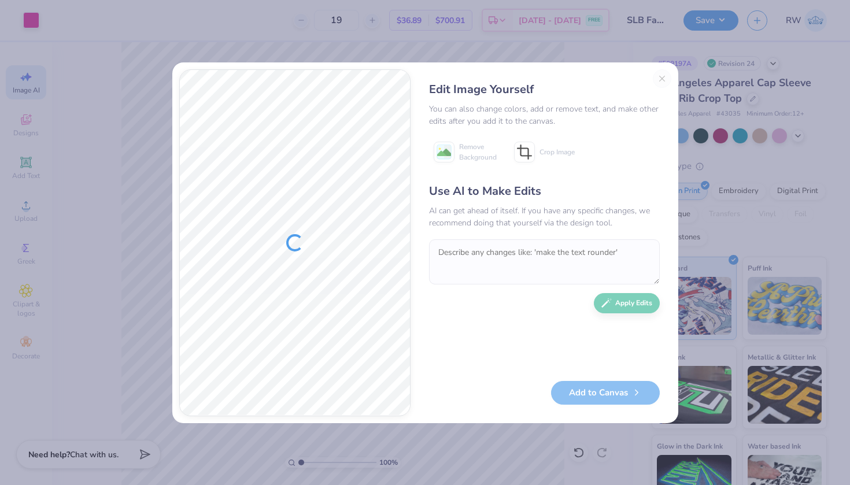
click at [660, 82] on div "Edit Image Yourself You can also change colors, add or remove text, and make ot…" at bounding box center [544, 242] width 254 height 347
click at [664, 76] on div "Edit Image Yourself You can also change colors, add or remove text, and make ot…" at bounding box center [544, 242] width 254 height 347
click at [662, 78] on button "Close" at bounding box center [662, 78] width 19 height 19
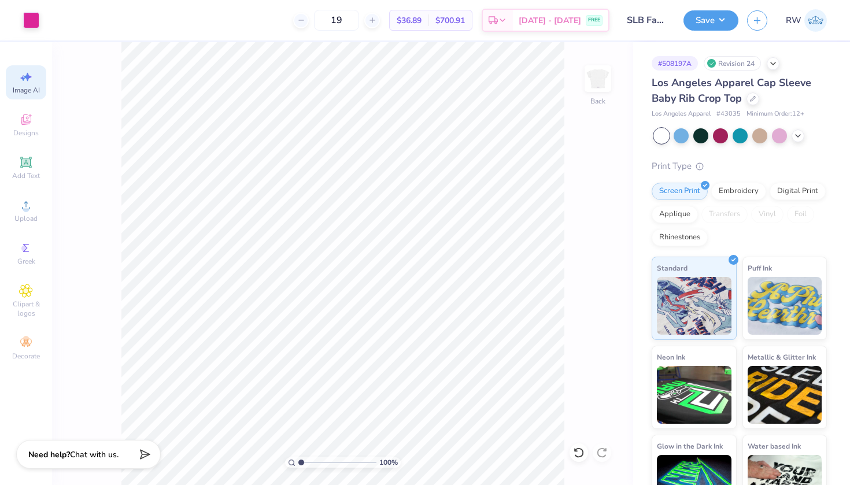
click at [32, 85] on div "Image AI" at bounding box center [26, 82] width 40 height 34
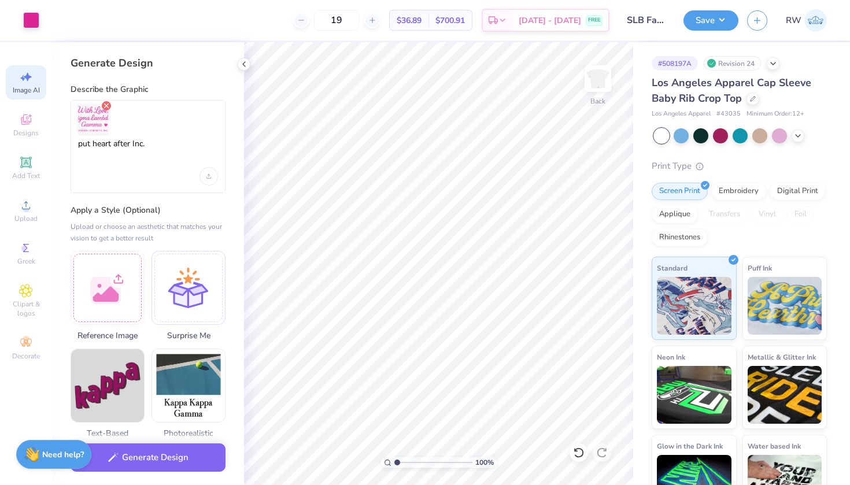
click at [106, 105] on line "Remove uploaded image" at bounding box center [107, 106] width 4 height 4
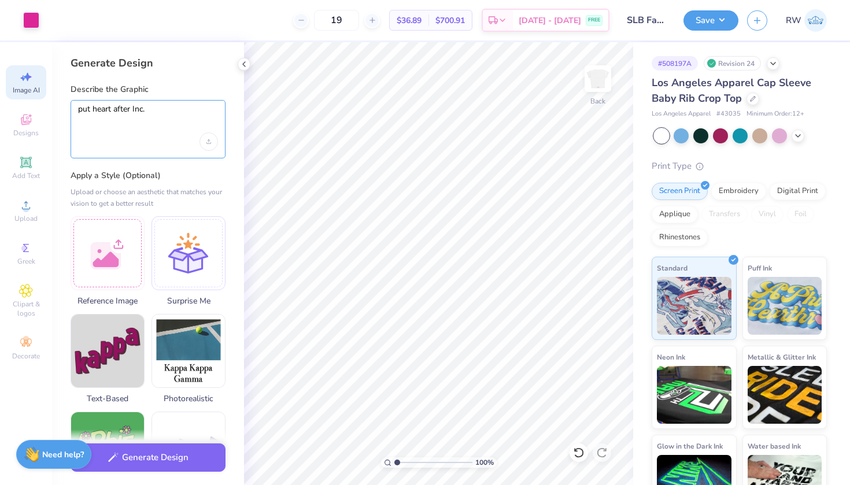
drag, startPoint x: 162, startPoint y: 108, endPoint x: 36, endPoint y: 105, distance: 126.7
click at [36, 105] on div "Art colors 19 $36.89 Per Item $700.91 Total Est. Delivery Sep 19 - 22 FREE Desi…" at bounding box center [425, 242] width 850 height 485
type textarea "change Lambd to Lambda"
click at [208, 138] on div "Upload image" at bounding box center [208, 141] width 19 height 19
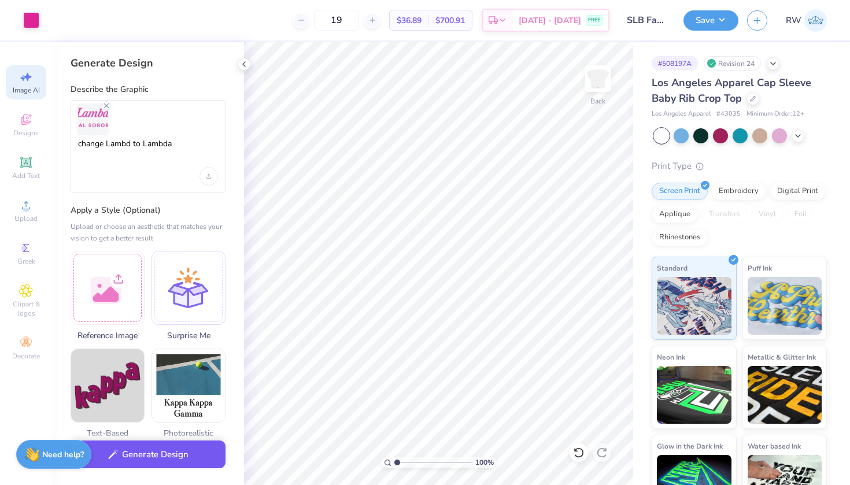
click at [169, 457] on button "Generate Design" at bounding box center [148, 455] width 155 height 28
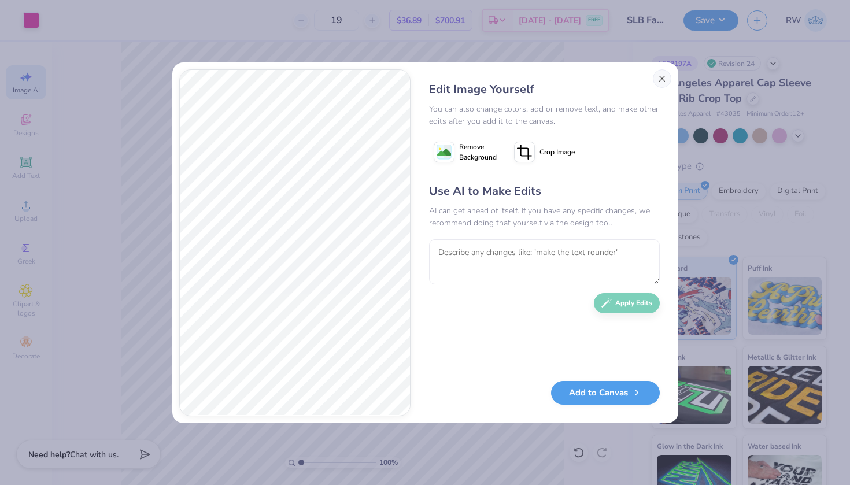
click at [664, 81] on button "Close" at bounding box center [662, 78] width 19 height 19
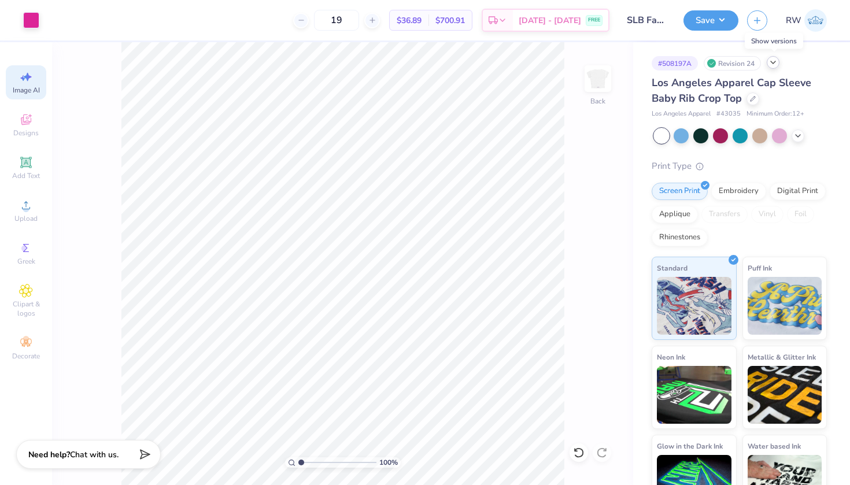
click at [774, 62] on icon at bounding box center [772, 62] width 9 height 9
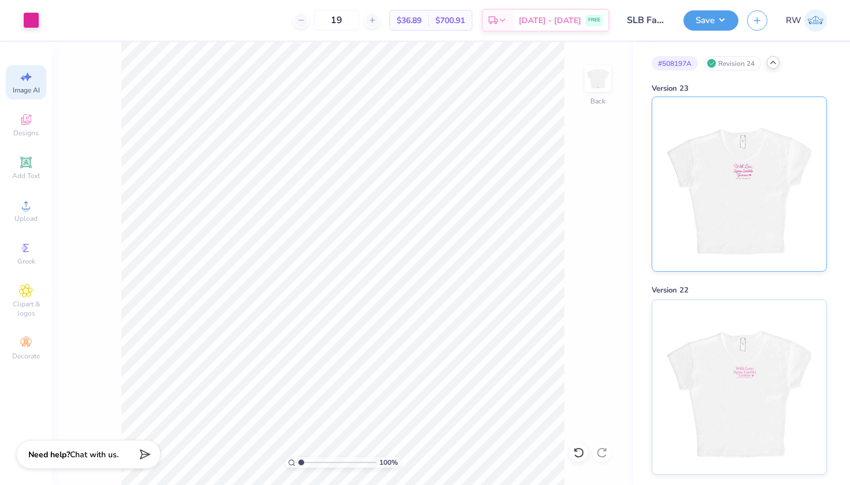
click at [764, 136] on img at bounding box center [738, 184] width 143 height 174
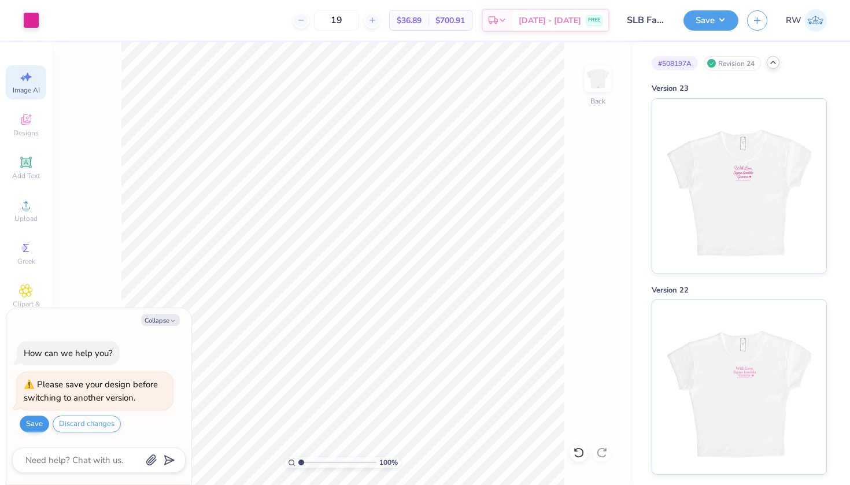
click at [39, 424] on button "Save" at bounding box center [34, 424] width 29 height 17
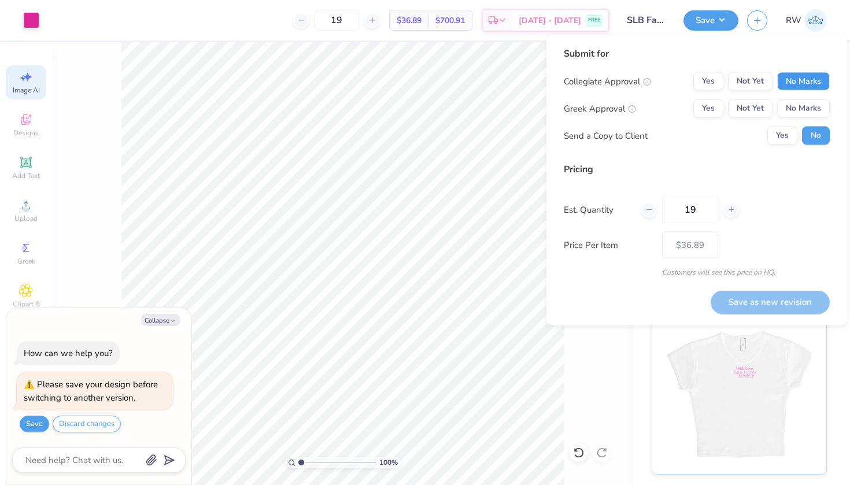
click at [802, 78] on button "No Marks" at bounding box center [803, 81] width 53 height 19
click at [721, 104] on button "Yes" at bounding box center [708, 108] width 30 height 19
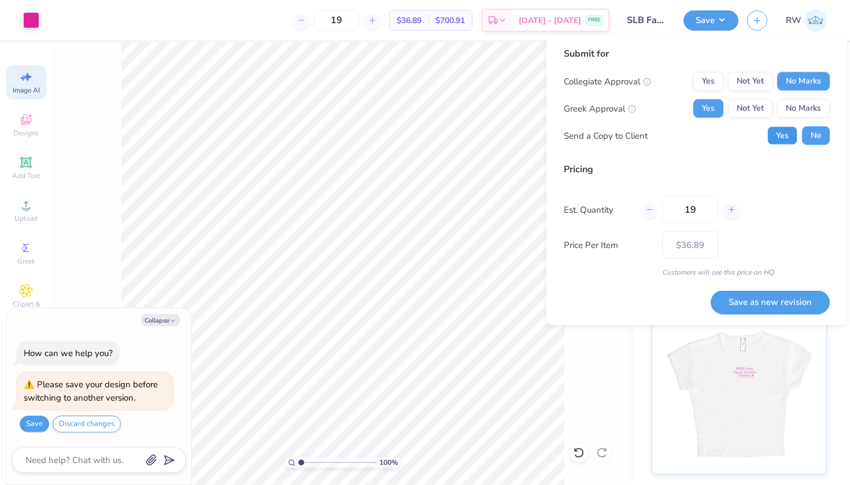
click at [782, 139] on button "Yes" at bounding box center [782, 136] width 30 height 19
type textarea "x"
click at [774, 300] on button "Save as new revision" at bounding box center [770, 302] width 119 height 24
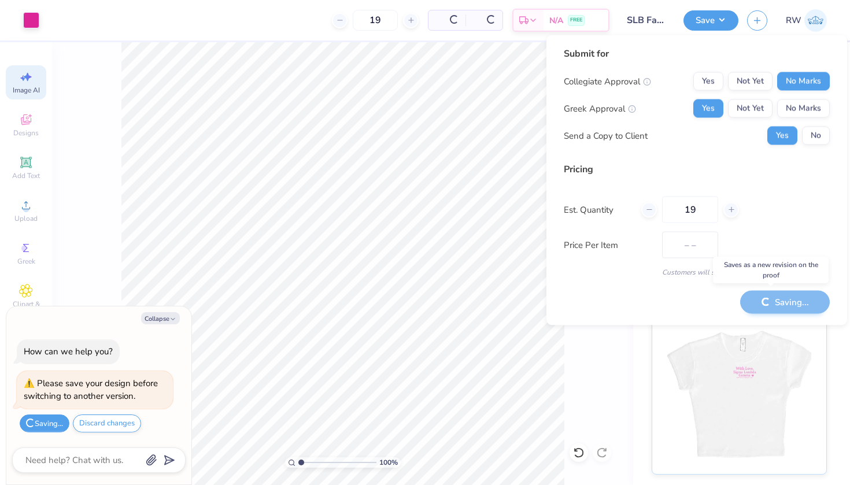
type input "$36.89"
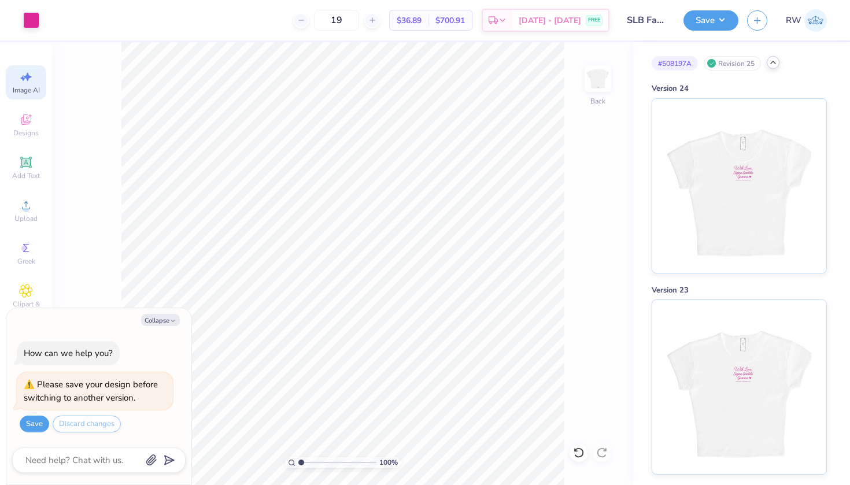
click at [774, 64] on icon at bounding box center [772, 62] width 9 height 9
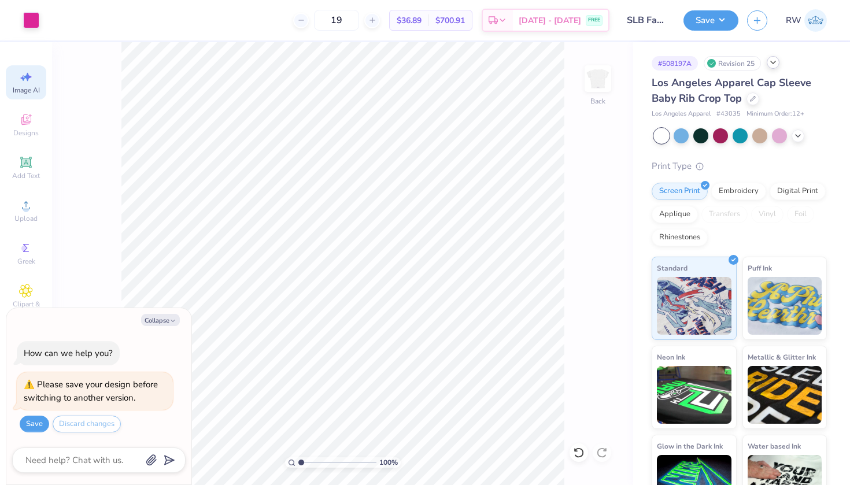
type textarea "x"
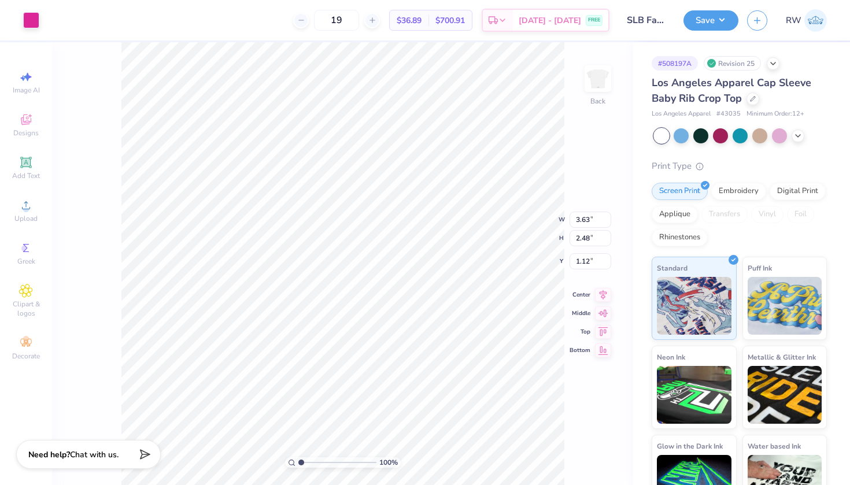
click at [120, 183] on div "100 % Back W 3.63 3.63 " H 2.48 2.48 " Y 1.12 1.12 " Center Middle Top Bottom" at bounding box center [342, 263] width 581 height 443
click at [32, 86] on span "Image AI" at bounding box center [26, 90] width 27 height 9
select select "4"
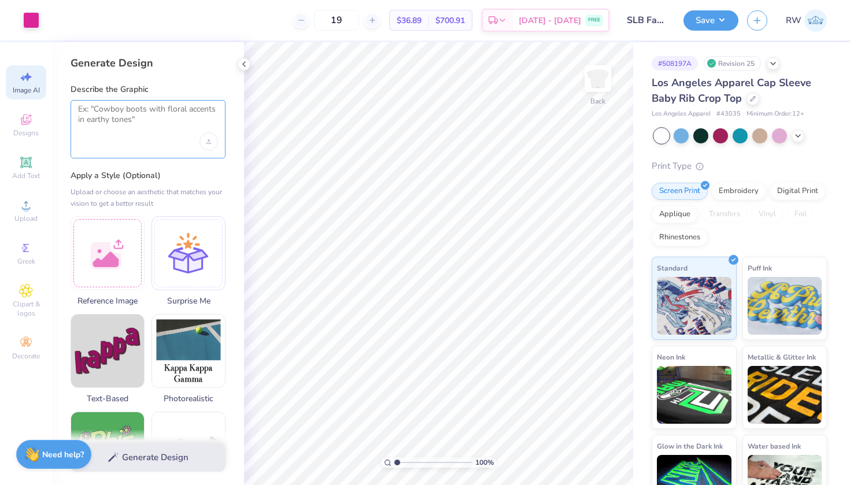
click at [168, 121] on textarea at bounding box center [148, 118] width 140 height 29
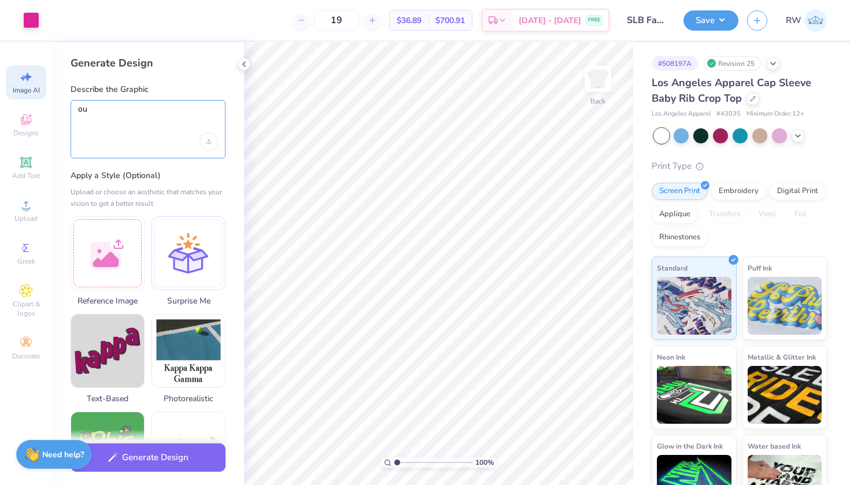
type textarea "o"
click at [211, 142] on div "Upload image" at bounding box center [208, 141] width 19 height 19
click at [208, 143] on div "Upload image" at bounding box center [208, 141] width 19 height 19
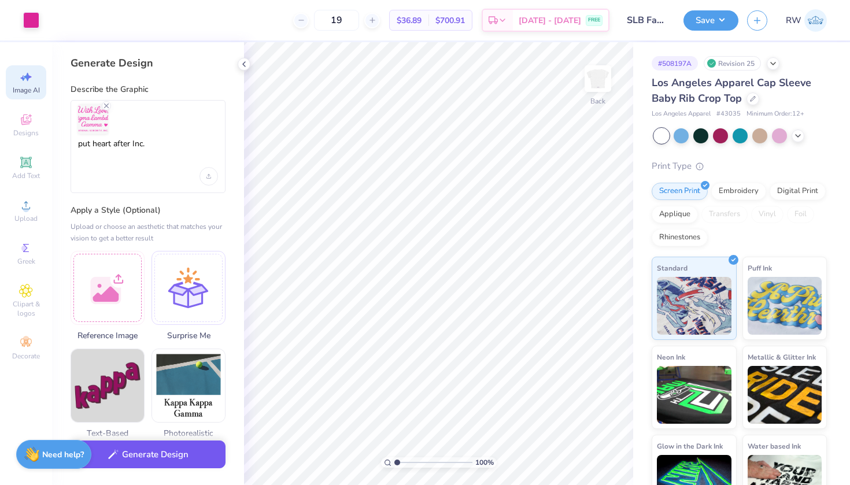
click at [159, 459] on button "Generate Design" at bounding box center [148, 455] width 155 height 28
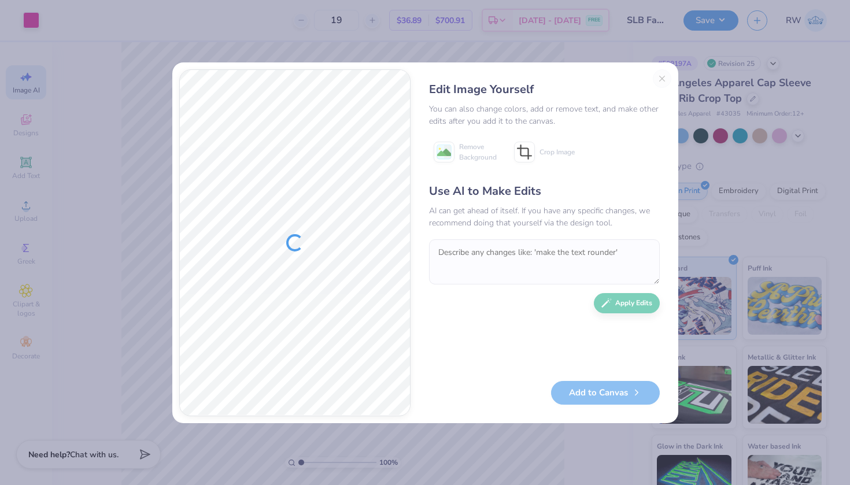
click at [665, 73] on div "Edit Image Yourself You can also change colors, add or remove text, and make ot…" at bounding box center [544, 242] width 254 height 347
click at [665, 75] on div "Edit Image Yourself You can also change colors, add or remove text, and make ot…" at bounding box center [544, 242] width 254 height 347
click at [663, 75] on div "Edit Image Yourself You can also change colors, add or remove text, and make ot…" at bounding box center [544, 242] width 254 height 347
click at [374, 54] on div "Edit Image Yourself You can also change colors, add or remove text, and make ot…" at bounding box center [425, 242] width 850 height 485
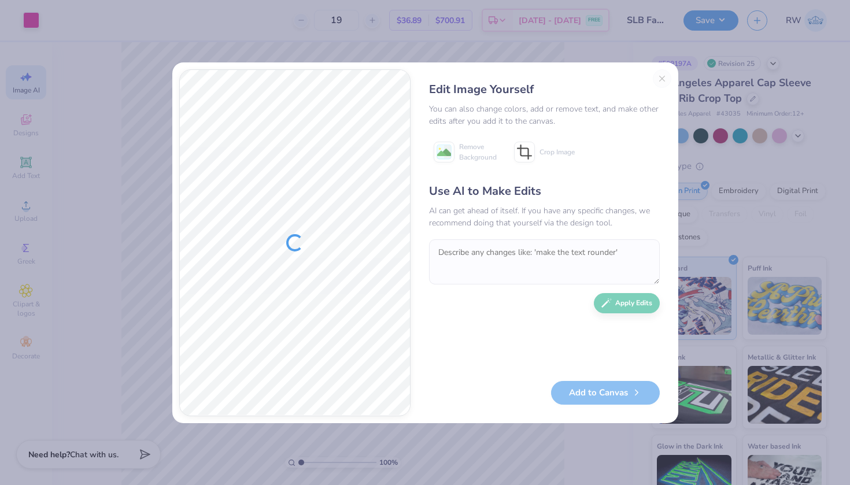
click at [311, 28] on div "Edit Image Yourself You can also change colors, add or remove text, and make ot…" at bounding box center [425, 242] width 850 height 485
click at [661, 77] on div "Edit Image Yourself You can also change colors, add or remove text, and make ot…" at bounding box center [544, 242] width 254 height 347
click at [663, 81] on button "Close" at bounding box center [662, 78] width 19 height 19
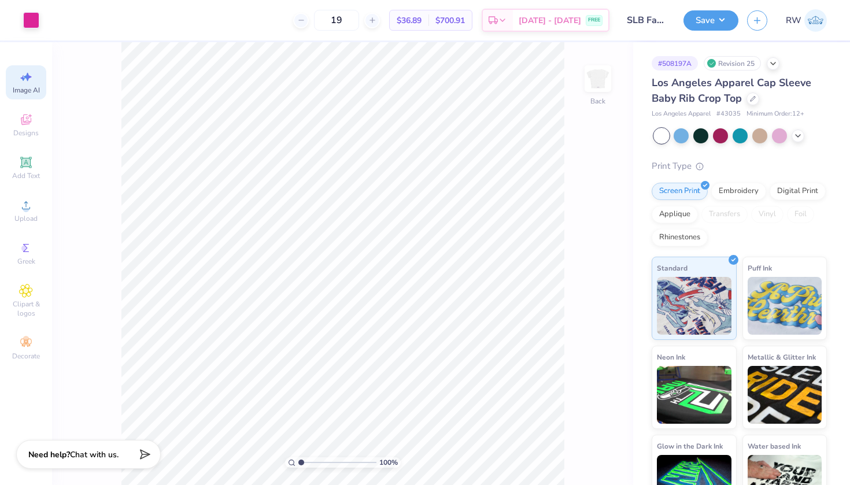
click at [27, 81] on icon at bounding box center [28, 77] width 8 height 9
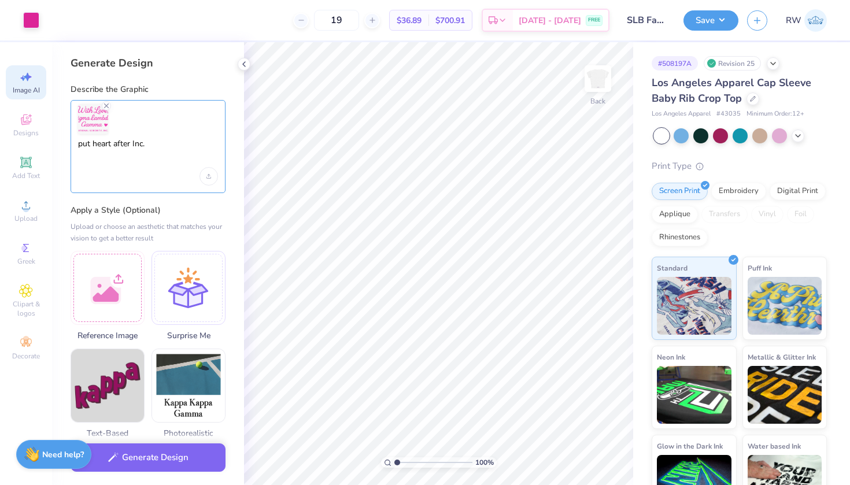
click at [154, 145] on textarea "put heart after Inc." at bounding box center [148, 153] width 140 height 29
click at [91, 143] on textarea "put heart after Inc." at bounding box center [148, 153] width 140 height 29
click at [170, 142] on textarea "add heart after Inc." at bounding box center [148, 153] width 140 height 29
type textarea "add heart after Inc. remove heart after Gamma"
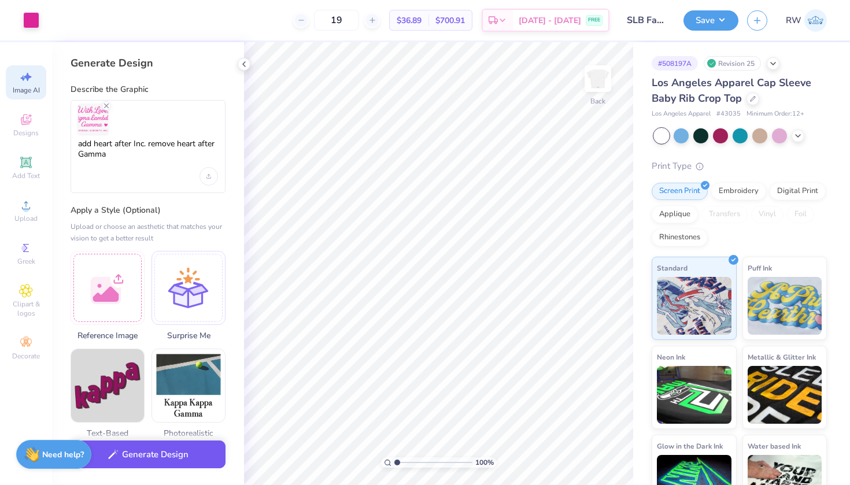
click at [178, 455] on button "Generate Design" at bounding box center [148, 455] width 155 height 28
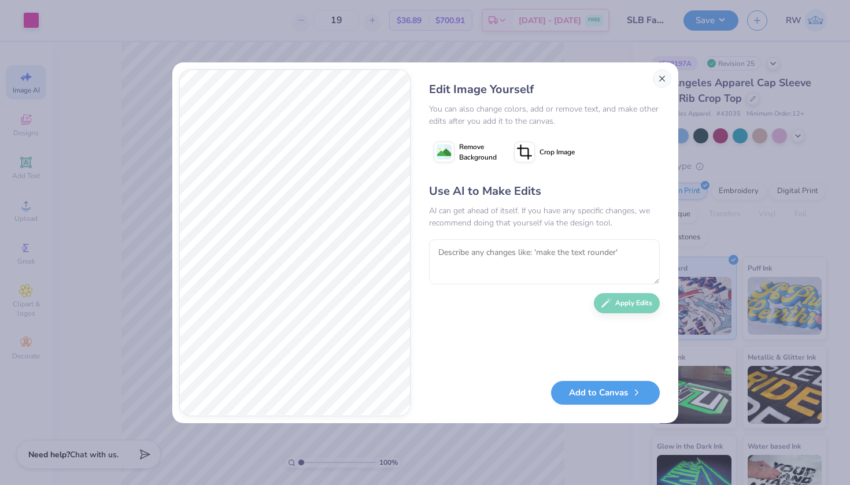
click at [662, 76] on button "Close" at bounding box center [662, 78] width 19 height 19
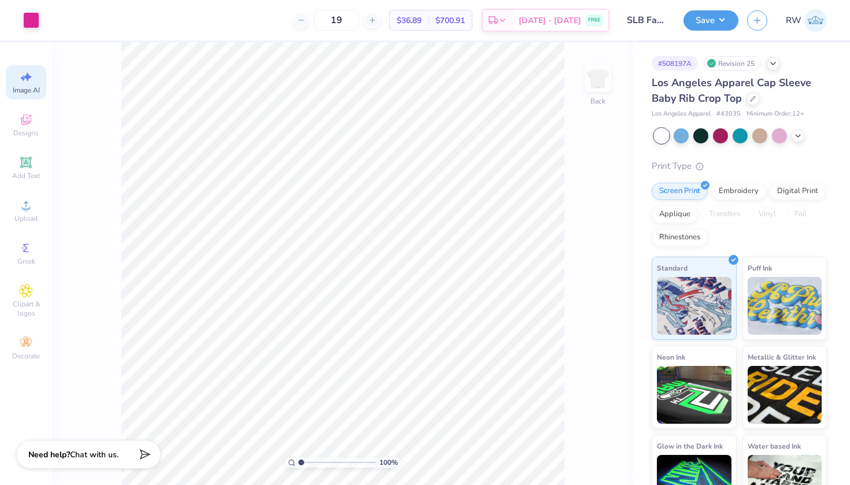
click at [28, 88] on span "Image AI" at bounding box center [26, 90] width 27 height 9
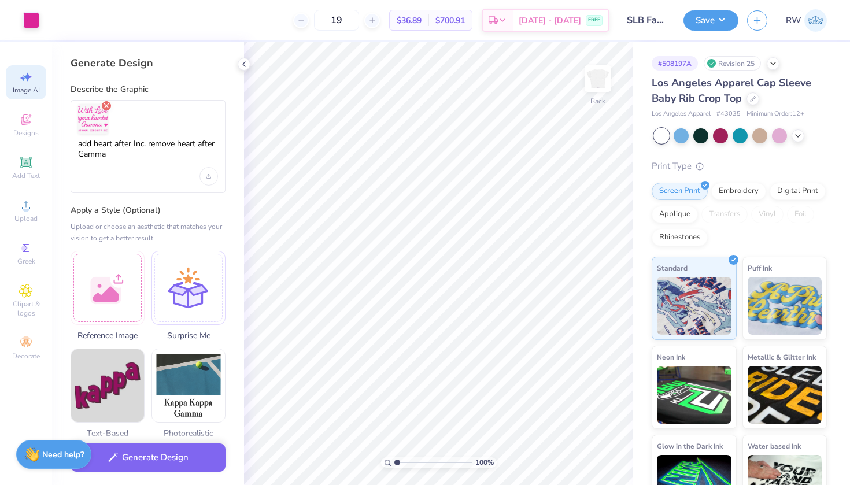
click at [105, 108] on line "Remove uploaded image" at bounding box center [107, 106] width 4 height 4
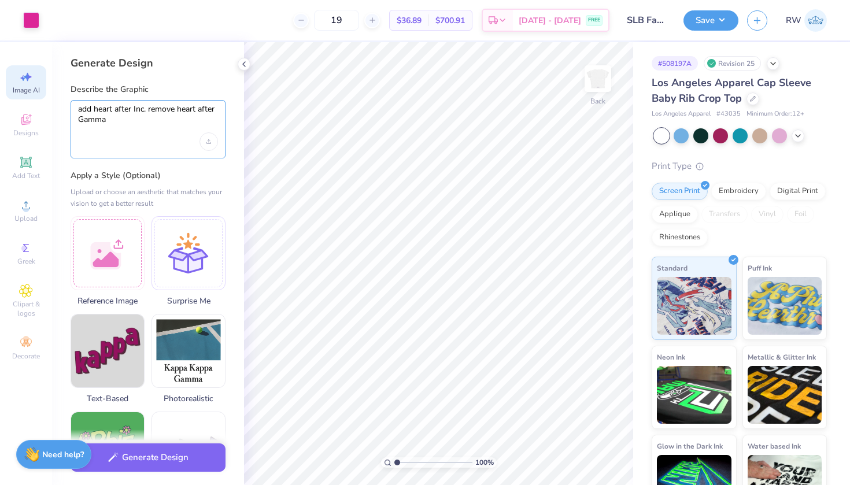
drag, startPoint x: 110, startPoint y: 116, endPoint x: 78, endPoint y: 108, distance: 33.5
click at [78, 108] on textarea "add heart after Inc. remove heart after Gamma" at bounding box center [148, 118] width 140 height 29
type textarea "can you add Gamma right after Lambda"
click at [204, 136] on div "Upload image" at bounding box center [208, 141] width 19 height 19
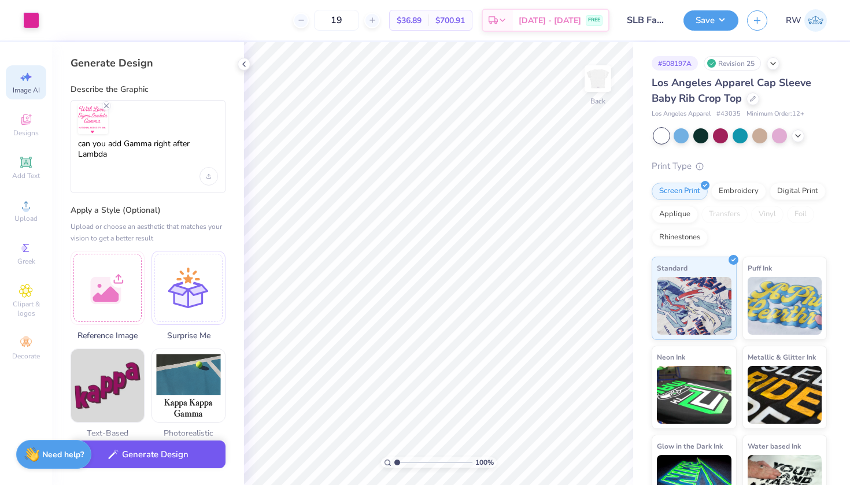
click at [163, 454] on button "Generate Design" at bounding box center [148, 455] width 155 height 28
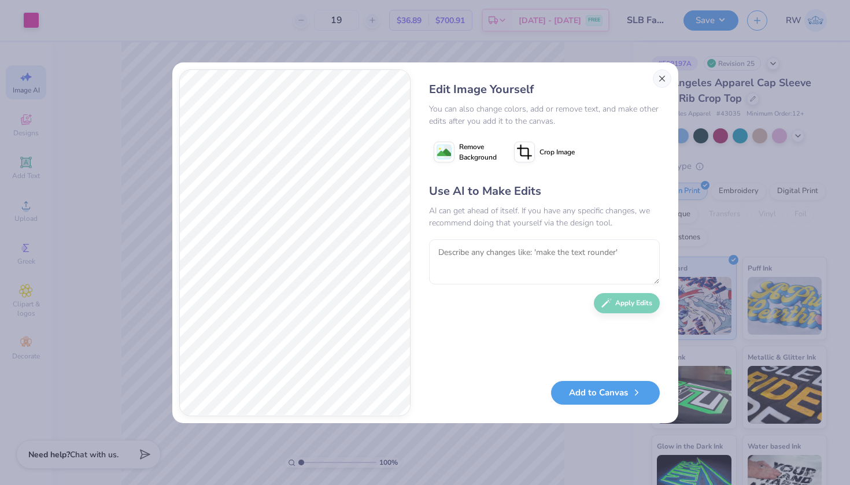
click at [663, 78] on button "Close" at bounding box center [662, 78] width 19 height 19
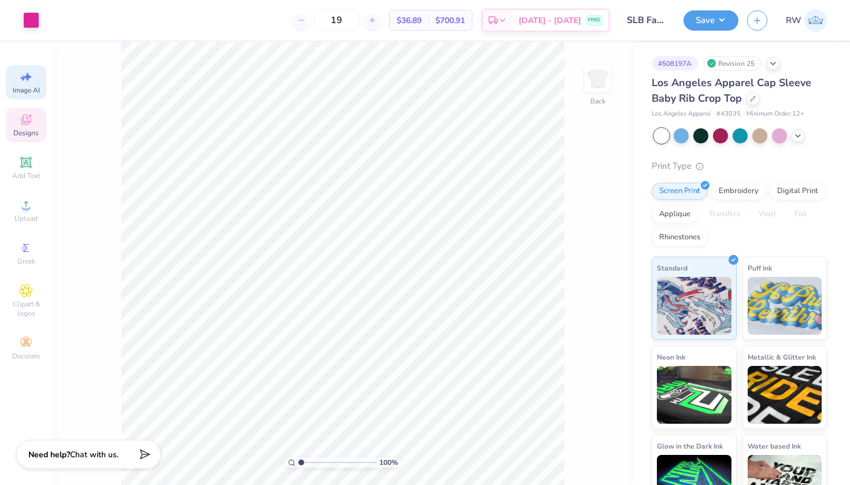
click at [32, 126] on icon at bounding box center [26, 120] width 14 height 14
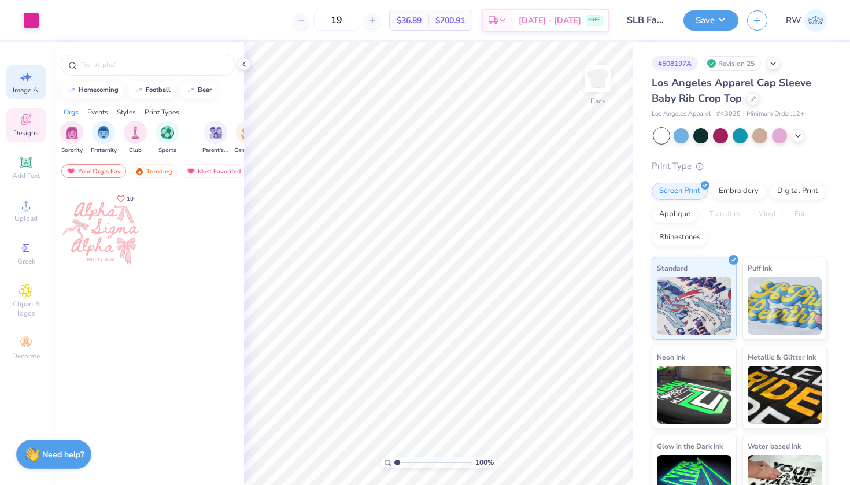
click at [27, 83] on icon at bounding box center [26, 77] width 14 height 14
select select "4"
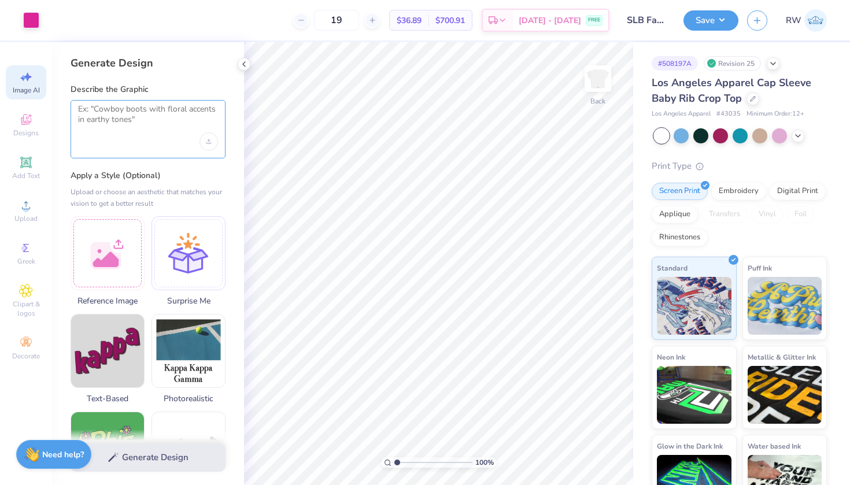
click at [142, 110] on textarea at bounding box center [148, 118] width 140 height 29
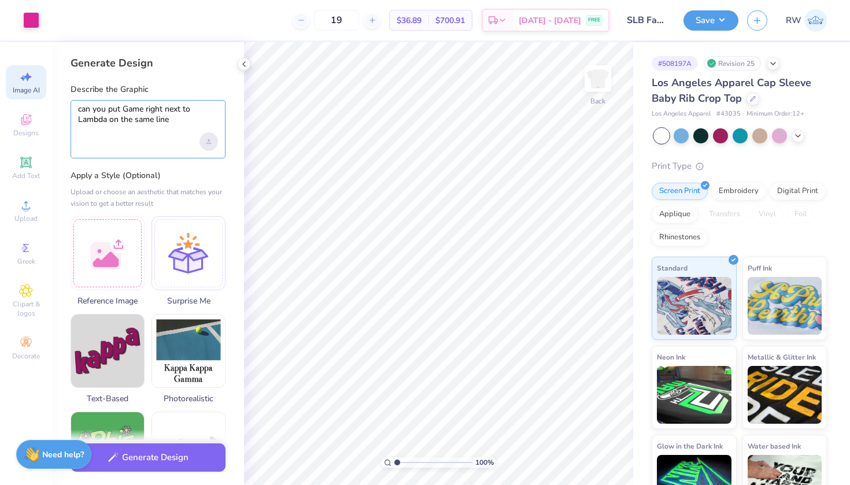
type textarea "can you put Game right next to Lambda on the same line"
click at [210, 141] on icon "Upload image" at bounding box center [208, 141] width 5 height 5
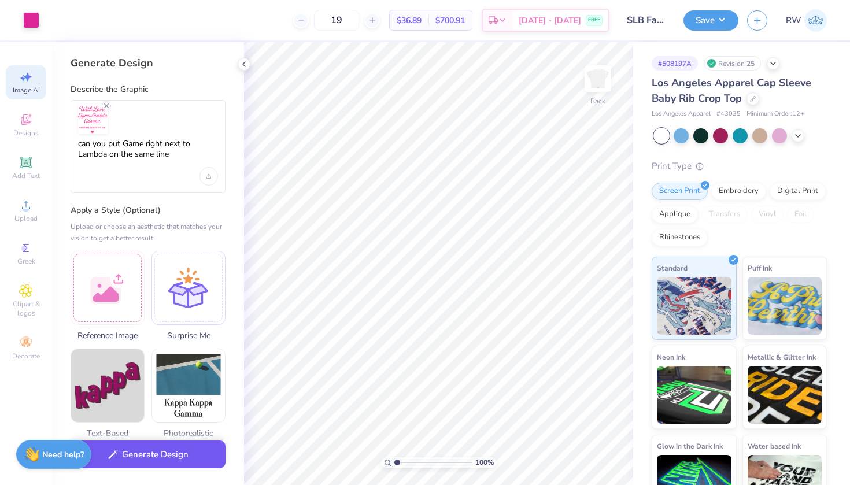
click at [197, 459] on button "Generate Design" at bounding box center [148, 455] width 155 height 28
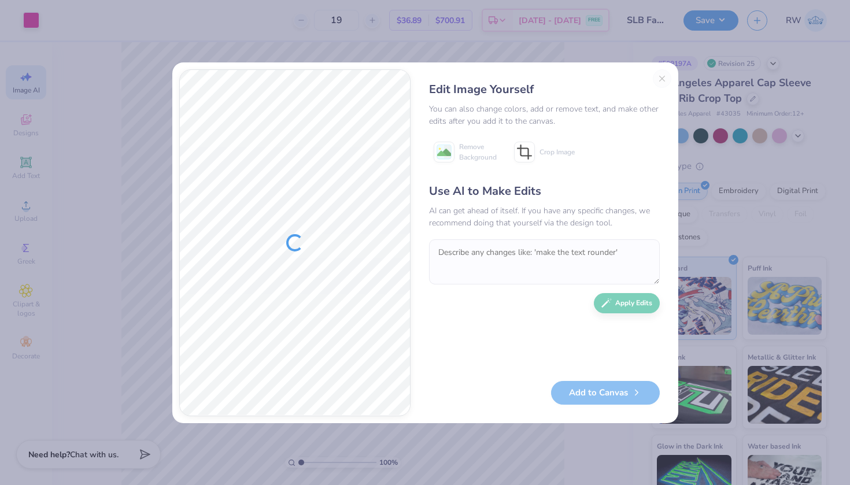
click at [660, 77] on div "Edit Image Yourself You can also change colors, add or remove text, and make ot…" at bounding box center [544, 242] width 254 height 347
click at [662, 79] on button "Close" at bounding box center [662, 78] width 19 height 19
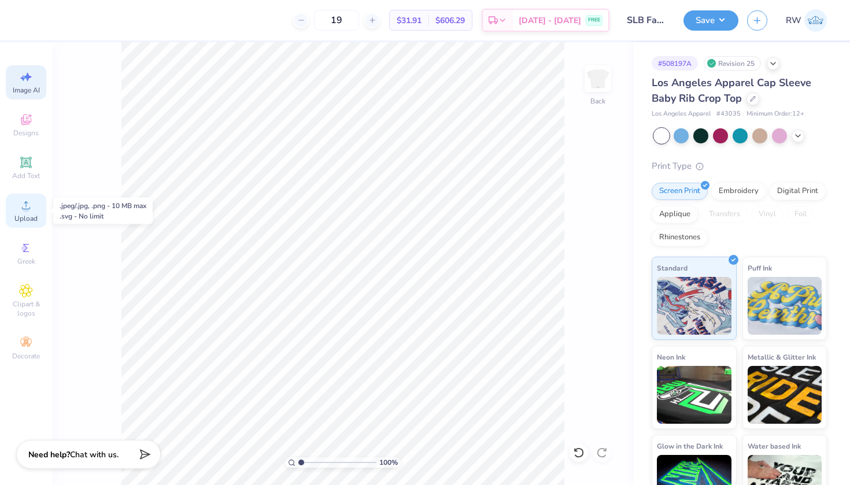
click at [24, 212] on circle at bounding box center [26, 209] width 6 height 6
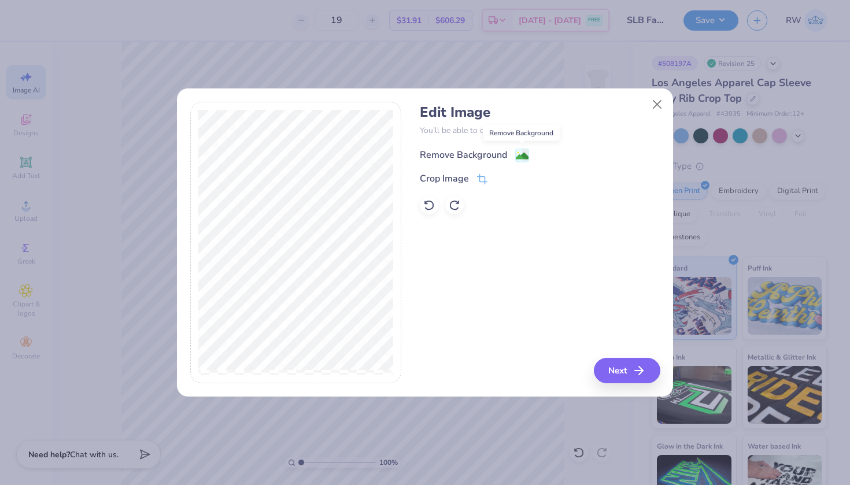
click at [520, 156] on image at bounding box center [522, 156] width 13 height 13
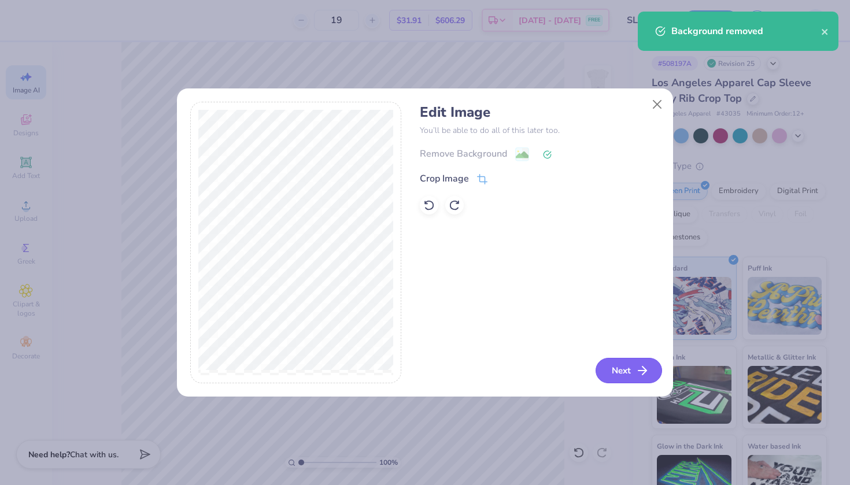
click at [636, 368] on icon "button" at bounding box center [642, 371] width 14 height 14
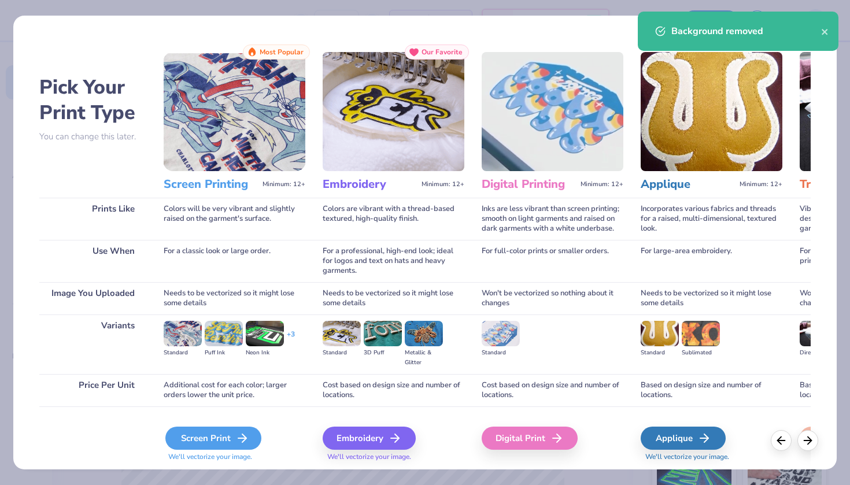
click at [210, 438] on div "Screen Print" at bounding box center [213, 438] width 96 height 23
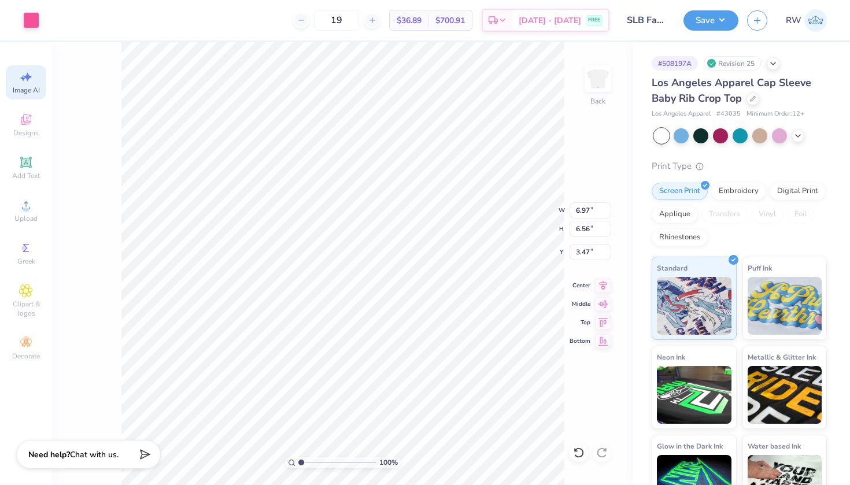
type input "3.26"
type input "3.07"
type input "0.98"
type input "2.31"
type input "2.17"
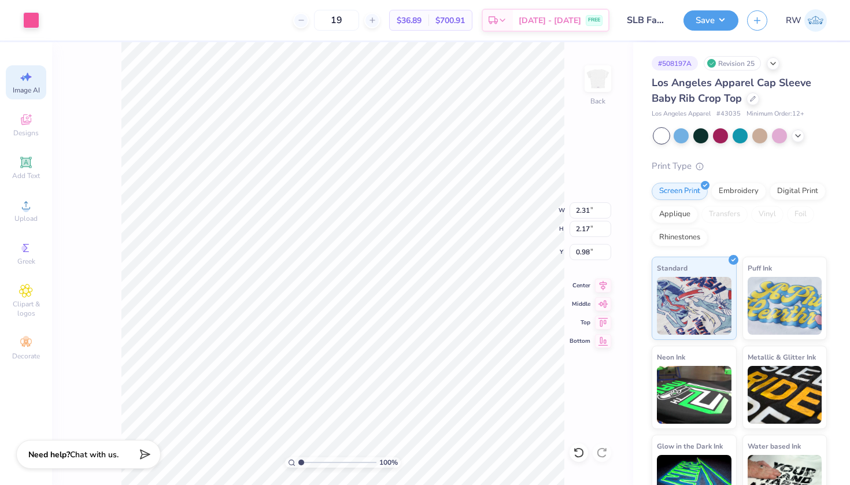
type input "1.01"
type input "2.75"
type input "2.59"
click at [31, 20] on div at bounding box center [31, 19] width 16 height 16
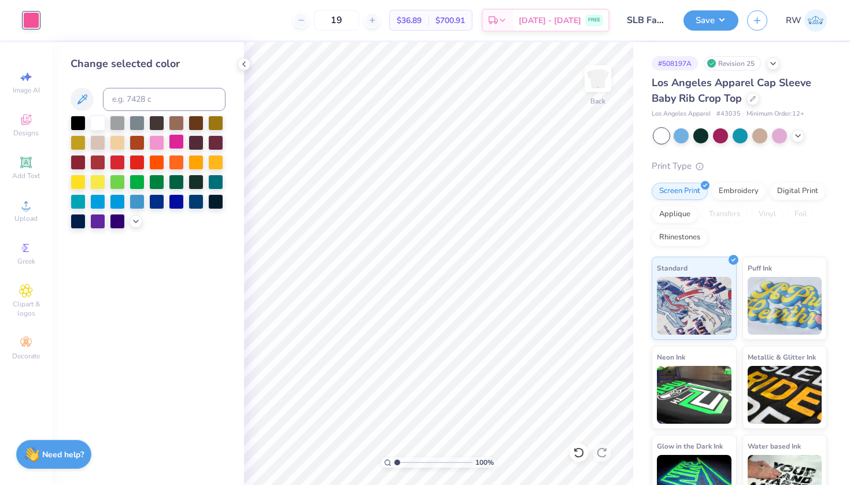
click at [176, 142] on div at bounding box center [176, 141] width 15 height 15
click at [245, 64] on icon at bounding box center [243, 64] width 9 height 9
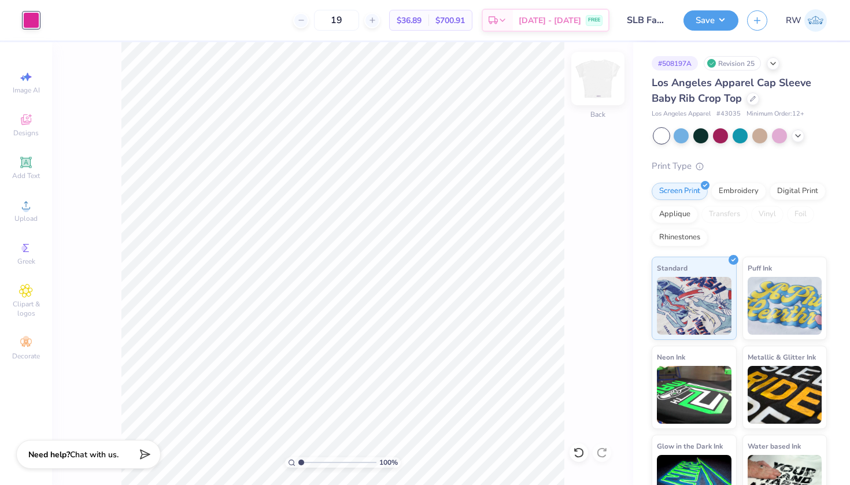
click at [600, 88] on img at bounding box center [598, 79] width 46 height 46
click at [36, 18] on div at bounding box center [31, 19] width 16 height 16
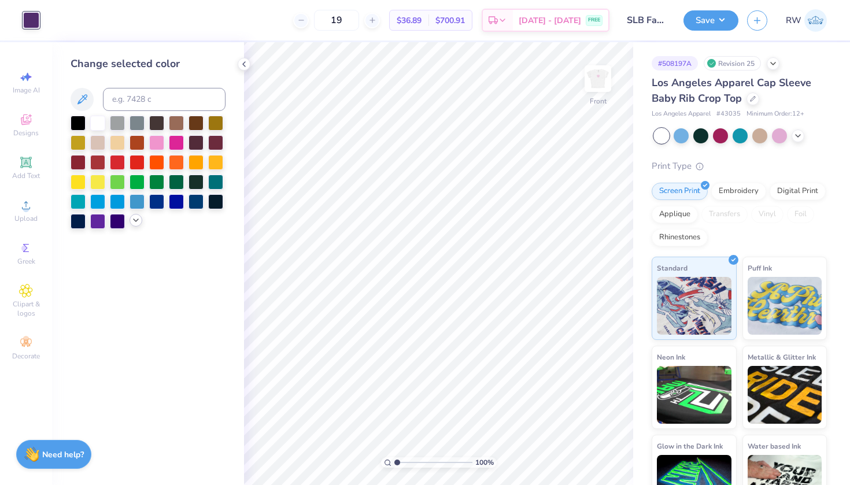
click at [133, 218] on div at bounding box center [136, 220] width 13 height 13
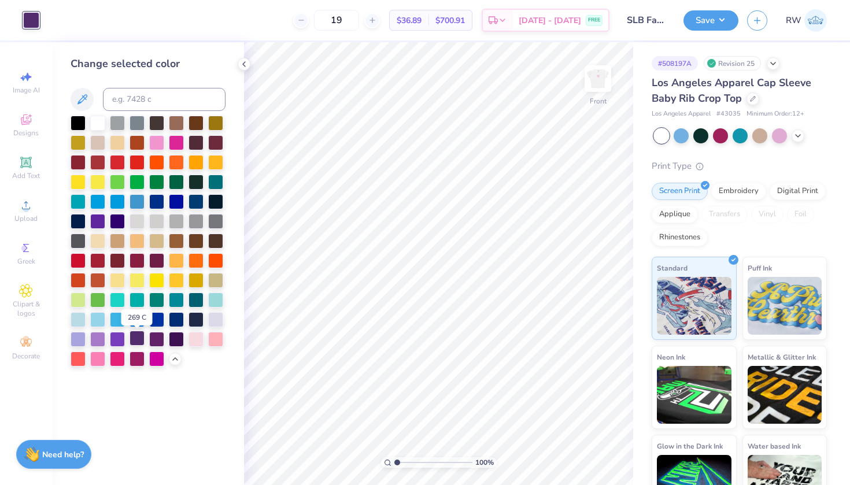
click at [138, 337] on div at bounding box center [137, 338] width 15 height 15
click at [248, 69] on div at bounding box center [244, 64] width 13 height 13
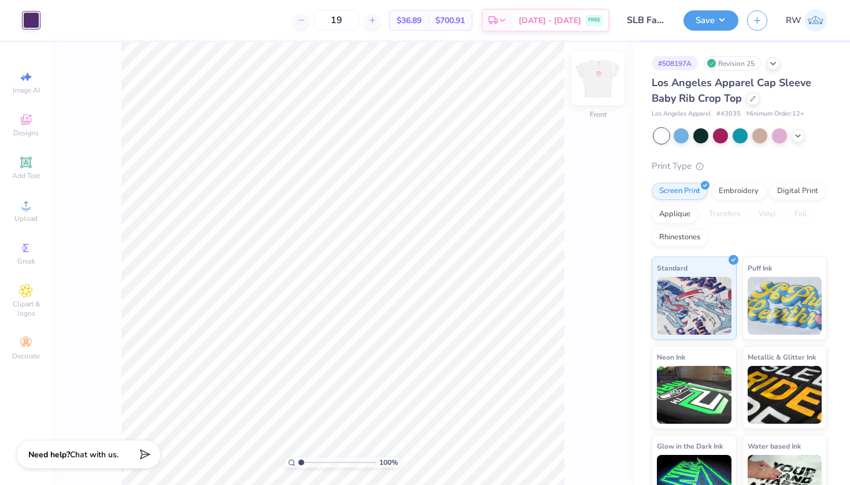
click at [604, 82] on img at bounding box center [598, 79] width 46 height 46
click at [604, 82] on img at bounding box center [597, 78] width 23 height 23
click at [600, 78] on img at bounding box center [598, 79] width 46 height 46
click at [600, 78] on img at bounding box center [597, 78] width 23 height 23
click at [598, 66] on img at bounding box center [598, 79] width 46 height 46
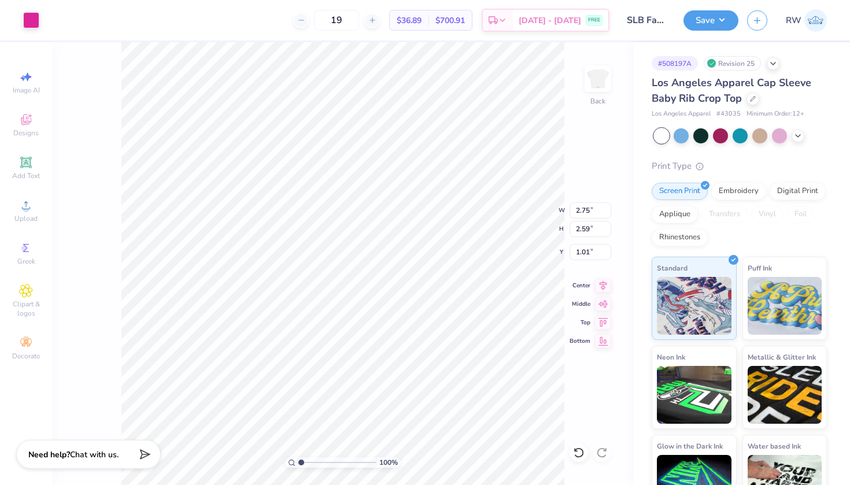
type input "2.59"
type input "2.43"
type input "0.95"
type input "0.92"
type input "2.46"
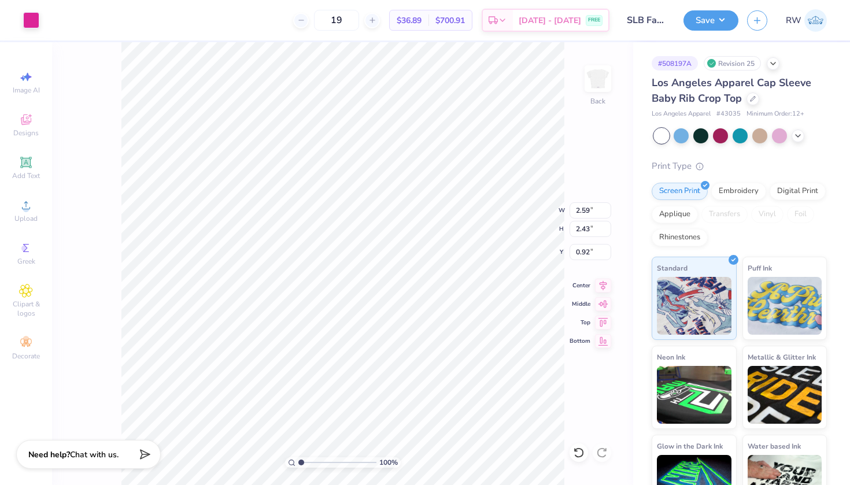
type input "2.31"
click at [722, 19] on button "Save" at bounding box center [710, 19] width 55 height 20
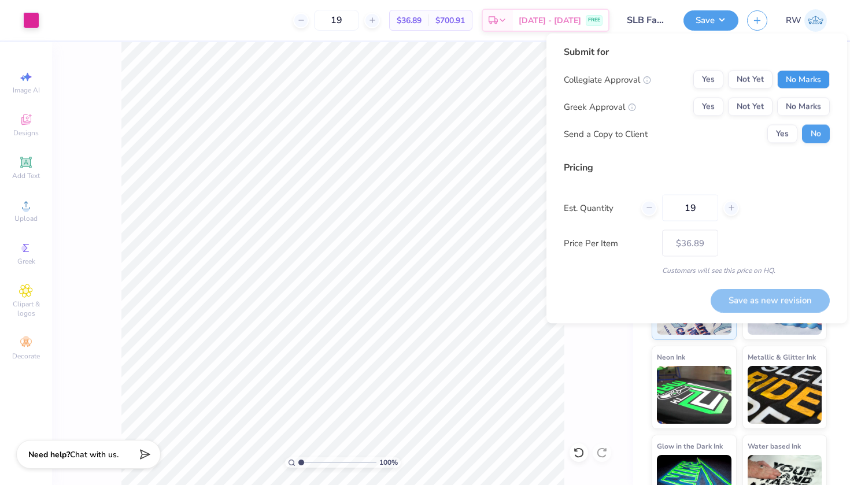
click at [810, 77] on button "No Marks" at bounding box center [803, 80] width 53 height 19
click at [720, 101] on button "Yes" at bounding box center [708, 107] width 30 height 19
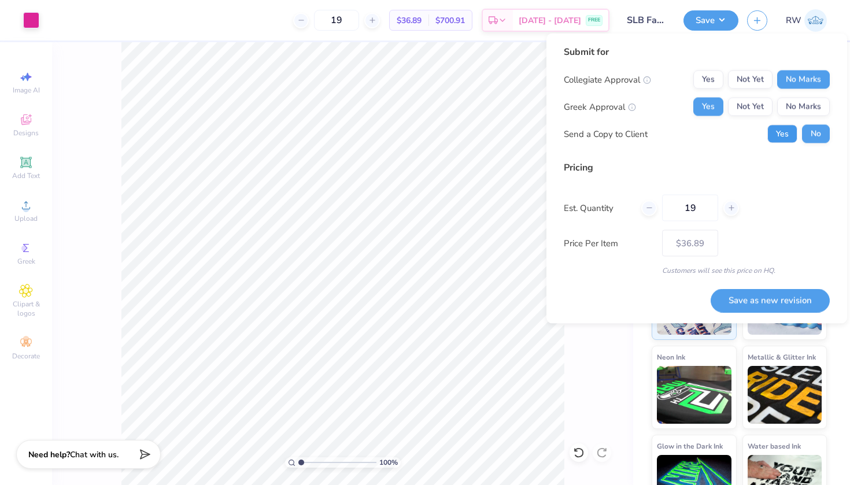
click at [784, 131] on button "Yes" at bounding box center [782, 134] width 30 height 19
click at [768, 300] on button "Save as new revision" at bounding box center [770, 301] width 119 height 24
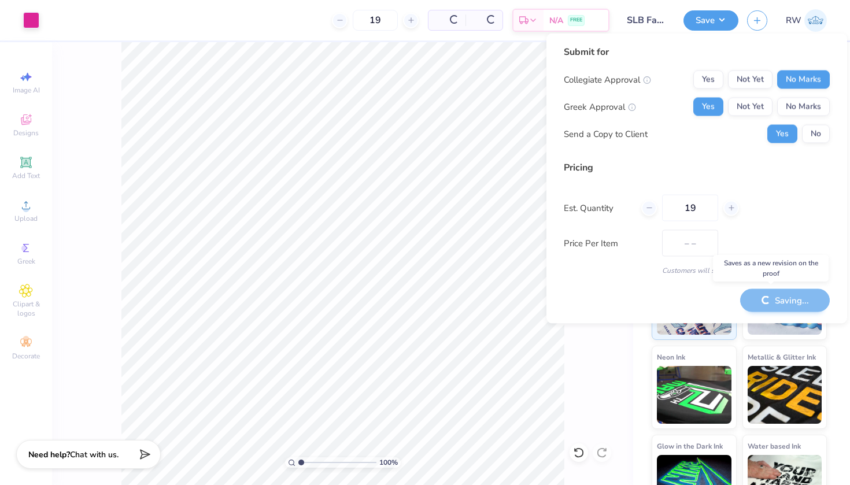
type input "$36.89"
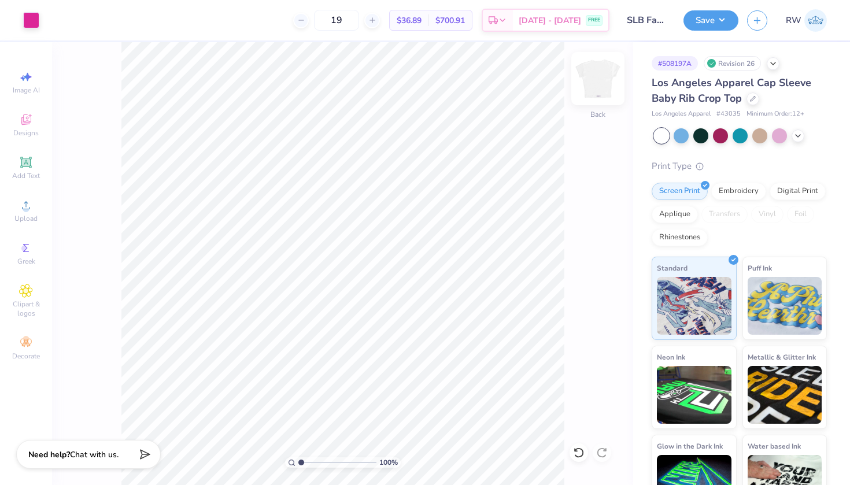
click at [600, 83] on img at bounding box center [598, 79] width 46 height 46
click at [601, 84] on img at bounding box center [598, 79] width 46 height 46
click at [609, 93] on img at bounding box center [598, 79] width 46 height 46
click at [607, 93] on img at bounding box center [598, 79] width 46 height 46
click at [772, 63] on icon at bounding box center [772, 62] width 9 height 9
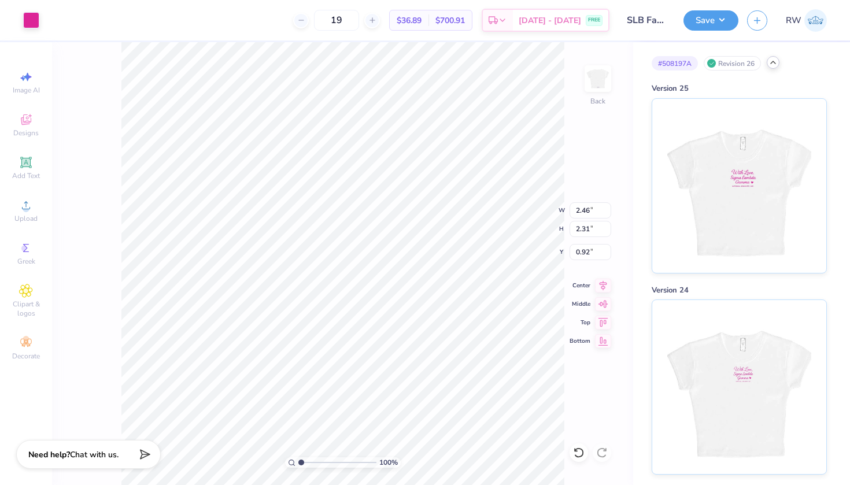
click at [774, 68] on div at bounding box center [773, 62] width 13 height 13
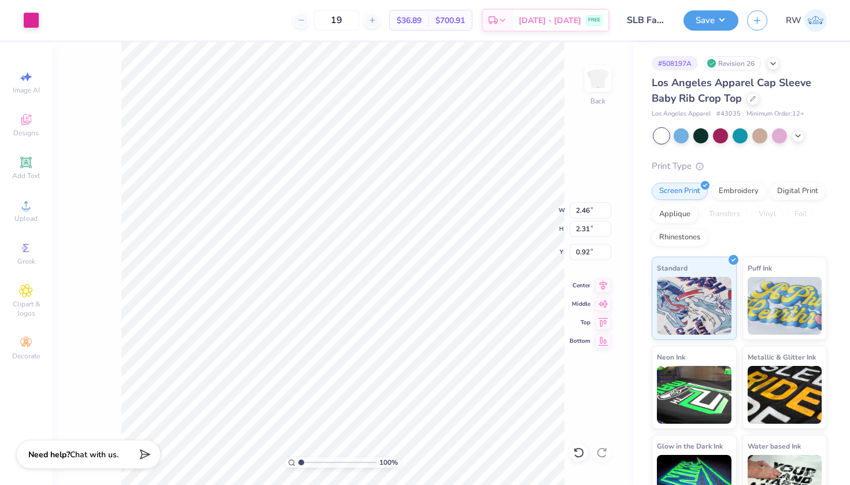
type input "3.31"
type input "3.11"
type input "0.50"
type input "0.76"
click at [716, 20] on button "Save" at bounding box center [710, 19] width 55 height 20
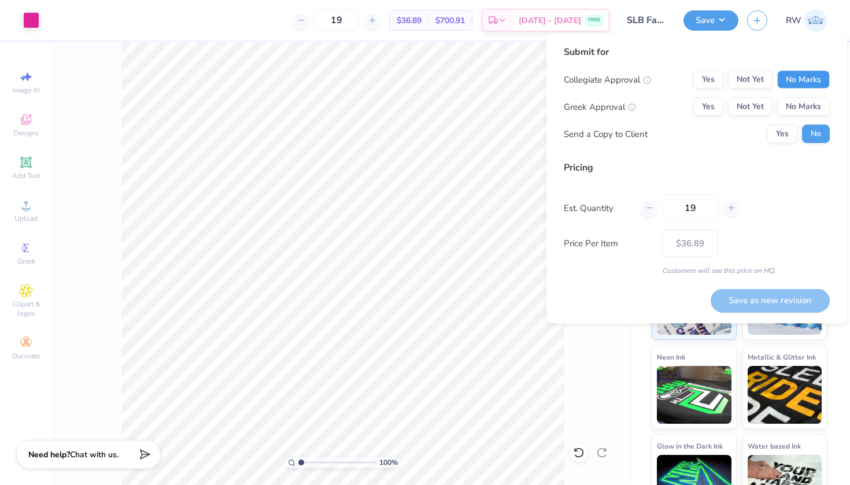
click at [804, 77] on button "No Marks" at bounding box center [803, 80] width 53 height 19
click at [707, 107] on button "Yes" at bounding box center [708, 107] width 30 height 19
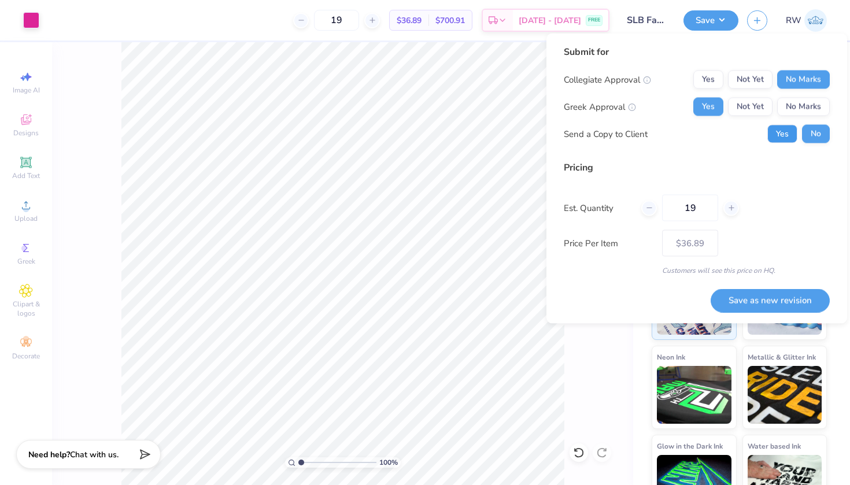
click at [789, 139] on button "Yes" at bounding box center [782, 134] width 30 height 19
click at [779, 300] on button "Save as new revision" at bounding box center [770, 301] width 119 height 24
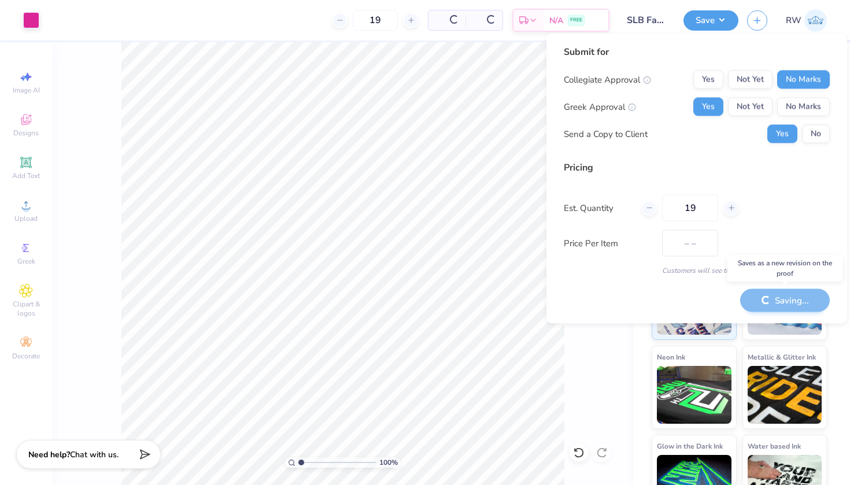
type input "$36.89"
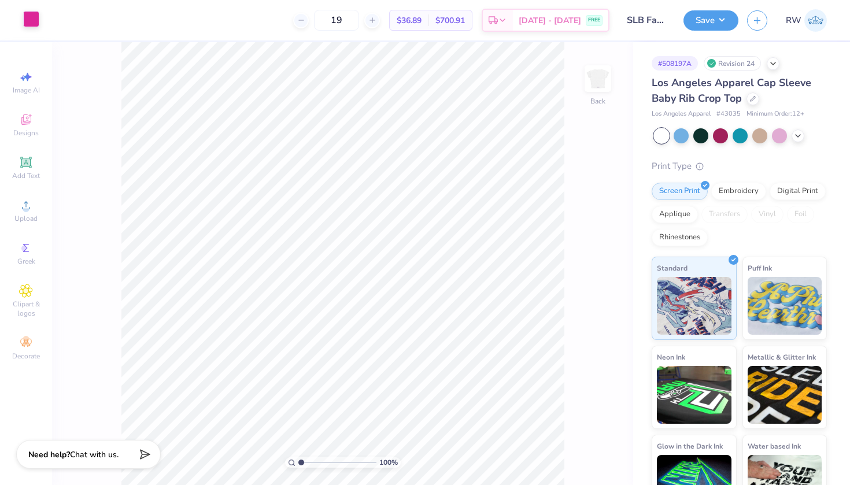
click at [36, 23] on div at bounding box center [31, 19] width 16 height 16
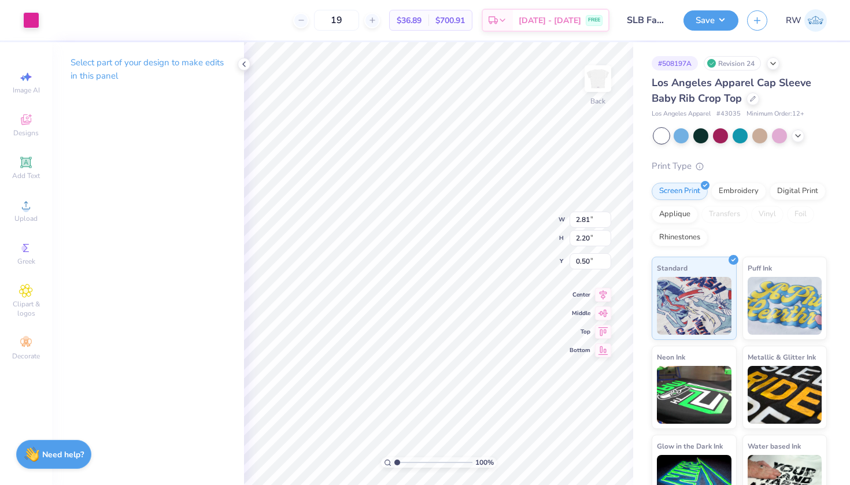
click at [24, 10] on div "Art colors" at bounding box center [19, 20] width 39 height 40
click at [30, 19] on div at bounding box center [31, 19] width 16 height 16
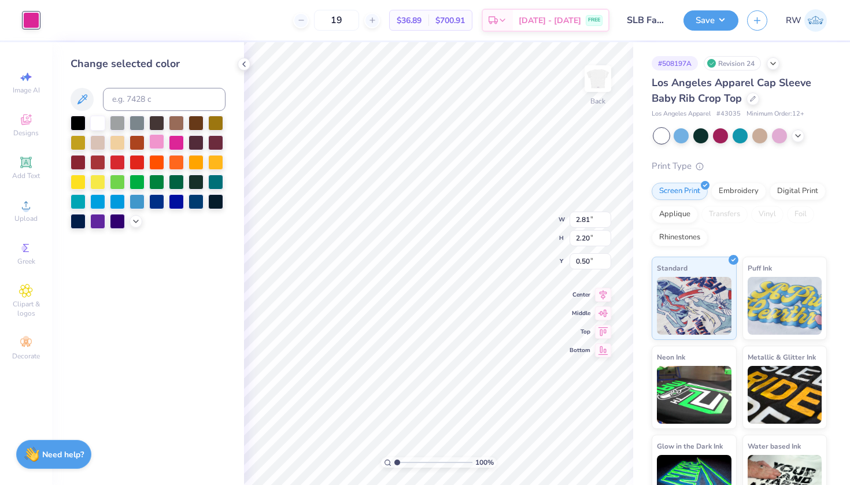
click at [156, 142] on div at bounding box center [156, 141] width 15 height 15
click at [178, 146] on div at bounding box center [176, 141] width 15 height 15
click at [175, 141] on div at bounding box center [176, 141] width 15 height 15
click at [242, 270] on div "Change selected color" at bounding box center [148, 263] width 192 height 443
click at [248, 66] on div at bounding box center [244, 64] width 13 height 13
